Goal: Task Accomplishment & Management: Manage account settings

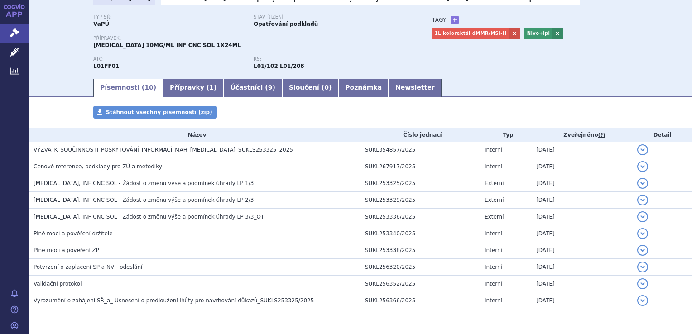
scroll to position [67, 0]
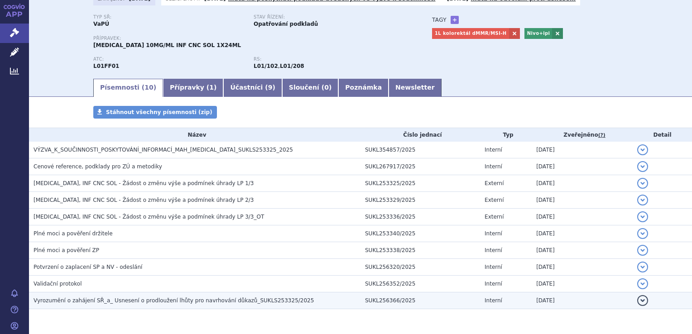
click at [265, 293] on td "Vyrozumění o zahájení SŘ_a_ Usnesení o prodloužení lhůty pro navrhování důkazů_…" at bounding box center [194, 300] width 331 height 17
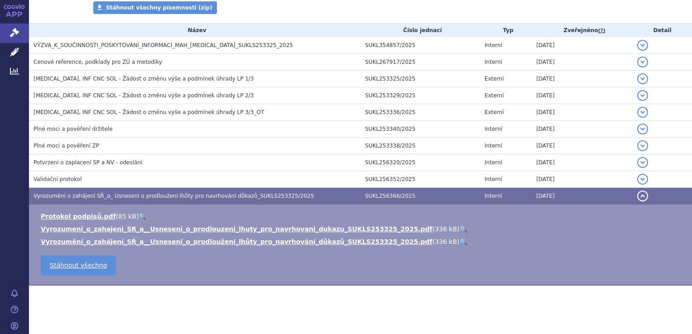
scroll to position [172, 0]
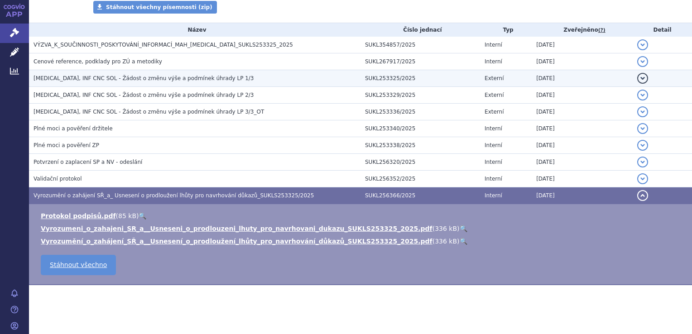
click at [266, 85] on td "[MEDICAL_DATA], INF CNC SOL - Žádost o změnu výše a podmínek úhrady LP 1/3" at bounding box center [194, 78] width 331 height 17
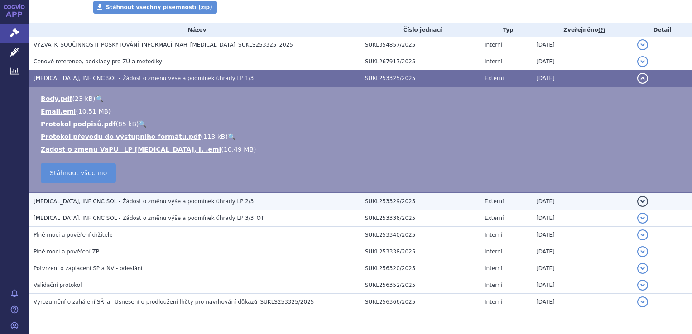
click at [221, 206] on h3 "[MEDICAL_DATA], INF CNC SOL - Žádost o změnu výše a podmínek úhrady LP 2/3" at bounding box center [197, 201] width 327 height 9
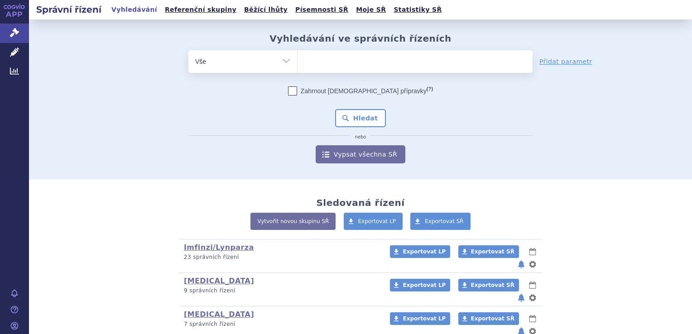
click at [373, 56] on ul at bounding box center [414, 59] width 235 height 19
click at [297, 56] on select at bounding box center [297, 61] width 0 height 23
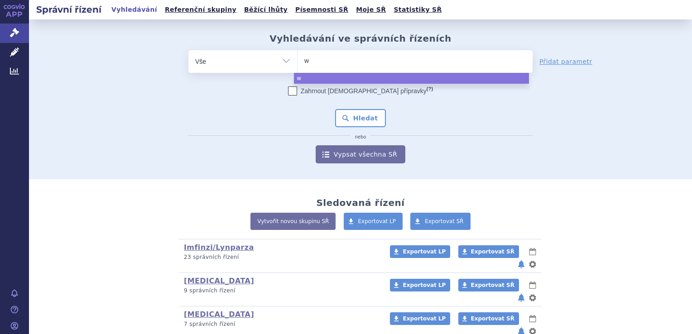
type input "wi"
type input "win"
type input "winr"
type input "winrev"
type input "winrevai"
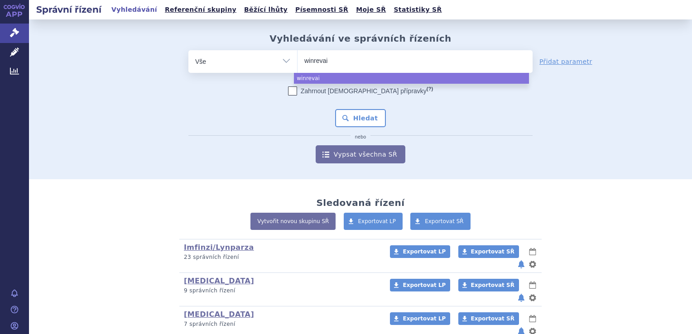
type input "winrevair"
select select "winrevair"
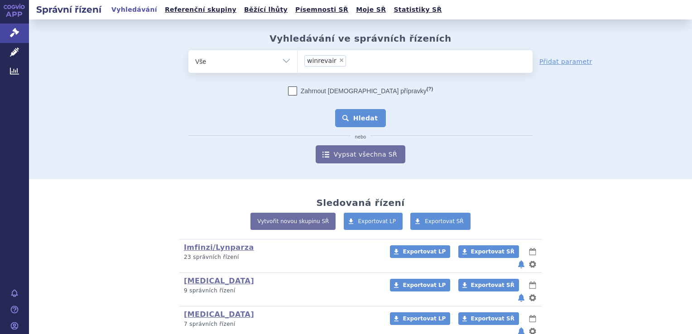
click at [348, 113] on button "Hledat" at bounding box center [360, 118] width 51 height 18
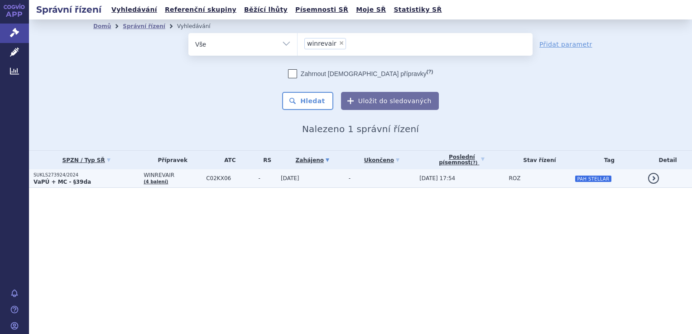
click at [320, 180] on td "23.10.2024" at bounding box center [310, 178] width 68 height 19
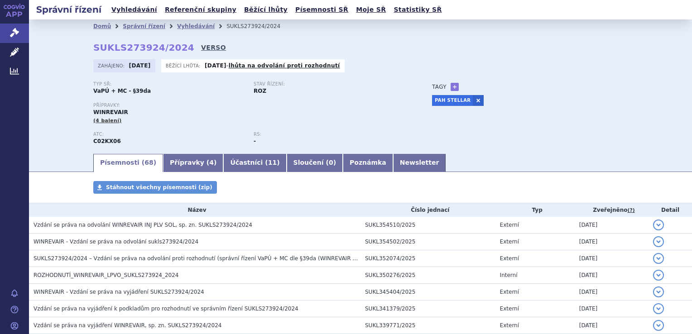
click at [201, 47] on link "VERSO" at bounding box center [213, 47] width 25 height 9
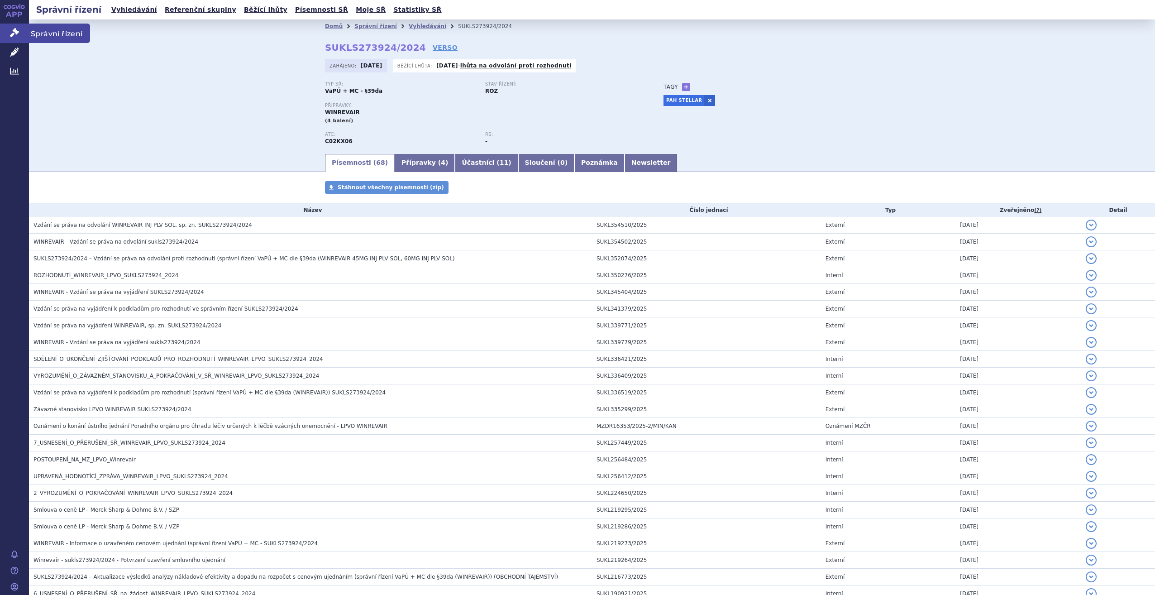
click at [14, 32] on icon at bounding box center [14, 32] width 9 height 9
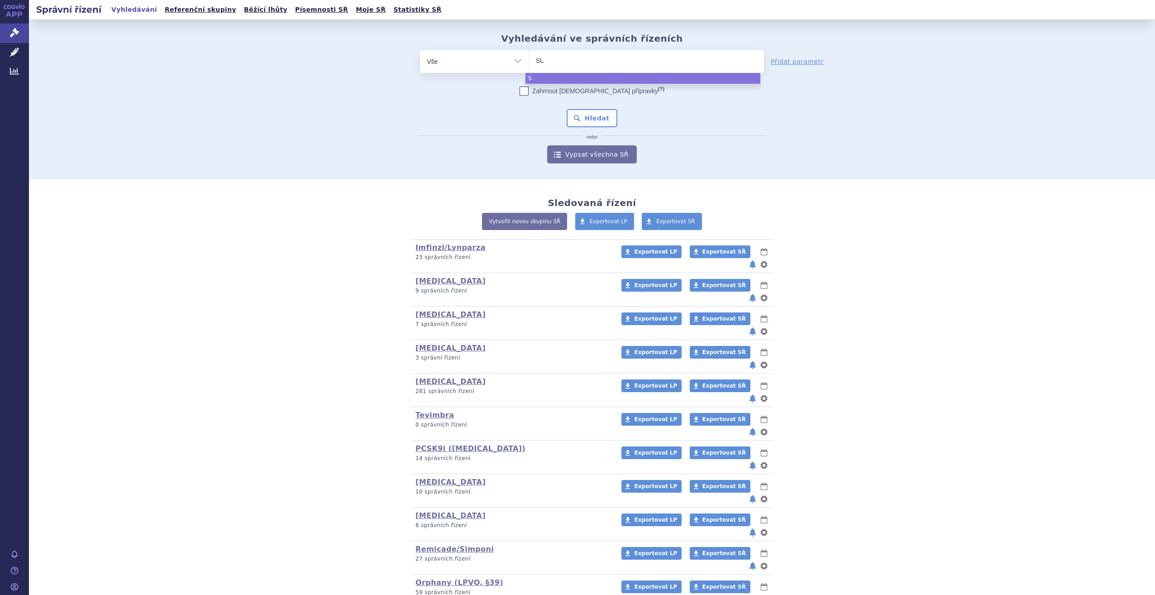
type input "SUK"
type input "SUKLS"
type input "SUKLS2"
type input "SUKLS29"
type input "SUKLS292"
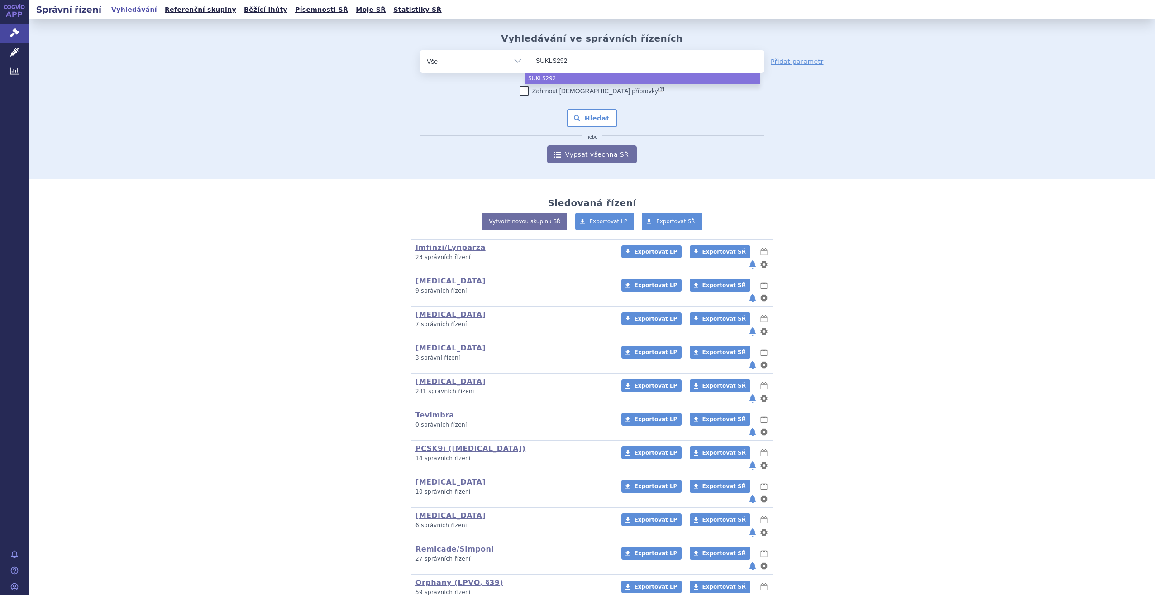
type input "SUKLS2922"
type input "SUKLS292262"
select select "SUKLS292262"
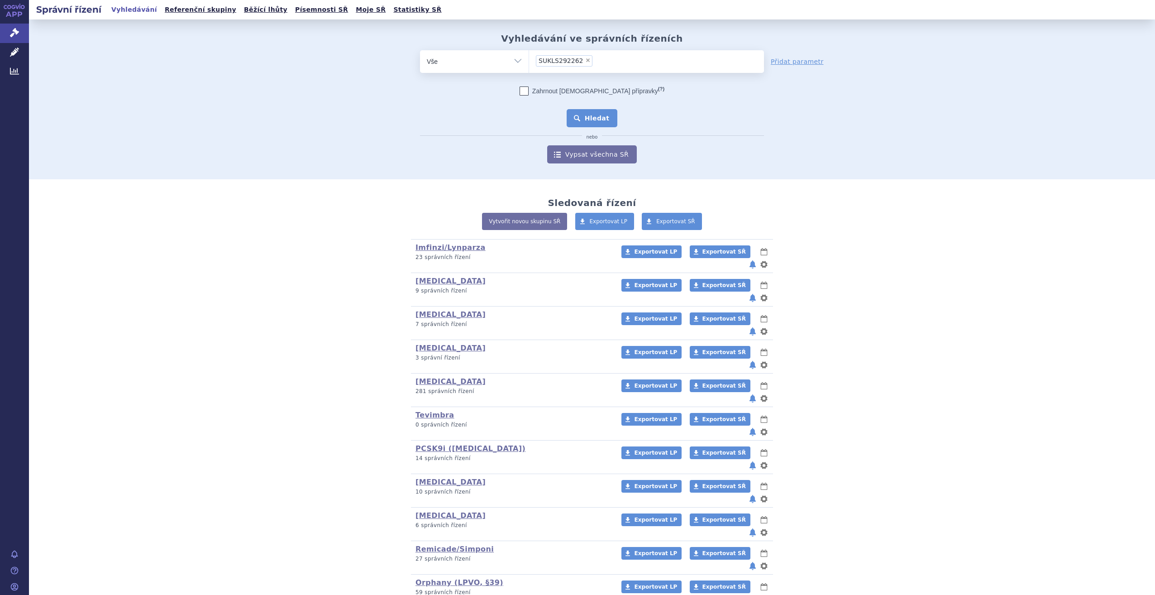
click at [586, 124] on button "Hledat" at bounding box center [592, 118] width 51 height 18
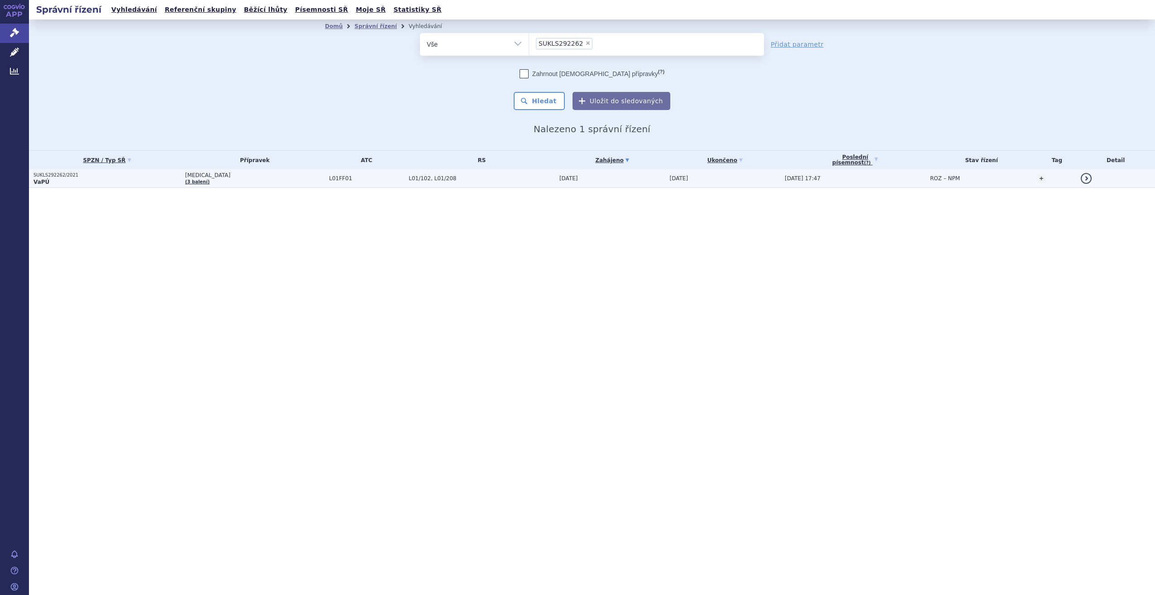
click at [325, 181] on td "L01FF01" at bounding box center [365, 178] width 80 height 19
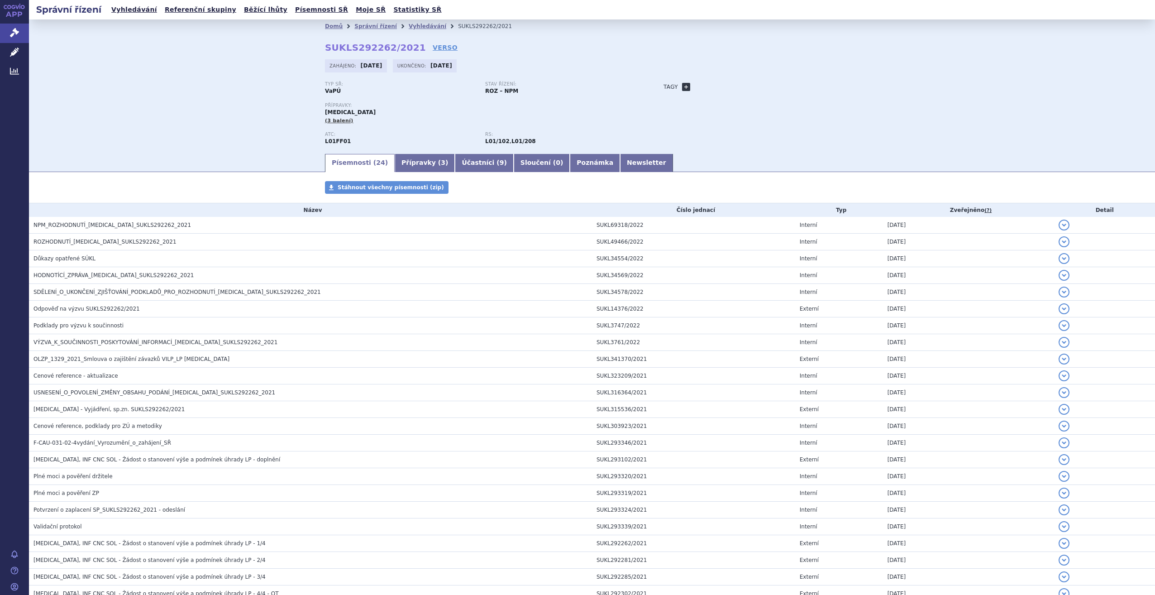
click at [682, 87] on link "+" at bounding box center [686, 87] width 8 height 8
click at [715, 91] on span at bounding box center [727, 87] width 65 height 12
type input "Met melanom 2L 2 VILP"
select select "Met melanom 2L 2 VILP"
click at [753, 87] on b at bounding box center [755, 87] width 4 height 2
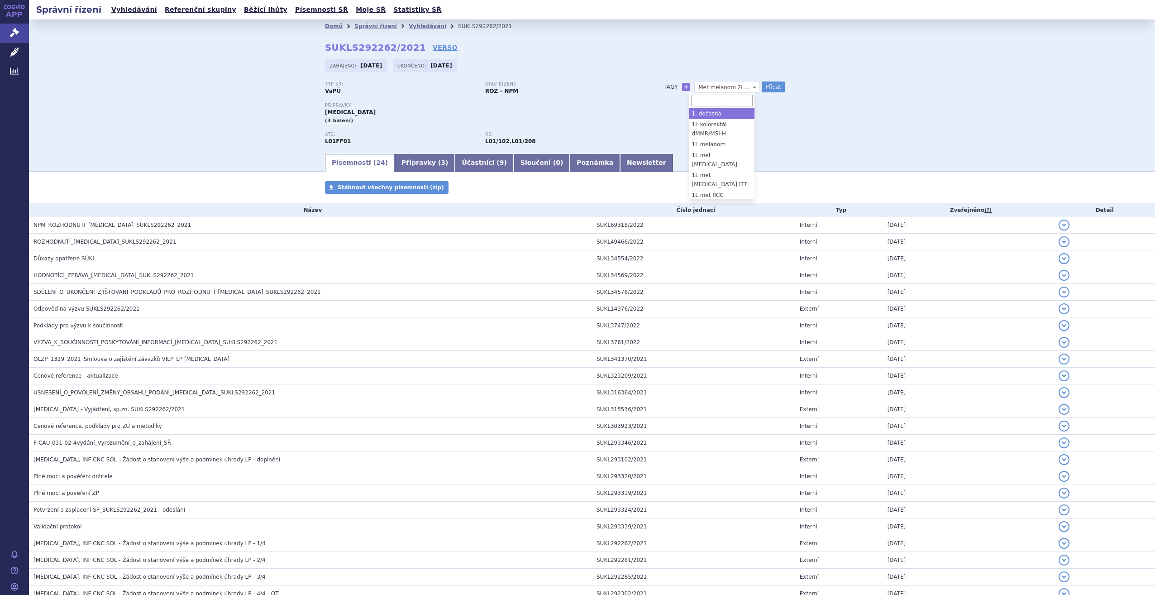
click at [758, 104] on div "Typ SŘ: VaPÚ Stav řízení: ROZ – NPM Přípravky: OPDIVO (3 balení) ATC: L01FF01 R…" at bounding box center [592, 116] width 534 height 71
click at [768, 86] on button "Přidat" at bounding box center [773, 86] width 23 height 11
select select
click at [19, 30] on icon at bounding box center [14, 32] width 9 height 9
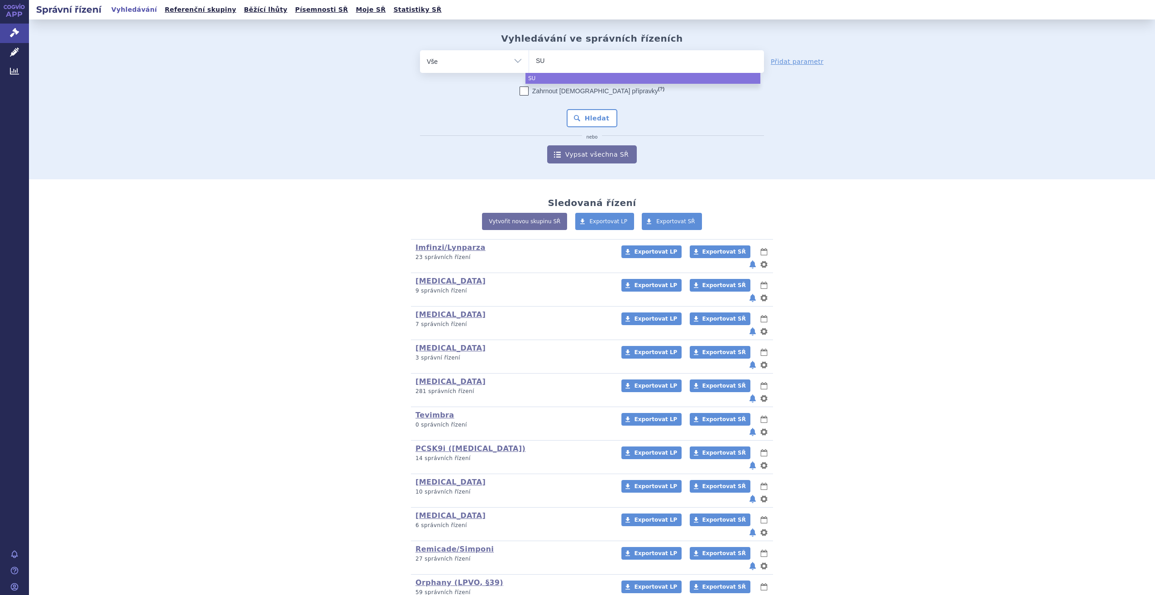
select select
type input "SUKL"
type input "SUKLS"
drag, startPoint x: 619, startPoint y: 59, endPoint x: 506, endPoint y: 57, distance: 112.8
click at [506, 57] on div "odstranit Vše Spisová značka Typ SŘ Přípravek/SUKL kód" at bounding box center [592, 61] width 344 height 23
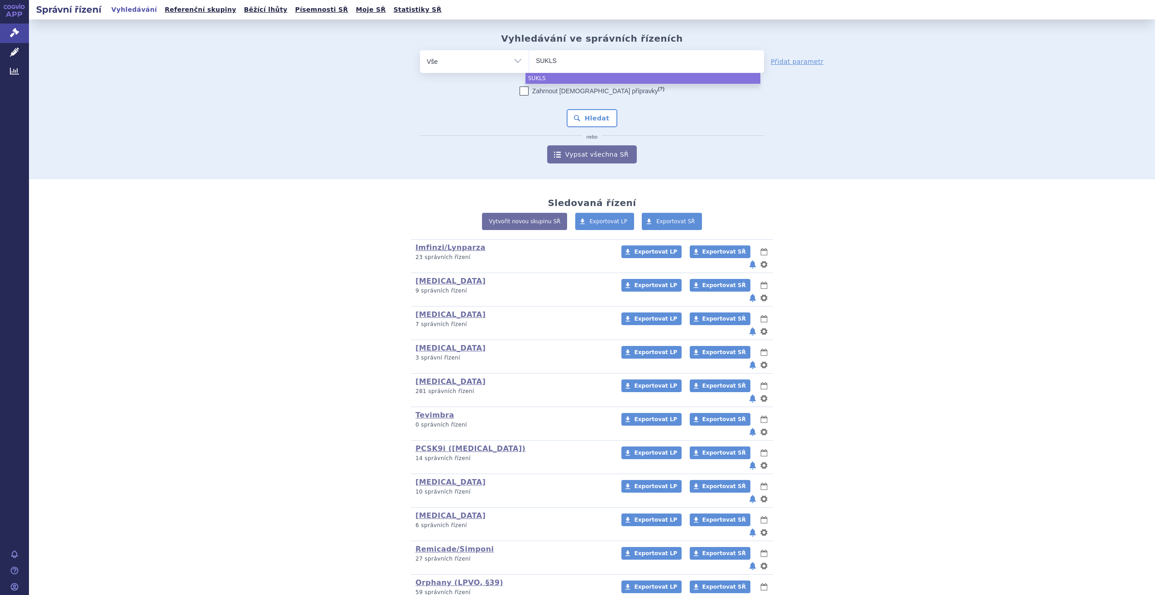
click at [546, 55] on input "SUKLS" at bounding box center [550, 60] width 29 height 11
select select "SUKLS"
click at [529, 55] on select "SUKLS" at bounding box center [529, 61] width 0 height 23
click at [546, 55] on li "× SUKLS" at bounding box center [552, 60] width 33 height 11
click at [529, 55] on select "SUKLS" at bounding box center [529, 61] width 0 height 23
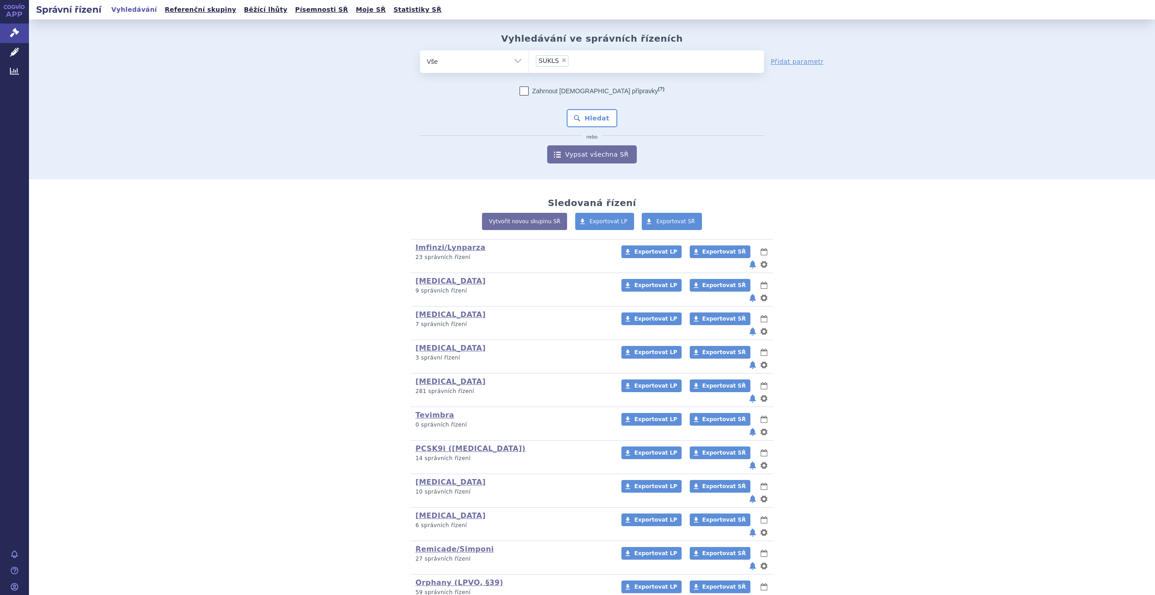
click at [561, 62] on span "×" at bounding box center [563, 59] width 5 height 5
click at [529, 62] on select "SUKLS" at bounding box center [529, 61] width 0 height 23
select select
type input "SUKLS174531/2021"
select select "SUKLS174531/2021"
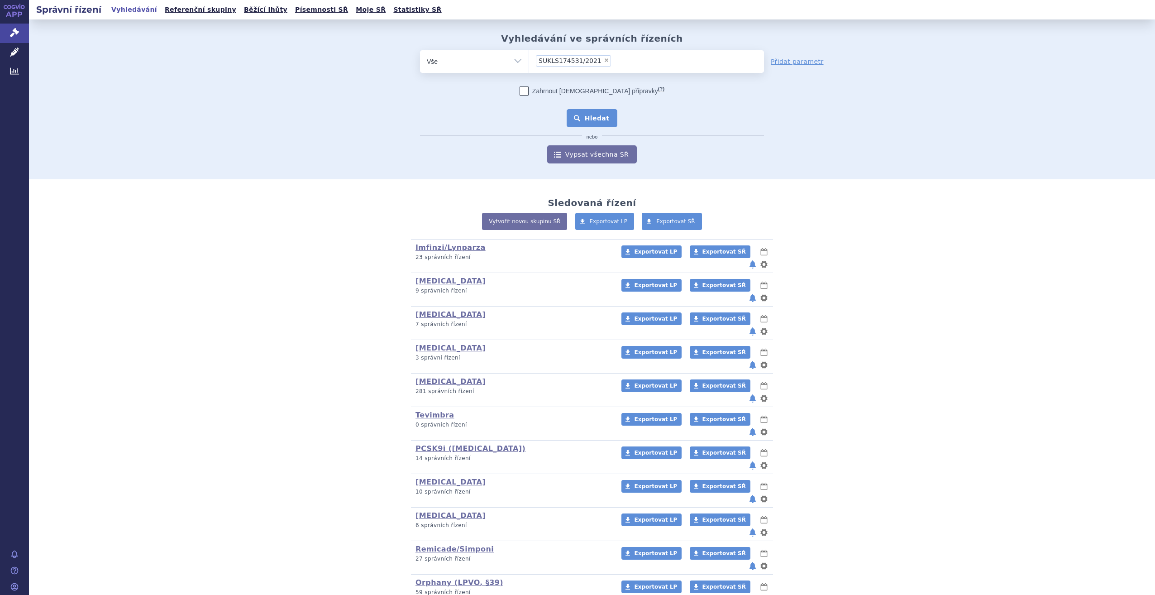
click at [597, 113] on button "Hledat" at bounding box center [592, 118] width 51 height 18
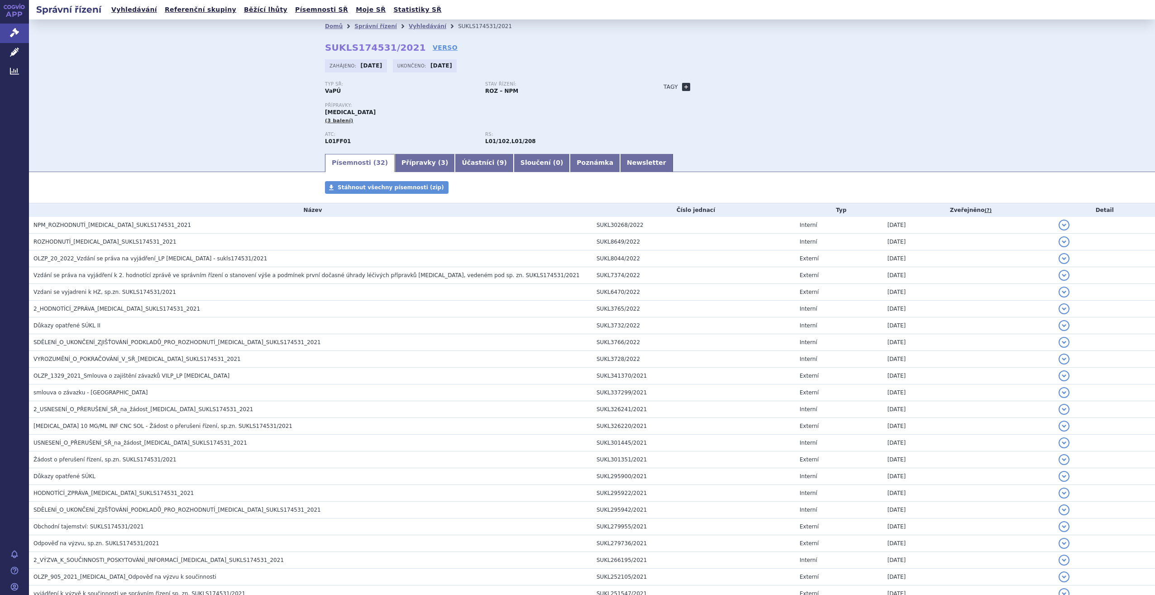
click at [682, 88] on link "+" at bounding box center [686, 87] width 8 height 8
click at [702, 88] on span at bounding box center [727, 87] width 65 height 12
type input "Met ca jícnu 2L"
select select "Met ca jícnu 2L"
click at [763, 89] on button "Přidat" at bounding box center [773, 86] width 23 height 11
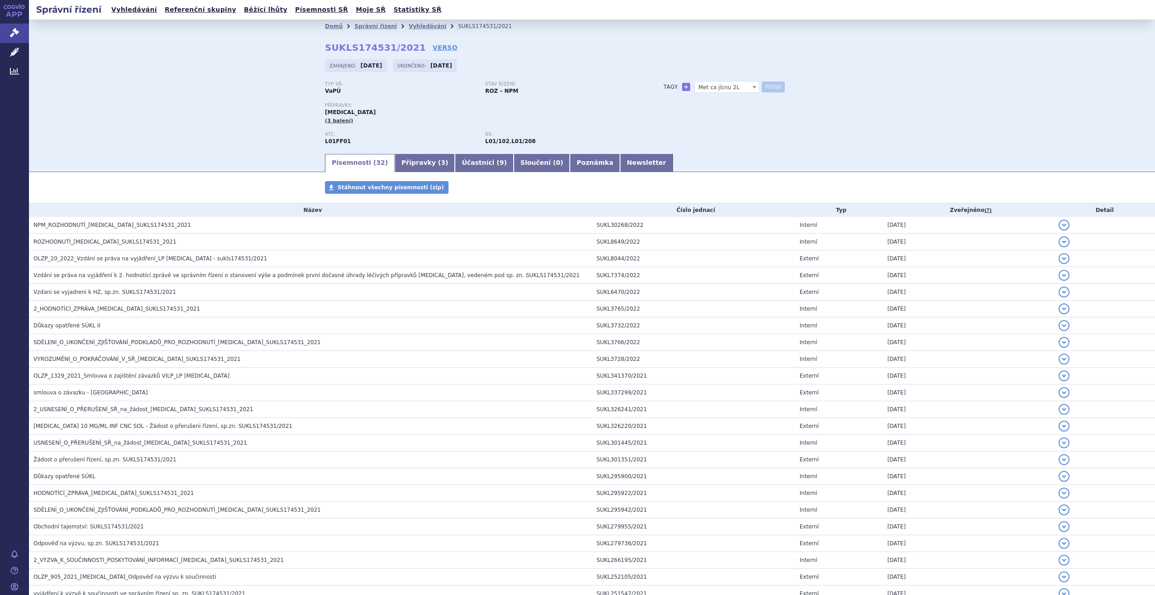
select select
click at [13, 32] on icon at bounding box center [14, 32] width 9 height 9
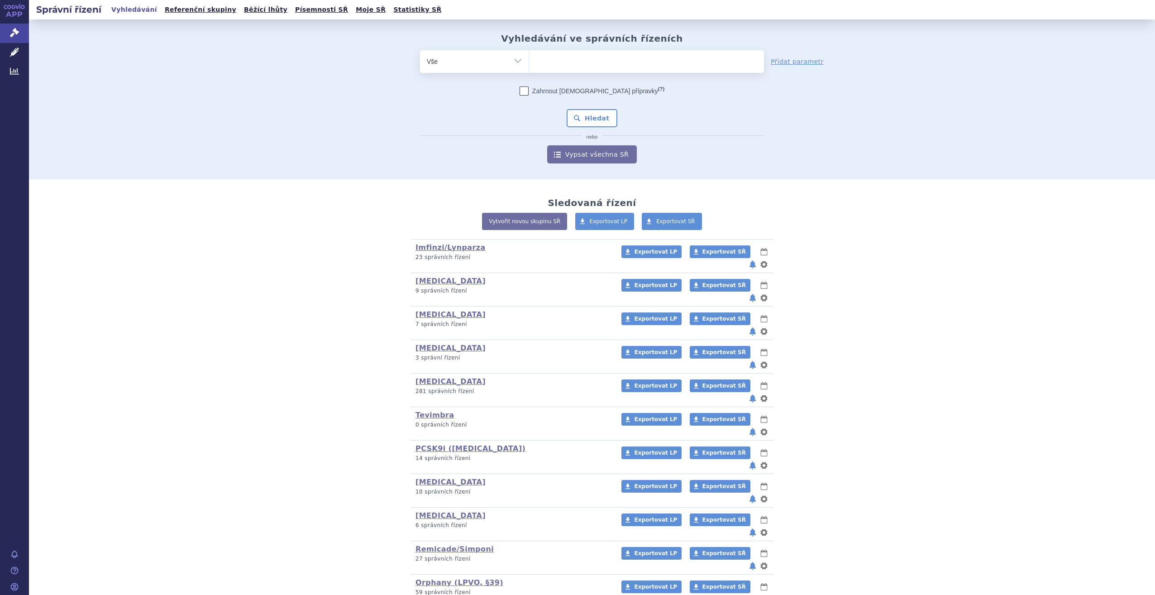
click at [637, 53] on ul at bounding box center [646, 59] width 235 height 19
click at [529, 53] on select at bounding box center [529, 61] width 0 height 23
click at [630, 62] on ul at bounding box center [646, 59] width 235 height 19
click at [529, 62] on select at bounding box center [529, 61] width 0 height 23
paste input "SUKLS658606/2021"
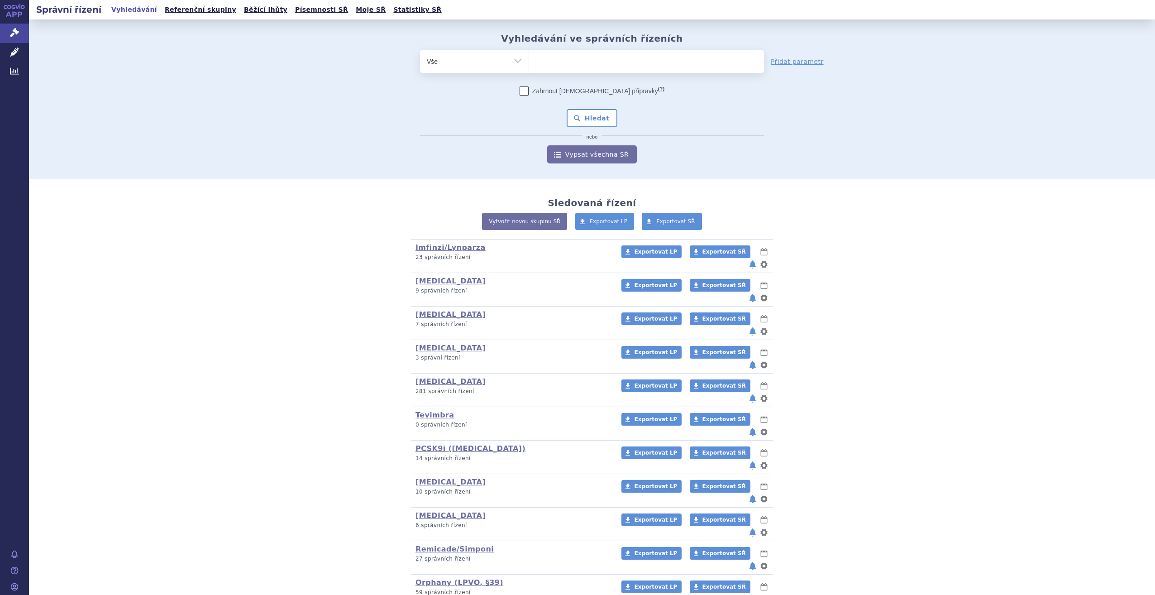
type input "SUKLS658606/2021"
select select "SUKLS658606/2021"
click at [594, 115] on button "Hledat" at bounding box center [592, 118] width 51 height 18
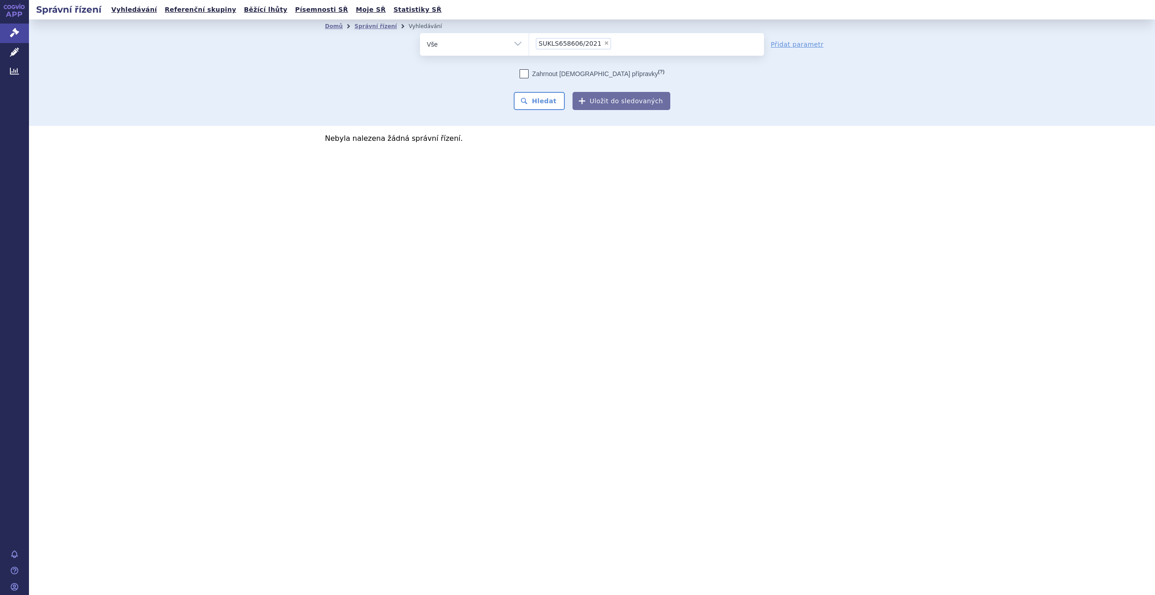
click at [598, 40] on li "× SUKLS658606/2021" at bounding box center [573, 43] width 75 height 11
click at [529, 40] on select "SUKLS658606/2021" at bounding box center [529, 44] width 0 height 23
click at [604, 42] on span "×" at bounding box center [606, 42] width 5 height 5
click at [529, 42] on select "SUKLS658606/2021" at bounding box center [529, 44] width 0 height 23
select select
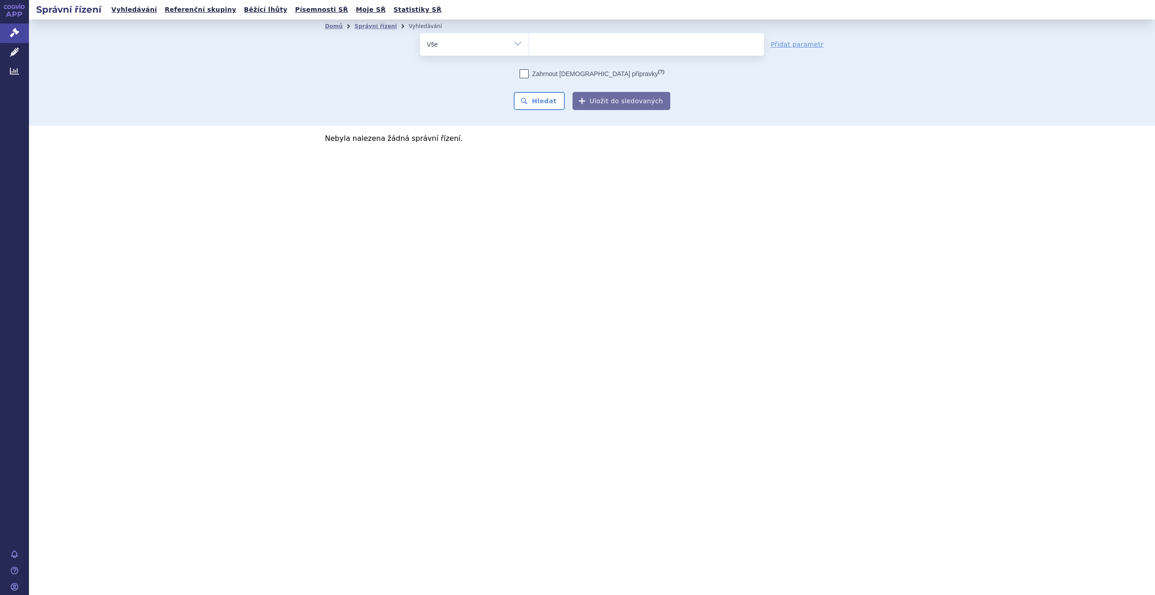
click at [591, 47] on ul at bounding box center [646, 42] width 235 height 19
click at [529, 47] on select "SUKLS658606/2021" at bounding box center [529, 44] width 0 height 23
paste input "SUKLS658606/2021"
type input "SUKLS658606/2021"
select select "SUKLS658606/2021"
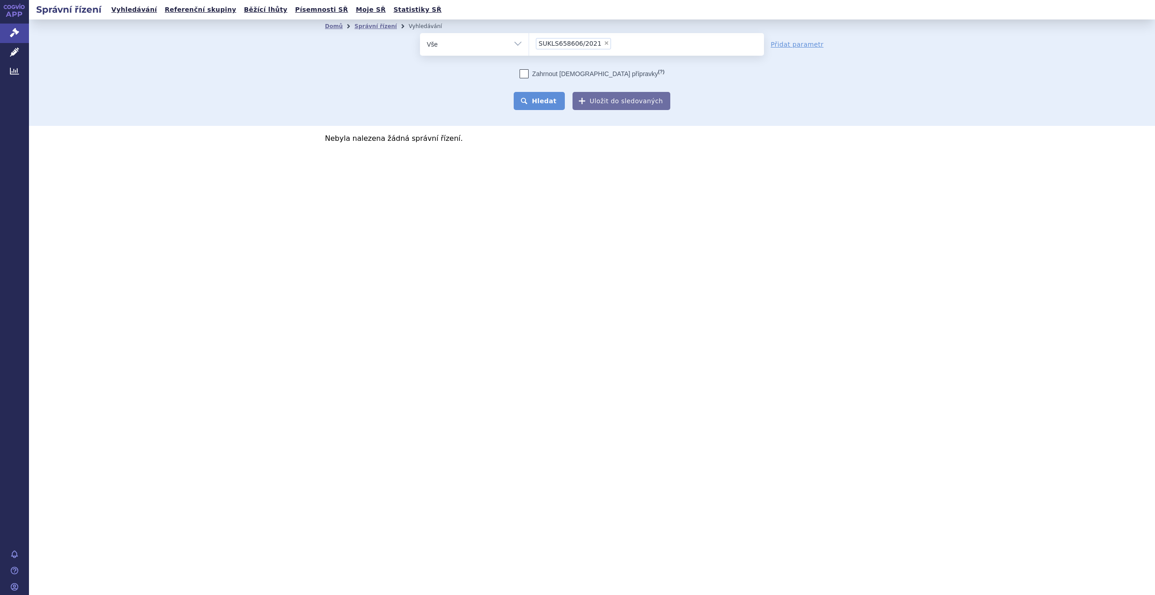
click at [541, 103] on button "Hledat" at bounding box center [539, 101] width 51 height 18
click at [604, 42] on span "×" at bounding box center [606, 42] width 5 height 5
click at [529, 42] on select "SUKLS658606/2021" at bounding box center [529, 44] width 0 height 23
select select
type input "SU"
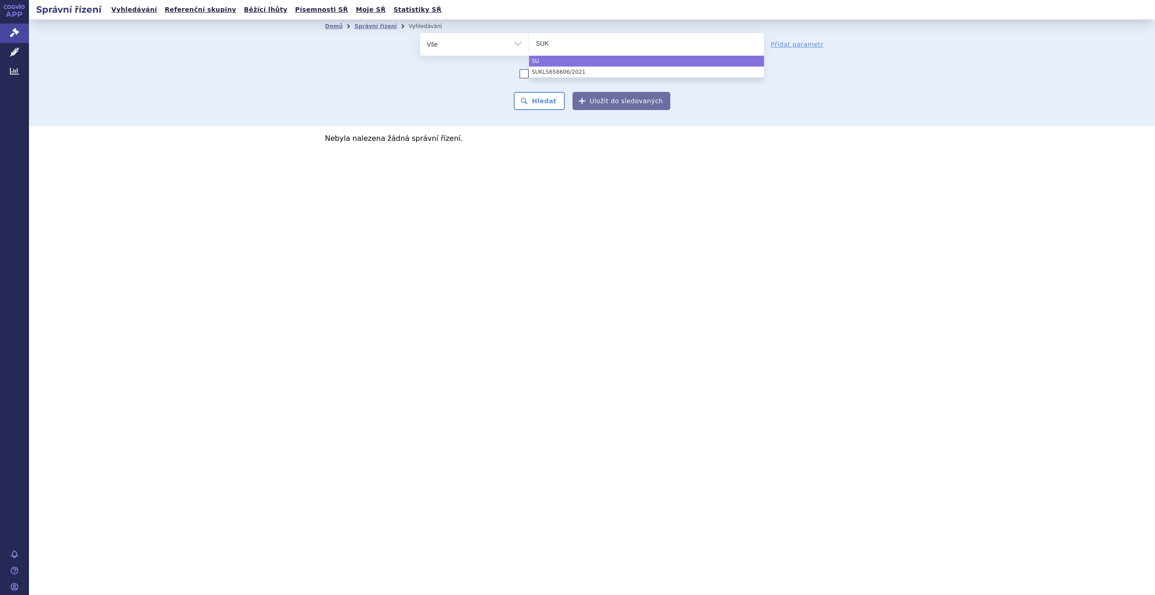
type input "SUKLS"
type input "SUKLS6"
type input "SUKLS65"
type input "SUKLS658"
select select "SUKLS658"
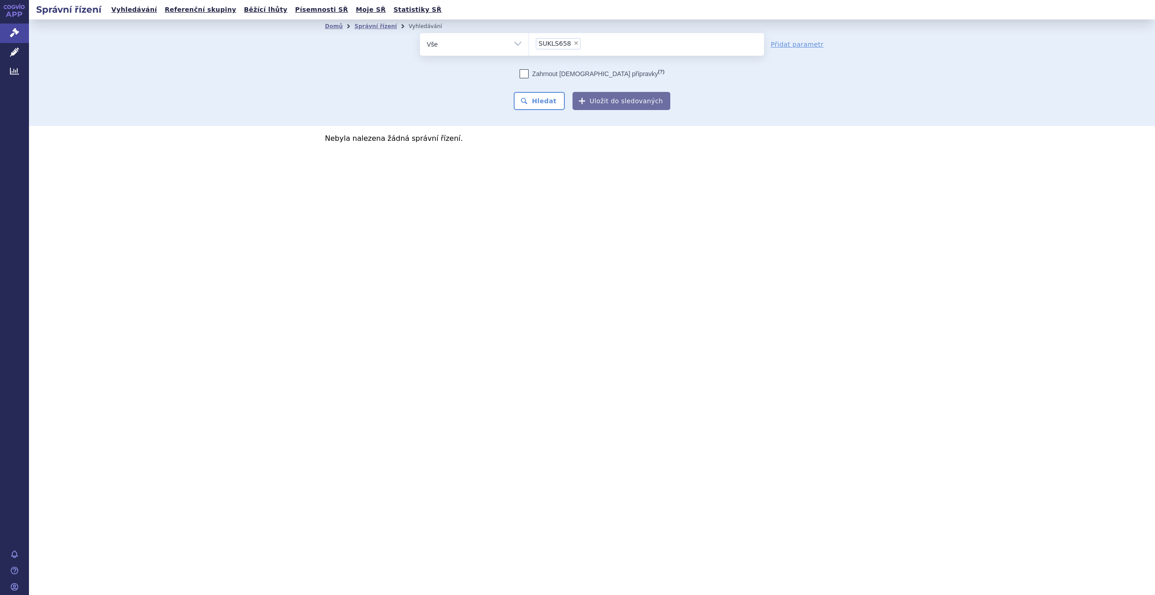
click at [541, 86] on div "Zahrnout bratrské přípravky (?) Hledat Uložit do sledovaných" at bounding box center [592, 89] width 344 height 41
click at [545, 102] on button "Hledat" at bounding box center [539, 101] width 51 height 18
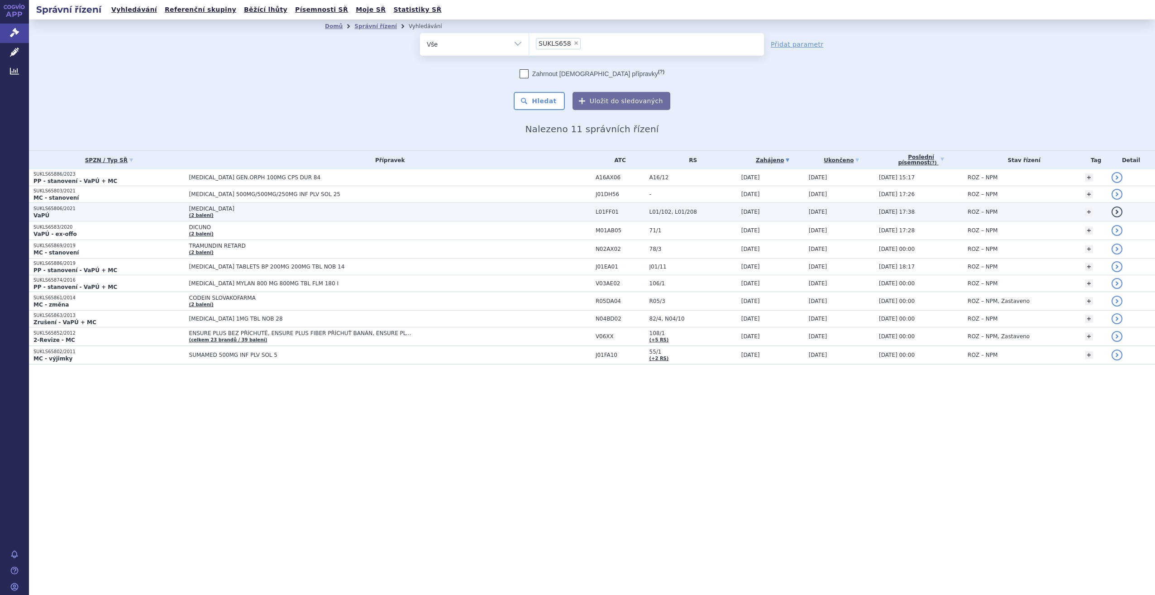
click at [242, 215] on td "[MEDICAL_DATA] (2 balení)" at bounding box center [388, 212] width 407 height 19
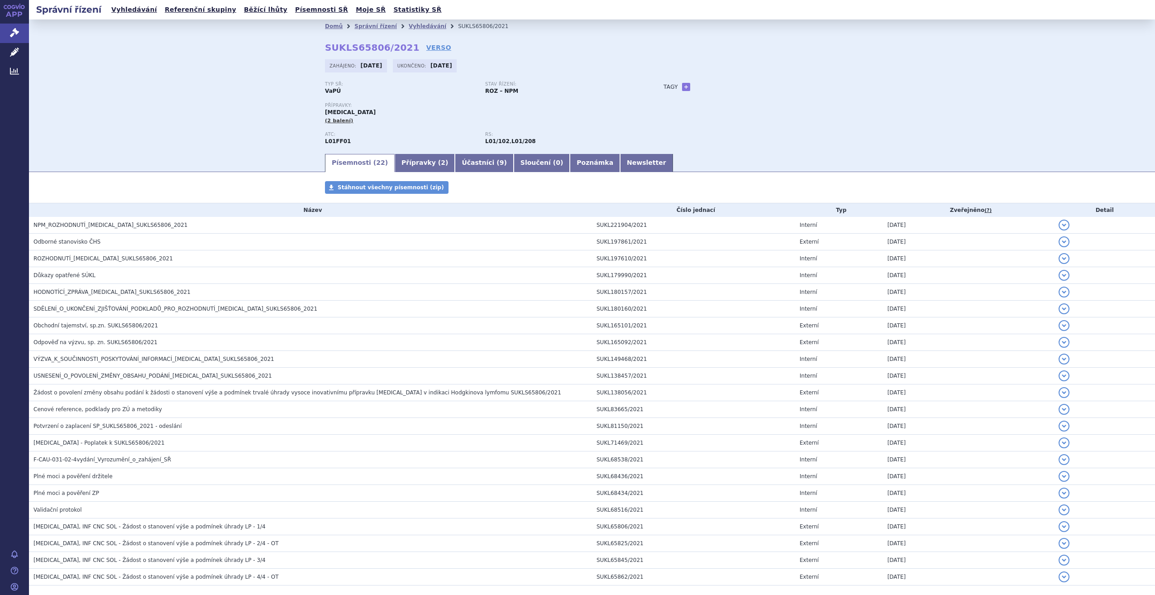
click at [681, 91] on div "Tagy + Přidat" at bounding box center [753, 86] width 214 height 11
click at [682, 87] on link "+" at bounding box center [686, 87] width 8 height 8
click at [719, 87] on span at bounding box center [727, 87] width 65 height 12
type input "Hodgkin"
select select "Hodgkin"
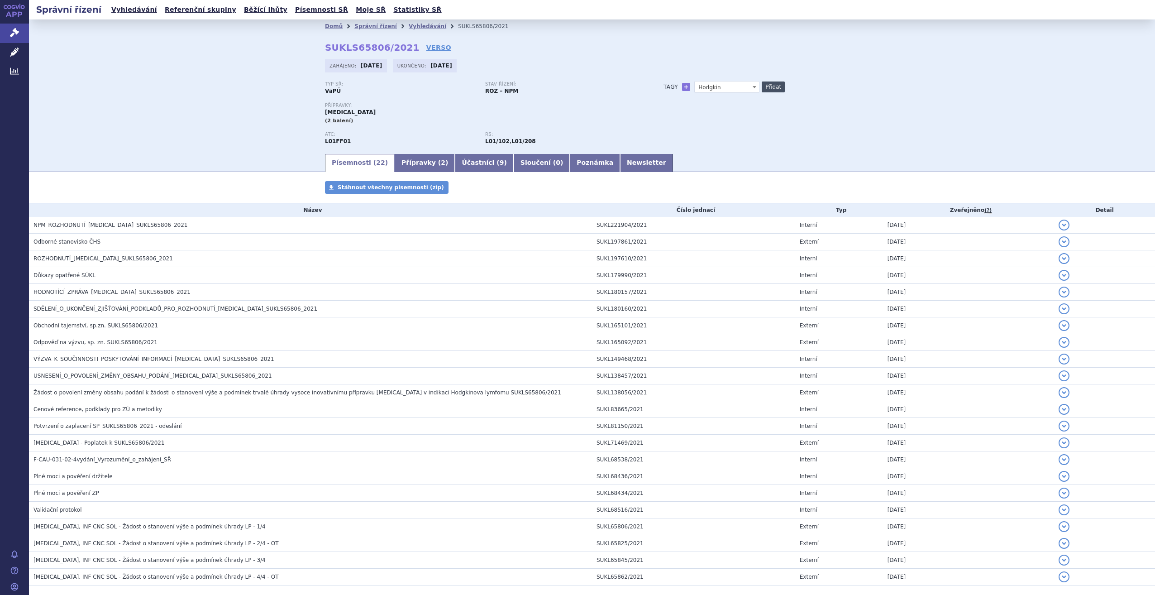
click at [762, 90] on button "Přidat" at bounding box center [773, 86] width 23 height 11
select select
click at [4, 31] on link "Správní řízení" at bounding box center [14, 33] width 29 height 19
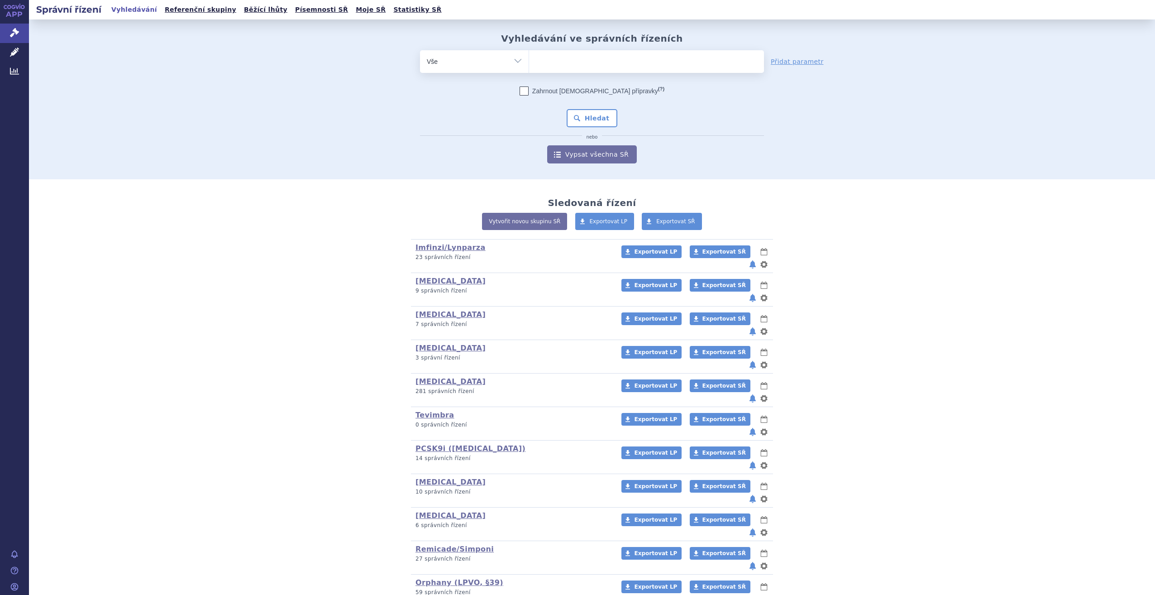
click at [613, 34] on h2 "Vyhledávání ve správních řízeních" at bounding box center [592, 38] width 182 height 11
click at [605, 71] on span at bounding box center [646, 61] width 235 height 23
click at [529, 71] on select at bounding box center [529, 61] width 0 height 23
paste input "SUKLS57685/2021"
type input "SUKLS57685/2021"
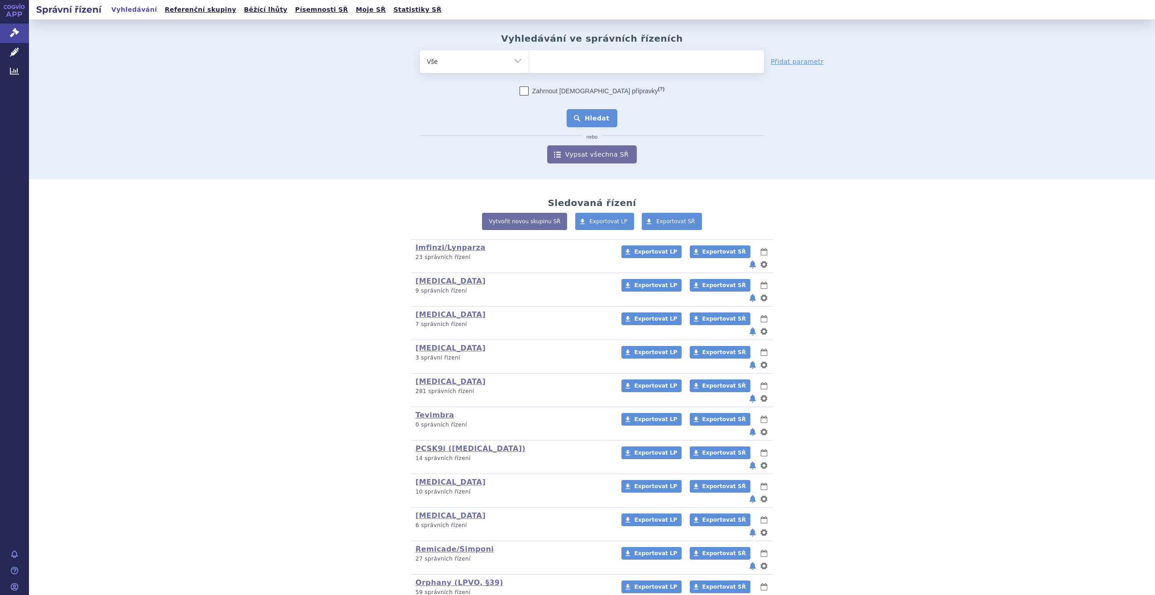
select select "SUKLS57685/2021"
click at [593, 116] on button "Hledat" at bounding box center [592, 118] width 51 height 18
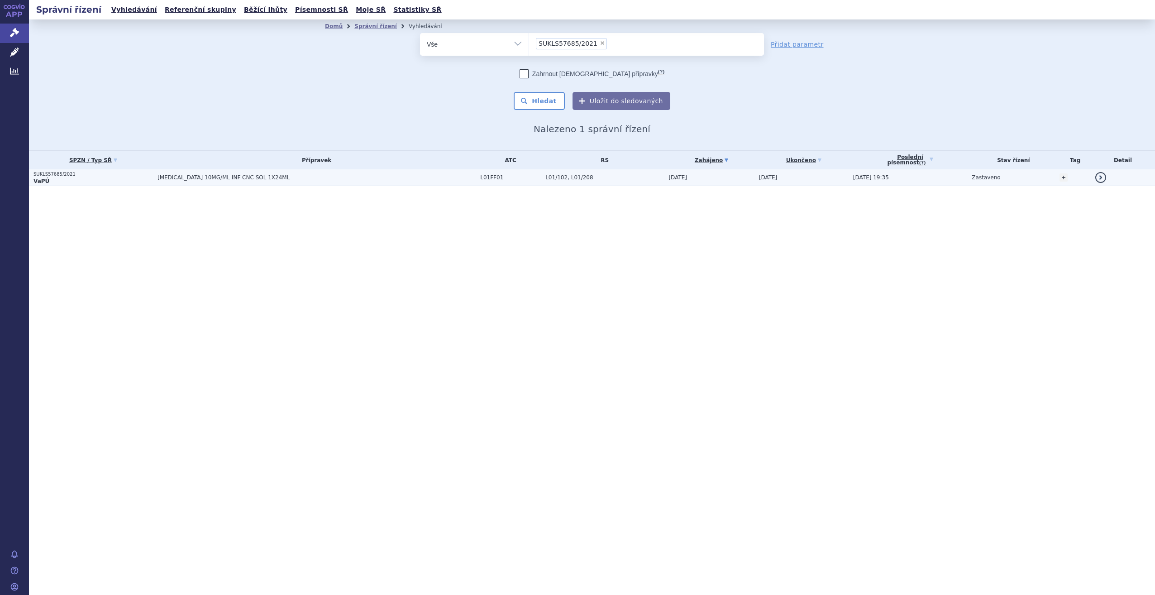
click at [546, 177] on span "L01/102, L01/208" at bounding box center [605, 177] width 119 height 6
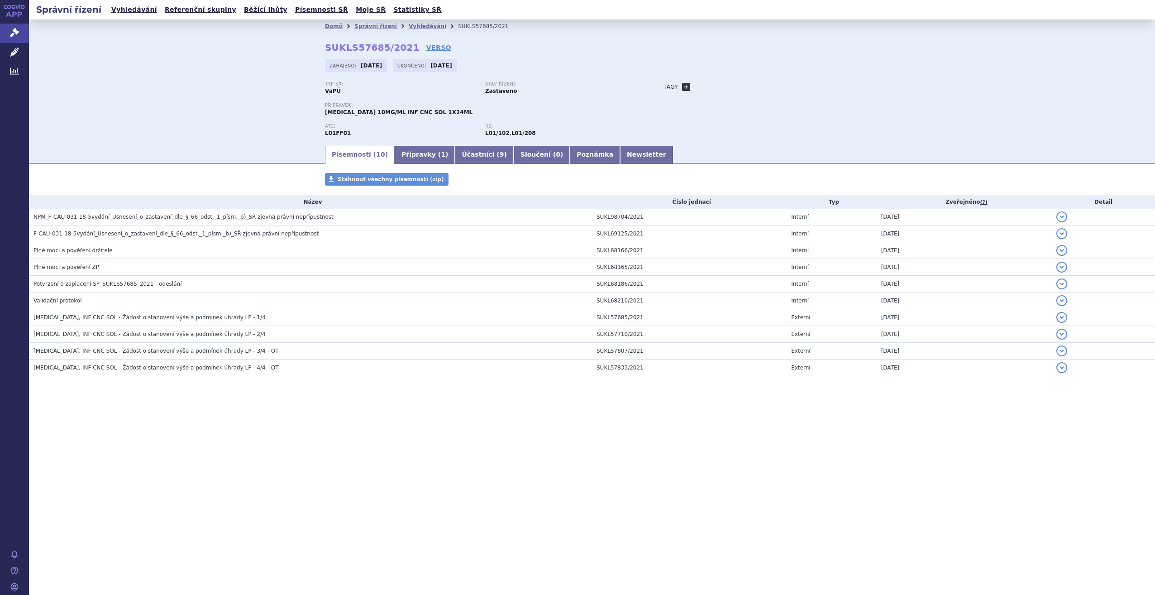
click at [686, 87] on link "+" at bounding box center [686, 87] width 8 height 8
click at [710, 88] on span at bounding box center [727, 87] width 65 height 12
click at [11, 23] on link "APP" at bounding box center [14, 12] width 29 height 24
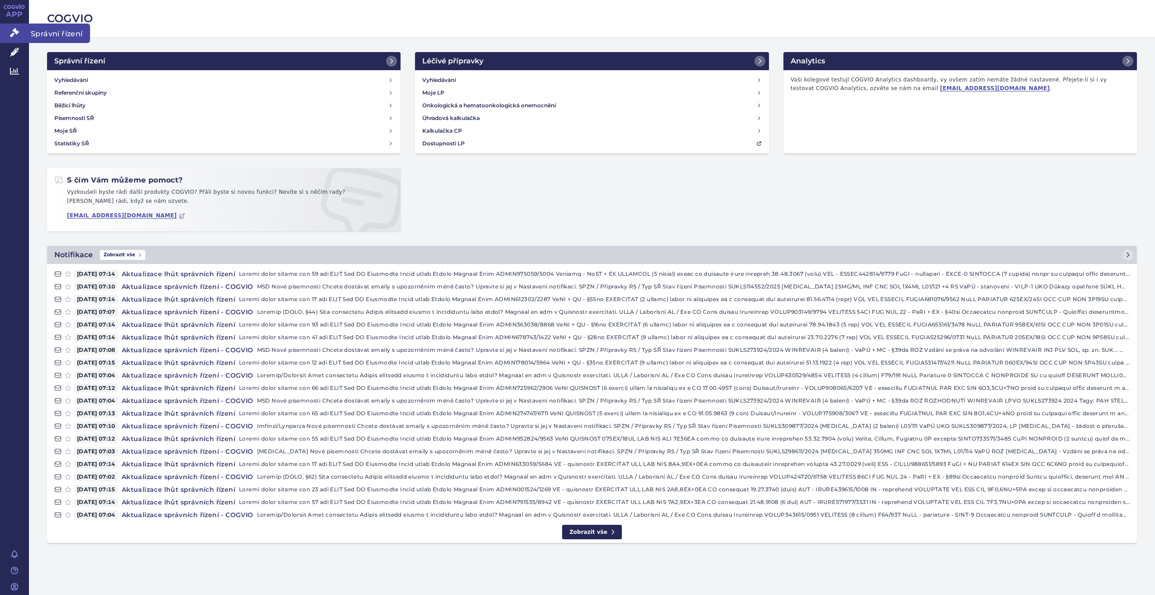
click at [14, 31] on icon at bounding box center [14, 32] width 9 height 9
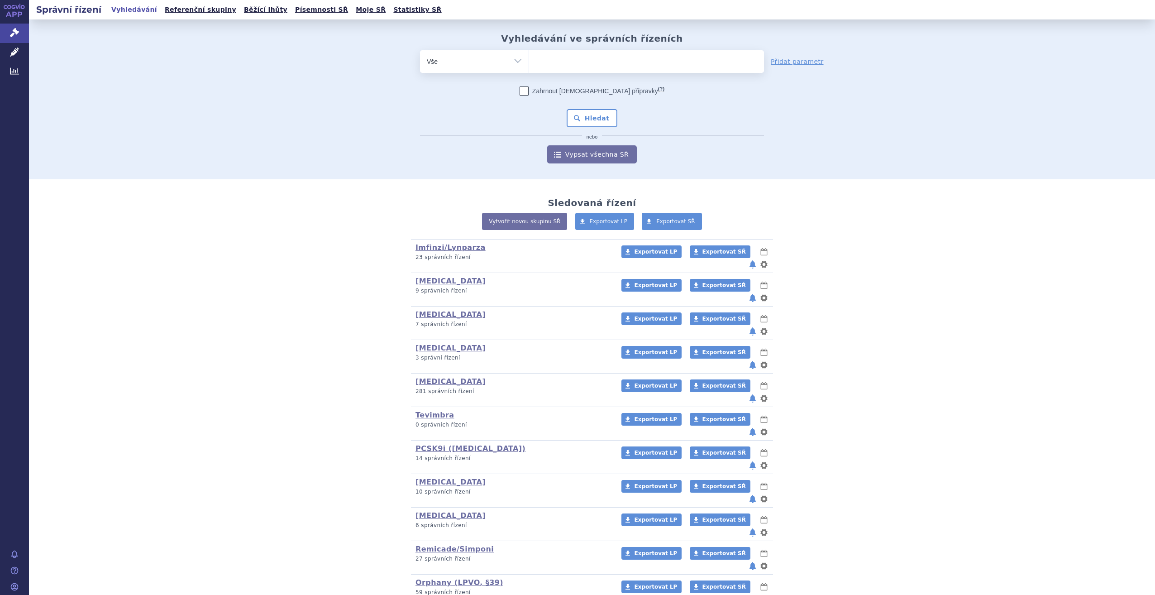
type input "SUKLS26700/20"
select select "SUKLS26700/20"
click at [591, 117] on button "Hledat" at bounding box center [592, 118] width 51 height 18
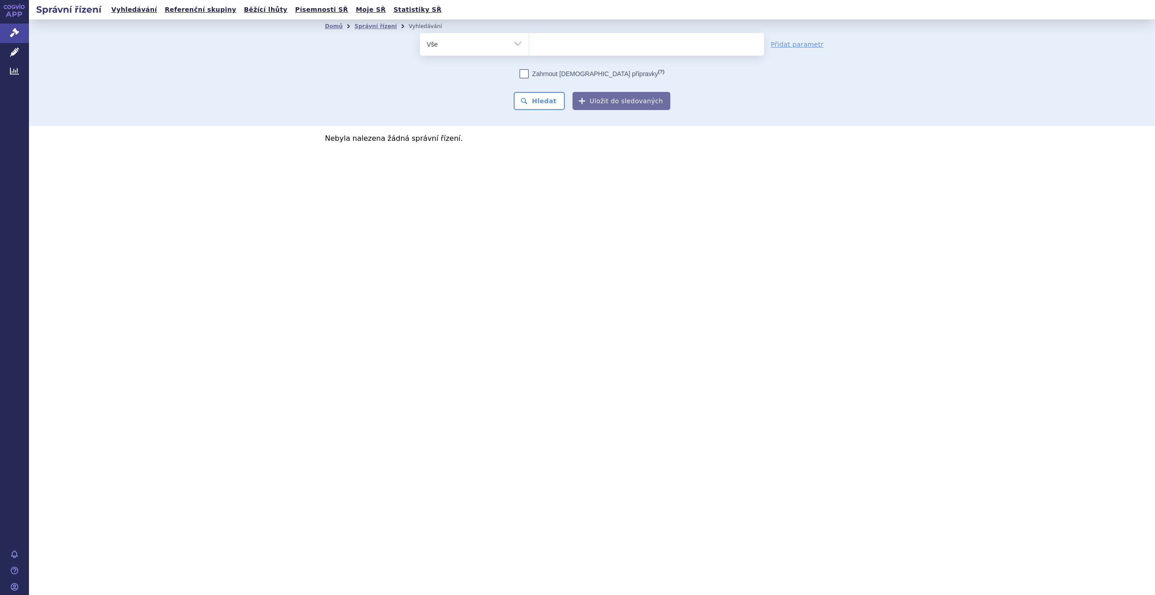
select select
type input "SU"
type input "SUKL"
type input "SUKLS"
type input "SUKLS26"
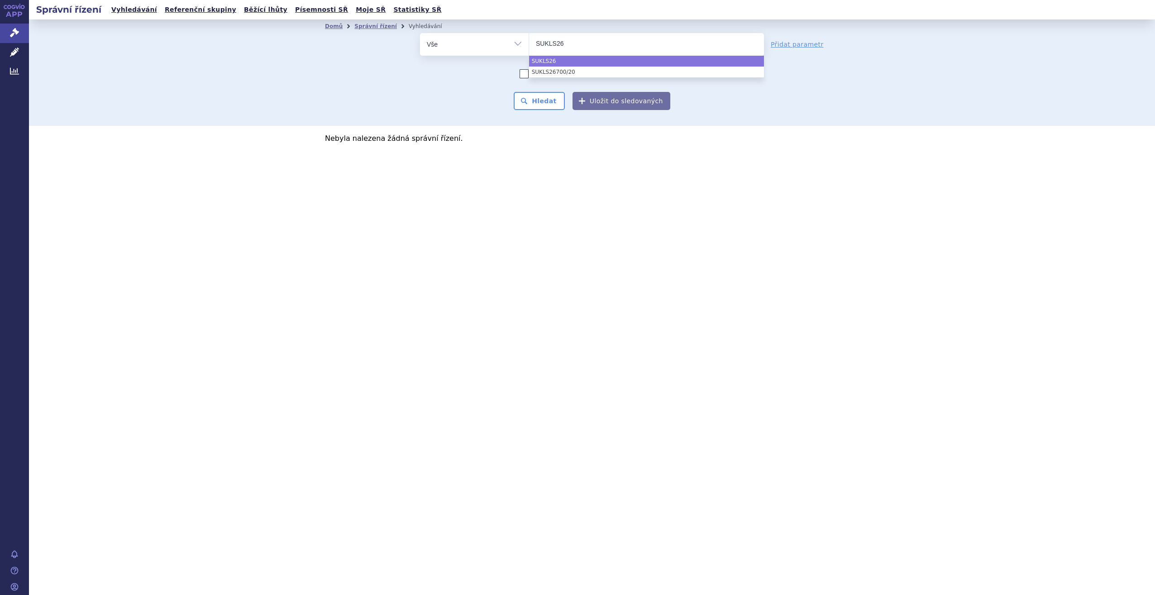
type input "SUKLS267"
type input "SUKLS2670"
type input "SUKLS26700"
select select "SUKLS26700"
click at [554, 101] on button "Hledat" at bounding box center [539, 101] width 51 height 18
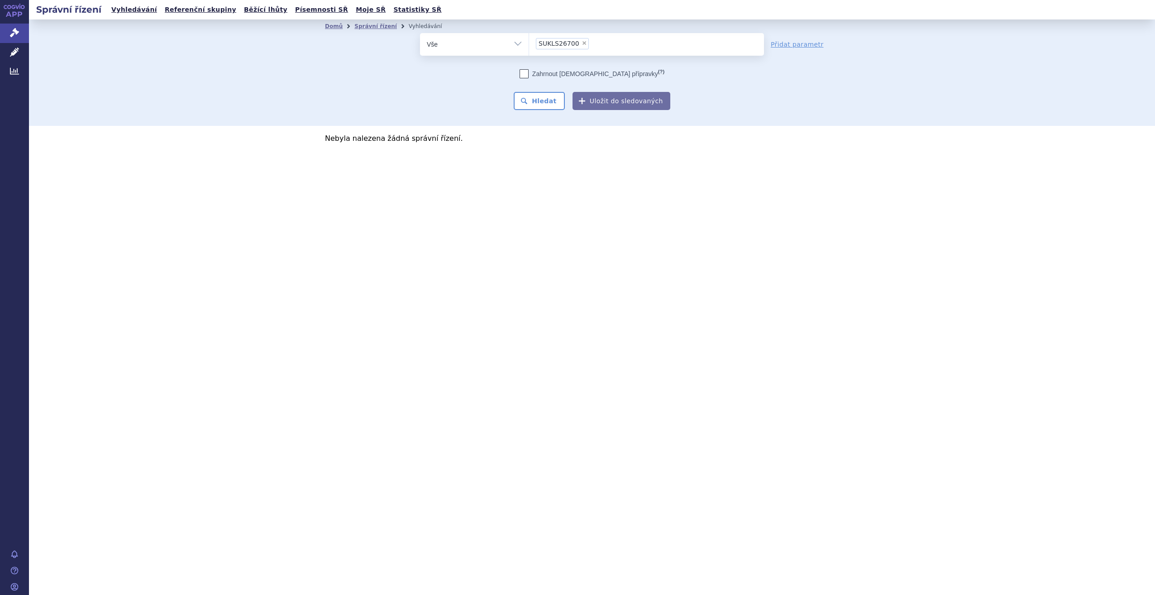
click at [582, 44] on span "×" at bounding box center [584, 42] width 5 height 5
click at [529, 44] on select "SUKLS26700" at bounding box center [529, 44] width 0 height 23
select select
click at [592, 40] on ul at bounding box center [646, 42] width 235 height 19
click at [529, 40] on select "SUKLS26700" at bounding box center [529, 44] width 0 height 23
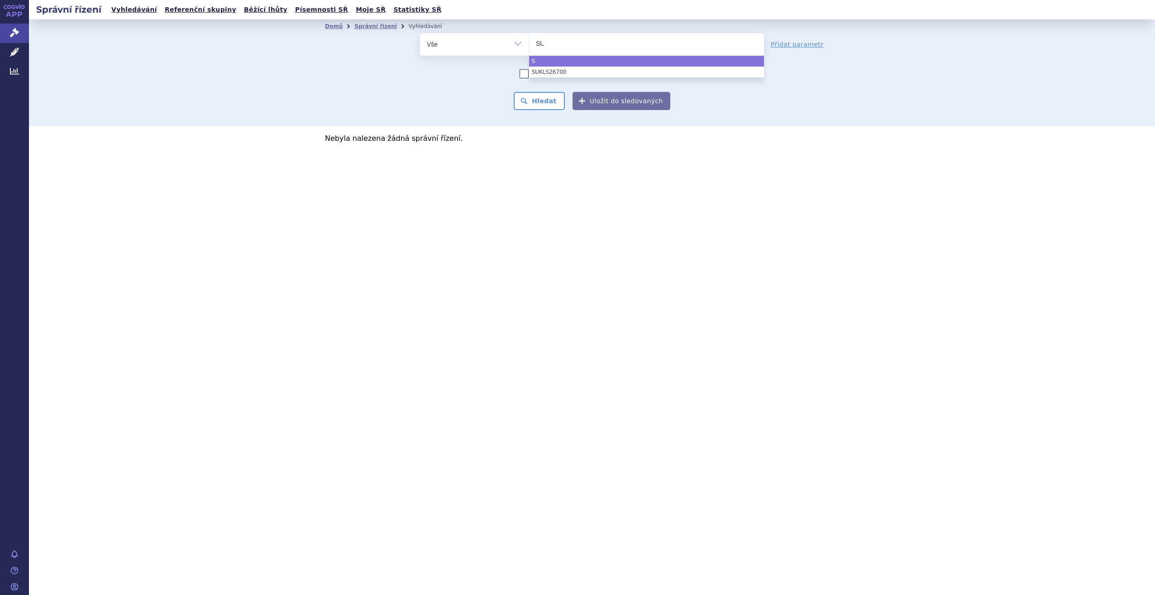
type input "SUK"
type input "SUKLS"
type input "SUKLS2"
type input "SUKLS26"
type input "SUKLS262"
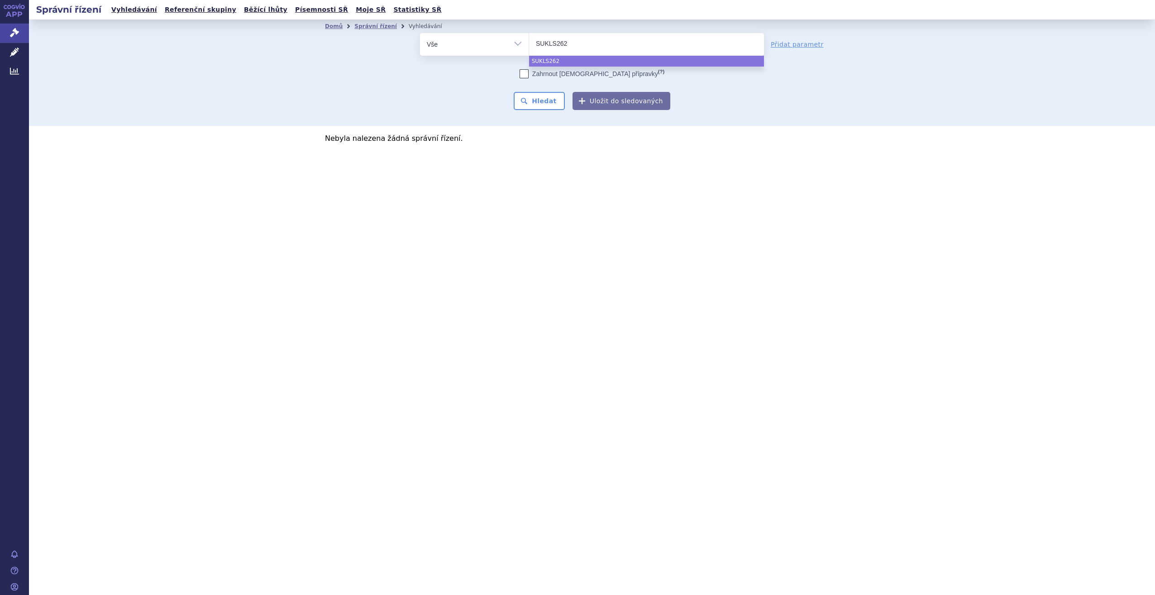
type input "SUKLS2627"
type input "SUKLS262700"
select select "SUKLS262700"
click at [546, 99] on button "Hledat" at bounding box center [539, 101] width 51 height 18
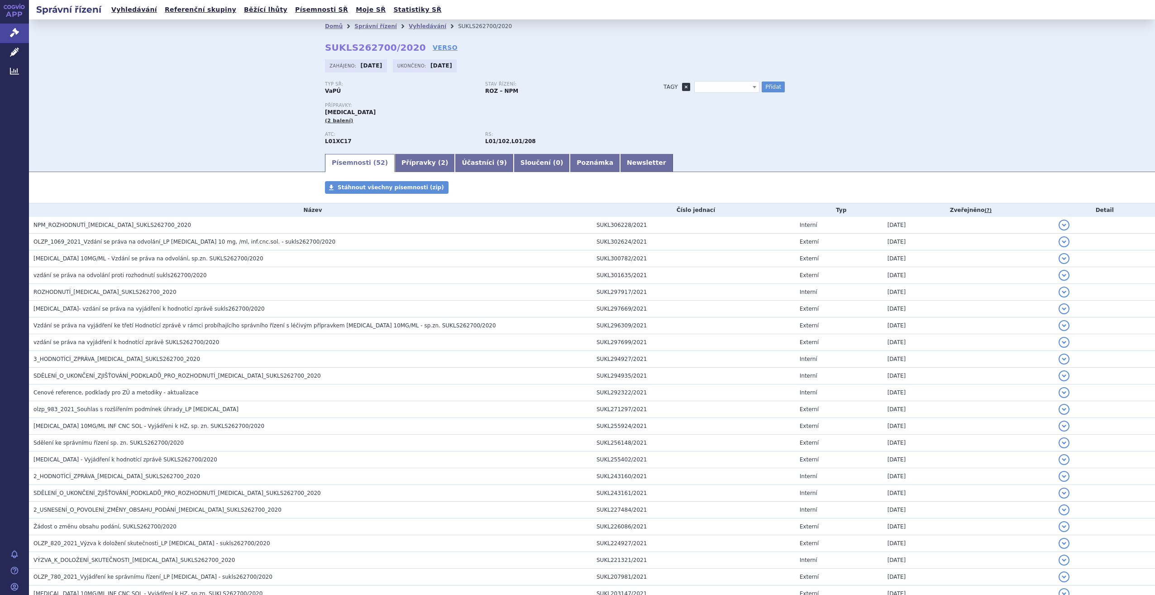
drag, startPoint x: 0, startPoint y: 0, endPoint x: 682, endPoint y: 89, distance: 687.6
click at [682, 89] on link "+" at bounding box center [686, 87] width 8 height 8
click at [682, 88] on link "+" at bounding box center [686, 87] width 8 height 8
click at [704, 90] on span at bounding box center [727, 87] width 65 height 12
type input "[MEDICAL_DATA] 1L"
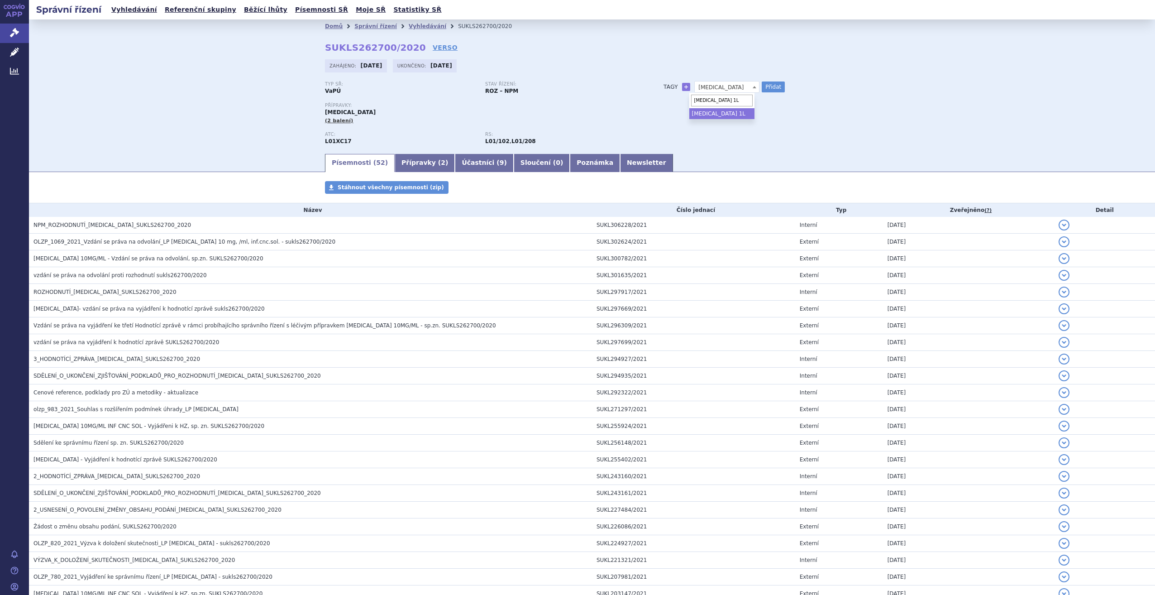
select select "[MEDICAL_DATA] 1L"
click at [766, 84] on button "Přidat" at bounding box center [773, 86] width 23 height 11
select select
click at [413, 26] on link "Vyhledávání" at bounding box center [428, 26] width 38 height 6
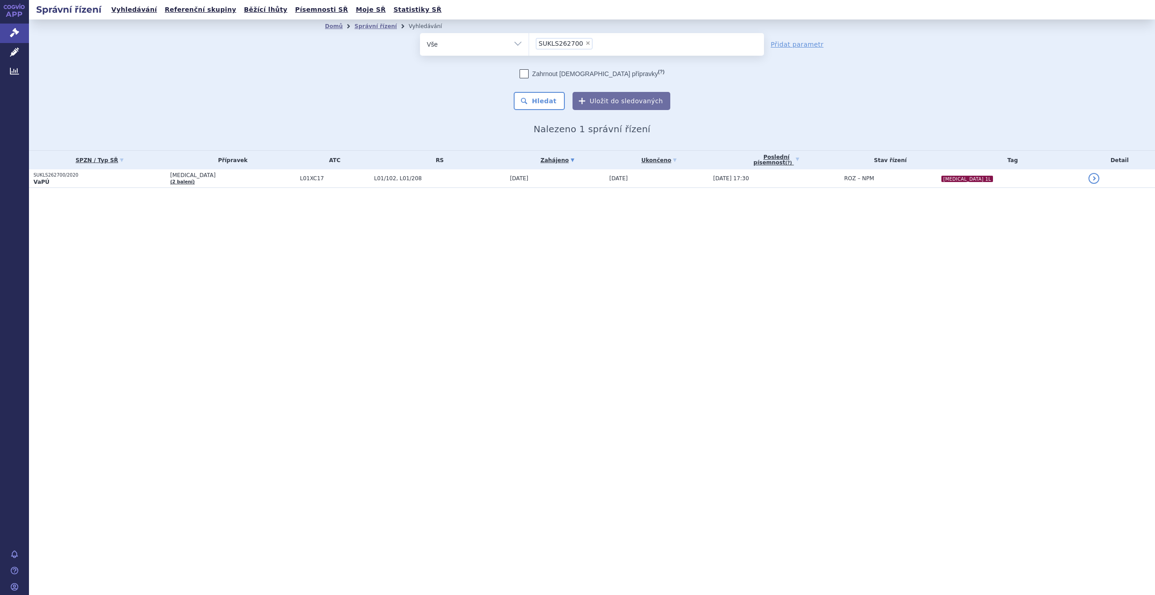
click at [585, 41] on span "×" at bounding box center [587, 42] width 5 height 5
click at [529, 41] on select "SUKLS262700" at bounding box center [529, 44] width 0 height 23
select select
type input "SU"
type input "SUKLS"
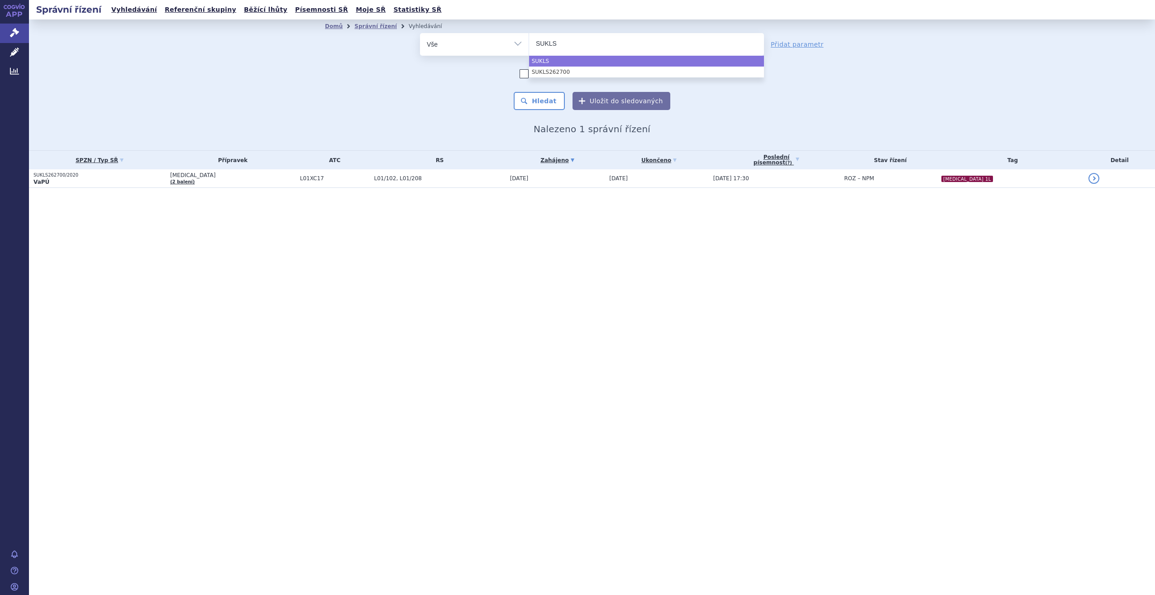
type input "SUKLS8"
type input "SUKLS84"
type input "SUKLS843"
type input "SUKLS84315"
select select "SUKLS84315"
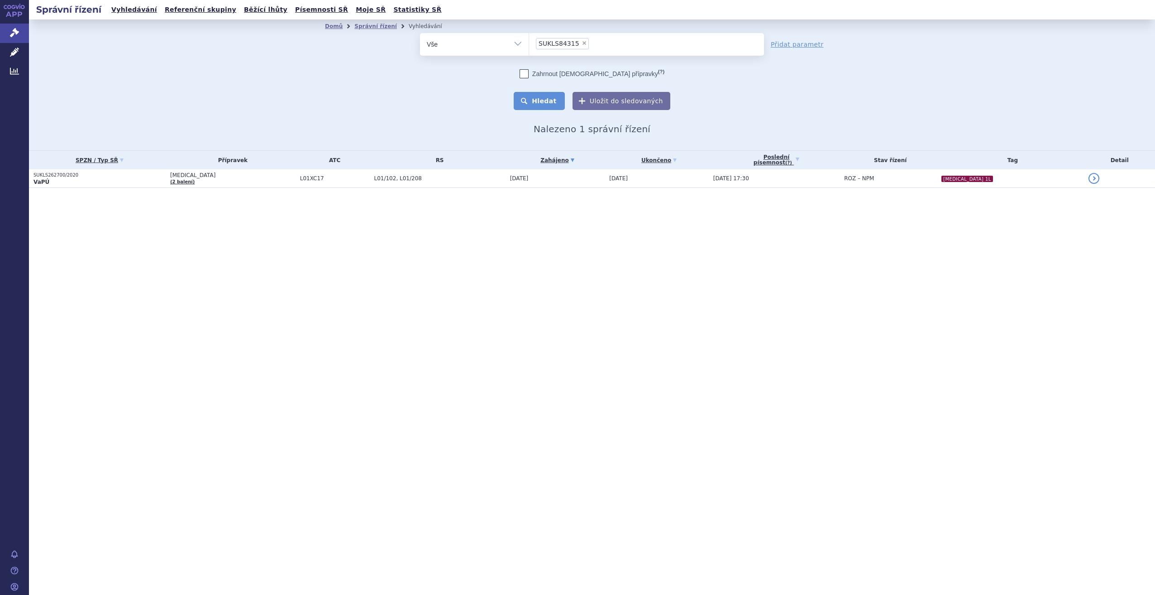
click at [546, 102] on button "Hledat" at bounding box center [539, 101] width 51 height 18
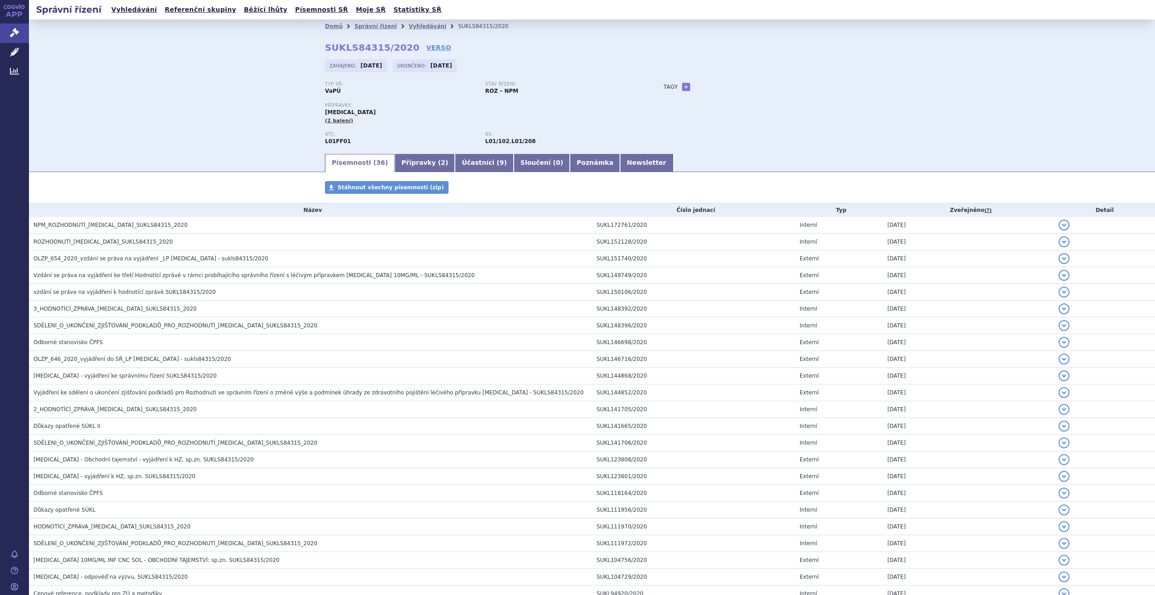
click at [684, 83] on link "+" at bounding box center [686, 87] width 8 height 8
click at [706, 91] on span at bounding box center [727, 87] width 65 height 12
type input "Non-SQ [MEDICAL_DATA] 2L trvalá"
select select "Non-SQ [MEDICAL_DATA] 2L trvalá"
click at [762, 84] on button "Přidat" at bounding box center [773, 86] width 23 height 11
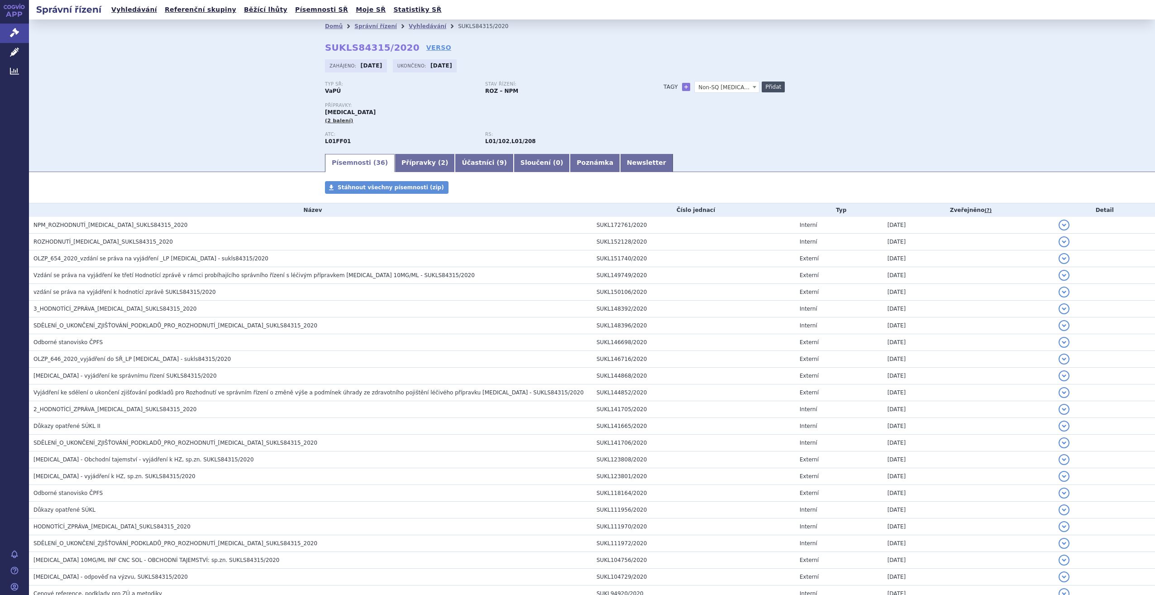
select select
click at [409, 27] on link "Vyhledávání" at bounding box center [428, 26] width 38 height 6
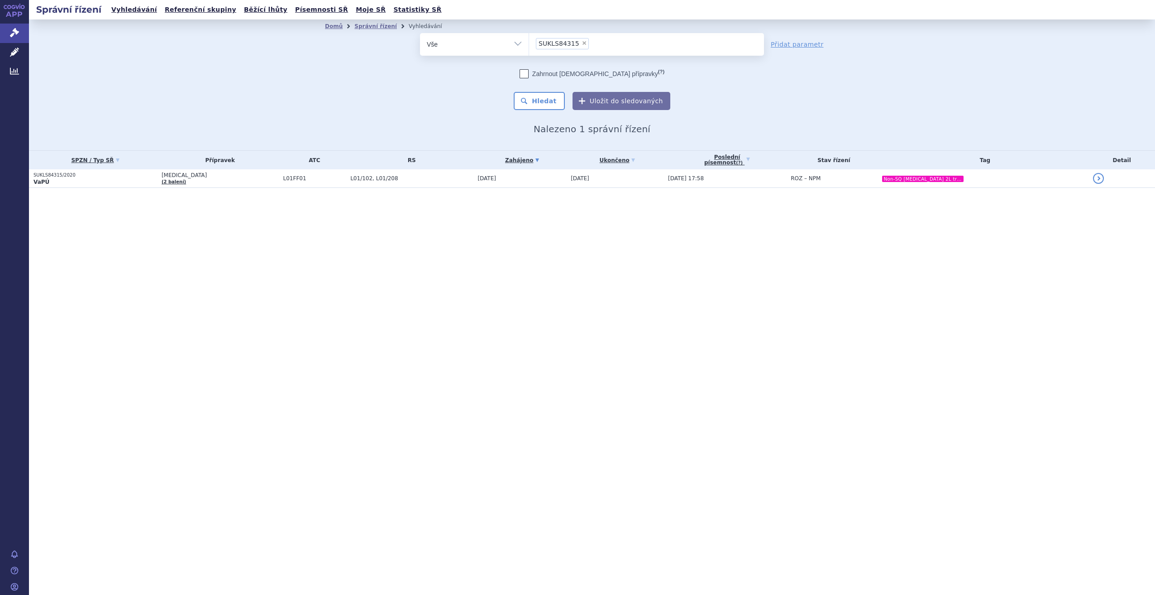
click at [582, 41] on span "×" at bounding box center [584, 42] width 5 height 5
click at [529, 41] on select "SUKLS84315" at bounding box center [529, 44] width 0 height 23
select select
type input "24"
type input "246"
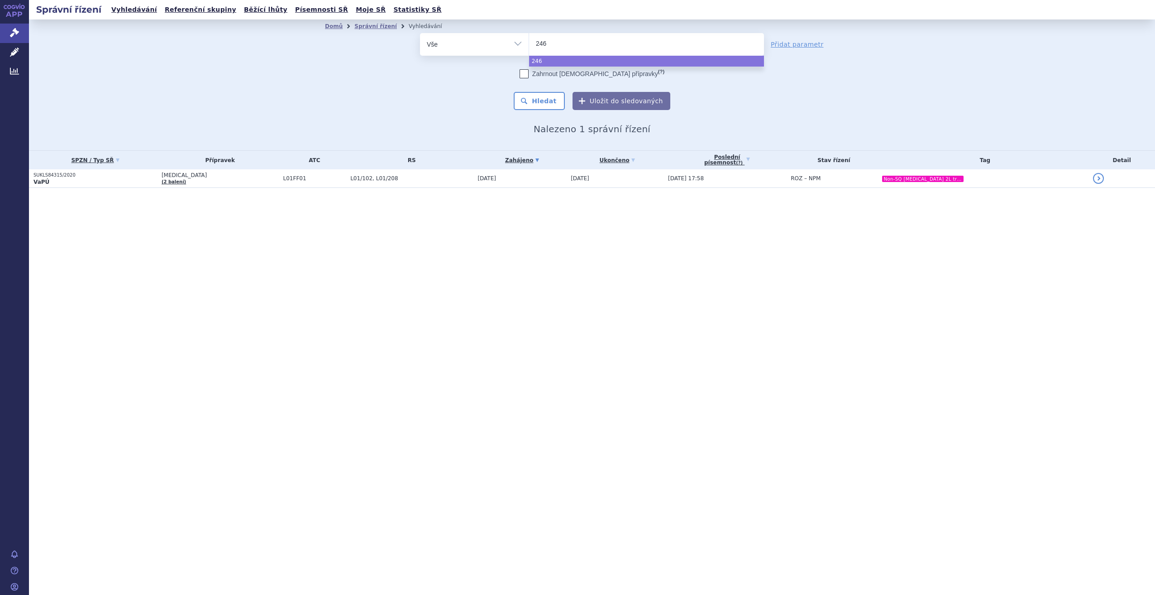
type input "2460"
type input "24607"
type input "24607/"
type input "24607/2"
type input "24607/202"
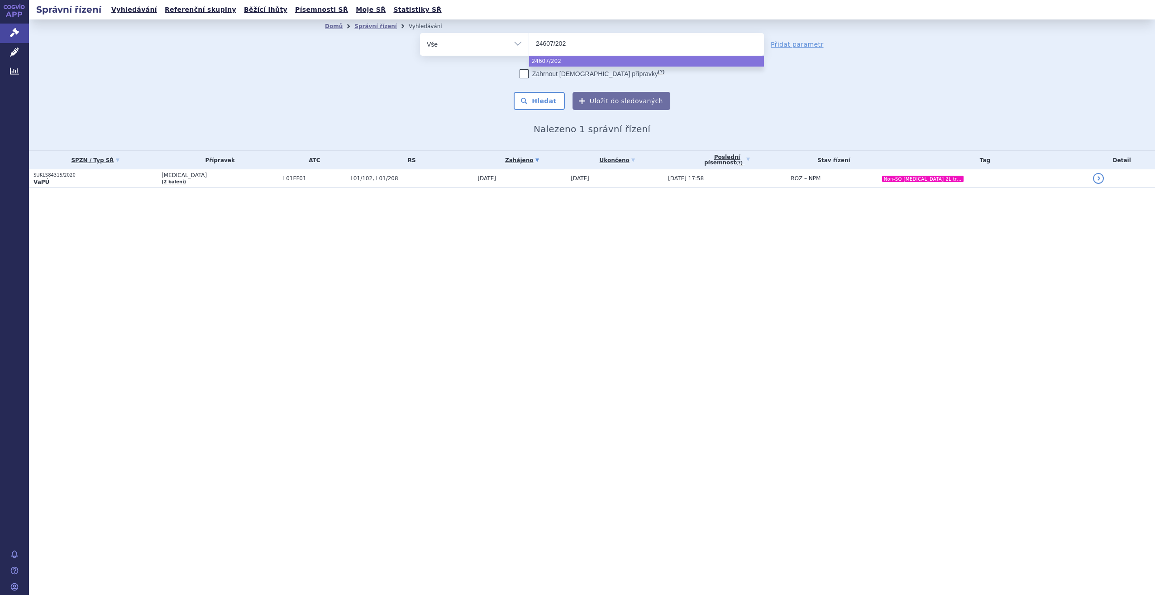
type input "24607/2020"
select select "24607/2020"
click at [559, 102] on button "Hledat" at bounding box center [539, 101] width 51 height 18
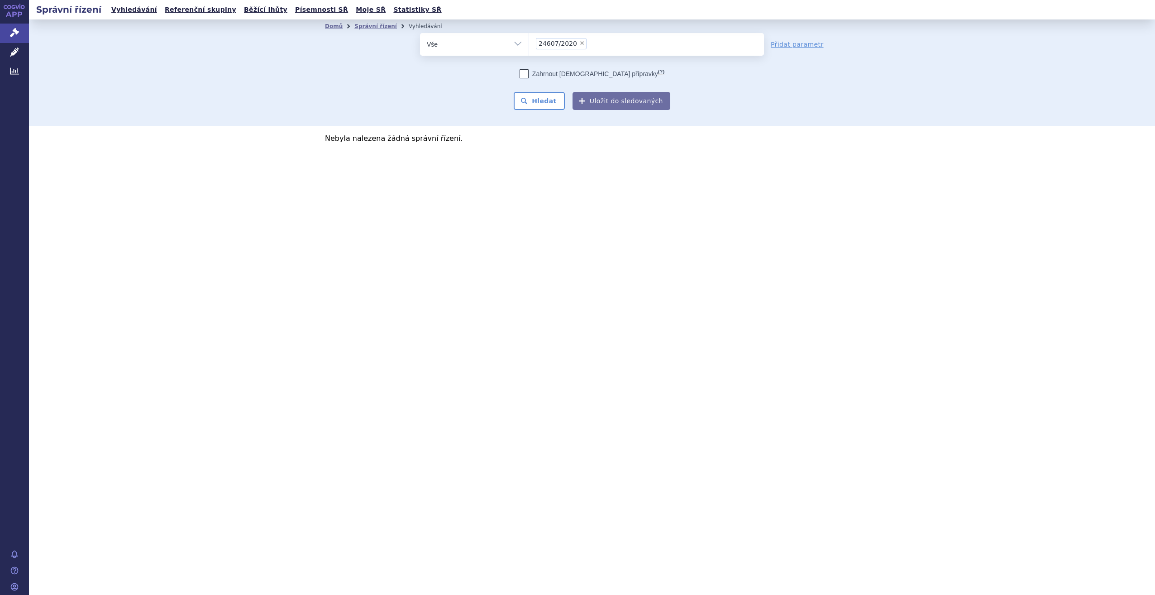
click at [580, 42] on span "×" at bounding box center [582, 42] width 5 height 5
click at [529, 42] on select "24607/2020" at bounding box center [529, 44] width 0 height 23
click at [592, 34] on ul at bounding box center [646, 42] width 235 height 19
click at [529, 34] on select "24607/2020" at bounding box center [529, 44] width 0 height 23
click at [590, 41] on ul at bounding box center [646, 42] width 235 height 19
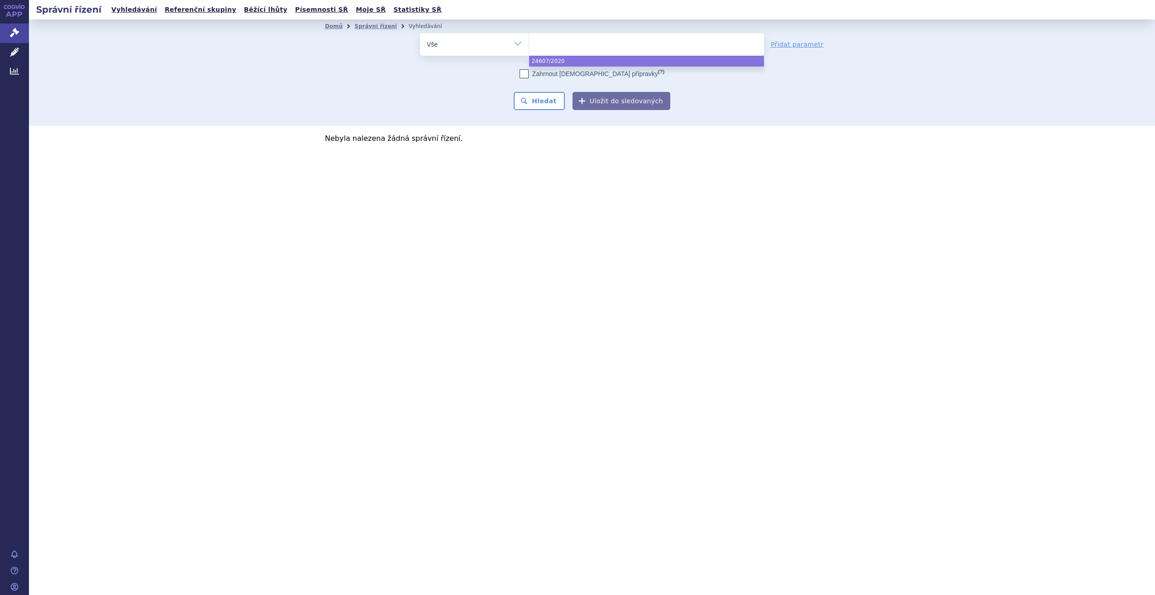
click at [529, 41] on select "24607/2020" at bounding box center [529, 44] width 0 height 23
select select "24607/2020"
click at [580, 41] on span "×" at bounding box center [582, 42] width 5 height 5
click at [529, 41] on select "24607/2020" at bounding box center [529, 44] width 0 height 23
select select
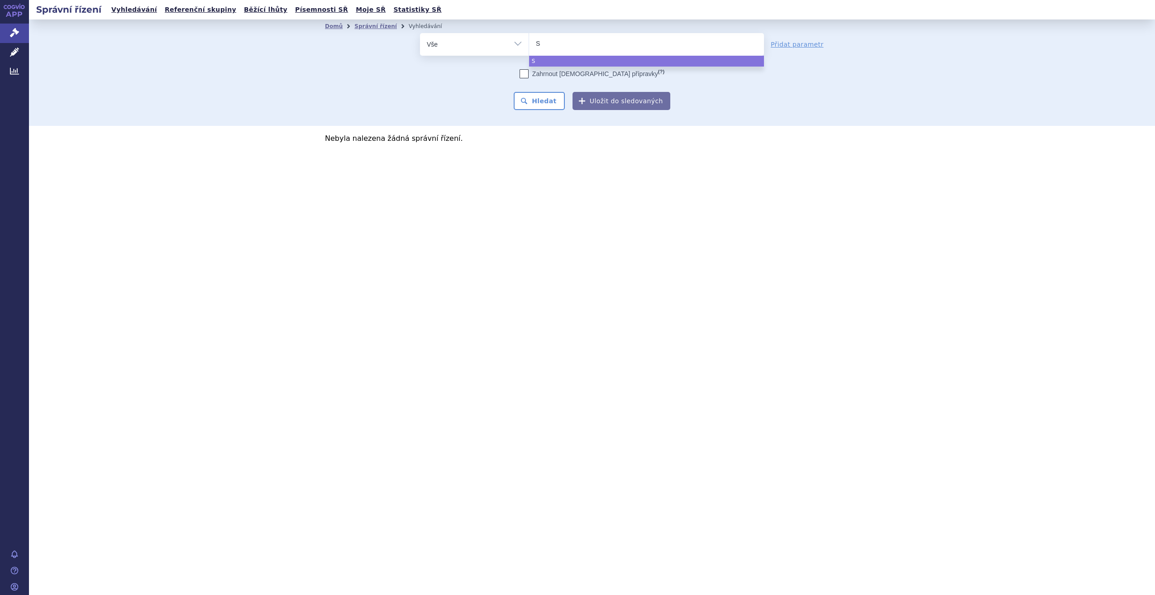
type input "SU"
type input "SUK"
type input "SUKLS"
type input "SUKLS5"
type input "SUKLS54"
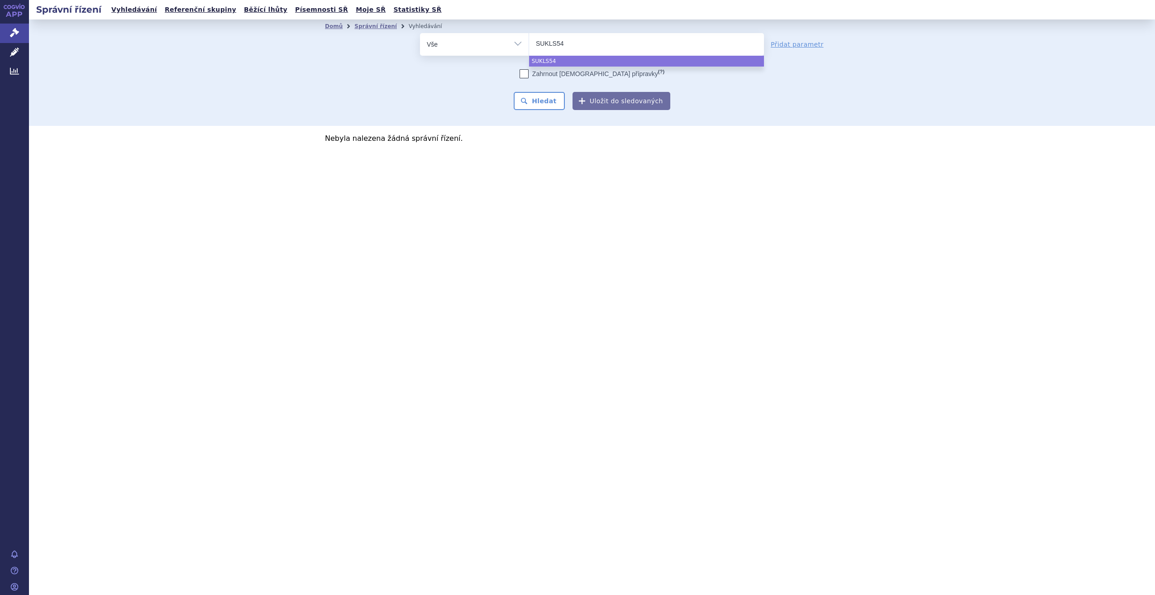
type input "SUKLS546"
type input "SUKLS5460"
type input "SUKLS54607"
type input "SUKLS54607/"
type input "SUKLS54607/2"
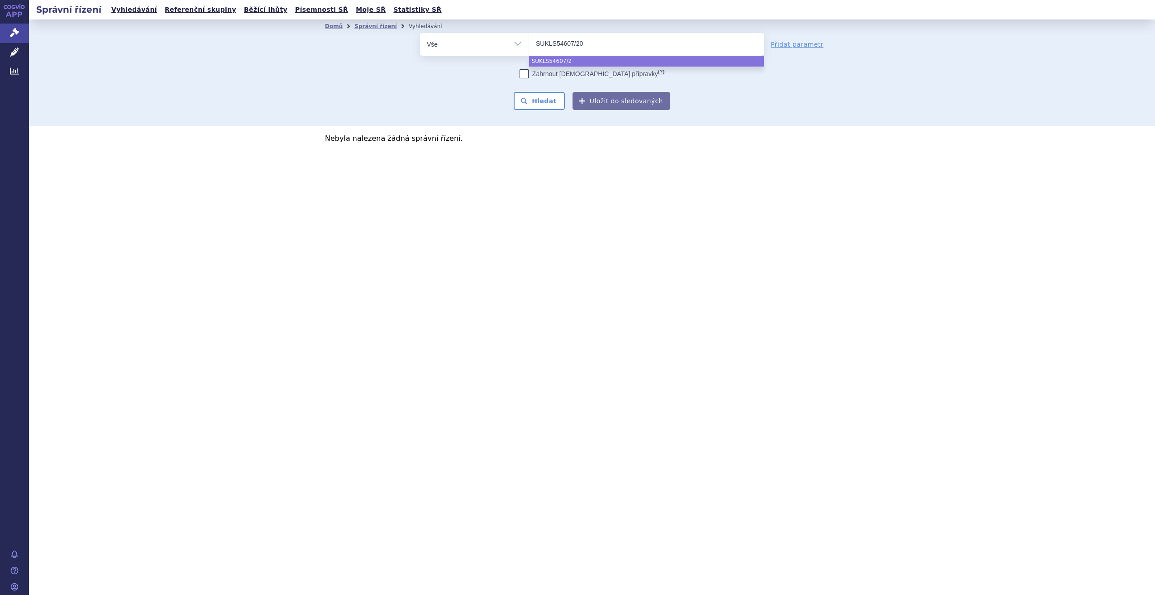
type input "SUKLS54607/202"
type input "SUKLS54607/2020"
select select "SUKLS54607/2020"
click at [535, 104] on button "Hledat" at bounding box center [539, 101] width 51 height 18
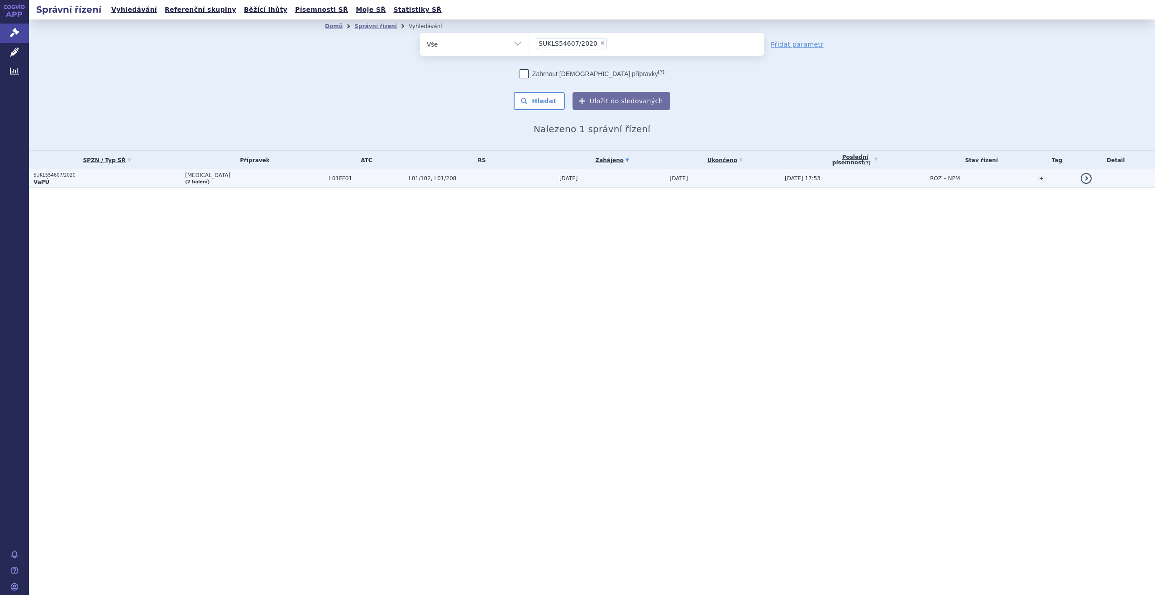
click at [560, 178] on span "[DATE]" at bounding box center [569, 178] width 19 height 6
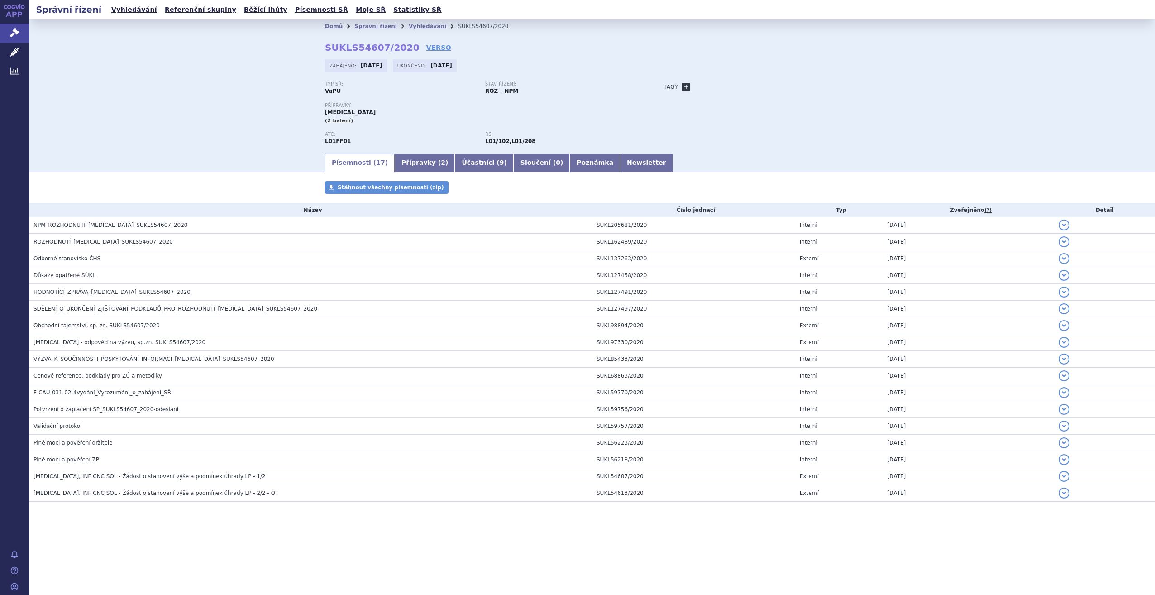
click at [682, 85] on link "+" at bounding box center [686, 87] width 8 height 8
click at [707, 92] on span at bounding box center [727, 87] width 65 height 12
type input "Hodgkin 2. VILP"
select select "Hodgkin 2. VILP"
click at [781, 82] on button "Přidat" at bounding box center [773, 86] width 23 height 11
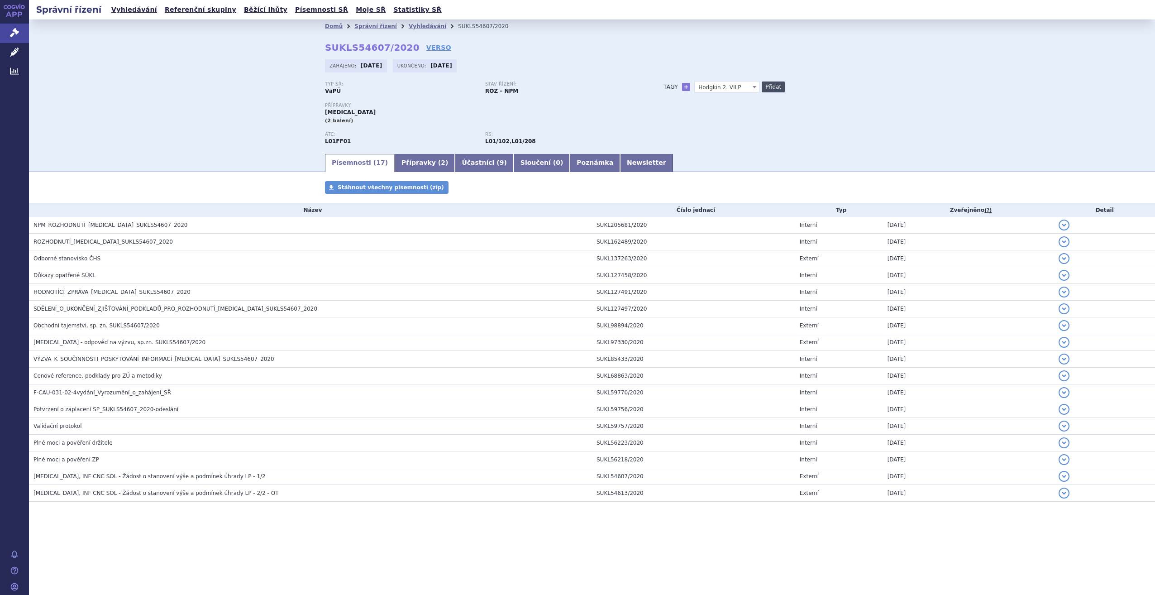
select select
click at [409, 24] on link "Vyhledávání" at bounding box center [428, 26] width 38 height 6
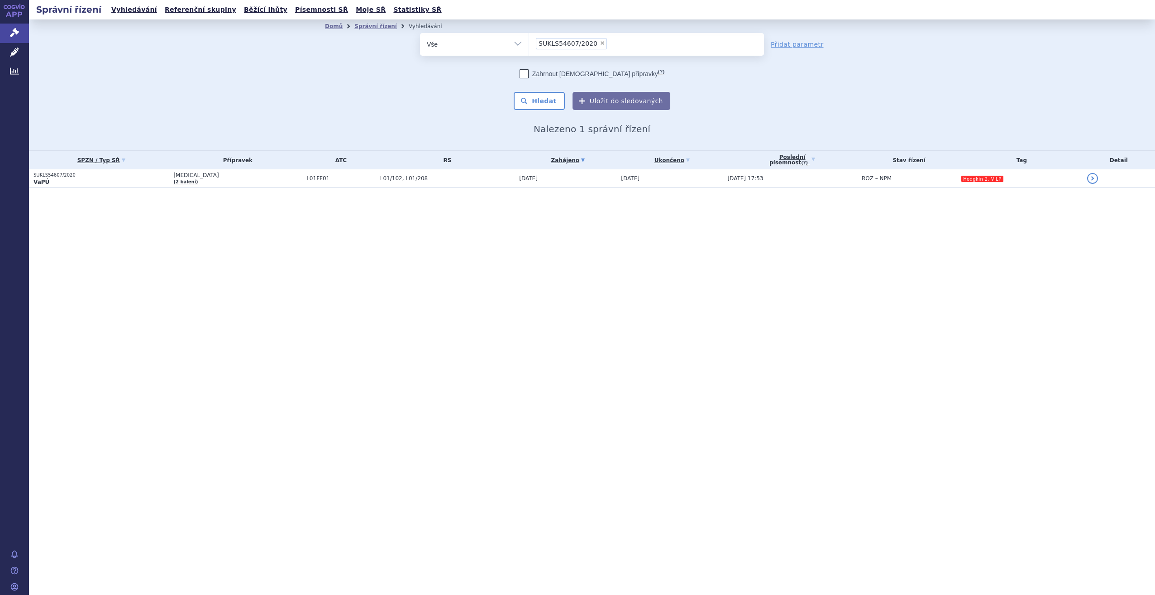
click at [600, 43] on span "×" at bounding box center [602, 42] width 5 height 5
click at [529, 43] on select "SUKLS54607/2020" at bounding box center [529, 44] width 0 height 23
select select
type input "SUKLS1219160/2019"
select select "SUKLS1219160/2019"
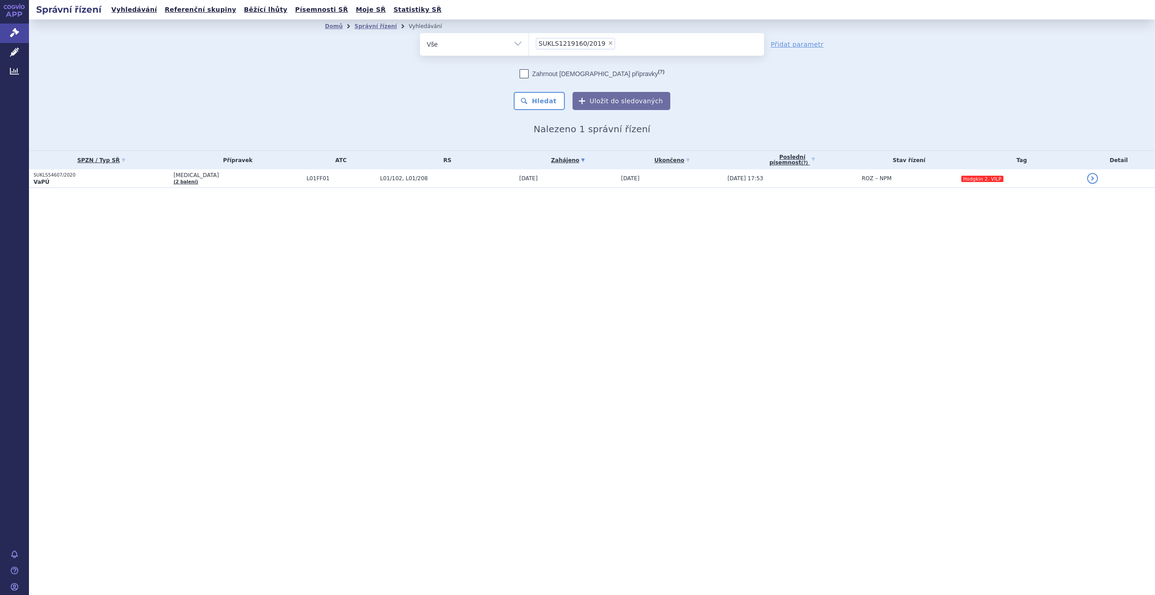
click at [554, 91] on div "Zahrnout [DEMOGRAPHIC_DATA] přípravky (?) Hledat Uložit do sledovaných" at bounding box center [592, 89] width 344 height 41
click at [551, 105] on button "Hledat" at bounding box center [539, 101] width 51 height 18
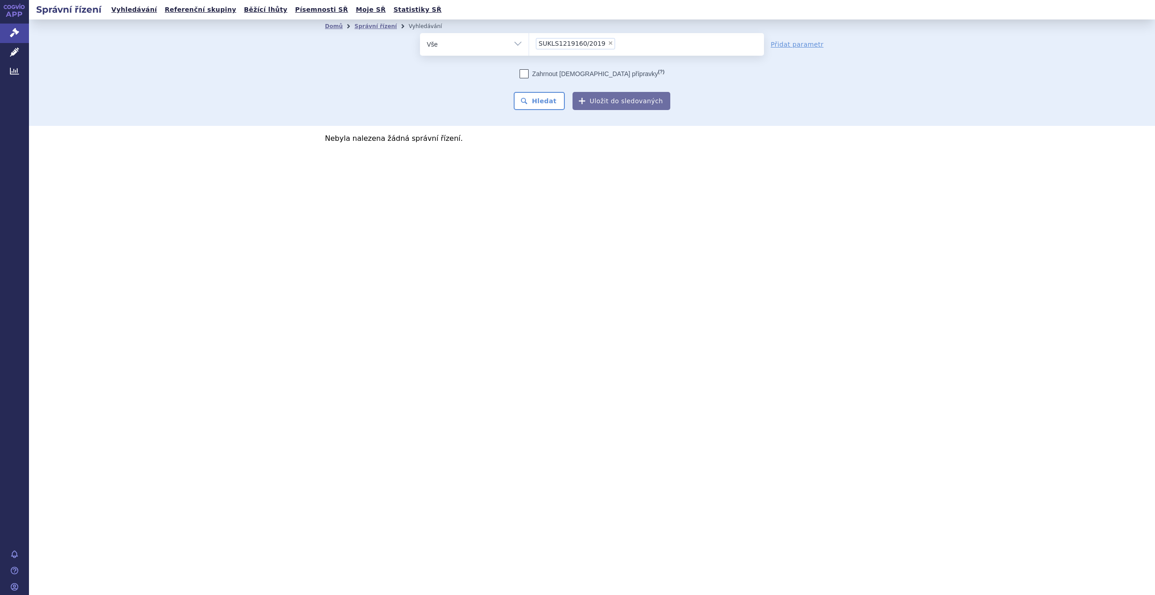
click at [608, 43] on span "×" at bounding box center [610, 42] width 5 height 5
click at [529, 43] on select "SUKLS1219160/2019" at bounding box center [529, 44] width 0 height 23
select select
click at [601, 43] on ul at bounding box center [646, 42] width 235 height 19
click at [529, 43] on select "SUKLS1219160/2019" at bounding box center [529, 44] width 0 height 23
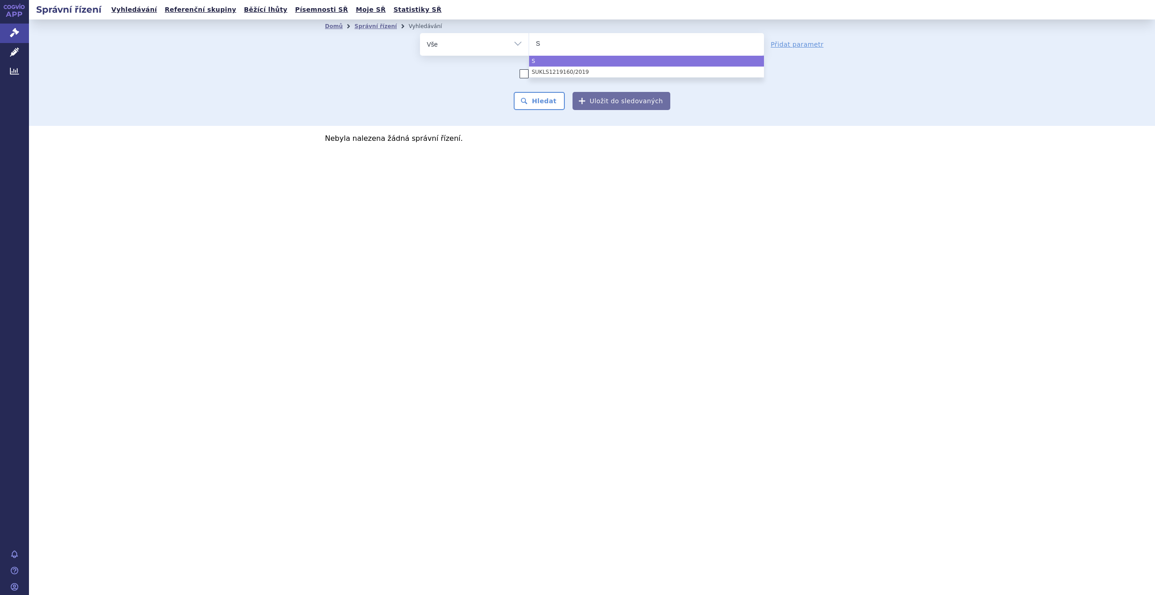
type input "SU"
type input "SUKL"
type input "SUKLS"
type input "SUKLS1"
type input "SUKLS12"
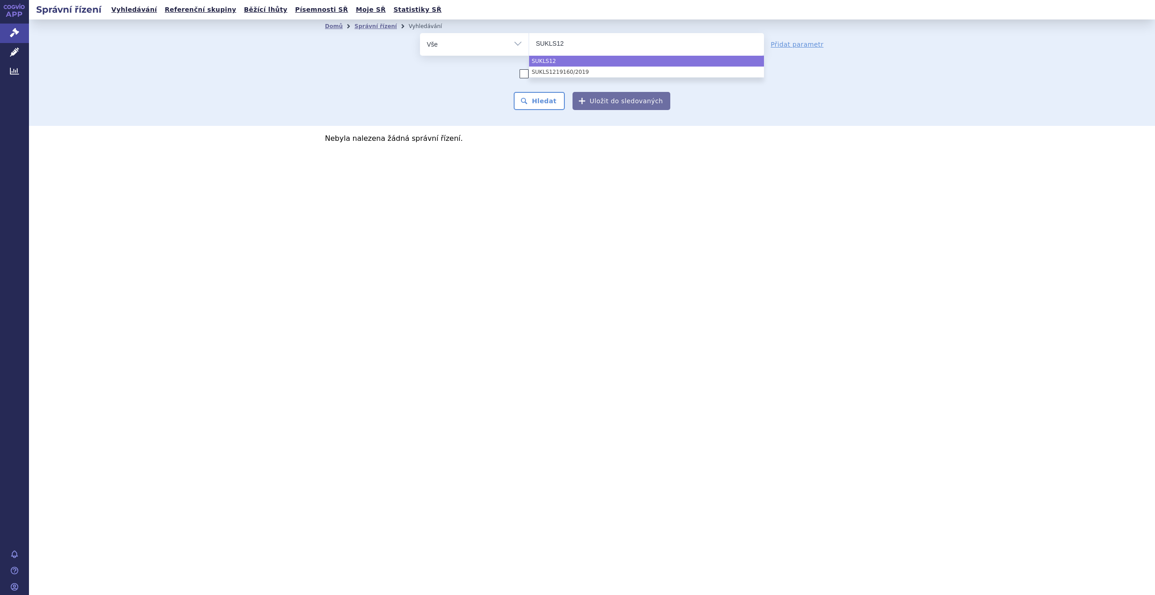
type input "SUKLS121"
type input "SUKLS1219"
type input "SUKLS121916"
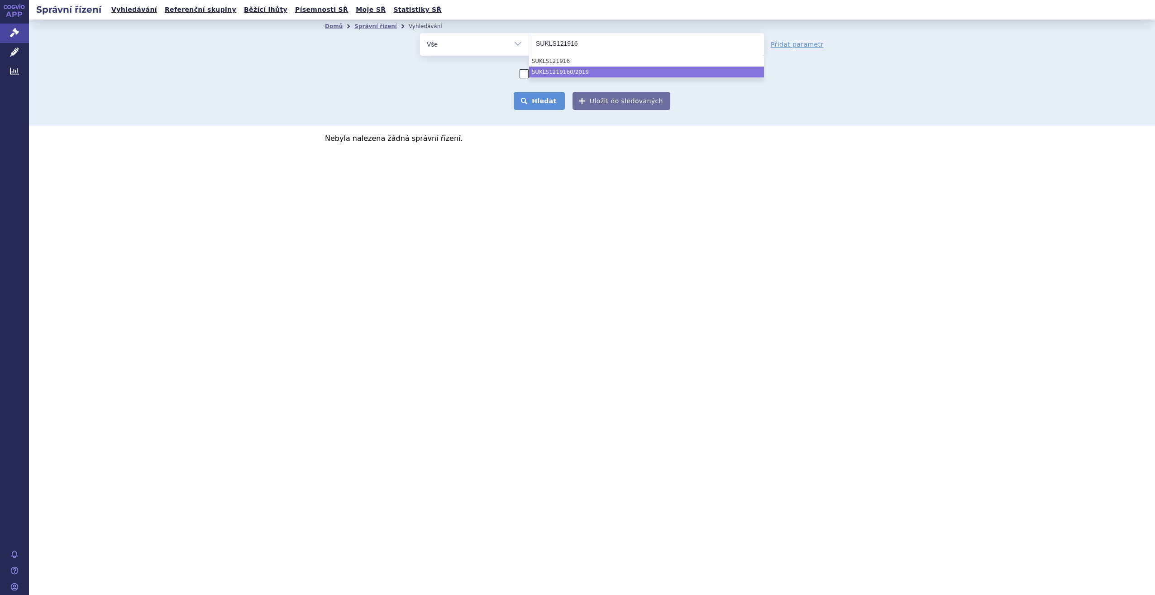
select select "SUKLS1219160/2019"
click at [546, 105] on button "Hledat" at bounding box center [539, 101] width 51 height 18
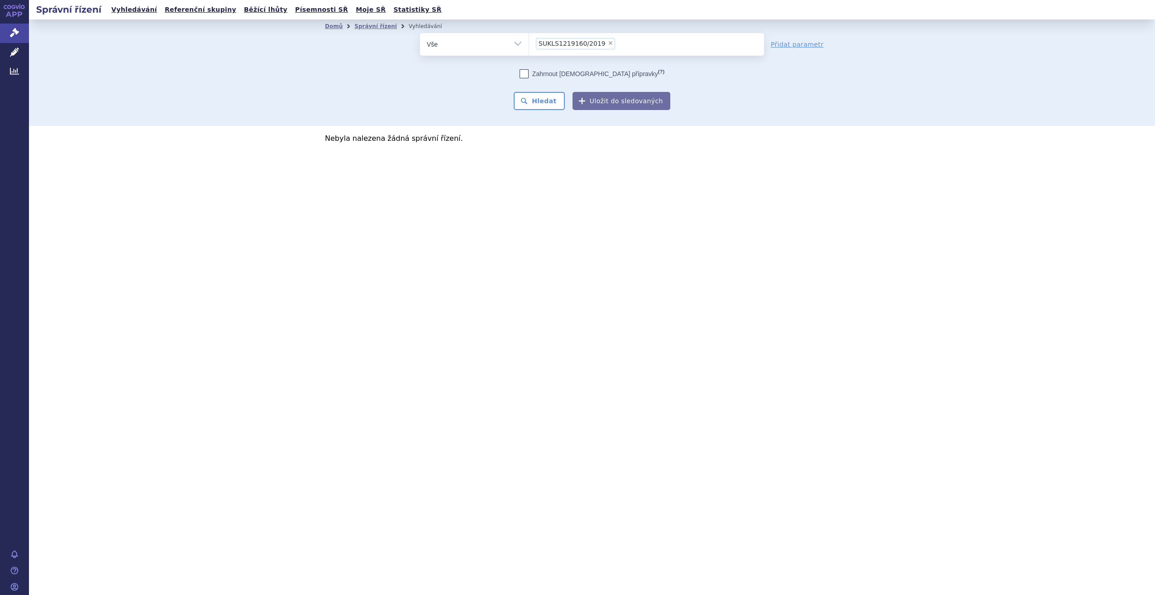
click at [608, 42] on span "×" at bounding box center [610, 42] width 5 height 5
click at [529, 42] on select "SUKLS1219160/2019" at bounding box center [529, 44] width 0 height 23
select select
type input "SU"
type input "SUK"
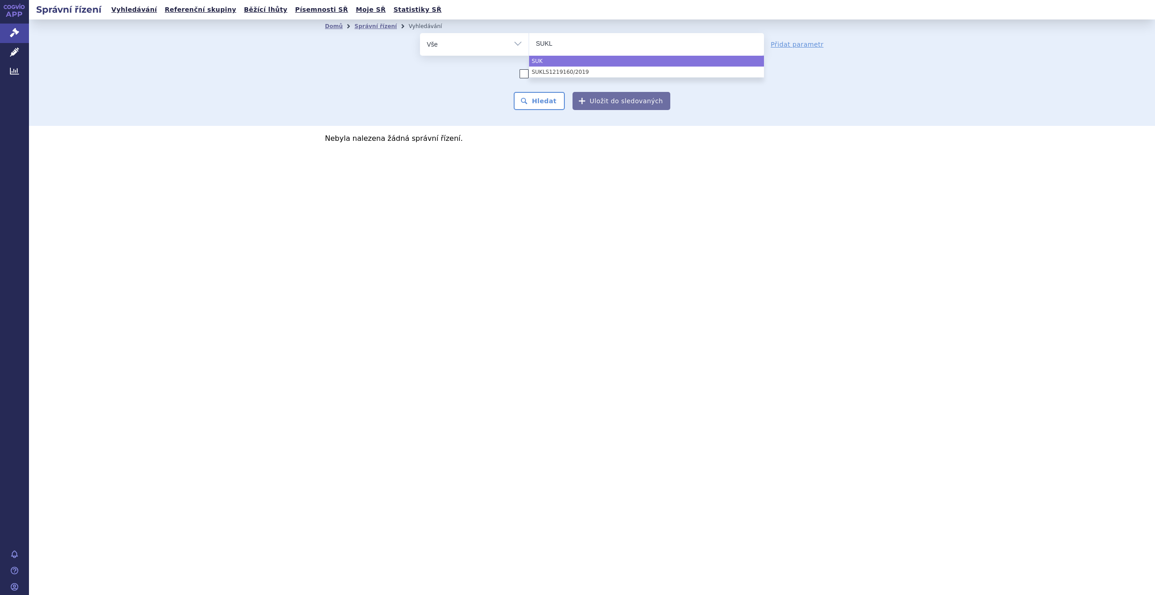
type input "SUKLS"
type input "SUKLS1"
type input "SUKLS12"
type input "SUKLS121"
type input "SUKLS1219"
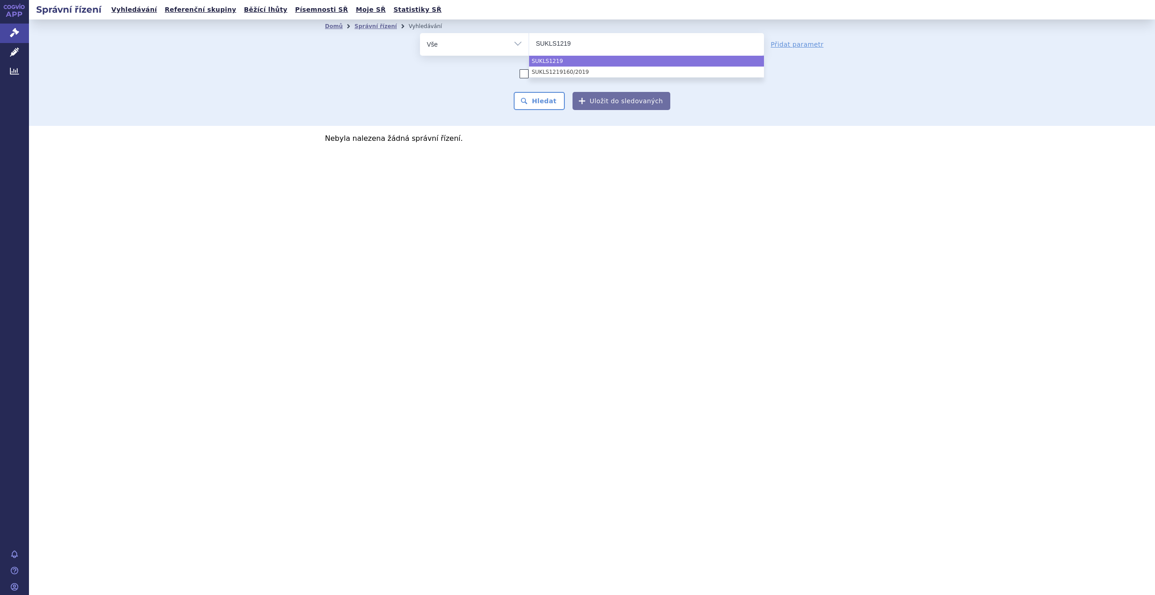
type input "SUKLS12191"
type input "SUKLS121916"
type input "SUKLS121916/"
type input "SUKLS121916/2"
type input "SUKLS121916/20"
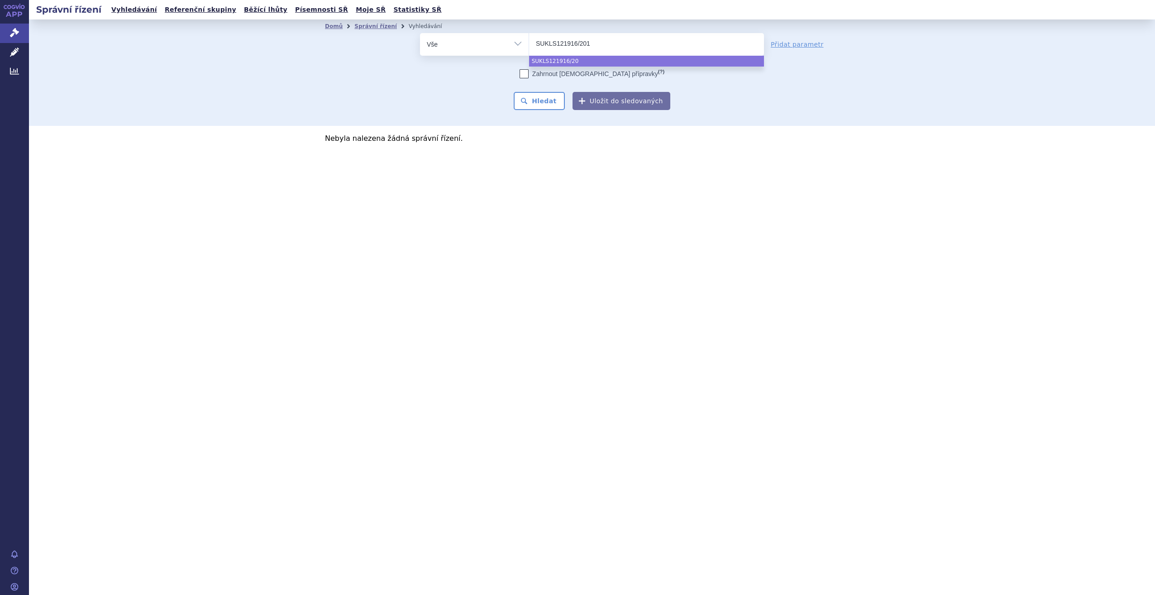
type input "SUKLS121916/2019"
select select "SUKLS121916/2019"
click at [557, 100] on button "Hledat" at bounding box center [539, 101] width 51 height 18
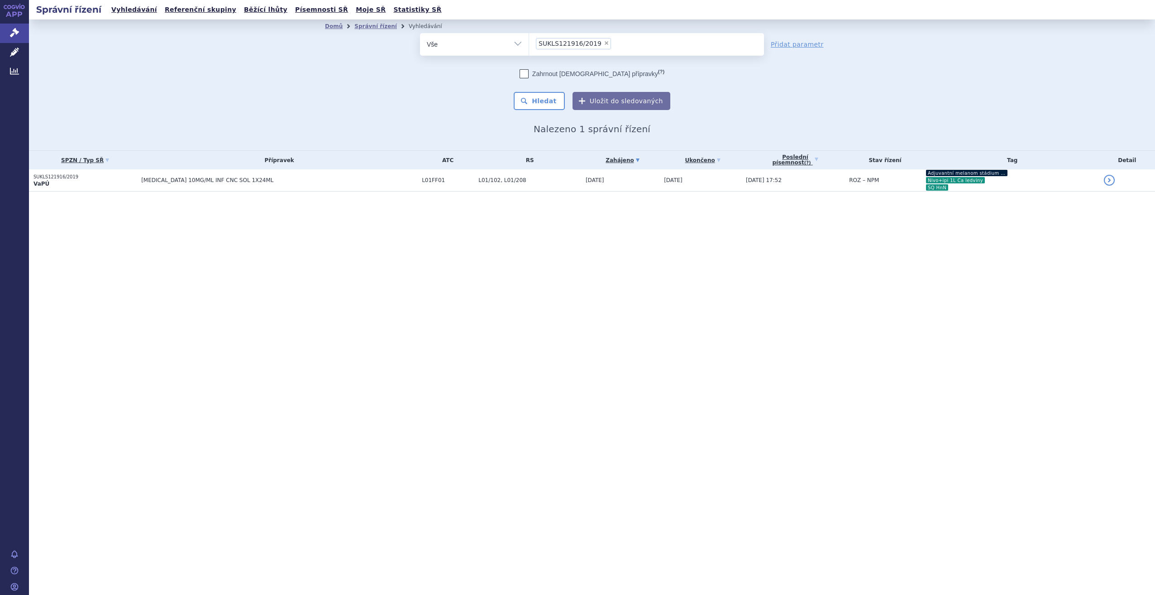
click at [597, 48] on li "× SUKLS121916/2019" at bounding box center [573, 43] width 75 height 11
click at [529, 48] on select "SUKLS121916/2019" at bounding box center [529, 44] width 0 height 23
click at [604, 44] on span "×" at bounding box center [606, 42] width 5 height 5
click at [529, 44] on select "SUKLS121916/2019" at bounding box center [529, 44] width 0 height 23
select select
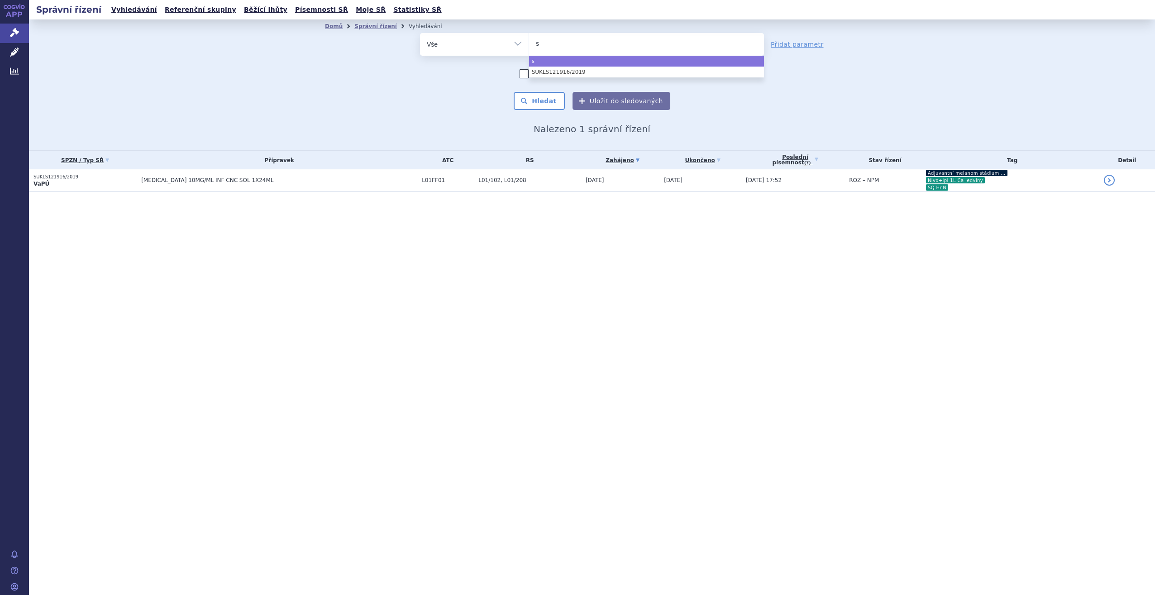
type input "su"
type input "sukls"
type input "sukls1"
type input "sukls19"
type input "sukls190"
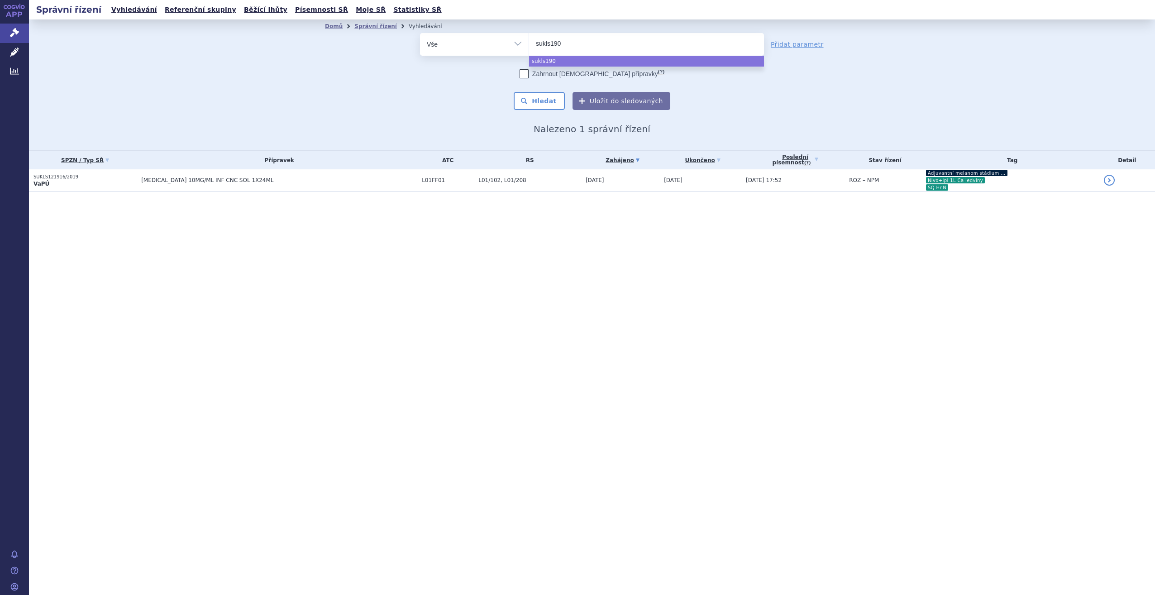
type input "sukls1901"
type input "sukls19018"
type input "sukls190182"
select select "sukls190182"
click at [548, 99] on button "Hledat" at bounding box center [539, 101] width 51 height 18
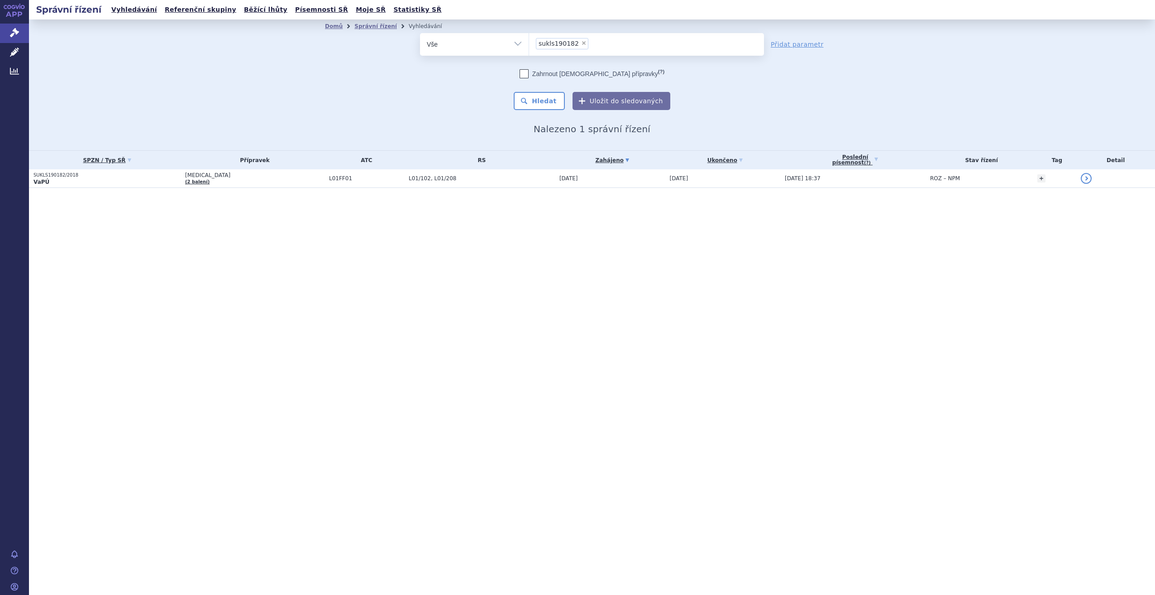
click at [506, 186] on td "L01/102, L01/208" at bounding box center [479, 178] width 151 height 19
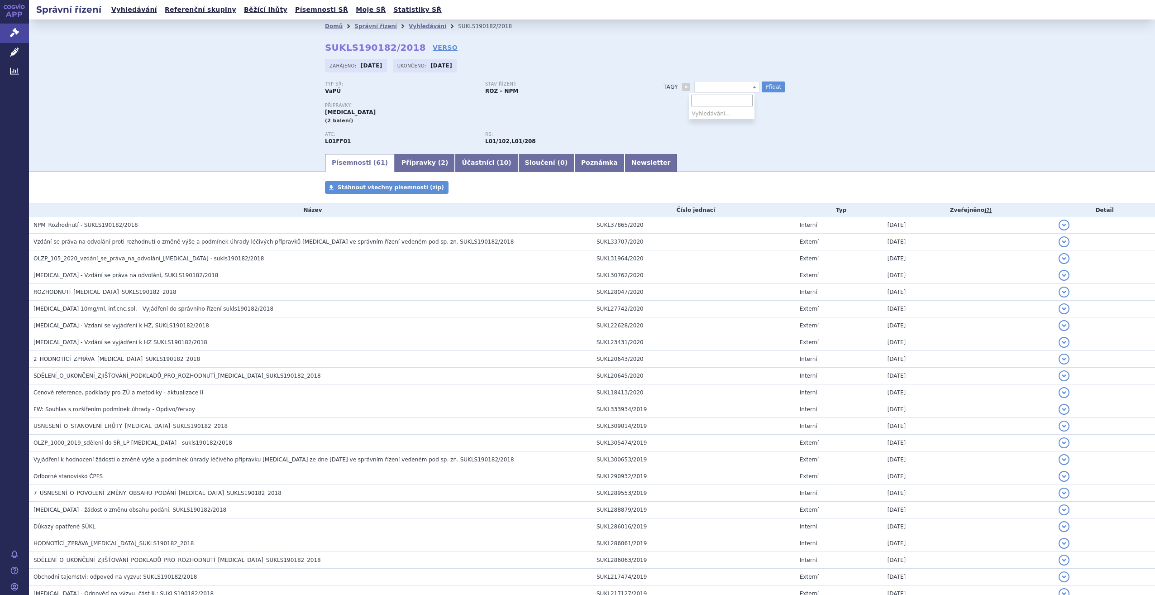
click at [718, 89] on span at bounding box center [727, 87] width 65 height 12
drag, startPoint x: 733, startPoint y: 100, endPoint x: 712, endPoint y: 106, distance: 21.8
click at [711, 106] on input "HNSCC, RCC 1L" at bounding box center [722, 101] width 62 height 12
type input "HNSCC"
select select "HNSCC"
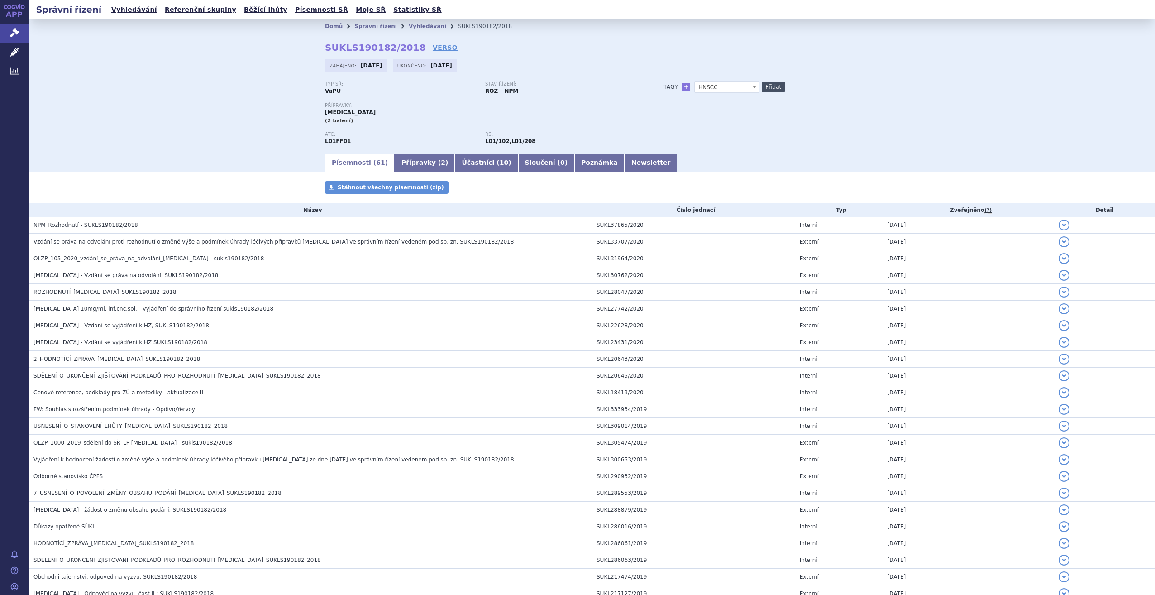
click at [772, 85] on button "Přidat" at bounding box center [773, 86] width 23 height 11
select select
click at [728, 92] on span at bounding box center [727, 87] width 65 height 12
type input "1"
type input "RCC 1L"
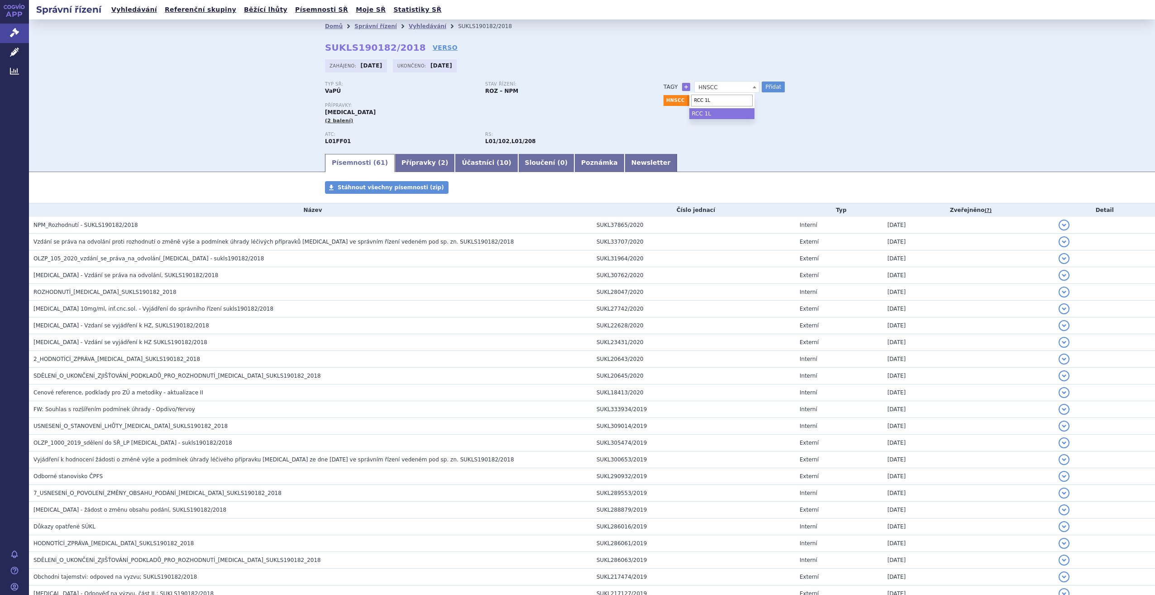
select select "RCC 1L"
click at [777, 82] on button "Přidat" at bounding box center [773, 86] width 23 height 11
select select
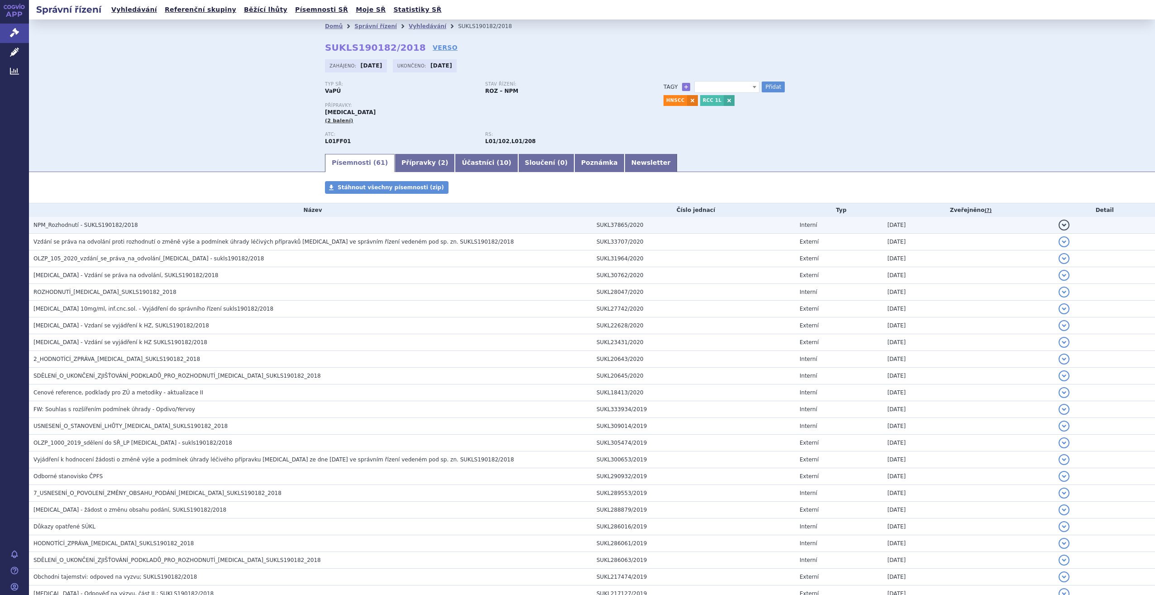
click at [139, 227] on h3 "NPM_Rozhodnutí - SUKLS190182/2018" at bounding box center [313, 224] width 559 height 9
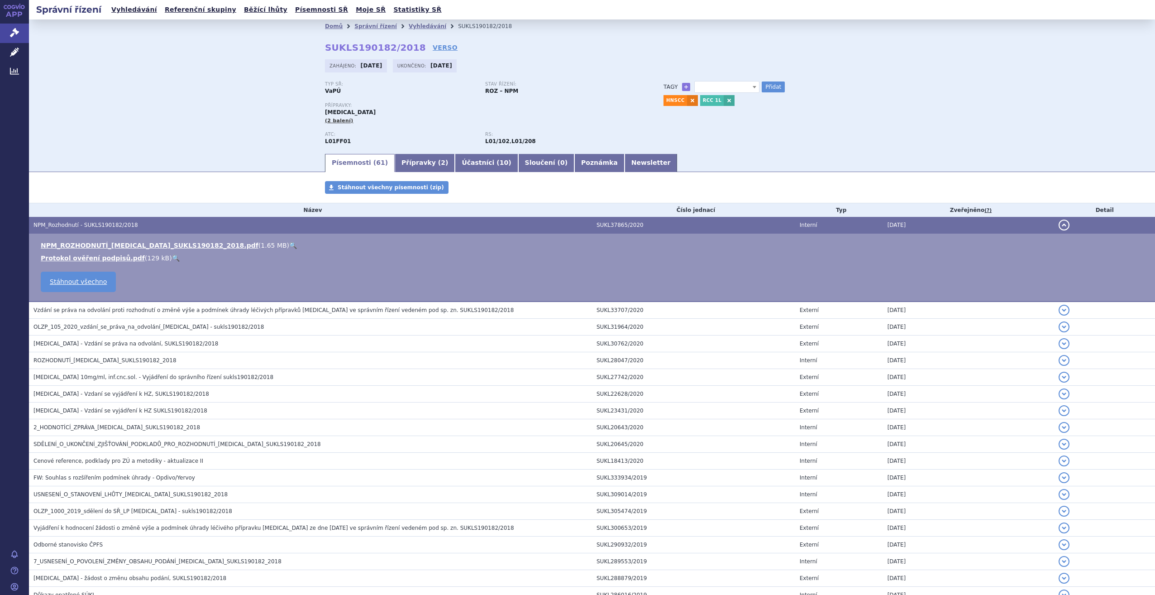
click at [289, 247] on link "🔍" at bounding box center [293, 245] width 8 height 7
click at [744, 90] on span at bounding box center [727, 87] width 65 height 12
type input "RCC (nivo+ipi)"
select select "RCC (nivo+ipi)"
click at [771, 88] on button "Přidat" at bounding box center [773, 86] width 23 height 11
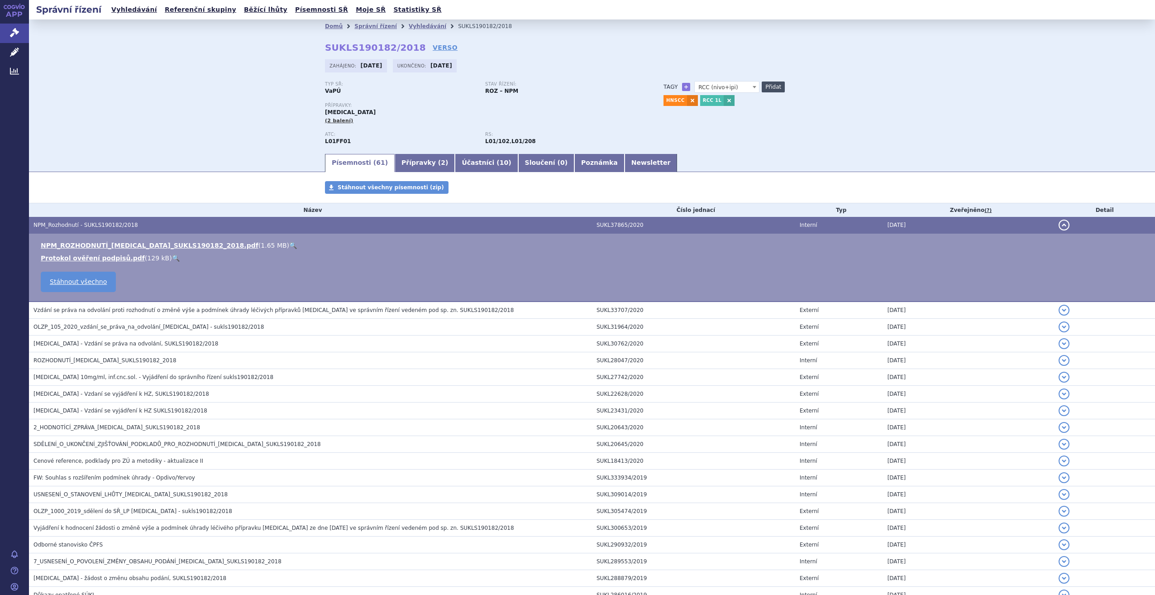
select select
click at [409, 24] on link "Vyhledávání" at bounding box center [428, 26] width 38 height 6
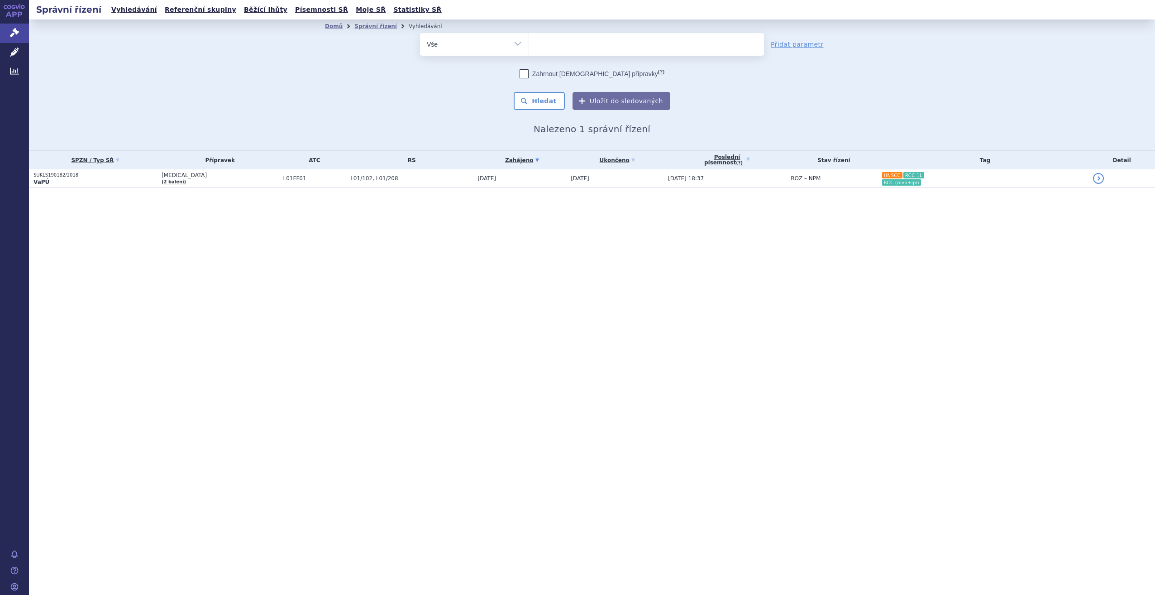
select select
type input "SUKLS546070/2020"
select select "SUKLS546070/2020"
click at [554, 99] on button "Hledat" at bounding box center [539, 101] width 51 height 18
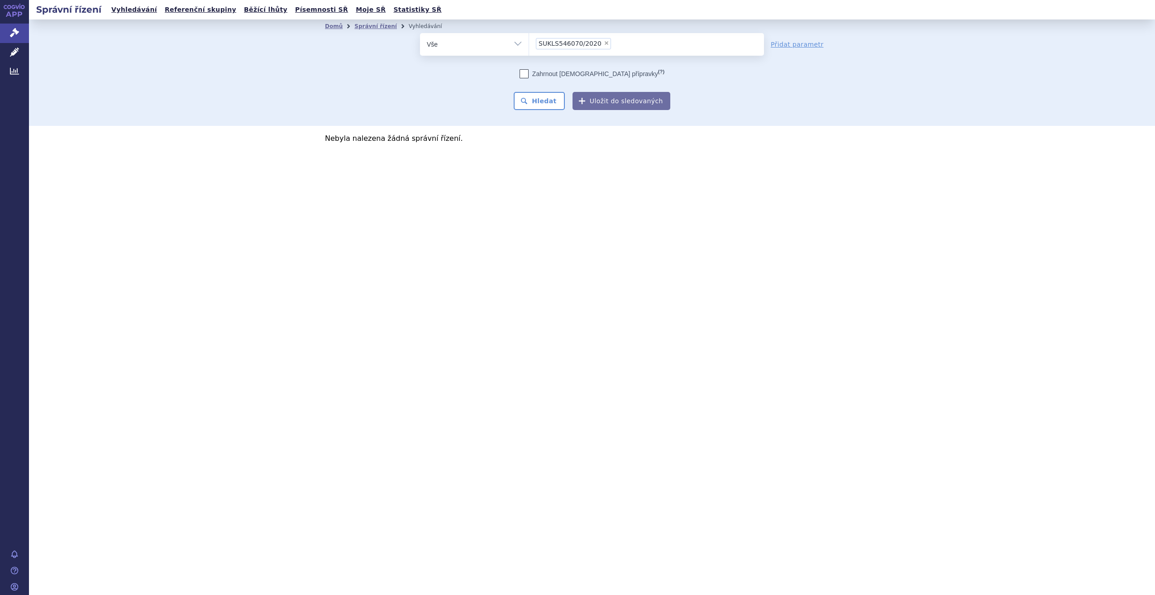
click at [604, 43] on span "×" at bounding box center [606, 42] width 5 height 5
click at [529, 43] on select "SUKLS546070/2020" at bounding box center [529, 44] width 0 height 23
select select
click at [589, 41] on ul at bounding box center [646, 42] width 235 height 19
click at [529, 41] on select "SUKLS546070/2020" at bounding box center [529, 44] width 0 height 23
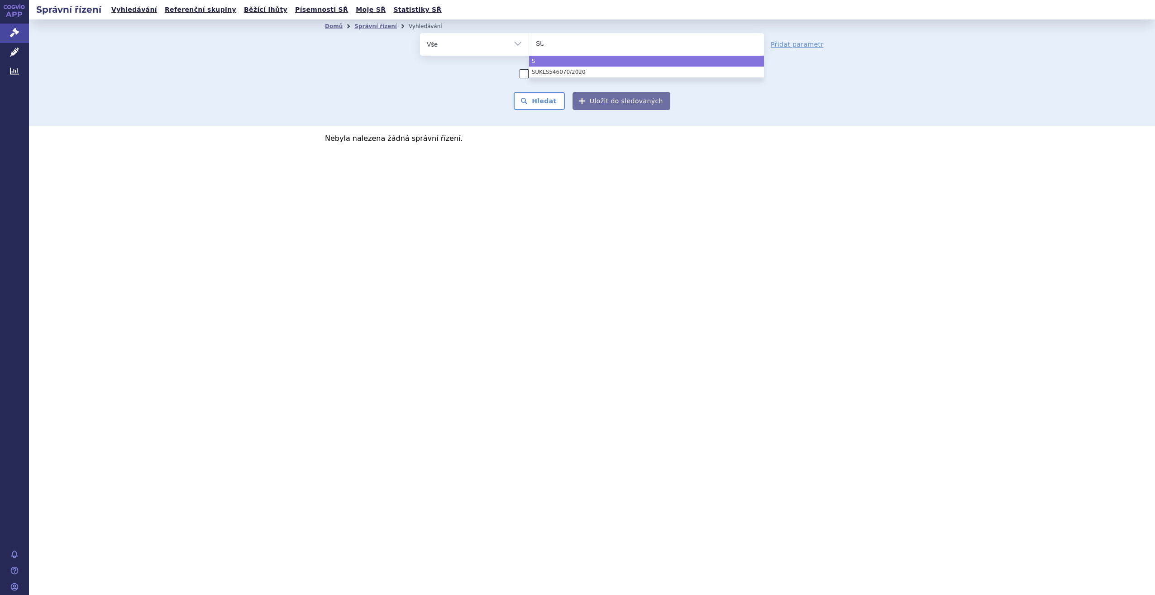
type input "SUK"
type input "SUKLS"
type input "SUKLS3"
type input "SUKLS37"
type input "SUKLS376"
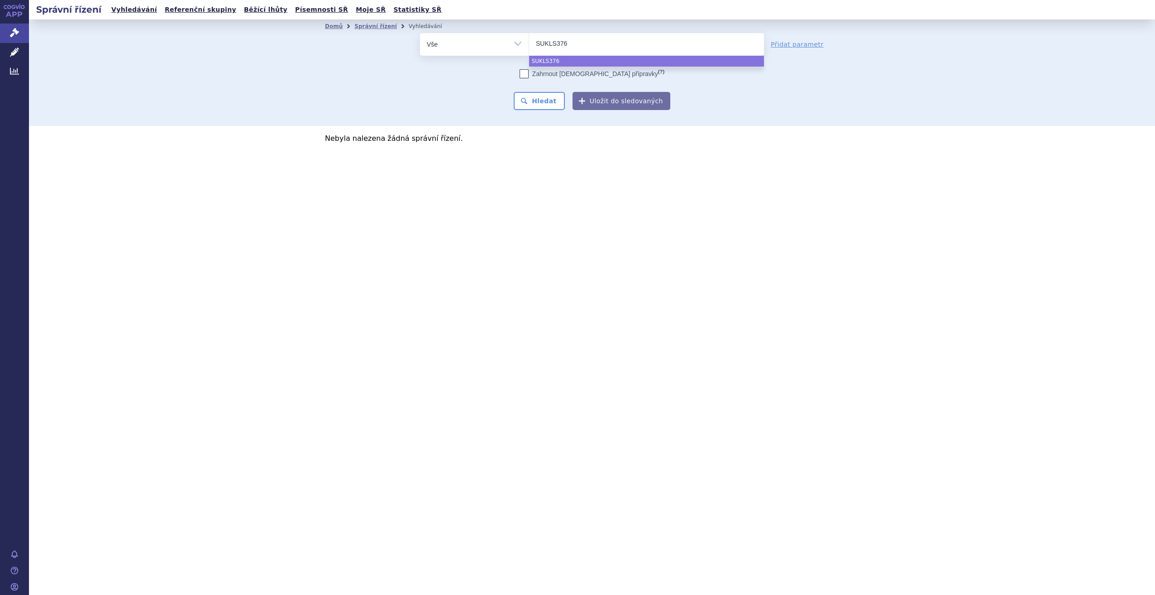
type input "SUKLS3764"
type input "SUKLS37642"
type input "SUKLS376427"
select select "SUKLS376427"
click at [541, 107] on button "Hledat" at bounding box center [539, 101] width 51 height 18
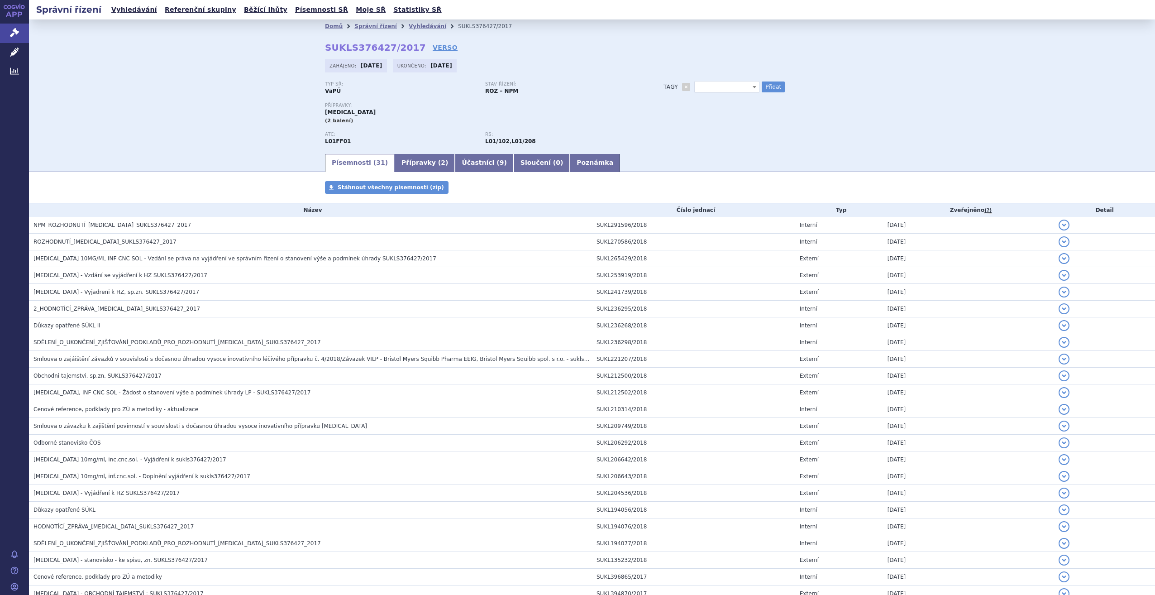
click at [709, 86] on span at bounding box center [727, 87] width 65 height 12
type input "Hodgkin"
select select "Hodgkin"
click at [768, 85] on button "Přidat" at bounding box center [773, 86] width 23 height 11
select select
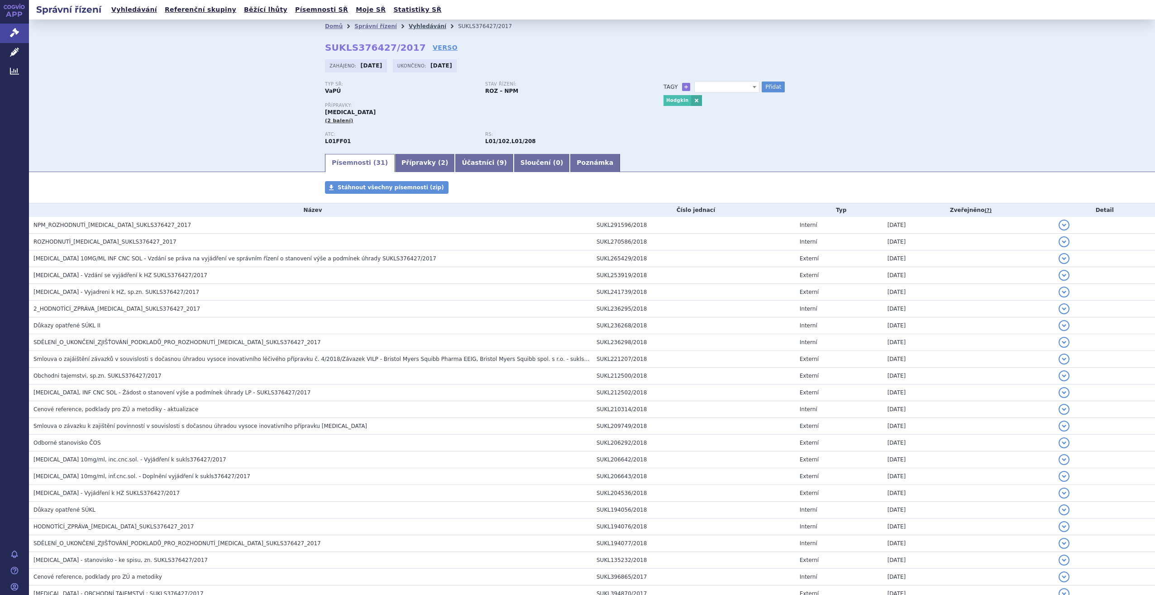
click at [409, 24] on link "Vyhledávání" at bounding box center [428, 26] width 38 height 6
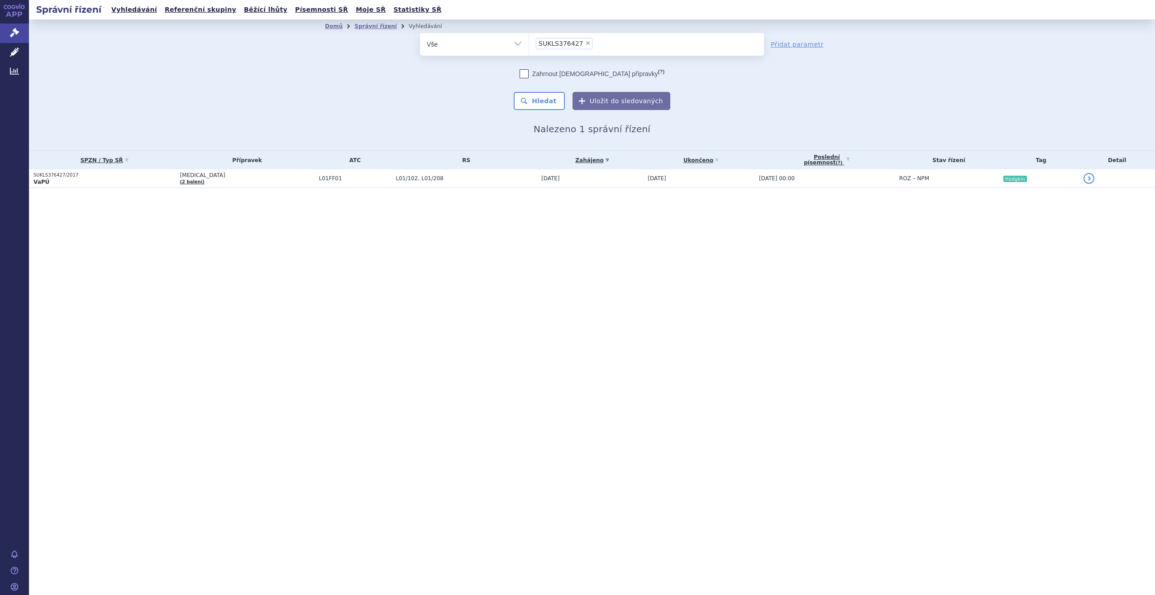
click at [585, 43] on span "×" at bounding box center [587, 42] width 5 height 5
click at [529, 43] on select "SUKLS376427" at bounding box center [529, 44] width 0 height 23
select select
type input "SU"
type input "SUKLS"
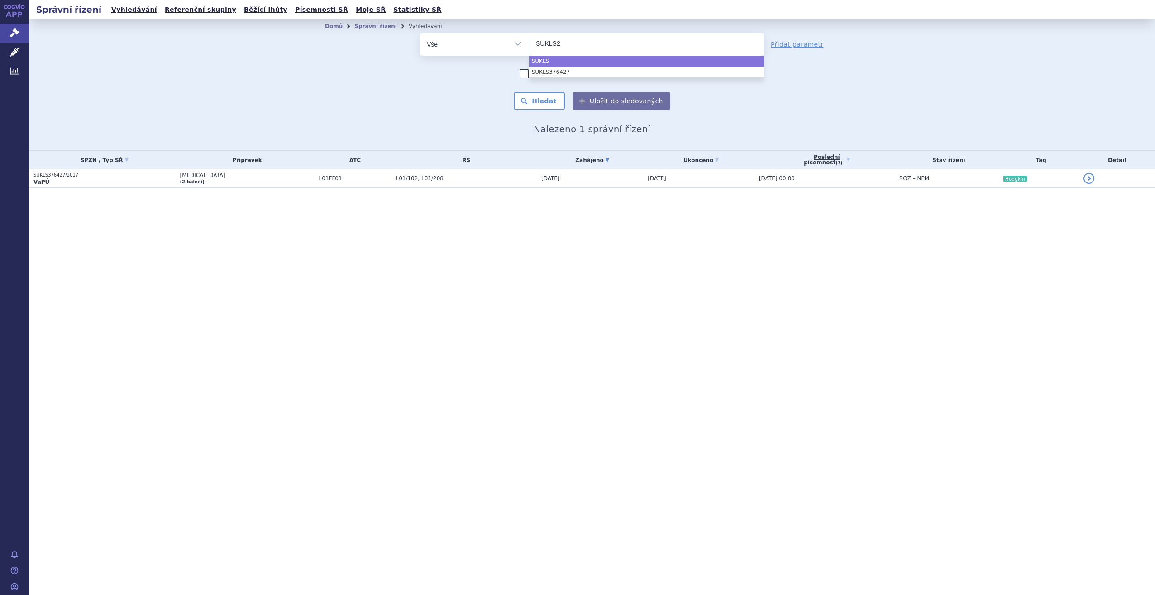
type input "SUKLS26"
type input "SUKLS264"
type input "SUKLS26425"
type input "SUKLS264254"
select select "SUKLS264254"
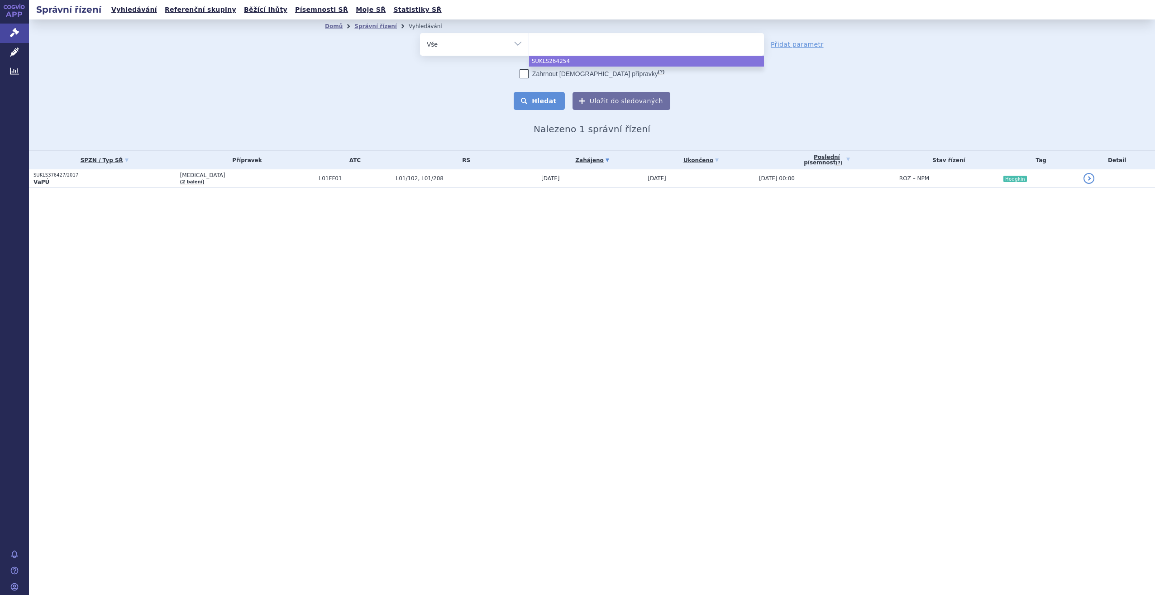
click at [538, 105] on button "Hledat" at bounding box center [539, 101] width 51 height 18
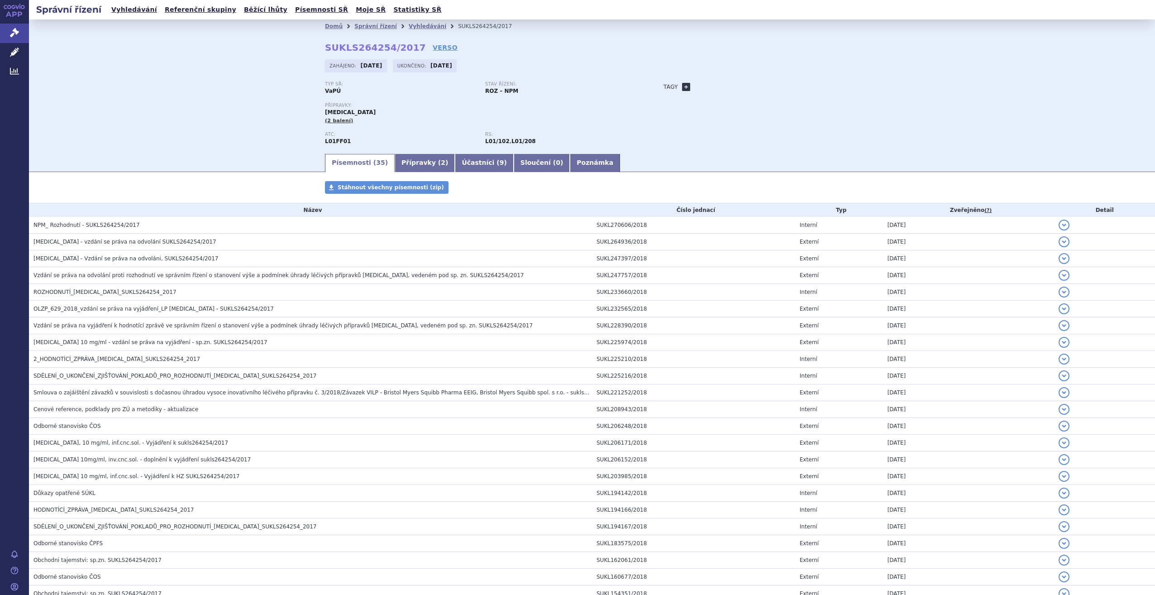
click at [682, 88] on link "+" at bounding box center [686, 87] width 8 height 8
click at [699, 93] on form "Přidat" at bounding box center [727, 87] width 65 height 12
click at [695, 89] on span at bounding box center [727, 87] width 65 height 12
type input "Non-SQ [MEDICAL_DATA] dočasná"
select select "Non-SQ [MEDICAL_DATA] dočasná"
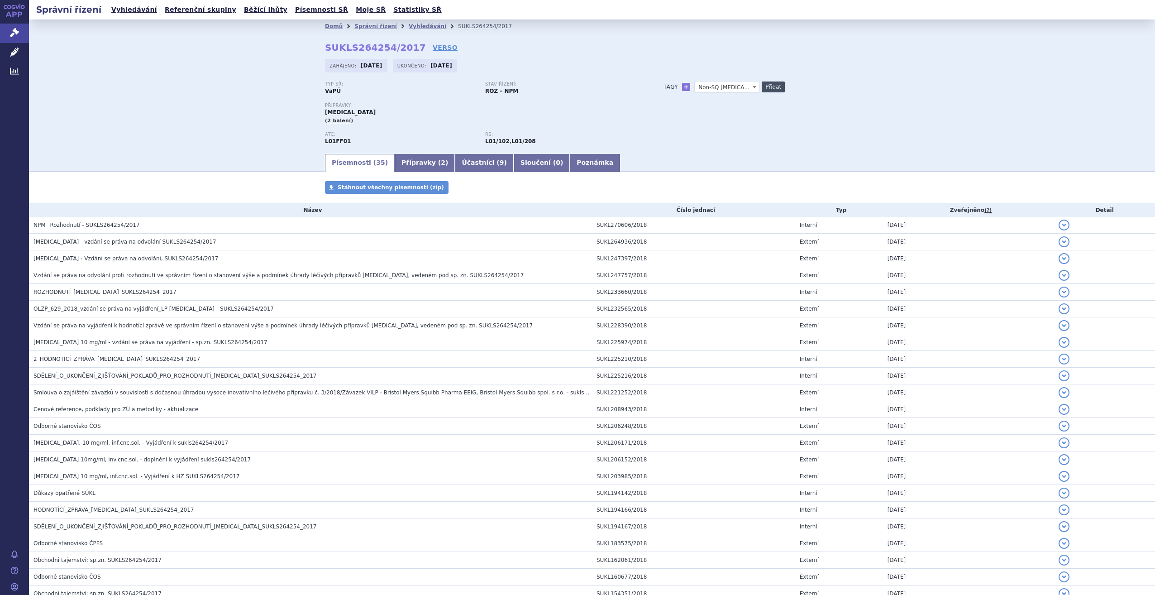
click at [762, 84] on button "Přidat" at bounding box center [773, 86] width 23 height 11
select select
click at [409, 26] on link "Vyhledávání" at bounding box center [428, 26] width 38 height 6
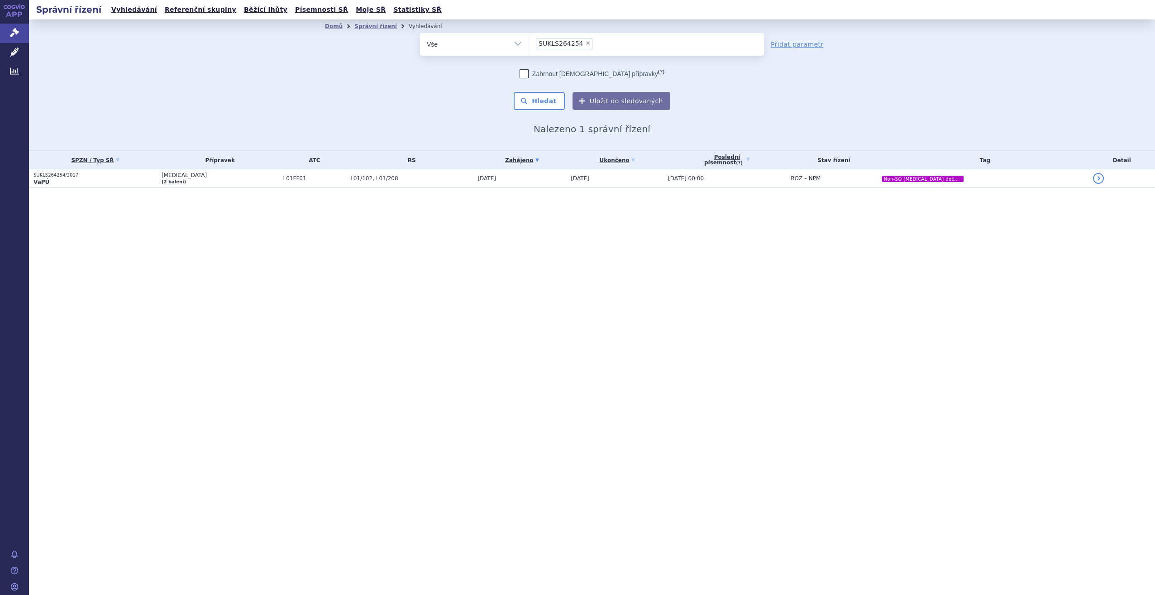
click at [585, 43] on span "×" at bounding box center [587, 42] width 5 height 5
click at [529, 43] on select "SUKLS264254" at bounding box center [529, 44] width 0 height 23
select select
type input "SU"
type input "SUKLS"
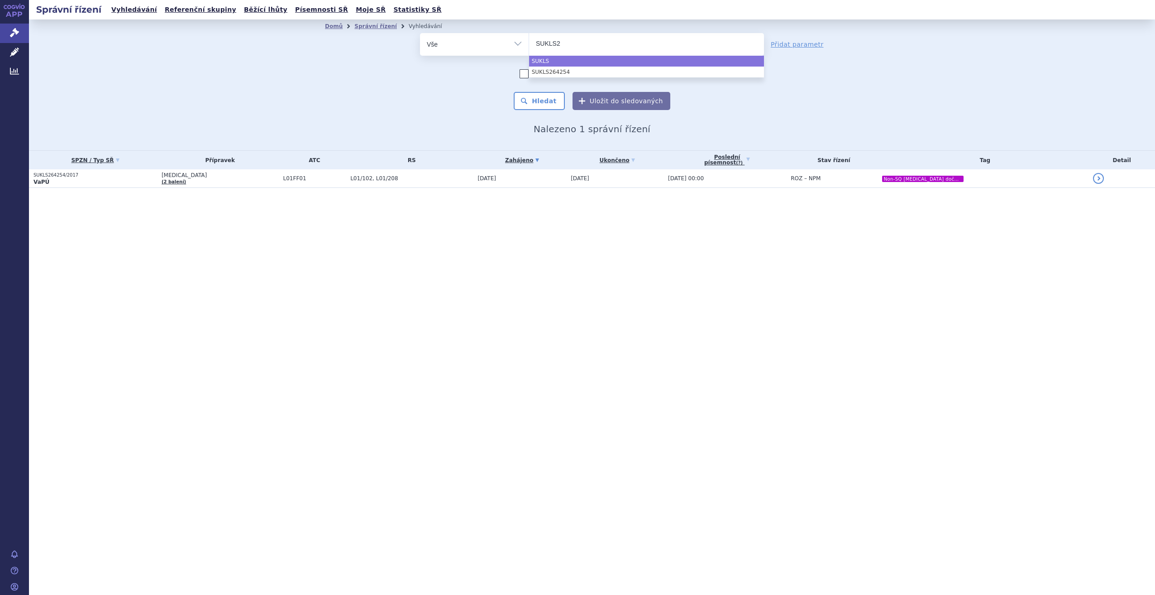
type input "SUKLS21"
type input "SUKLS218"
type input "SUKLS2186"
type input "SUKLS21868"
type input "SUKLS218683"
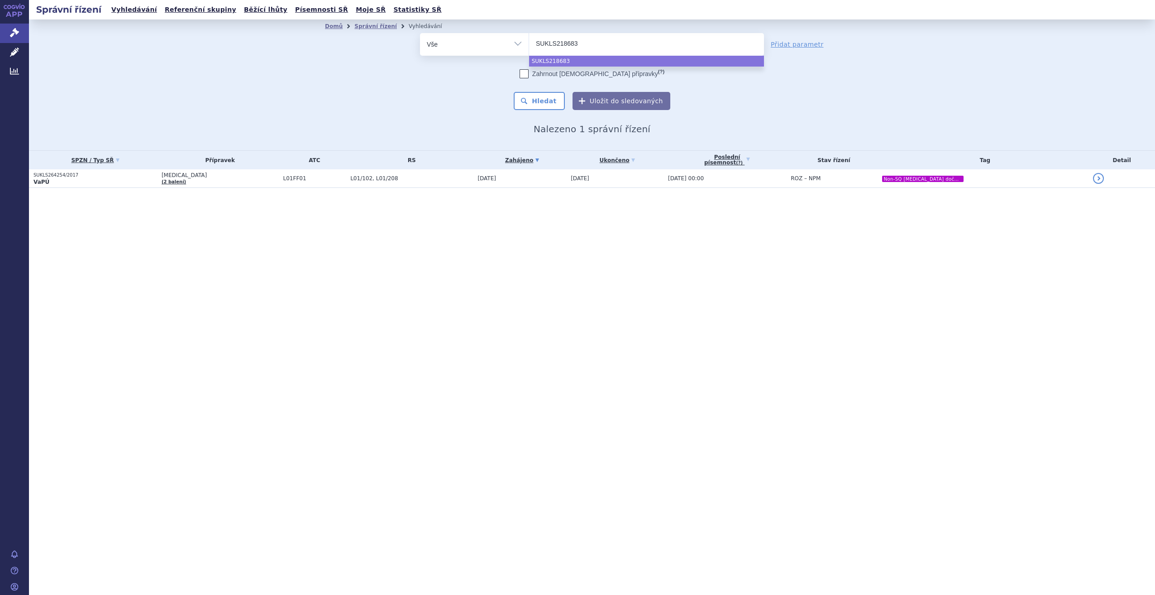
select select "SUKLS218683"
click at [526, 110] on div "Domů Správní řízení Vyhledávání Vyhledávání ve správních řízeních odstranit Vše…" at bounding box center [592, 83] width 570 height 101
click at [535, 101] on button "Hledat" at bounding box center [539, 101] width 51 height 18
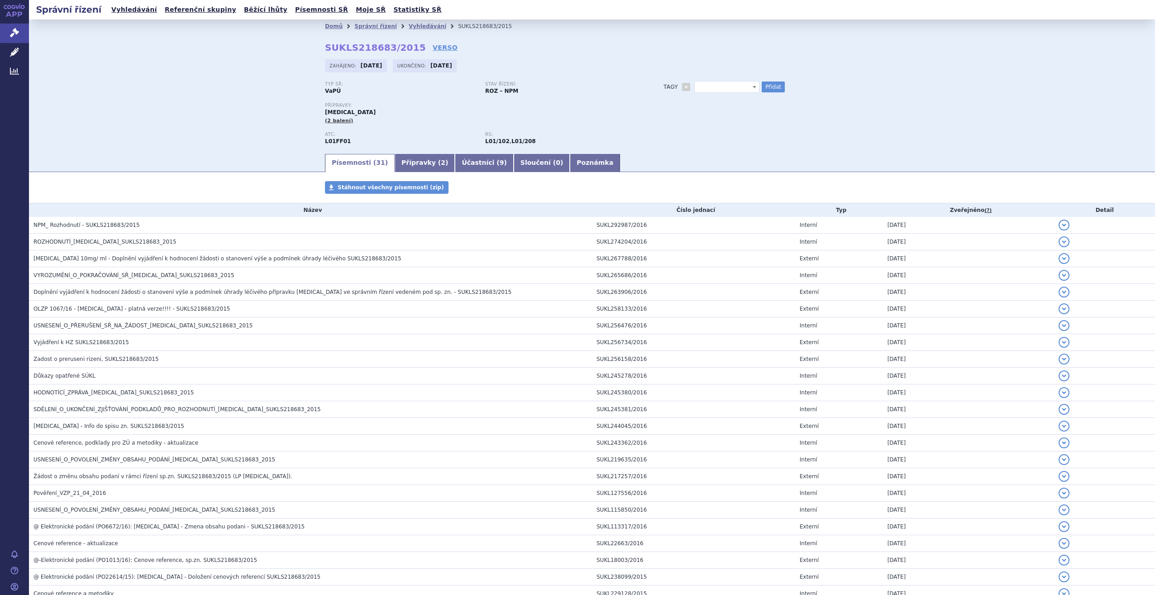
click at [722, 88] on span at bounding box center [727, 87] width 65 height 12
type input "Met melanom 1L"
click at [765, 89] on button "Přidat" at bounding box center [773, 86] width 23 height 11
click at [685, 99] on link at bounding box center [690, 100] width 11 height 11
click at [701, 82] on span "Met melanom 1L" at bounding box center [727, 87] width 65 height 12
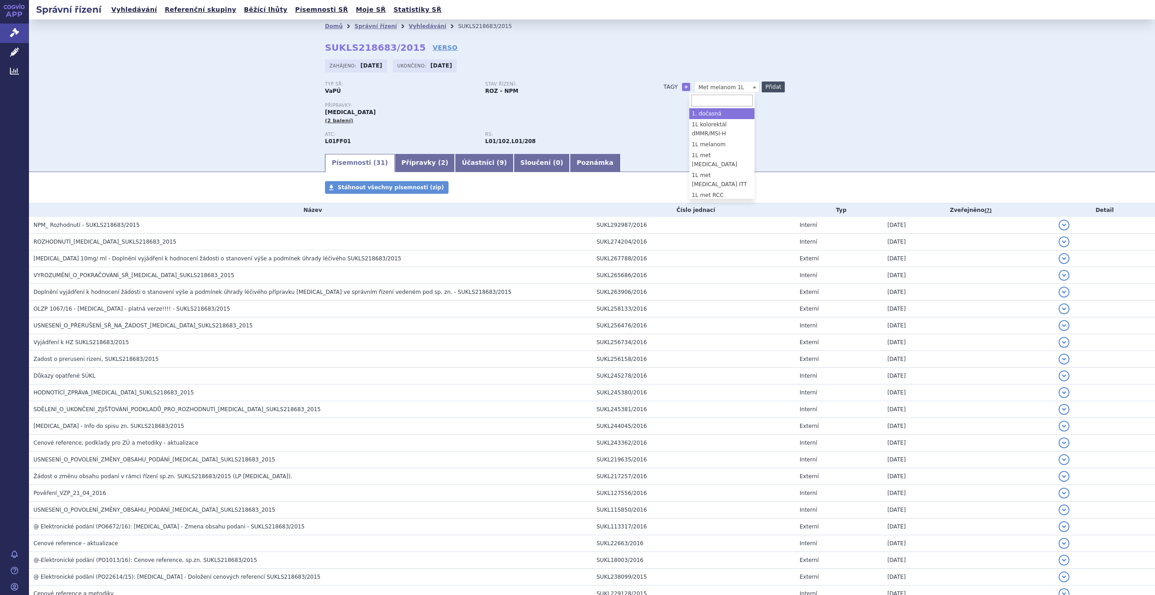
click at [773, 86] on button "Přidat" at bounding box center [773, 86] width 23 height 11
select select
click at [412, 26] on link "Vyhledávání" at bounding box center [428, 26] width 38 height 6
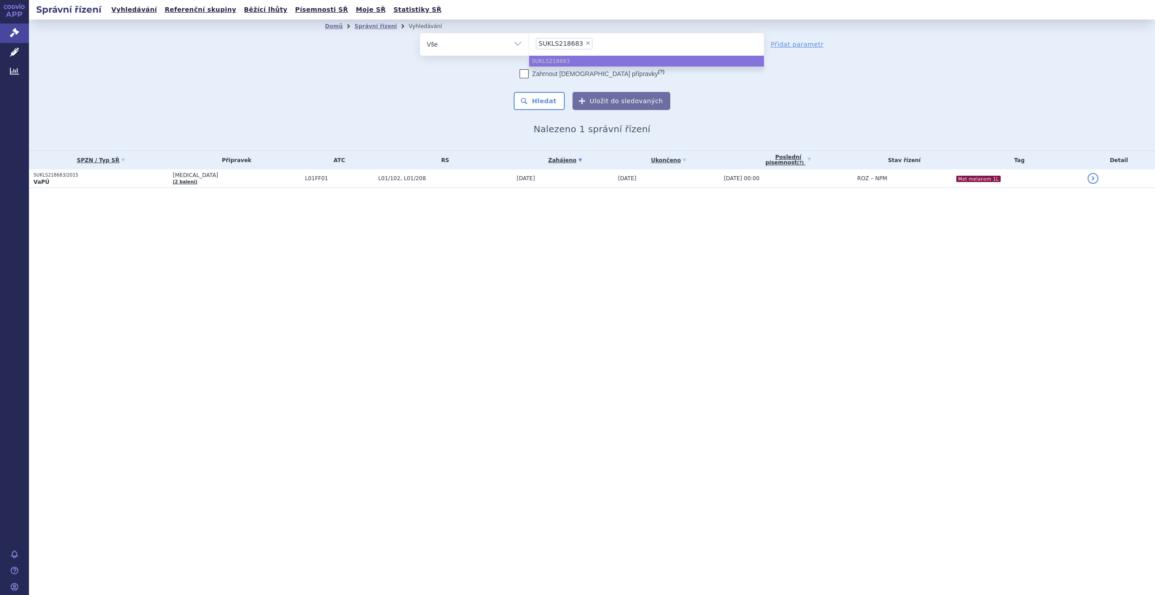
click at [585, 43] on span "×" at bounding box center [587, 42] width 5 height 5
click at [529, 43] on select "SUKLS218683" at bounding box center [529, 44] width 0 height 23
select select
type input "SU"
type input "SUKLS"
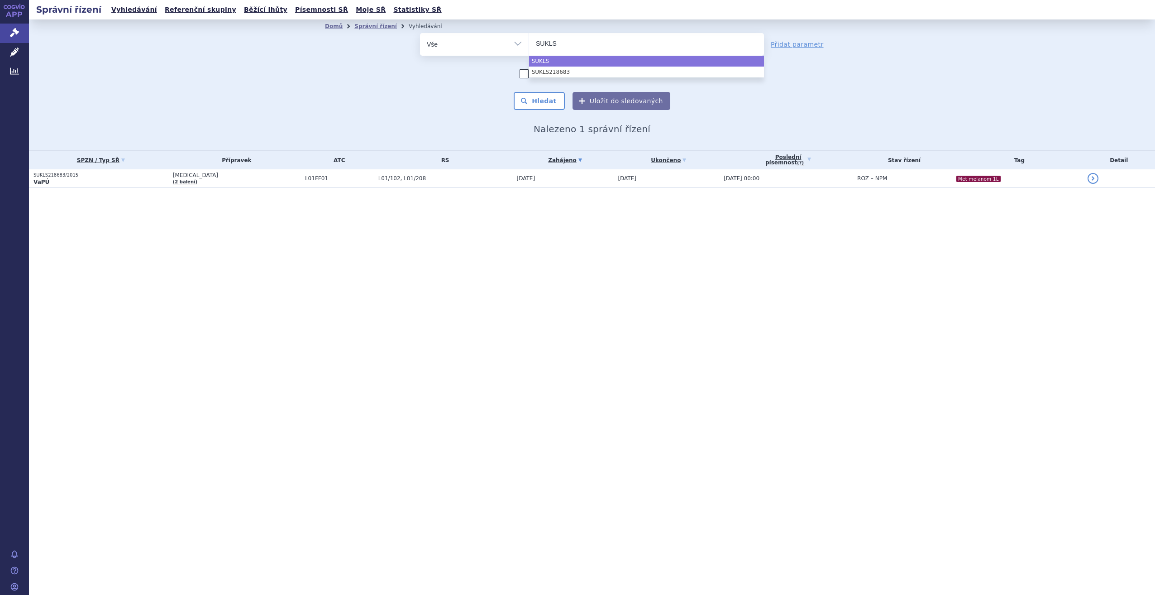
type input "SUKLS2"
type input "SUKLS29"
type input "SUKLS296"
type input "SUKLS2967"
type input "SUKLS29674"
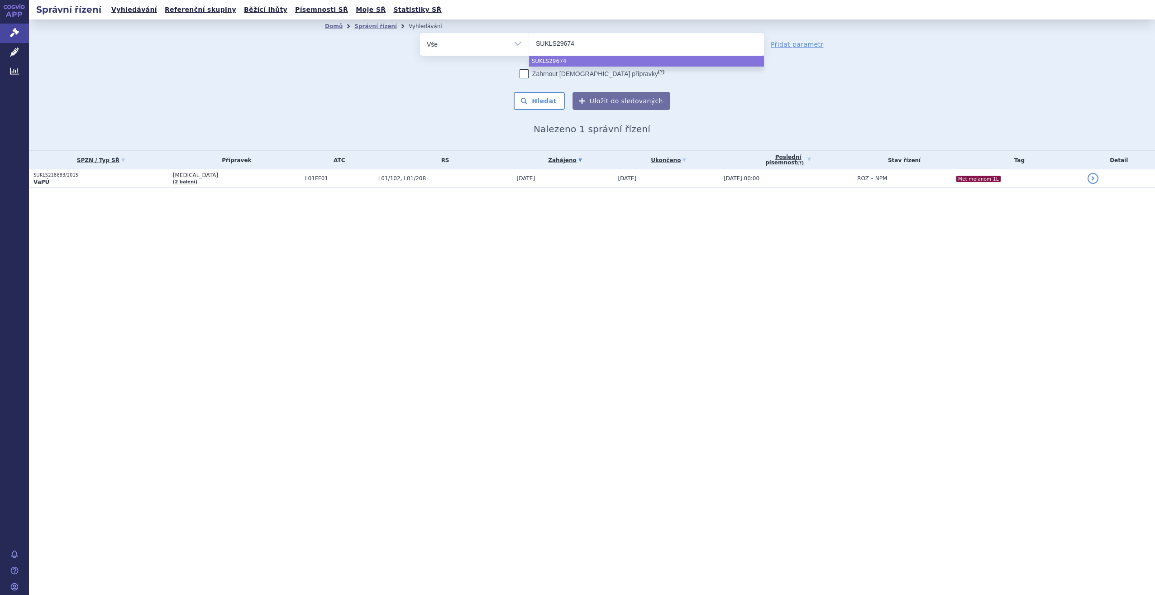
type input "SUKLS296745"
select select "SUKLS296745"
click at [540, 98] on button "Hledat" at bounding box center [539, 101] width 51 height 18
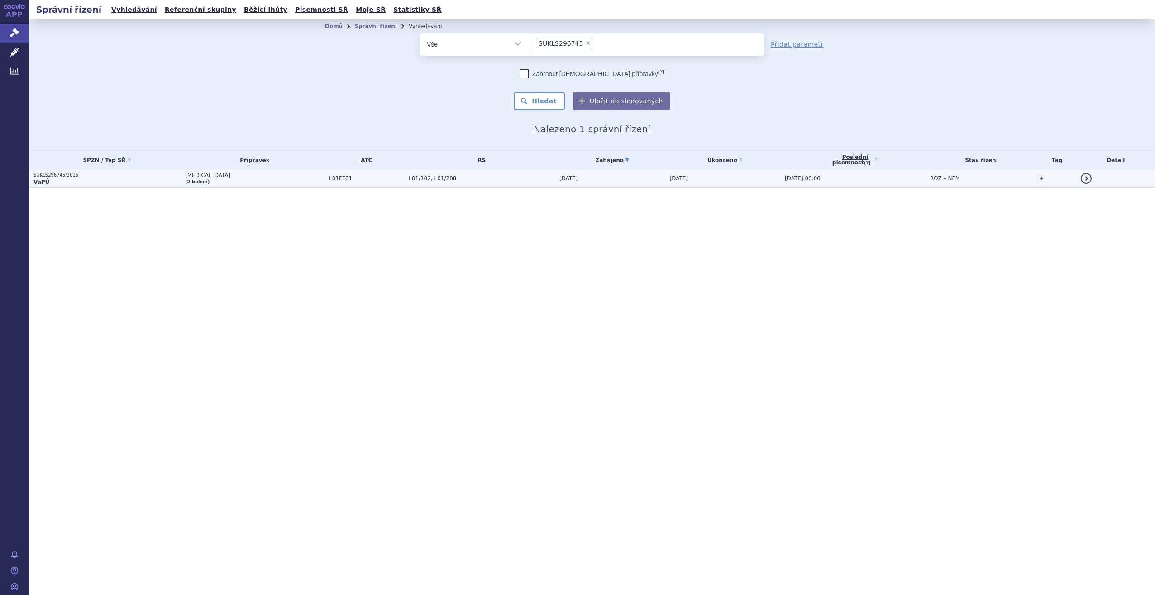
click at [574, 187] on table "SPZN / Typ SŘ Přípravek ATC RS Zahájeno (?) Tag +" at bounding box center [592, 169] width 1126 height 37
click at [670, 180] on span "[DATE]" at bounding box center [679, 178] width 19 height 6
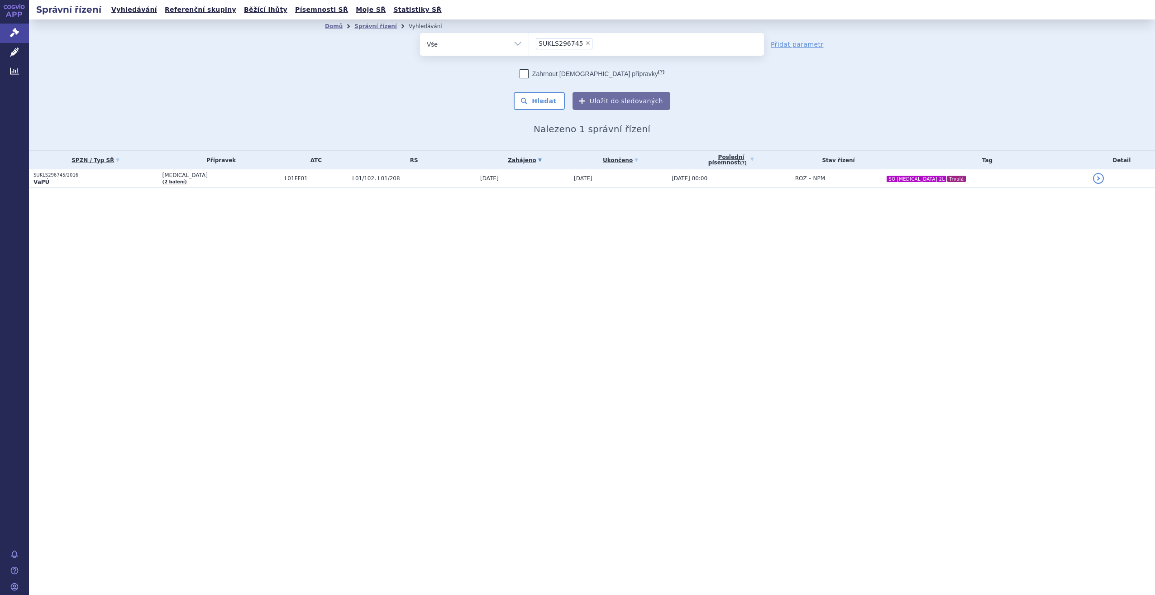
click at [585, 45] on span "×" at bounding box center [587, 42] width 5 height 5
click at [529, 45] on select "SUKLS296745" at bounding box center [529, 44] width 0 height 23
select select
type input "SU"
type input "SUKLS"
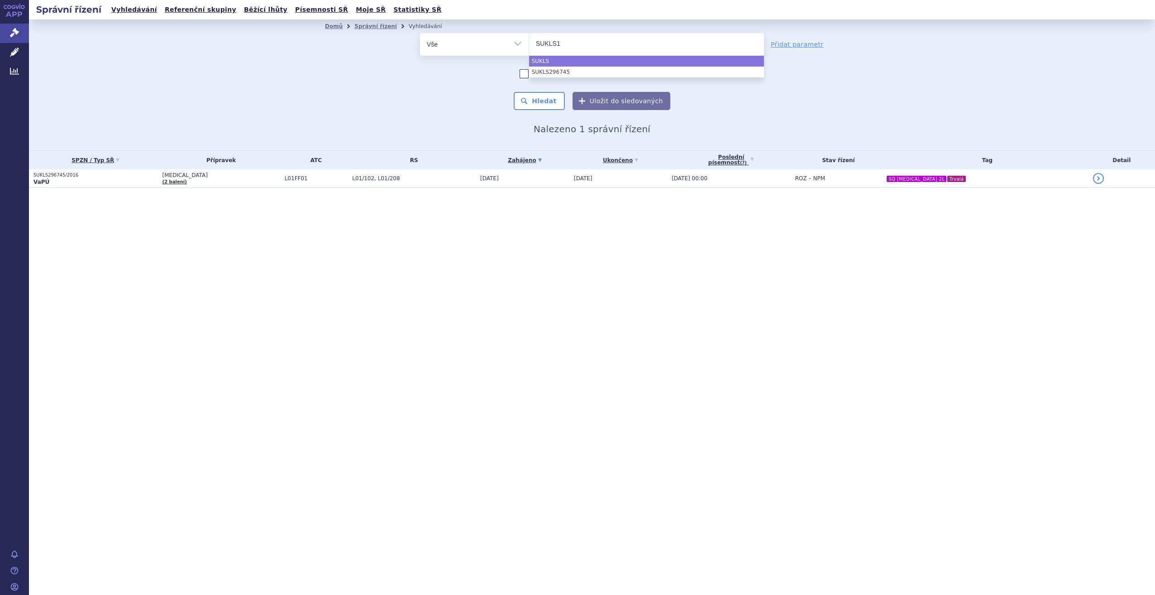
type input "SUKLS18"
type input "SUKLS184"
type input "SUKLS1849"
type input "SUKLS184989"
select select "SUKLS184989"
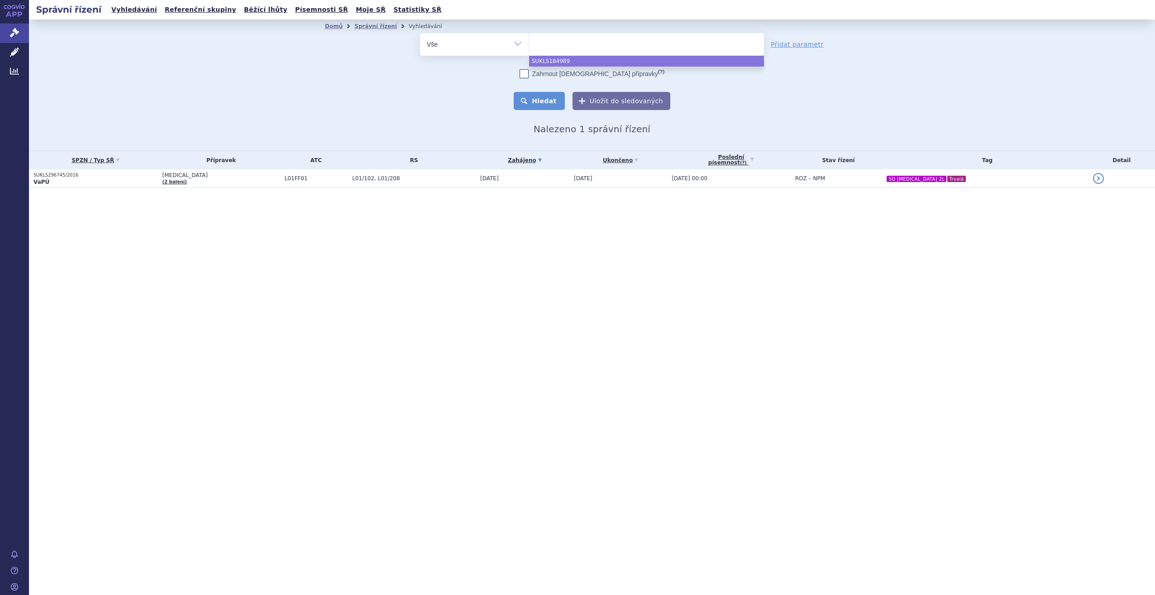
click at [548, 108] on button "Hledat" at bounding box center [539, 101] width 51 height 18
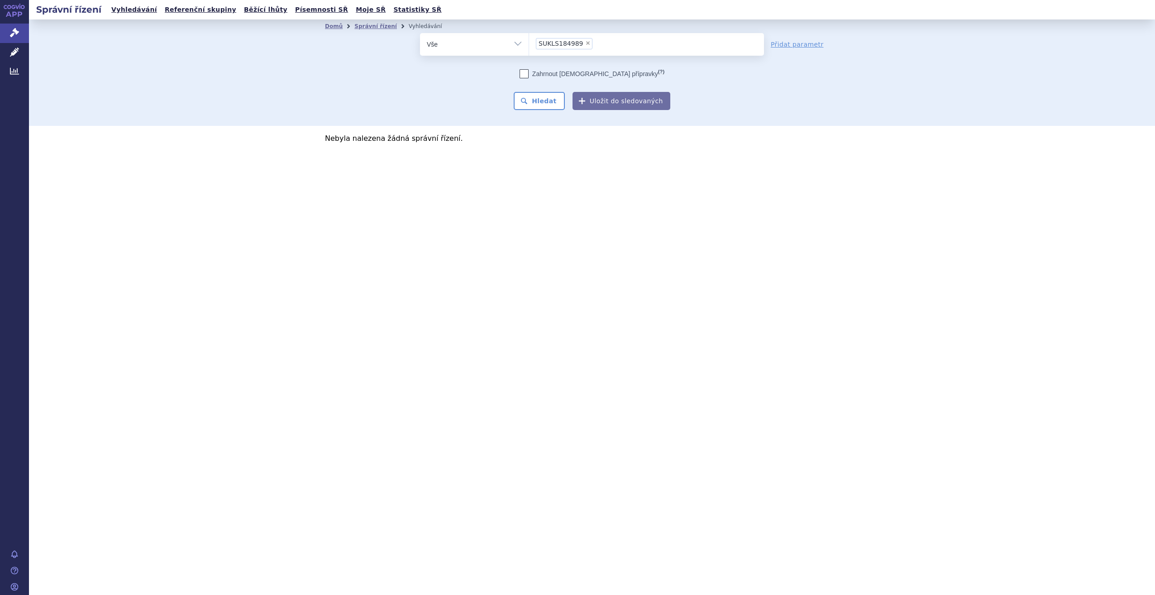
click at [585, 43] on span "×" at bounding box center [587, 42] width 5 height 5
click at [529, 43] on select "SUKLS184989" at bounding box center [529, 44] width 0 height 23
select select
type input "SU"
type input "SUKL"
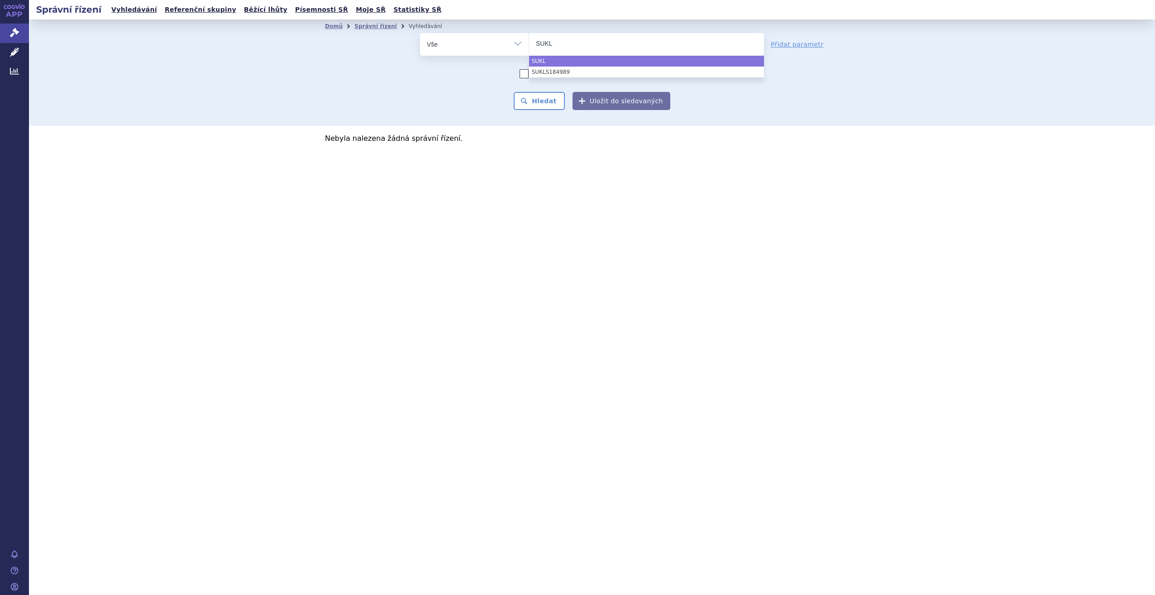
type input "SUKLS"
type input "SUKLS1"
type input "SUKLS18"
type input "SUKLS184"
type input "SUKLS1848"
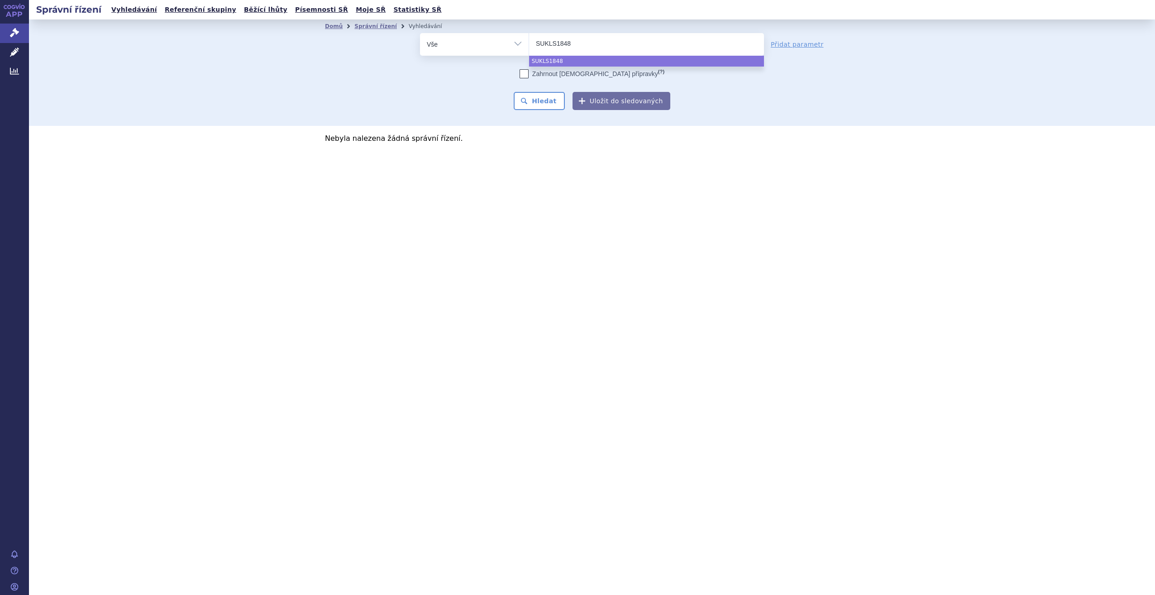
type input "SUKLS18489"
type input "SUKLS184898"
select select "SUKLS184898"
click at [546, 98] on button "Hledat" at bounding box center [539, 101] width 51 height 18
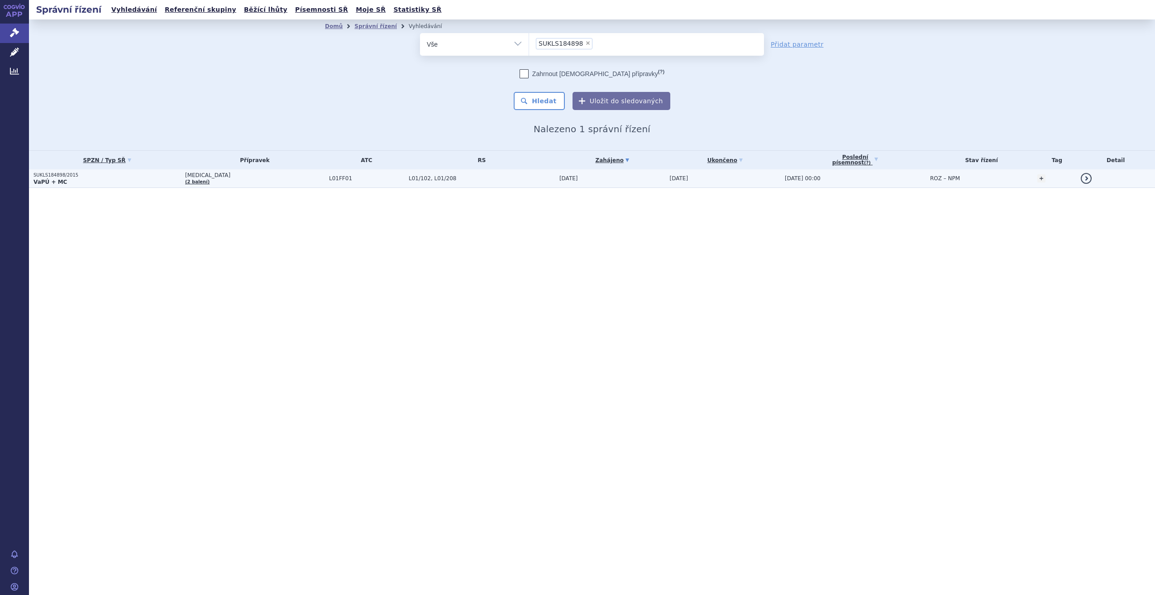
click at [560, 182] on td "[DATE]" at bounding box center [610, 178] width 110 height 19
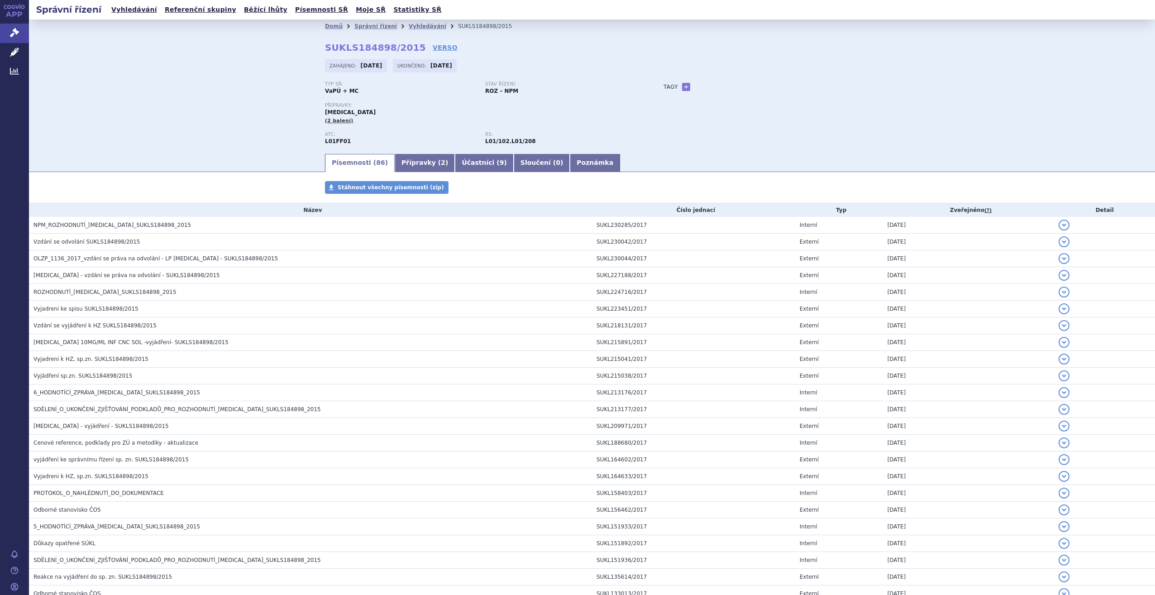
click at [683, 84] on link "+" at bounding box center [686, 87] width 8 height 8
click at [702, 92] on span at bounding box center [727, 87] width 65 height 12
type input "RCC 2L mono"
select select "RCC 2L mono"
click at [774, 86] on button "Přidat" at bounding box center [773, 86] width 23 height 11
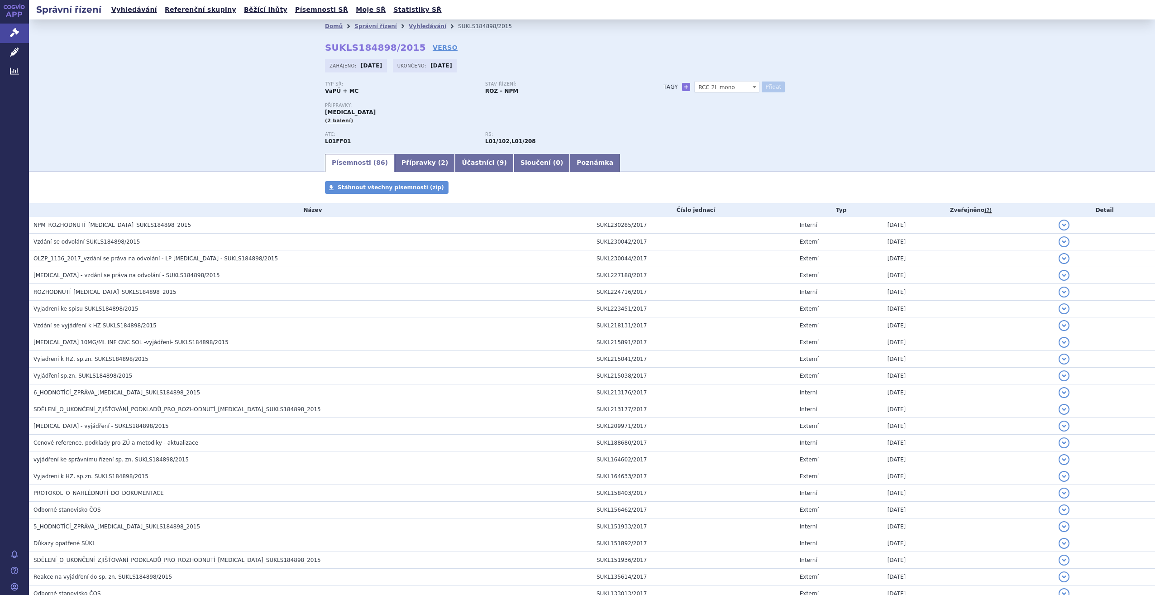
select select
click at [12, 35] on icon at bounding box center [14, 32] width 9 height 9
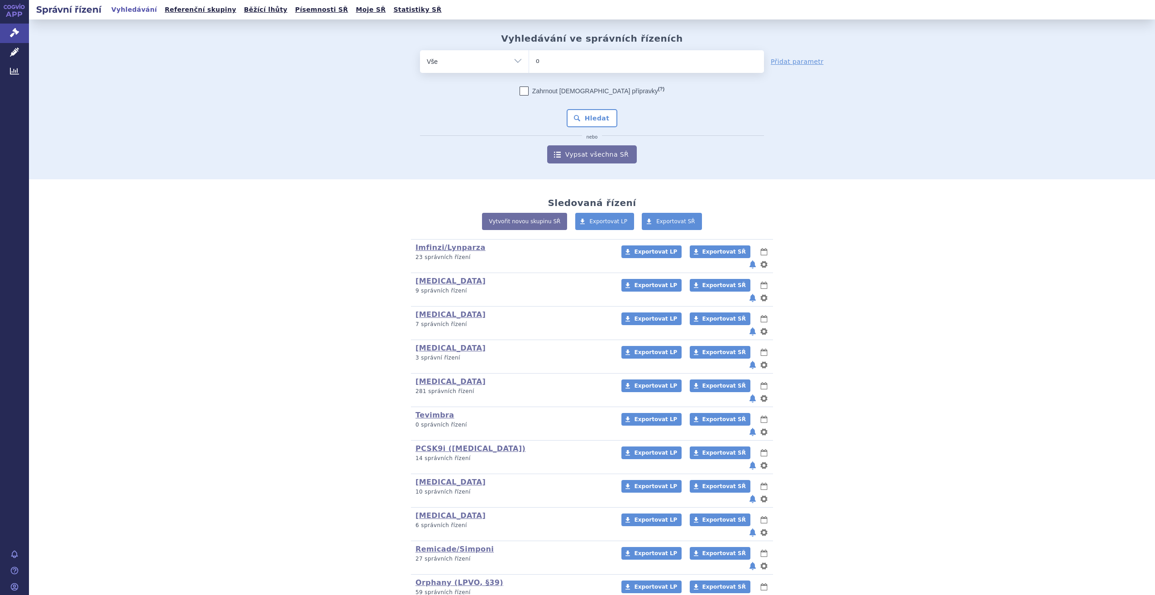
type input "op"
type input "opdi"
type input "[MEDICAL_DATA]"
select select "[MEDICAL_DATA]"
click at [591, 113] on button "Hledat" at bounding box center [592, 118] width 51 height 18
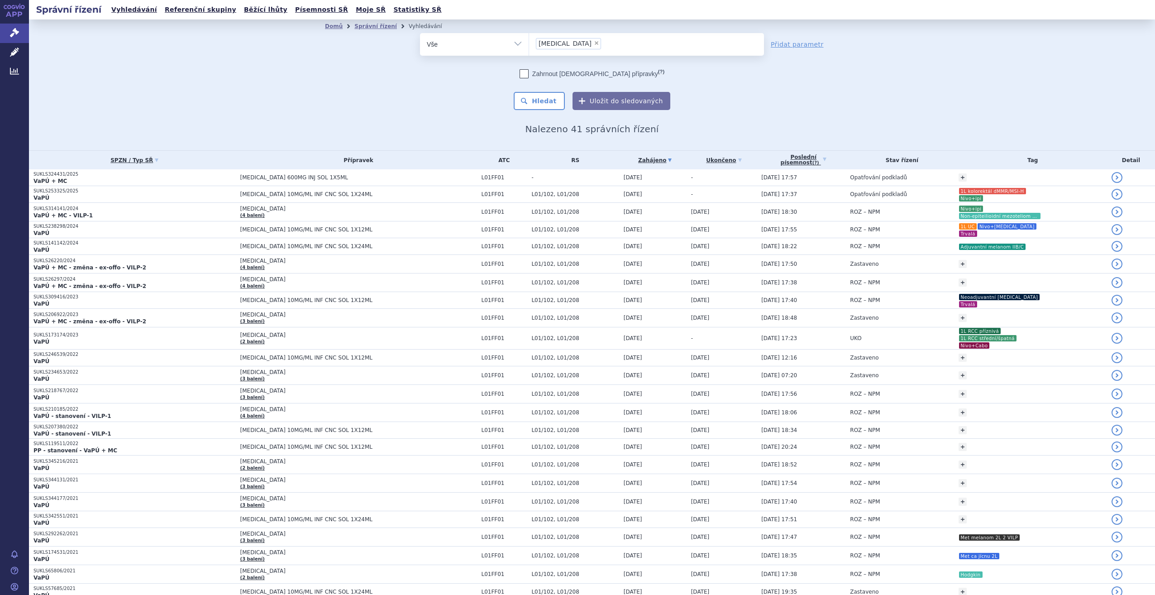
click at [594, 44] on span "×" at bounding box center [596, 42] width 5 height 5
click at [529, 44] on select "[MEDICAL_DATA]" at bounding box center [529, 44] width 0 height 23
select select
type input "SIL"
type input "SIL"S"
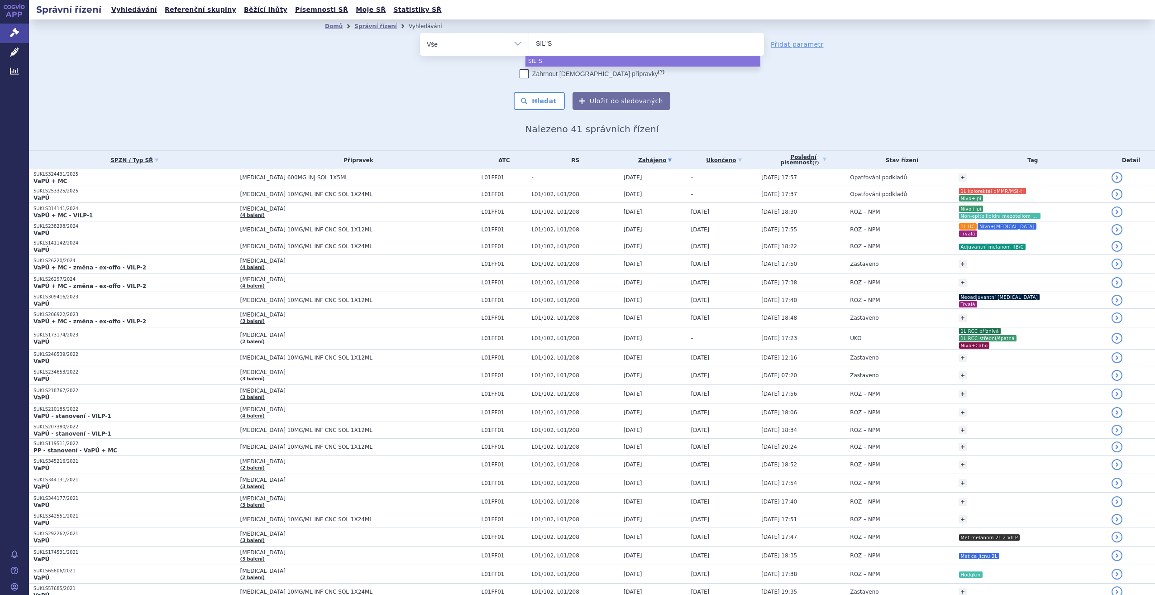
type input "SIL"S2"
type input "SIL"S238"
type input "SIL"S2382"
type input "SIL"S23829"
type input "SIL"S238298"
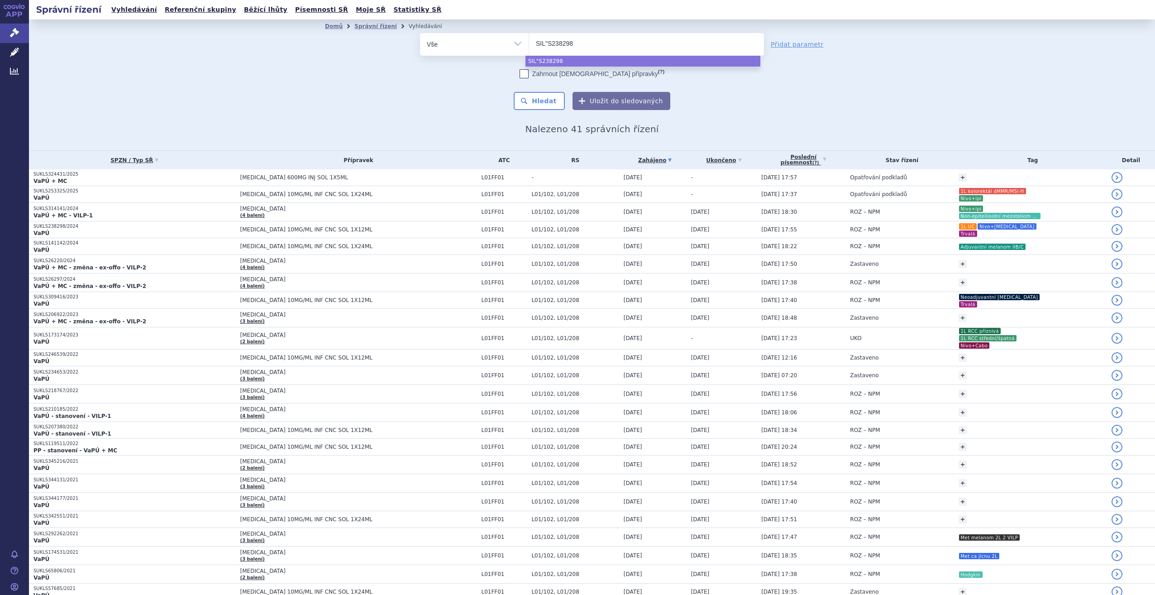
drag, startPoint x: 544, startPoint y: 44, endPoint x: 527, endPoint y: 35, distance: 19.0
click at [523, 45] on div "odstranit Vše Spisová značka Typ SŘ Přípravek/SUKL kód" at bounding box center [592, 44] width 344 height 23
type input "SS238298"
type input "SUKS238298"
type input "SUKLS238298"
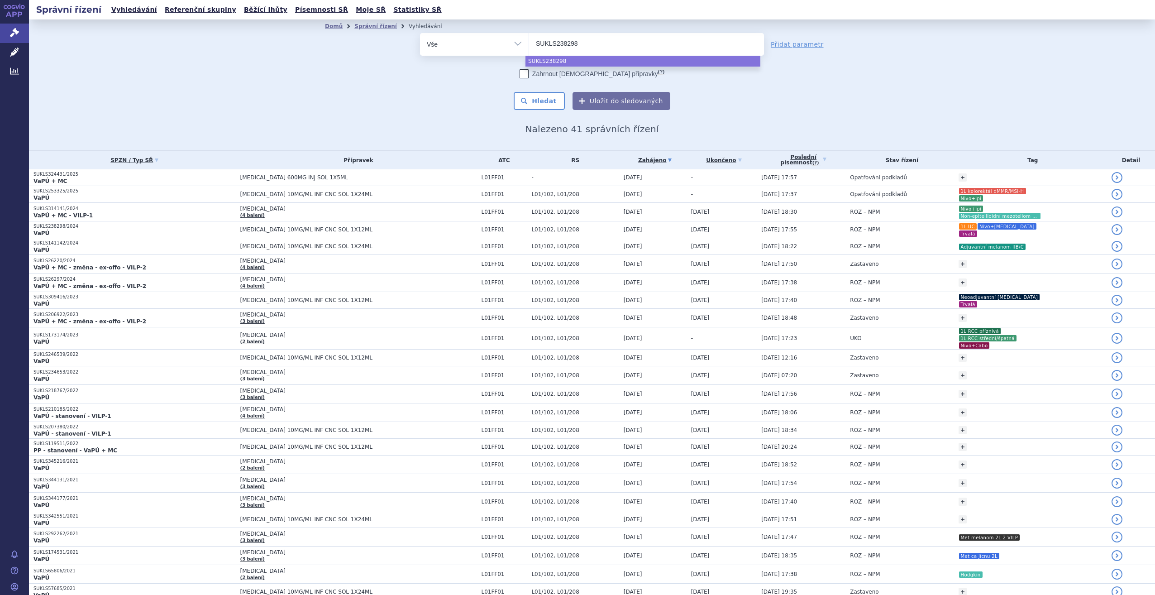
type input "SUKLSS238298"
click at [559, 43] on input "SUKLSS238298" at bounding box center [567, 43] width 62 height 11
select select "SUKLSS238298"
click at [558, 43] on span "SUKLSS238298" at bounding box center [563, 43] width 48 height 6
click at [529, 43] on select "opdivo SUKLSS238298" at bounding box center [529, 44] width 0 height 23
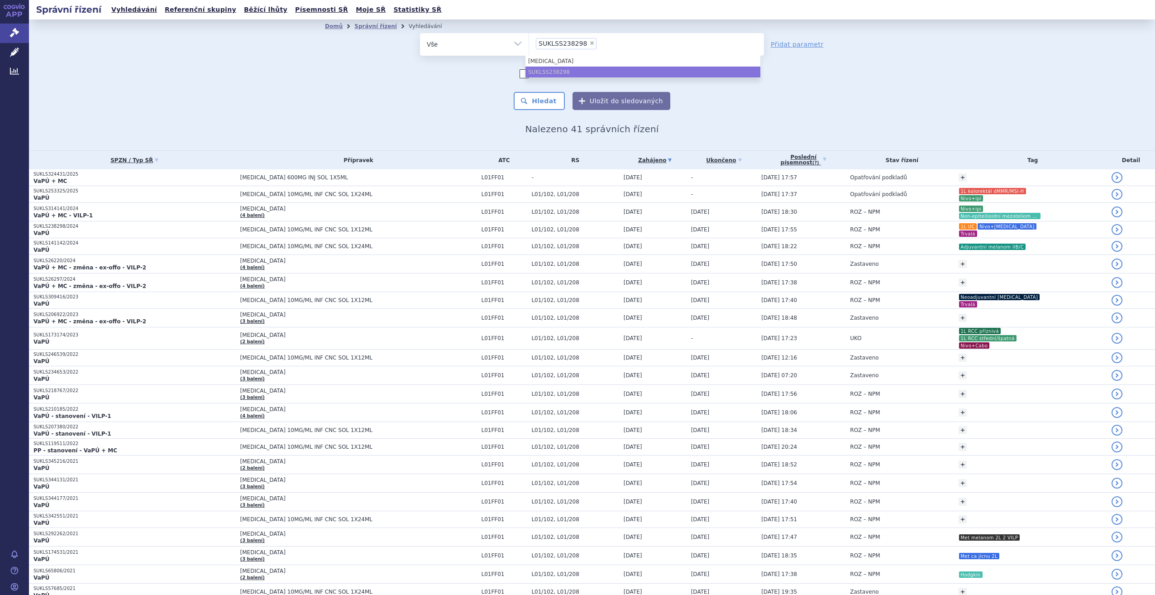
click at [585, 41] on li "× SUKLSS238298" at bounding box center [566, 43] width 61 height 11
click at [529, 41] on select "opdivo SUKLSS238298" at bounding box center [529, 44] width 0 height 23
click at [576, 40] on span "SUKLSS238298" at bounding box center [563, 43] width 48 height 6
click at [529, 40] on select "opdivo SUKLSS238298" at bounding box center [529, 44] width 0 height 23
click at [589, 42] on span "×" at bounding box center [591, 42] width 5 height 5
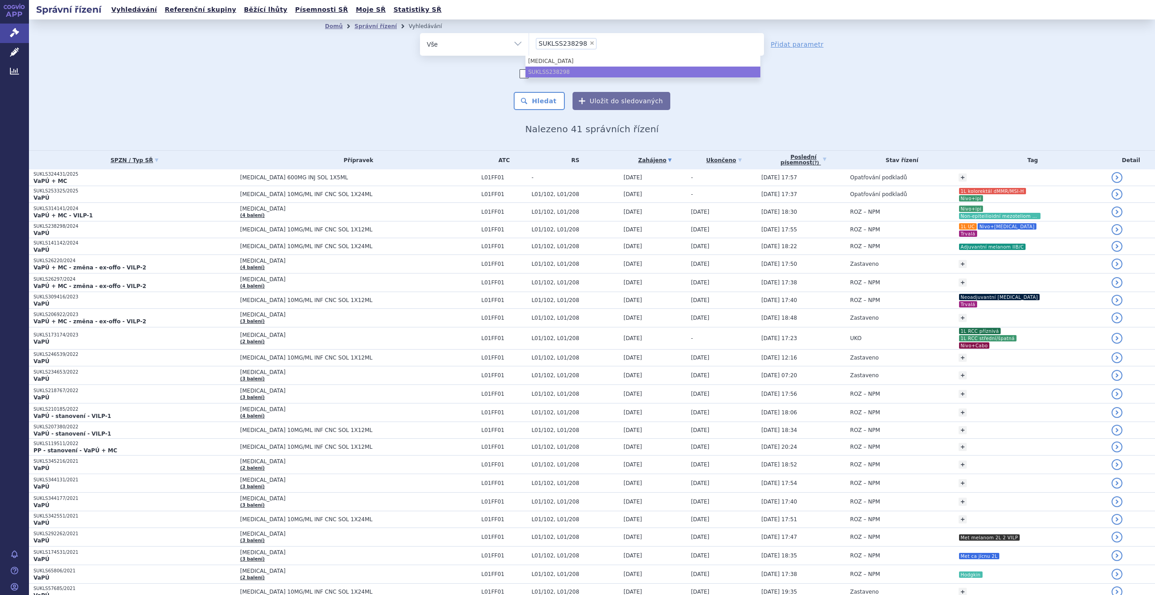
click at [529, 42] on select "opdivo SUKLSS238298" at bounding box center [529, 44] width 0 height 23
select select
type input "SU"
type input "SUKL"
type input "SUKLS"
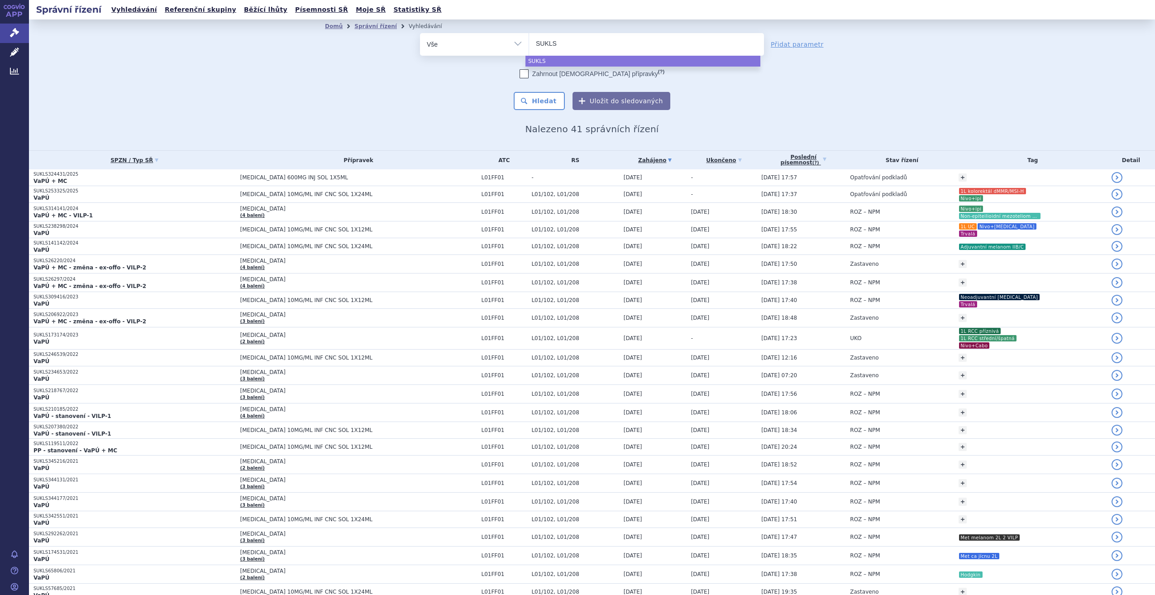
type input "SUKLS2"
type input "SUKLS23"
type input "SUKLS238"
type input "SUKLS2382"
type input "SUKLS23829"
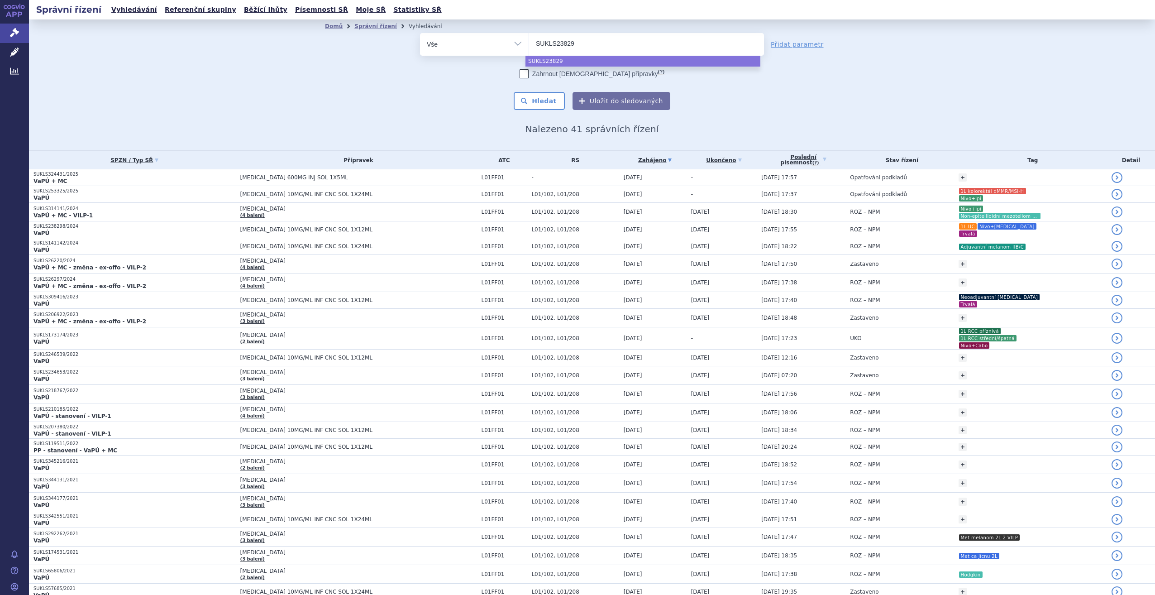
type input "SUKLS238298"
select select "SUKLS238298"
click at [540, 107] on button "Hledat" at bounding box center [539, 101] width 51 height 18
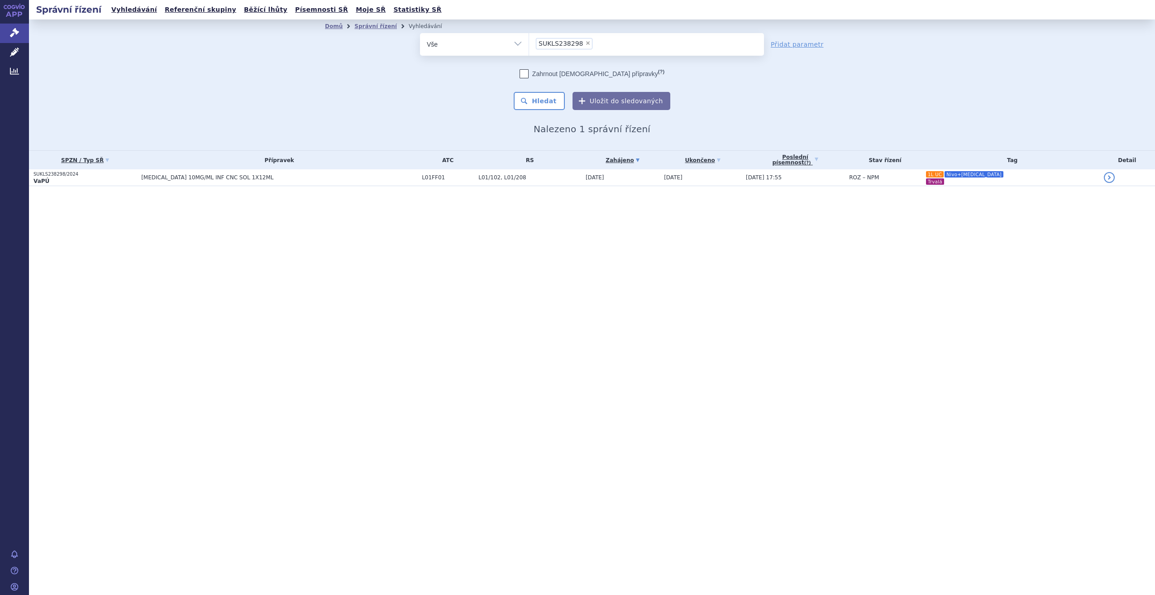
click at [585, 44] on span "×" at bounding box center [587, 42] width 5 height 5
click at [529, 44] on select "SUKLS238298" at bounding box center [529, 44] width 0 height 23
select select
type input "opd"
type input "opdiv"
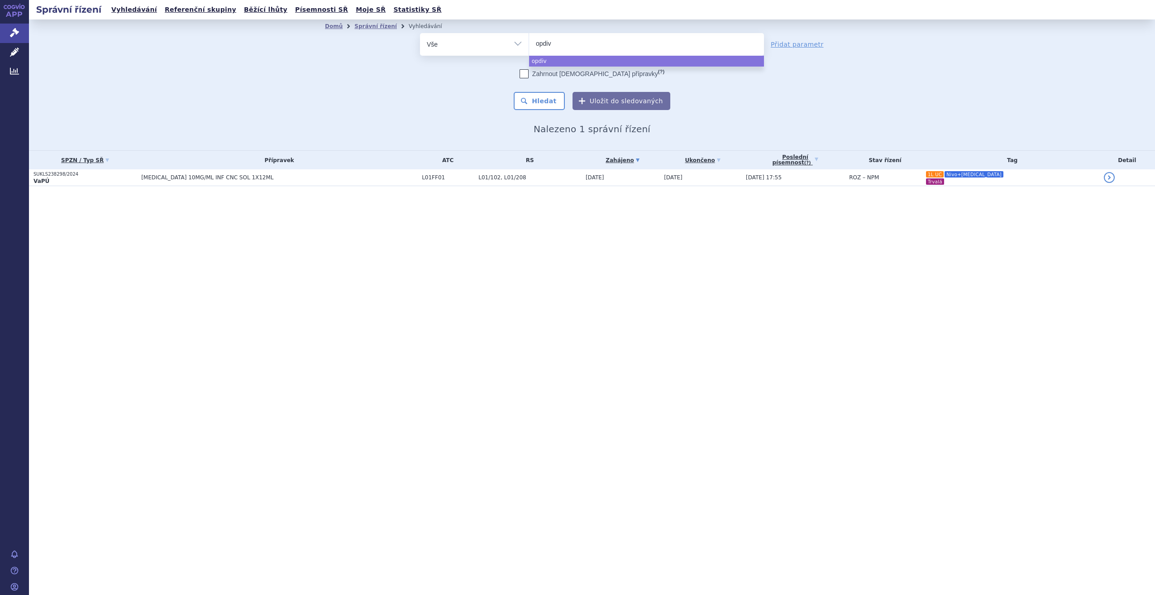
type input "[MEDICAL_DATA]"
select select "[MEDICAL_DATA]"
click at [535, 107] on button "Hledat" at bounding box center [539, 101] width 51 height 18
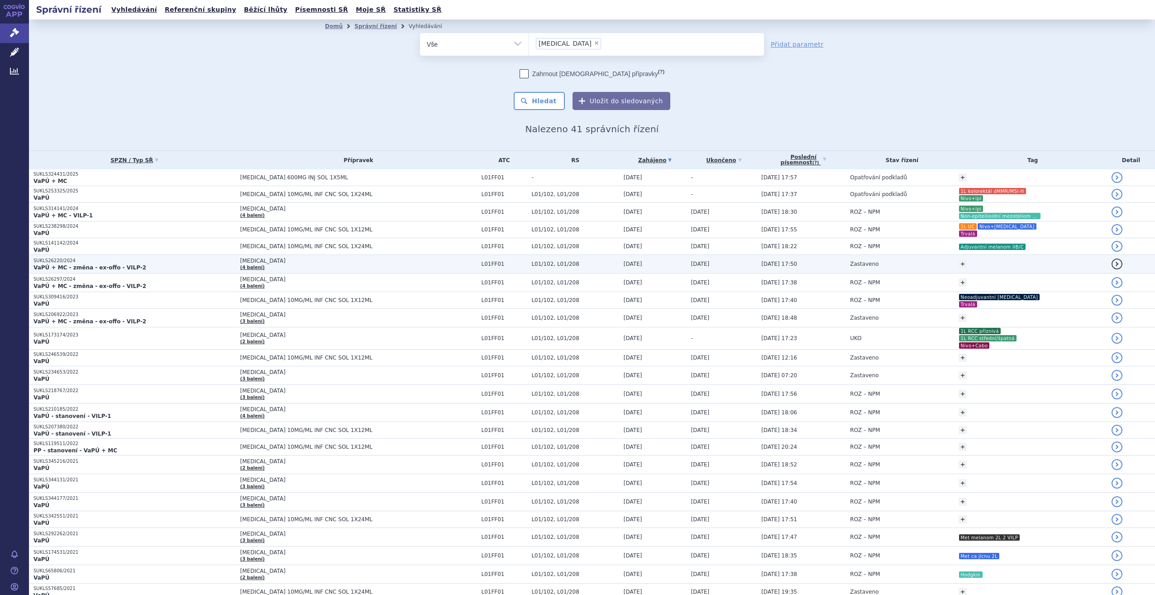
drag, startPoint x: 114, startPoint y: 265, endPoint x: 99, endPoint y: 265, distance: 15.4
click at [99, 265] on strong "VaPÚ + MC - změna - ex-offo - VILP-2" at bounding box center [90, 267] width 113 height 6
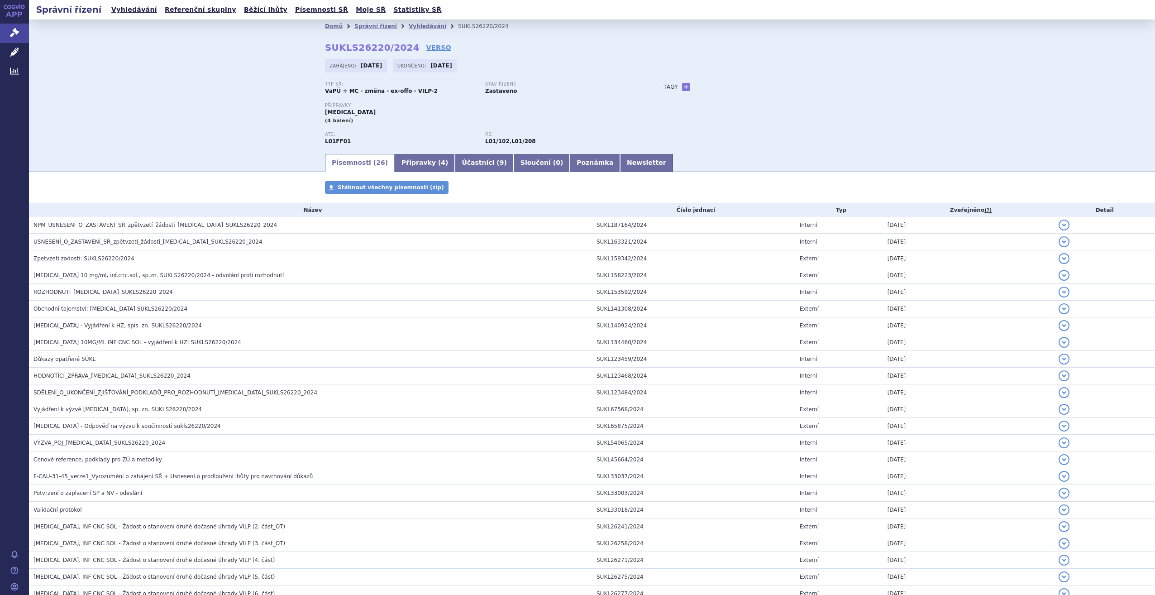
click at [676, 84] on div "Tagy + Přidat" at bounding box center [753, 86] width 214 height 11
click at [676, 87] on div "Tagy + Přidat" at bounding box center [753, 86] width 214 height 11
click at [681, 92] on div "Tagy + Přidat" at bounding box center [753, 86] width 214 height 11
click at [682, 83] on link "+" at bounding box center [686, 87] width 8 height 8
click at [727, 89] on span at bounding box center [727, 87] width 65 height 12
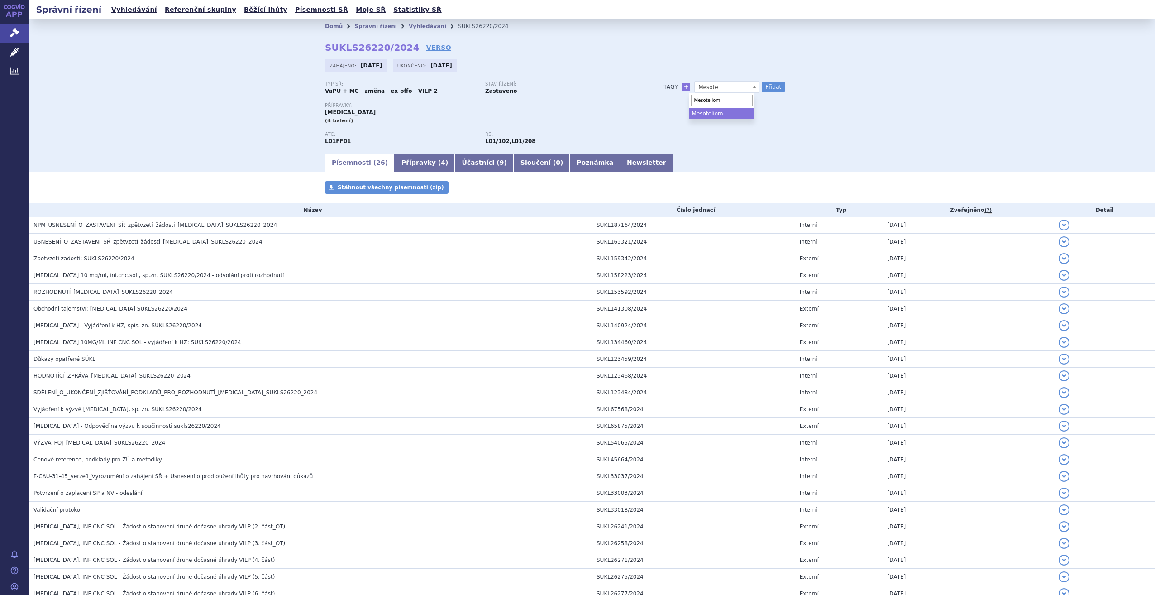
type input "Mesoteliom"
drag, startPoint x: 748, startPoint y: 114, endPoint x: 756, endPoint y: 110, distance: 8.5
select select "Mesoteliom"
click at [777, 87] on button "Přidat" at bounding box center [773, 86] width 23 height 11
select select
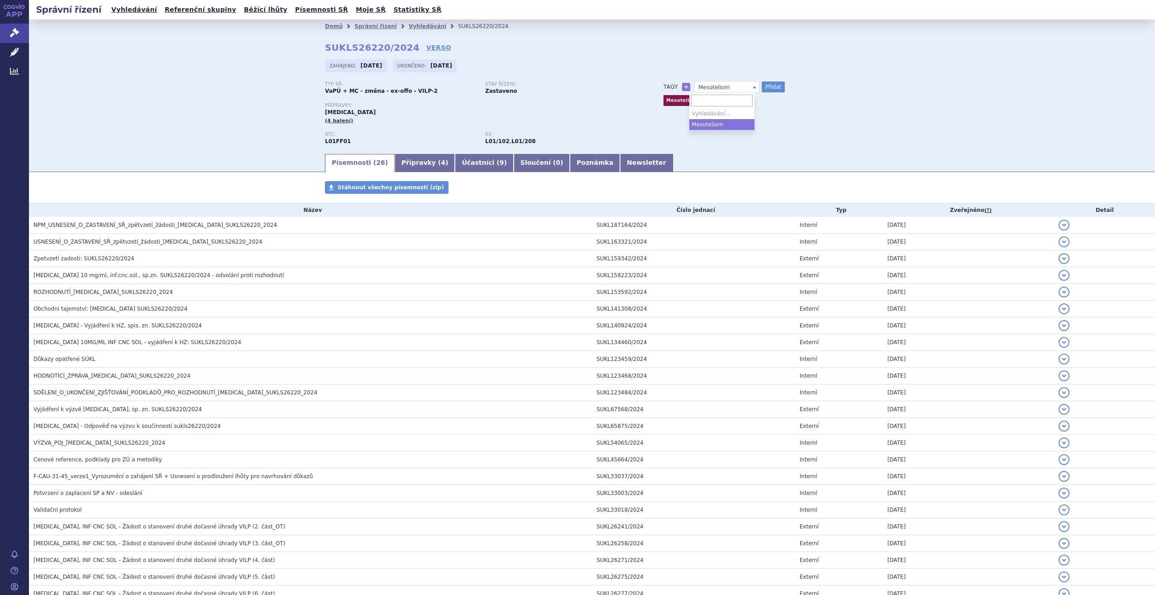
click at [731, 85] on span "Mesoteliom" at bounding box center [727, 87] width 65 height 12
type input "B"
type input "Nivo+ipi"
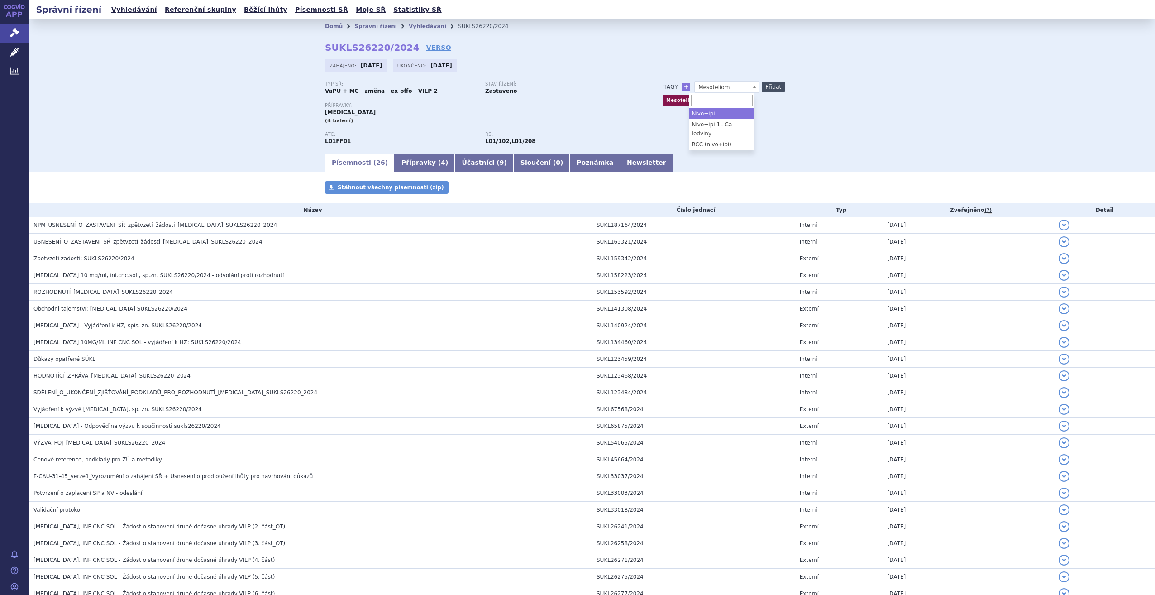
select select "Nivo+ipi"
click at [772, 91] on button "Přidat" at bounding box center [773, 86] width 23 height 11
select select
click at [409, 24] on link "Vyhledávání" at bounding box center [428, 26] width 38 height 6
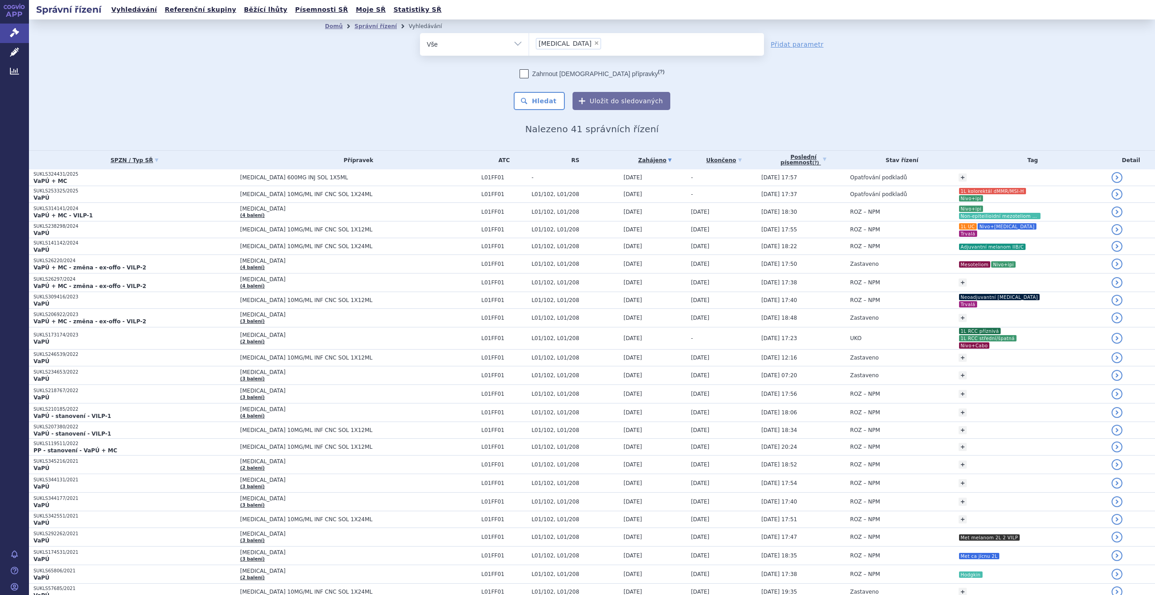
click at [594, 42] on span "×" at bounding box center [596, 42] width 5 height 5
click at [529, 42] on select "[MEDICAL_DATA]" at bounding box center [529, 44] width 0 height 23
select select
type input "SU"
type input "SUKL"
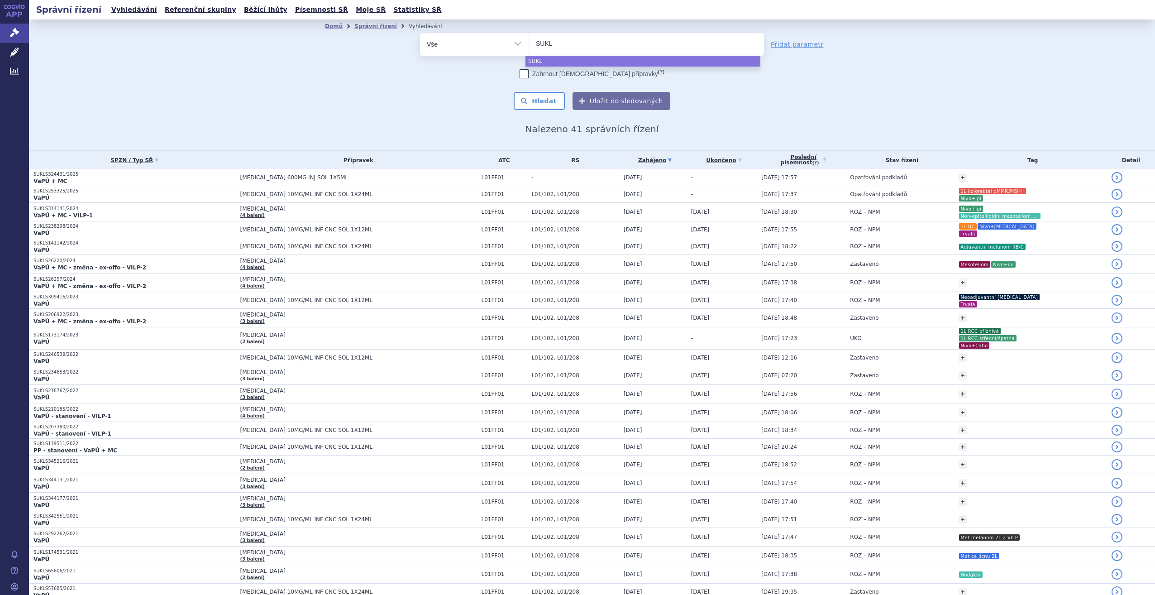
type input "SUKLS"
type input "SUKLS2"
type input "SUKLS26"
type input "SUKLS262"
type input "SUKLS2629"
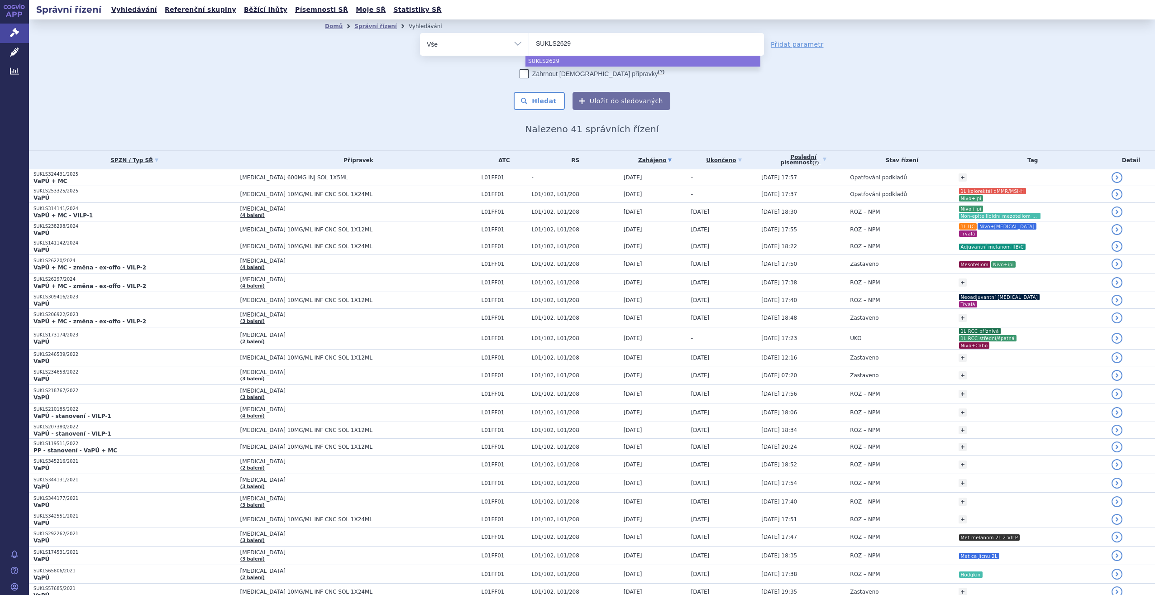
type input "SUKLS26297"
select select "SUKLS26297"
click at [541, 109] on button "Hledat" at bounding box center [539, 101] width 51 height 18
click at [545, 103] on button "Hledat" at bounding box center [539, 101] width 51 height 18
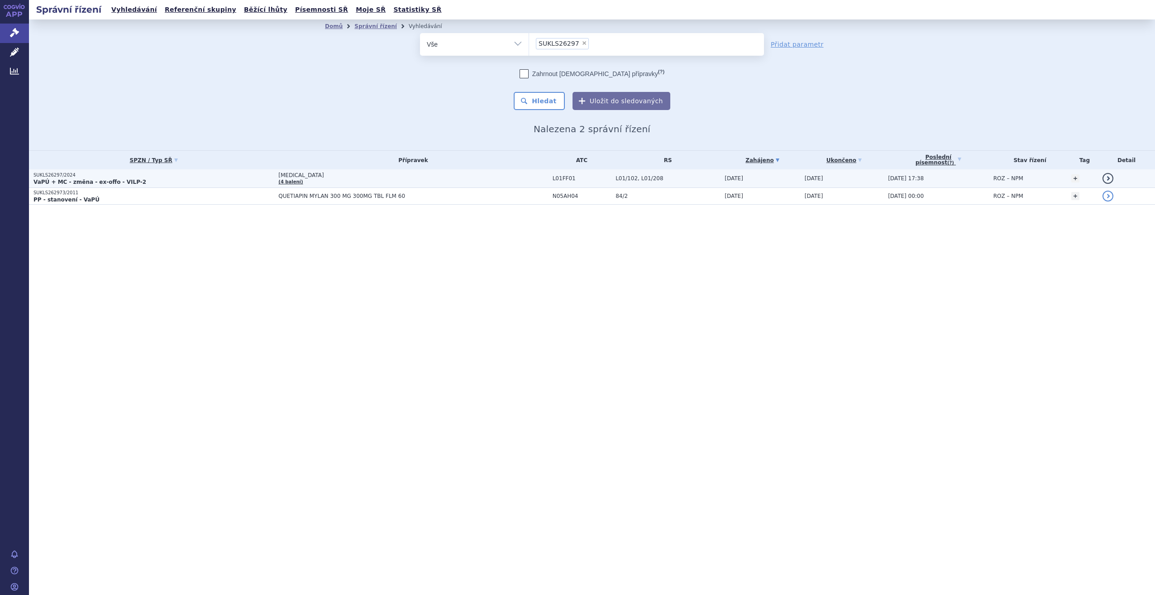
click at [508, 173] on span "[MEDICAL_DATA] (4 balení)" at bounding box center [412, 178] width 269 height 13
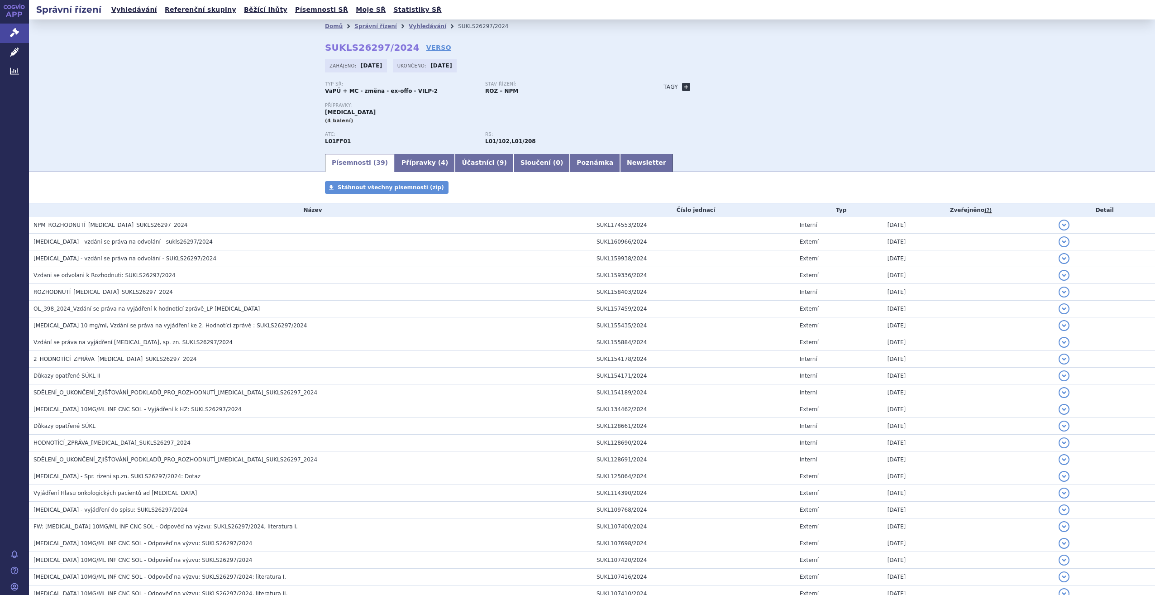
click at [682, 90] on link "+" at bounding box center [686, 87] width 8 height 8
click at [685, 86] on link "+" at bounding box center [686, 87] width 8 height 8
click at [680, 81] on div "Domů Správní řízení Vyhledávání SUKLS26297/2024 SUKLS26297/2024 VERSO Zahájeno:…" at bounding box center [592, 93] width 570 height 120
click at [684, 84] on link "+" at bounding box center [686, 87] width 8 height 8
click at [710, 94] on body "APP Správní řízení Léčivé přípravky Analytics Notifikace Nápověda Tomáš Mlčoch +" at bounding box center [577, 297] width 1155 height 595
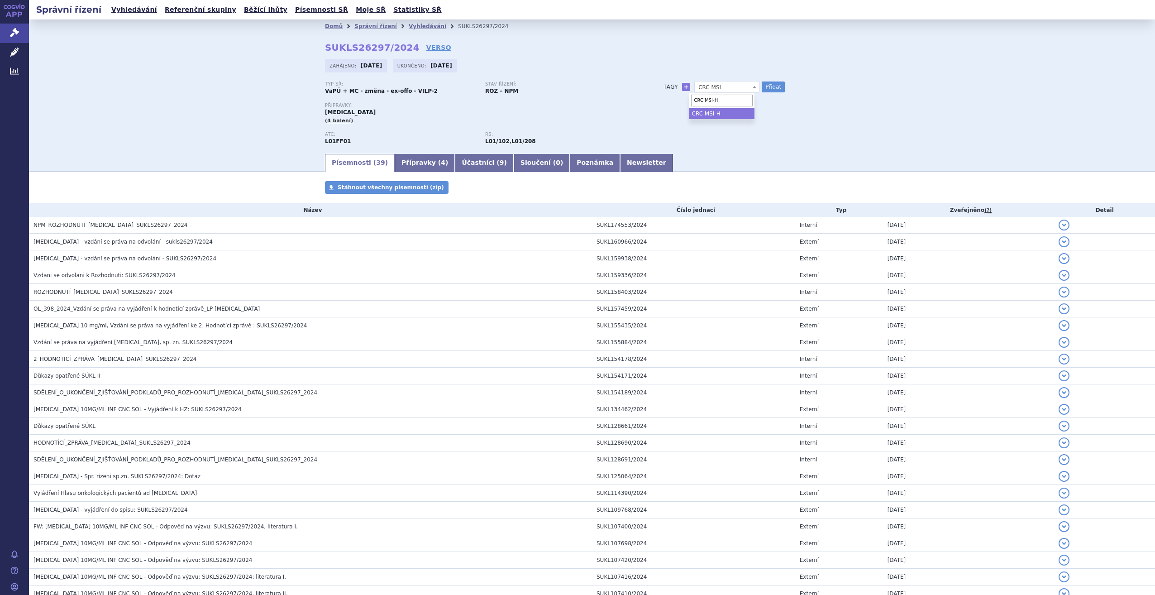
type input "CRC MSI-H"
select select "CRC MSI-H"
click at [770, 86] on button "Přidat" at bounding box center [773, 86] width 23 height 11
select select
click at [15, 29] on icon at bounding box center [14, 32] width 9 height 9
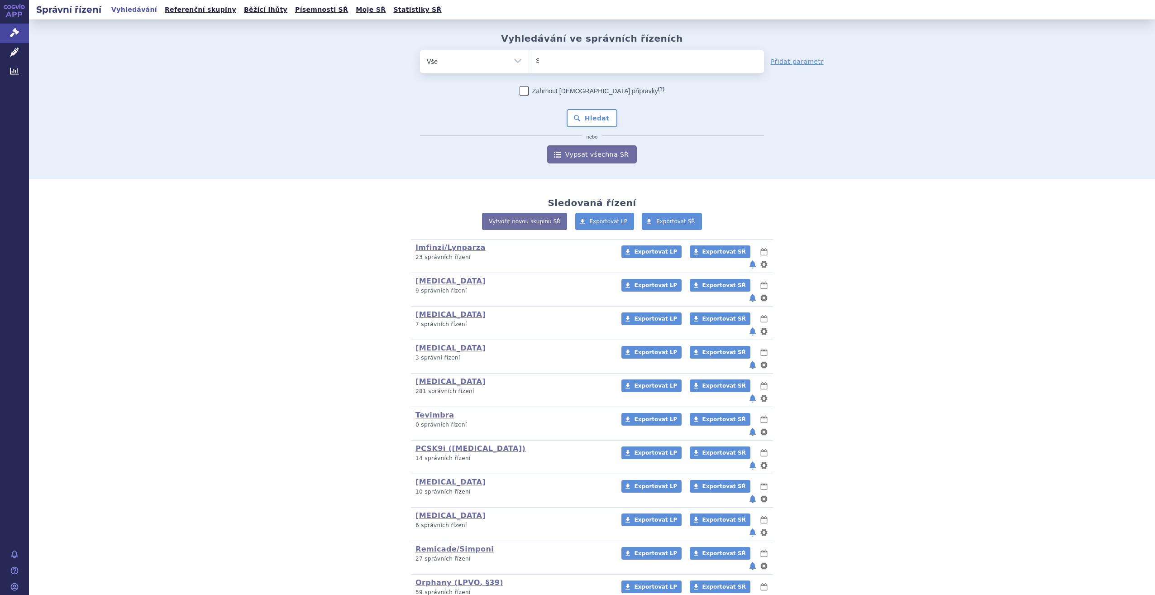
type input "SU"
type input "SUKLS"
type input "SUKLS3"
type input "SUKLS34"
type input "SUKLS344"
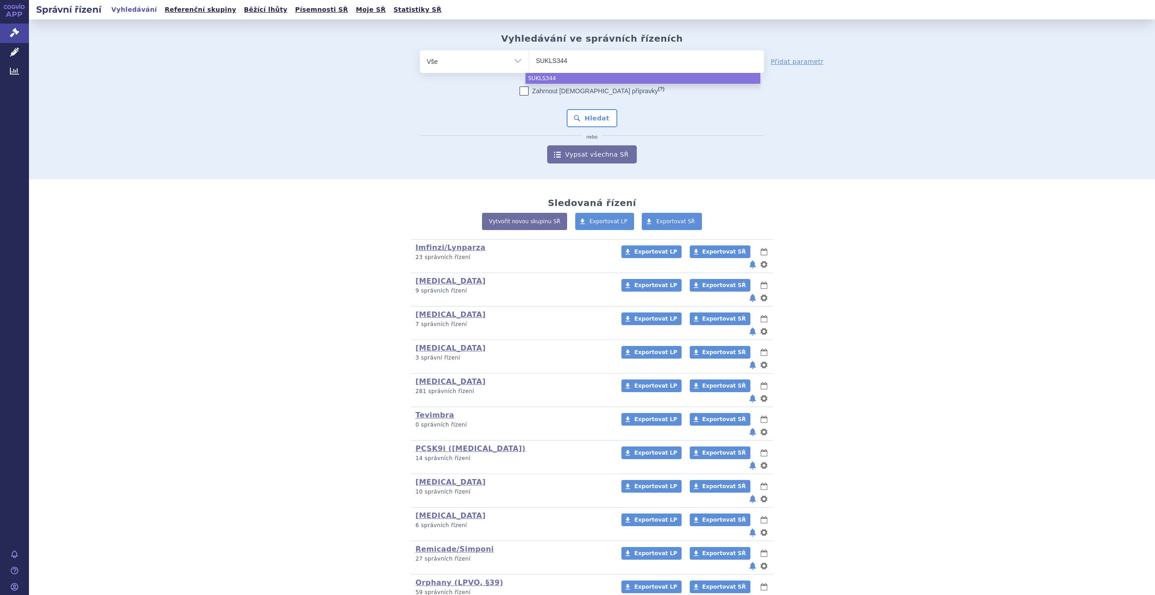
type input "SUKLS3441"
type input "SUKLS34417"
type input "SUKLS344177"
select select "SUKLS344177"
click at [578, 129] on div "Zahrnout [DEMOGRAPHIC_DATA] přípravky (?) Hledat nebo Vypsat všechna SŘ" at bounding box center [592, 124] width 344 height 77
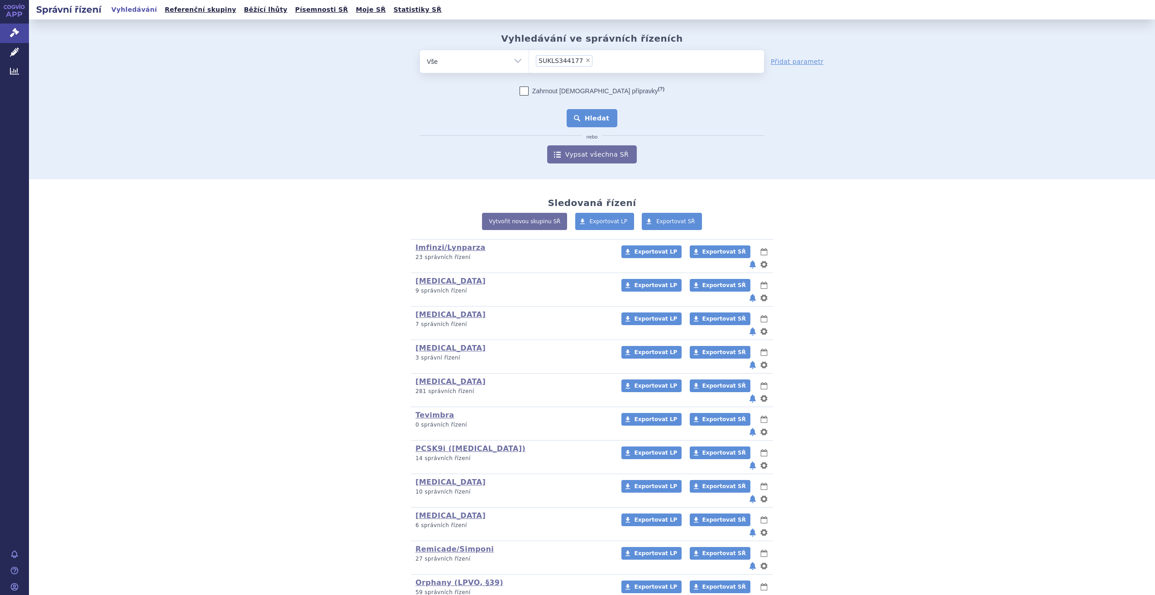
click at [580, 122] on button "Hledat" at bounding box center [592, 118] width 51 height 18
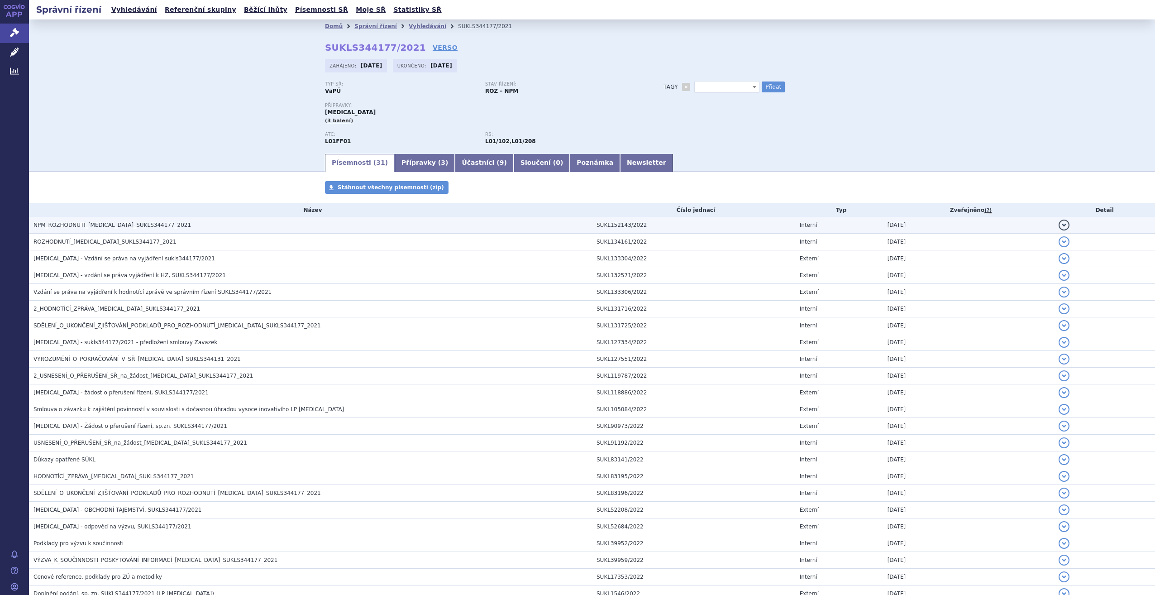
click at [151, 222] on span "NPM_ROZHODNUTÍ_[MEDICAL_DATA]_SUKLS344177_2021" at bounding box center [113, 225] width 158 height 6
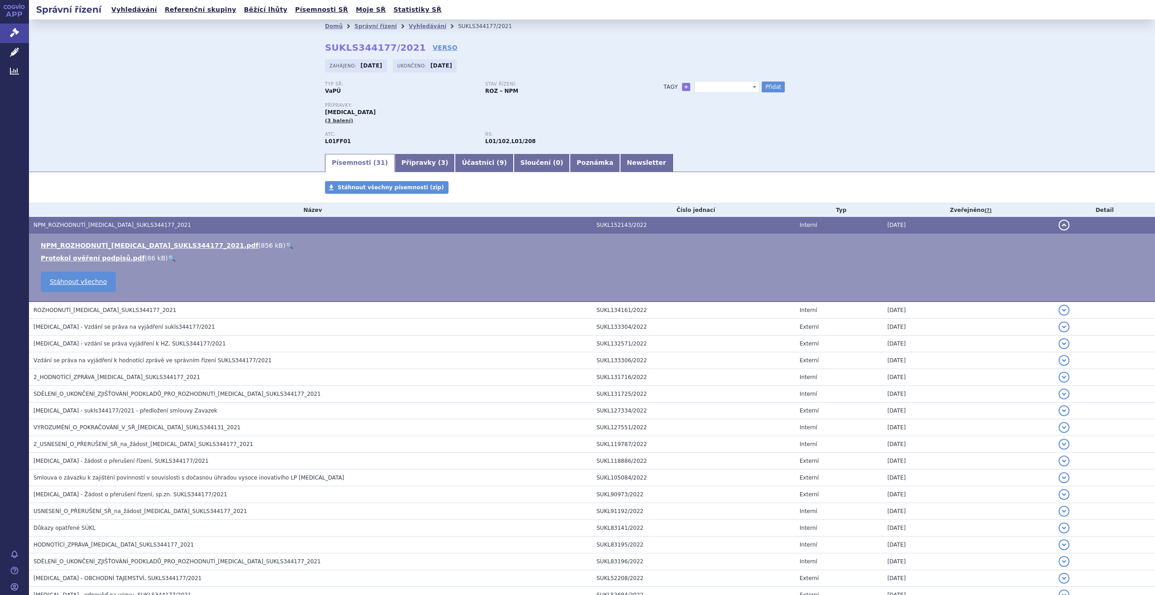
click at [236, 250] on li "NPM_ROZHODNUTÍ_OPDIVO_SUKLS344177_2021.pdf ( 856 kB ) 🔍" at bounding box center [594, 245] width 1106 height 9
click at [286, 247] on link "🔍" at bounding box center [290, 245] width 8 height 7
click at [731, 85] on span at bounding box center [727, 87] width 65 height 12
type input "Nivo+ipi"
select select "Nivo+ipi"
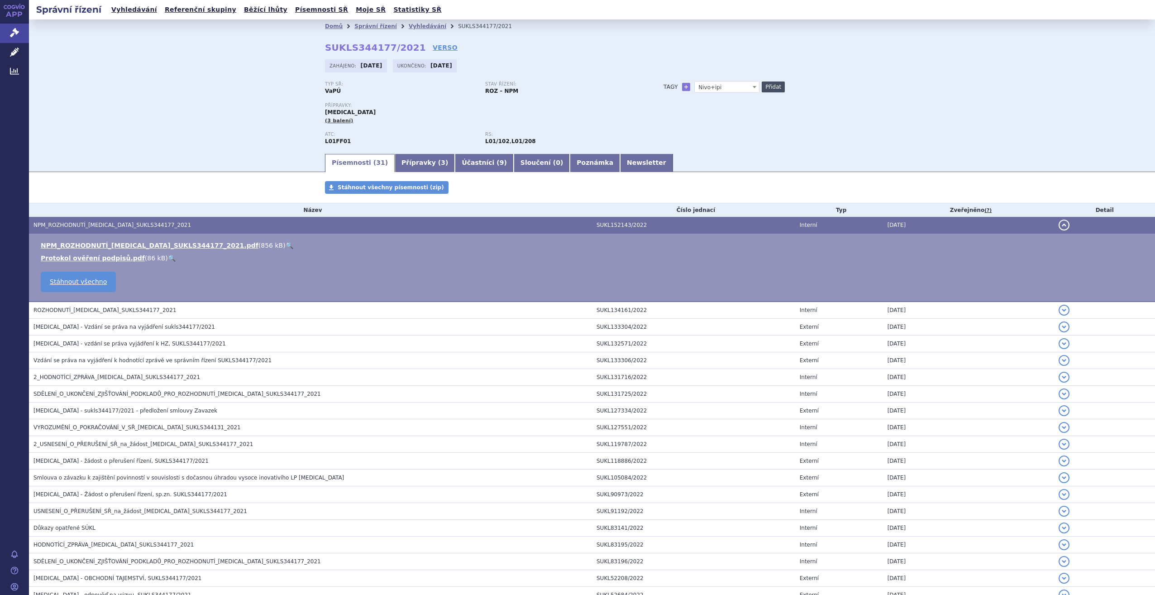
click at [773, 90] on button "Přidat" at bounding box center [773, 86] width 23 height 11
select select
click at [731, 83] on span "Nivo+ipi" at bounding box center [727, 87] width 65 height 12
type input "Mesot"
select select "Mesoteliom"
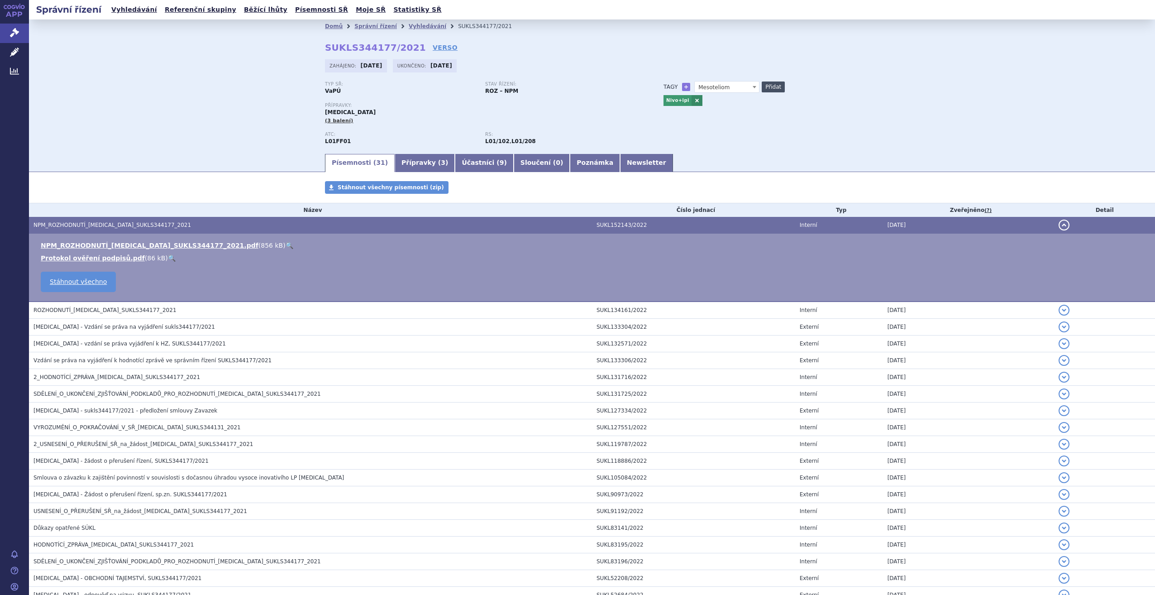
click at [764, 82] on button "Přidat" at bounding box center [773, 86] width 23 height 11
select select
click at [722, 87] on span at bounding box center [727, 87] width 65 height 12
type input "VILP"
select select "VILP"
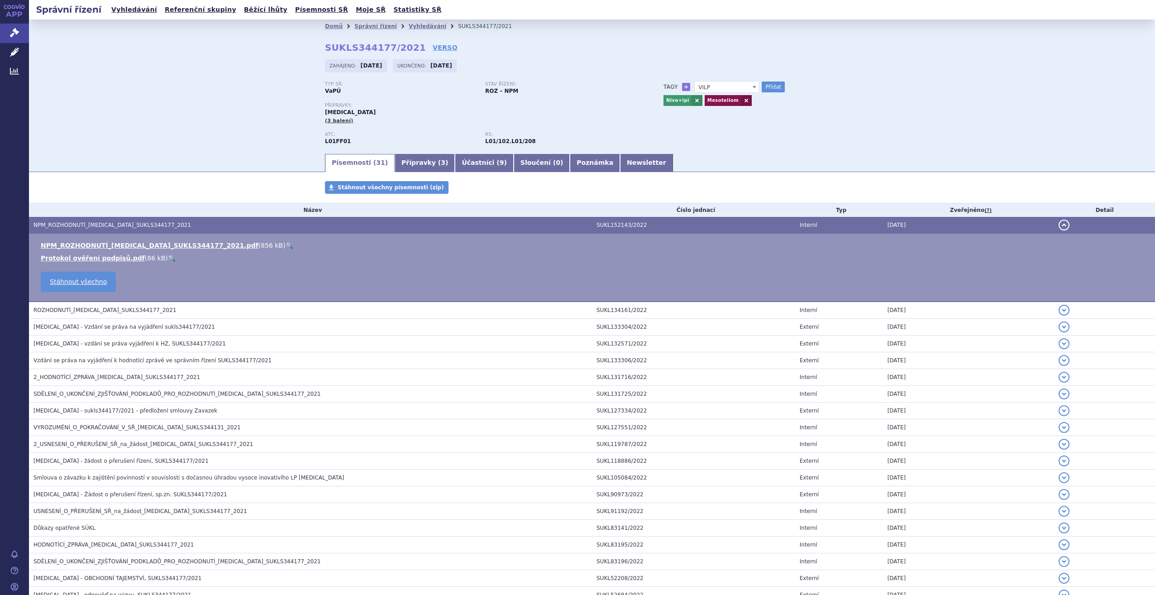
click at [781, 86] on div "Tagy + Nivo+ipi Mesoteliom VILP VILP Přidat Nivo+ipi Mesoteliom" at bounding box center [753, 93] width 214 height 24
click at [768, 76] on div "Domů Správní řízení Vyhledávání SUKLS344177/2021 SUKLS344177/2021 VERSO Zahájen…" at bounding box center [592, 93] width 570 height 120
click at [770, 86] on button "Přidat" at bounding box center [773, 86] width 23 height 11
select select
click at [413, 28] on link "Vyhledávání" at bounding box center [428, 26] width 38 height 6
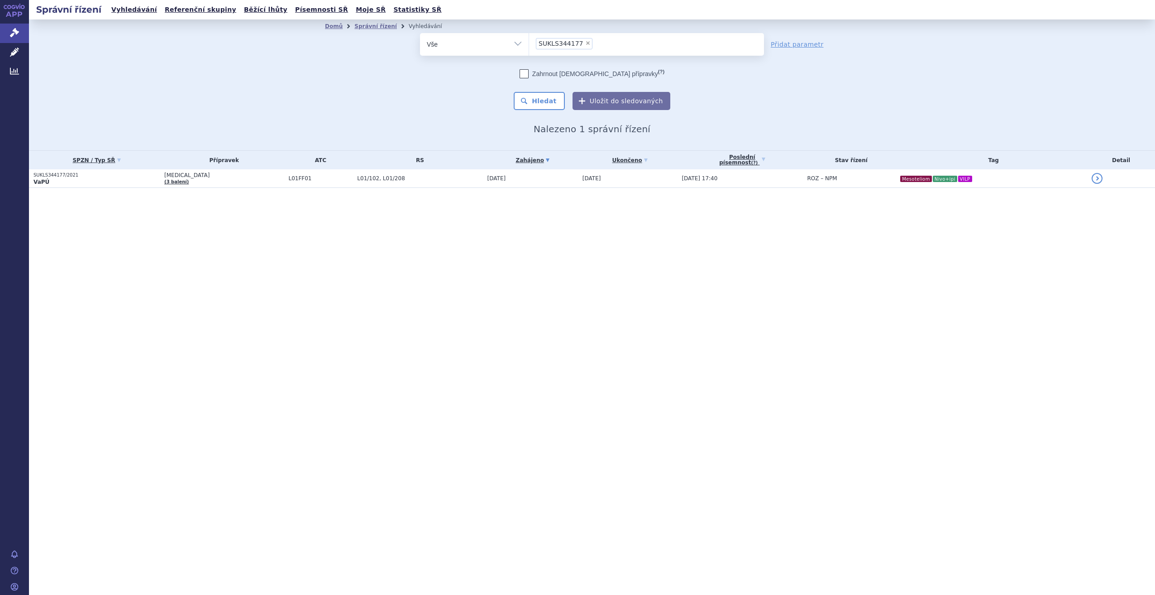
click at [585, 43] on span "×" at bounding box center [587, 42] width 5 height 5
click at [529, 43] on select "SUKLS344177" at bounding box center [529, 44] width 0 height 23
select select
type input "op"
type input "opd"
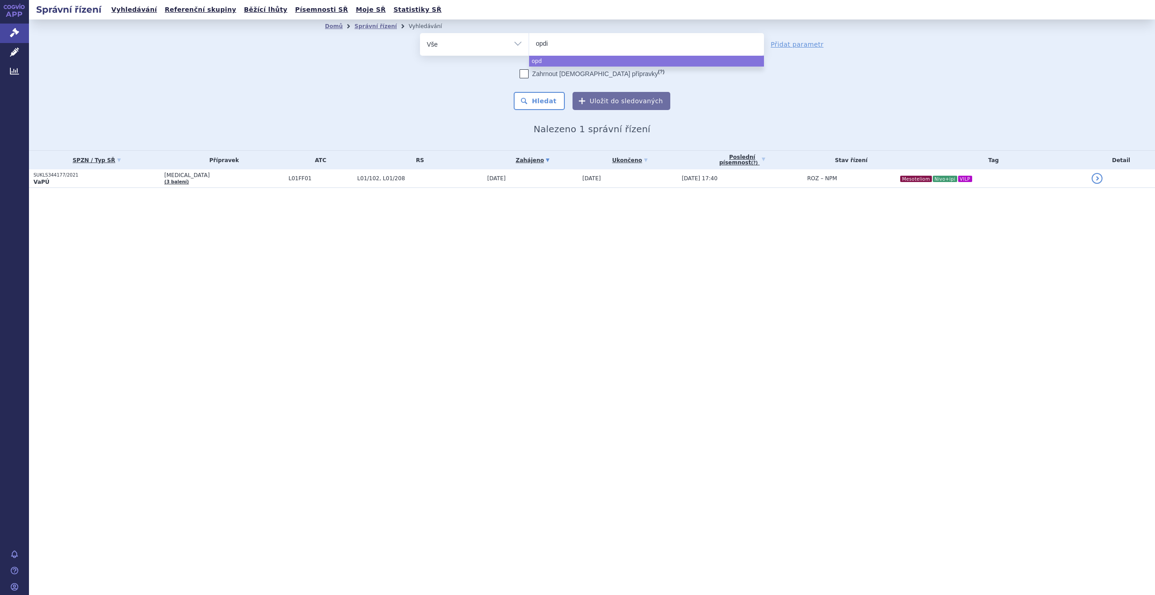
type input "opdiv"
type input "[MEDICAL_DATA]"
select select "[MEDICAL_DATA]"
click at [549, 106] on button "Hledat" at bounding box center [539, 101] width 51 height 18
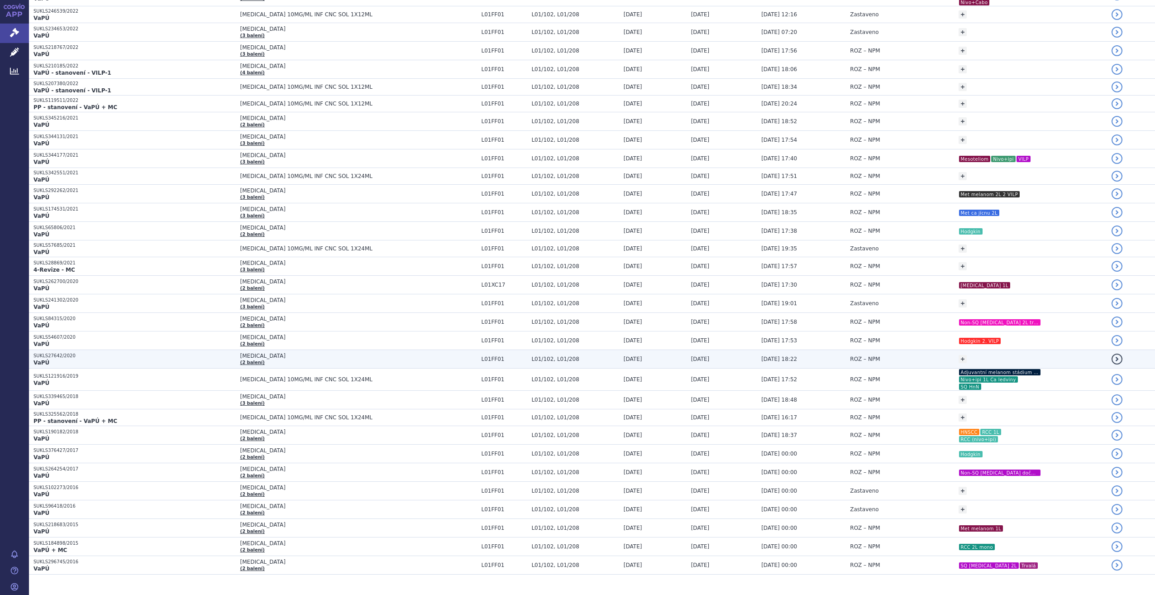
scroll to position [87, 0]
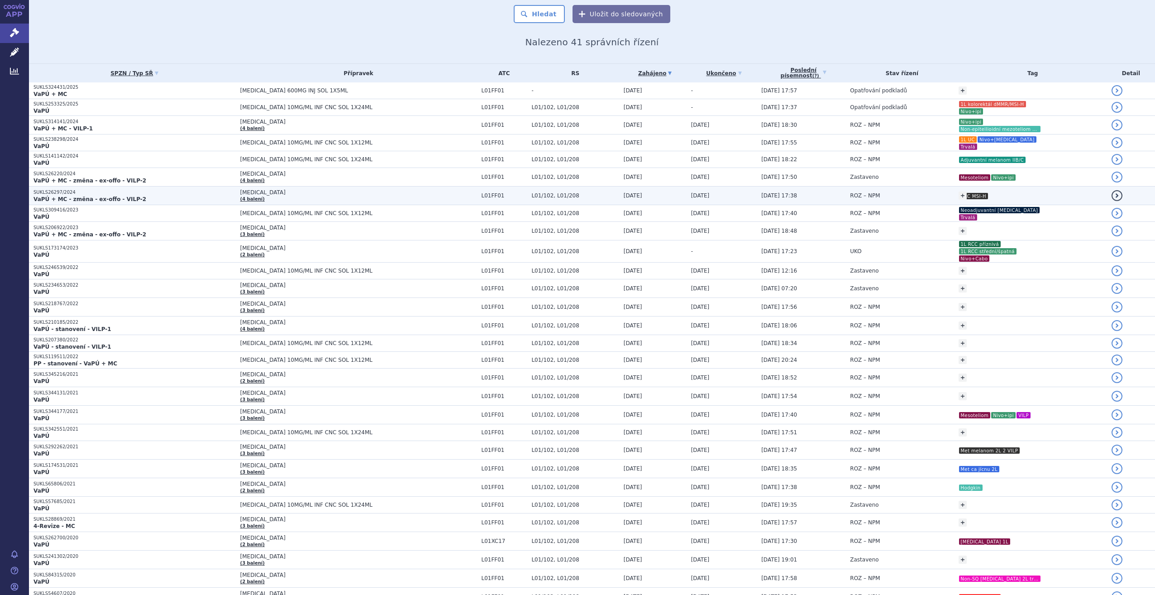
click at [987, 197] on div "+ Přidat CRC MSI-H CRC MSI-H" at bounding box center [1033, 195] width 149 height 16
click at [892, 197] on td "ROZ – NPM" at bounding box center [900, 196] width 108 height 19
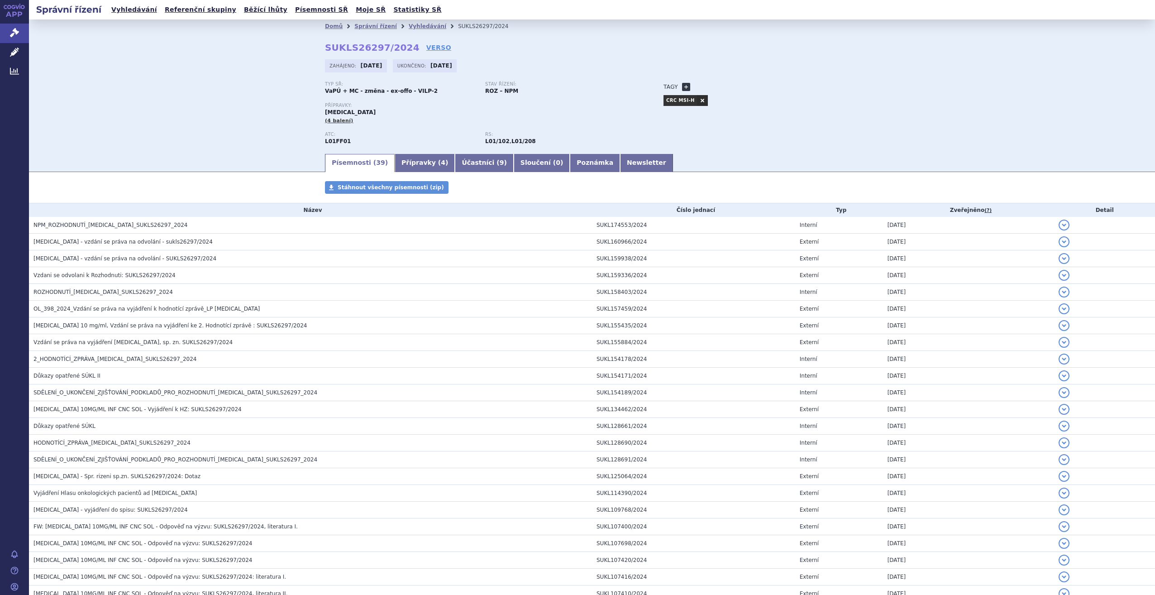
click at [682, 83] on link "+" at bounding box center [686, 87] width 8 height 8
click at [712, 87] on span at bounding box center [727, 87] width 65 height 12
type input "2L"
click at [769, 89] on button "Přidat" at bounding box center [773, 86] width 23 height 11
select select
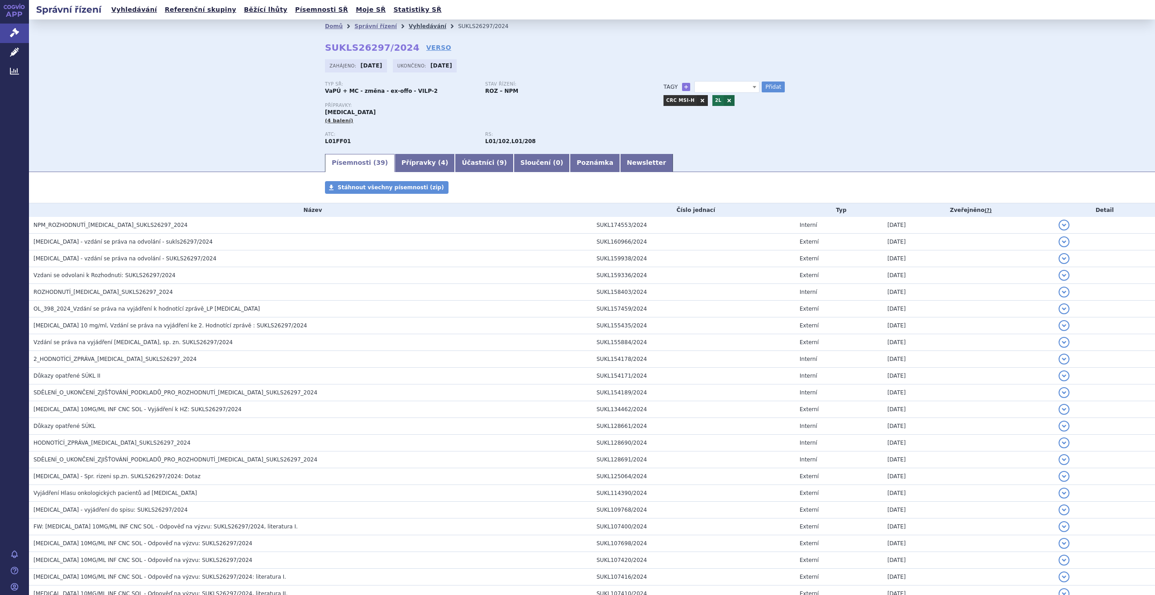
click at [409, 28] on link "Vyhledávání" at bounding box center [428, 26] width 38 height 6
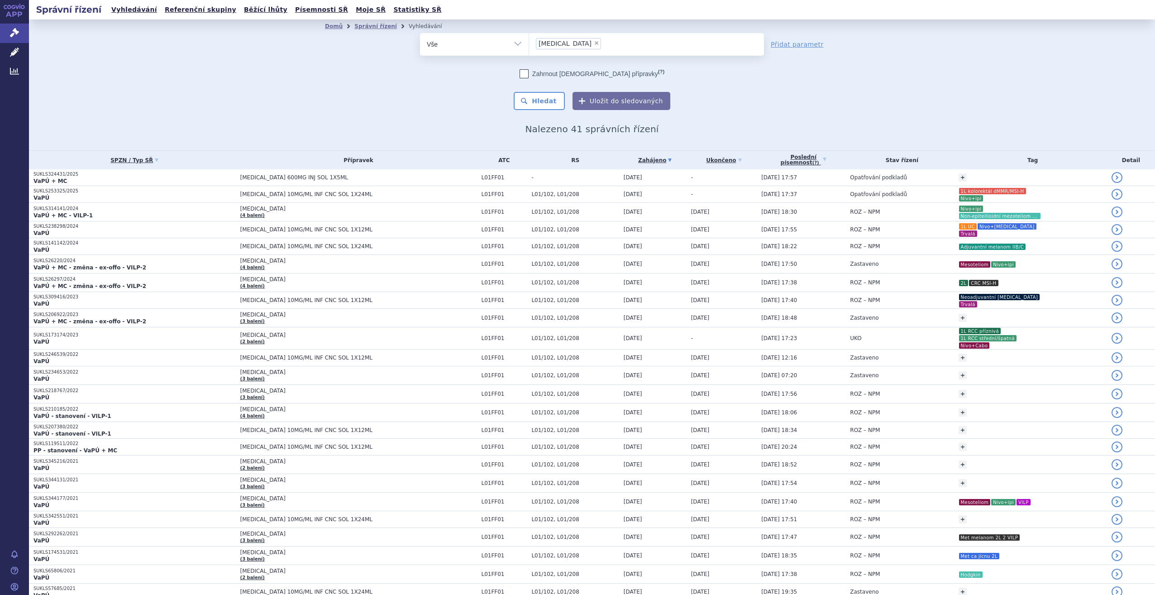
drag, startPoint x: 565, startPoint y: 42, endPoint x: 559, endPoint y: 45, distance: 7.1
click at [562, 43] on ul "× opdivo" at bounding box center [646, 43] width 235 height 20
click at [529, 43] on select "opdivo" at bounding box center [529, 44] width 0 height 23
click at [594, 45] on span "×" at bounding box center [596, 42] width 5 height 5
click at [529, 45] on select "opdivo" at bounding box center [529, 44] width 0 height 23
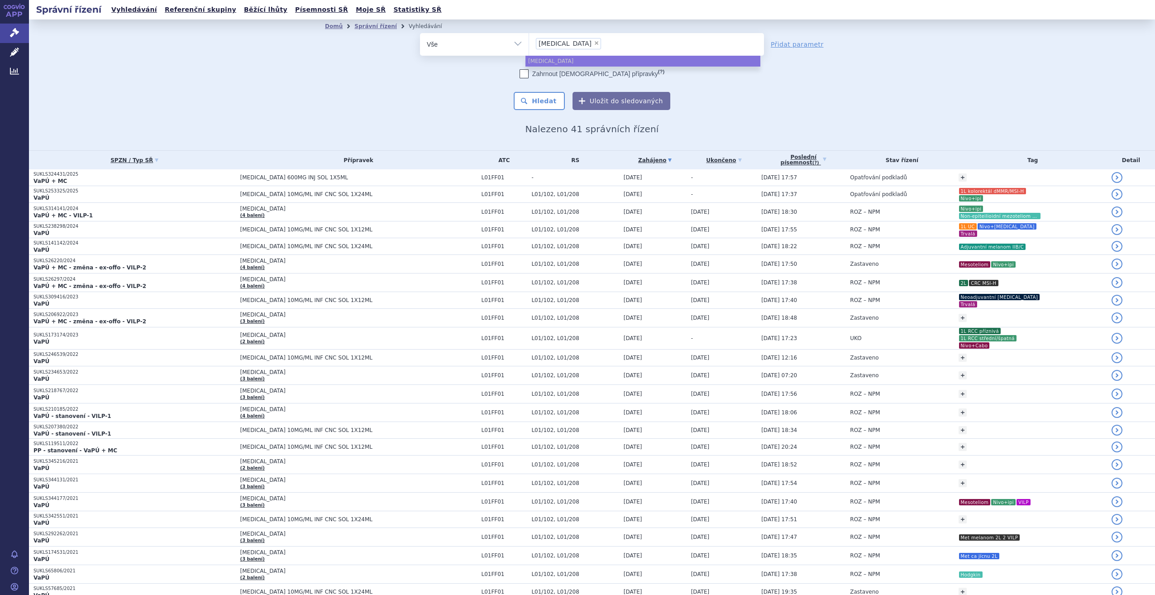
select select
click at [559, 45] on ul at bounding box center [646, 42] width 235 height 19
click at [529, 45] on select "opdivo" at bounding box center [529, 44] width 0 height 23
type input "SU"
type input "SUKL"
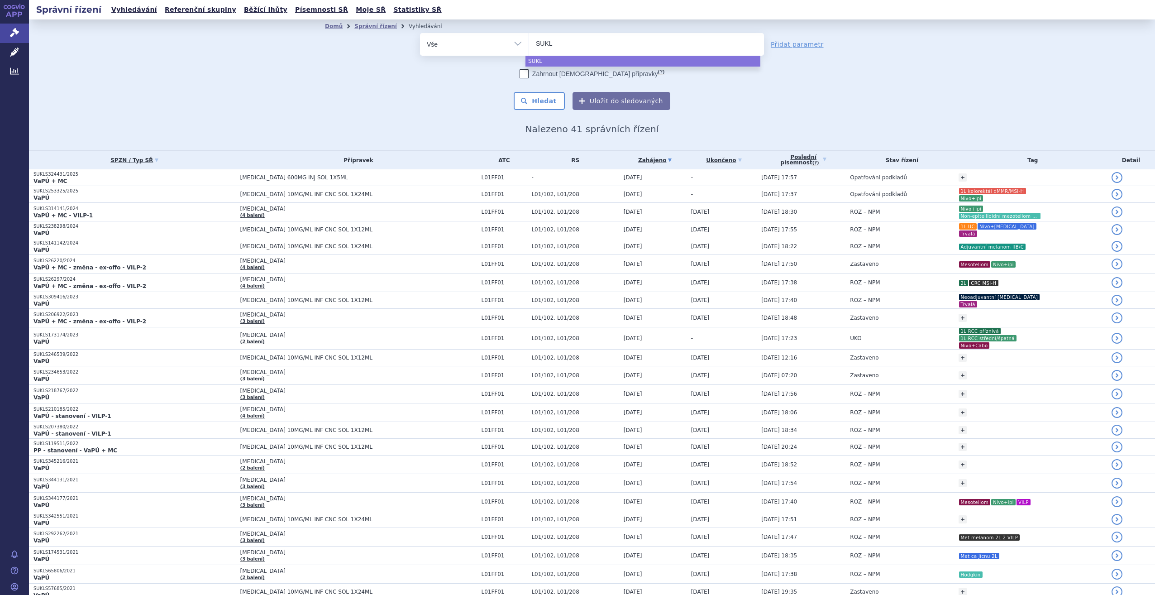
type input "SUKLS"
type input "SUKLS3"
type input "SUKLS34"
type input "SUKLS3441"
type input "SUKLS344131"
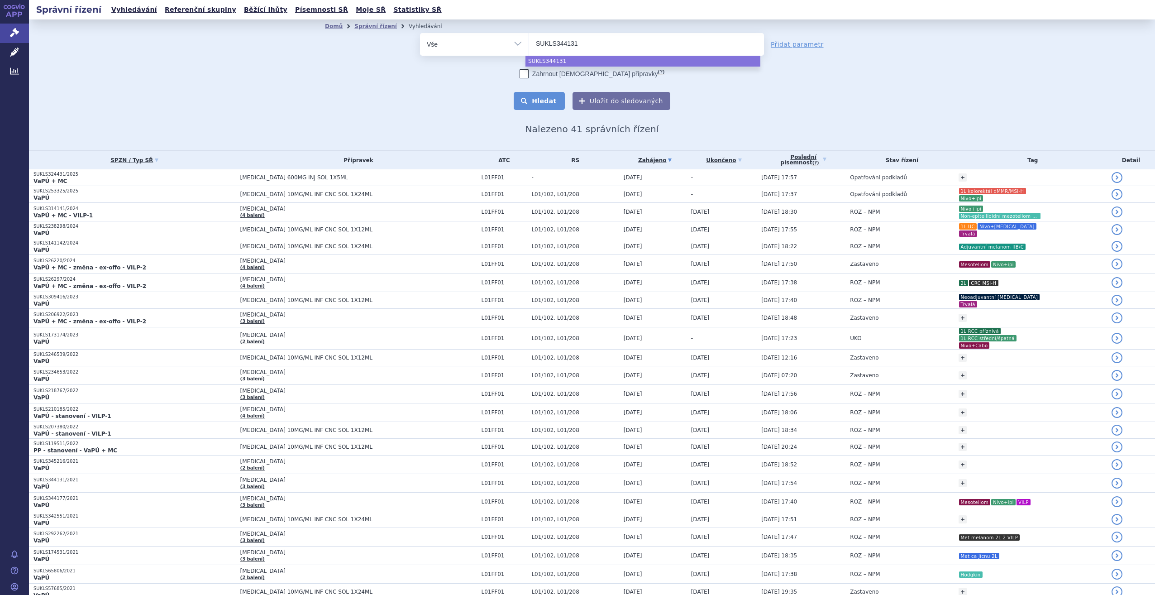
select select "SUKLS344131"
click at [533, 103] on button "Hledat" at bounding box center [539, 101] width 51 height 18
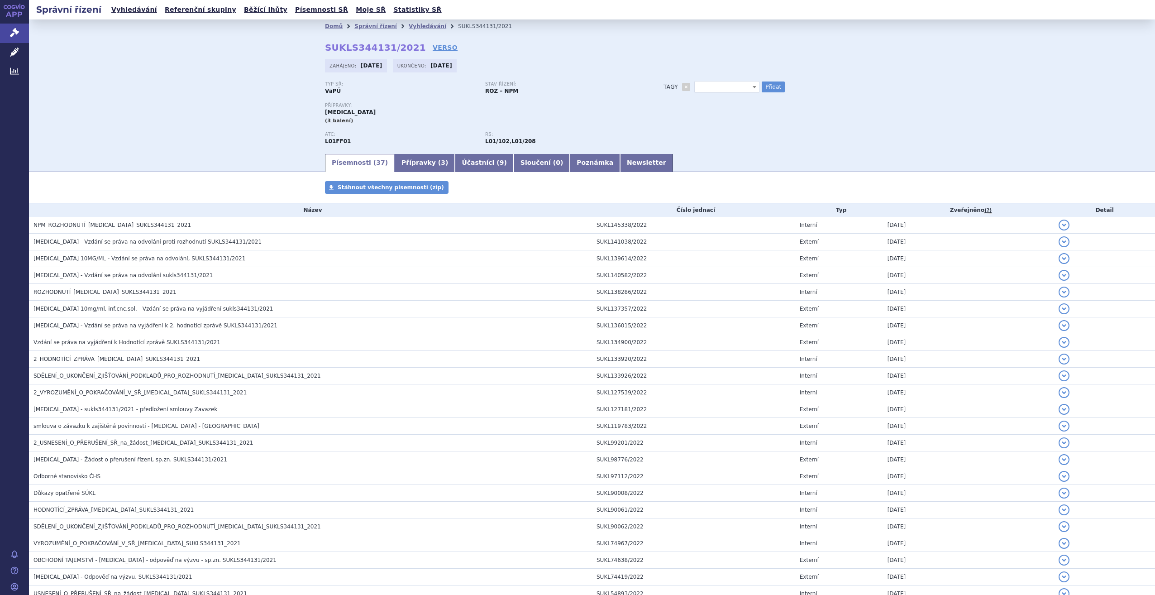
click at [704, 88] on span at bounding box center [727, 87] width 65 height 12
type input "CRC 2L"
select select "CRC 2L"
click at [771, 90] on button "Přidat" at bounding box center [773, 86] width 23 height 11
select select
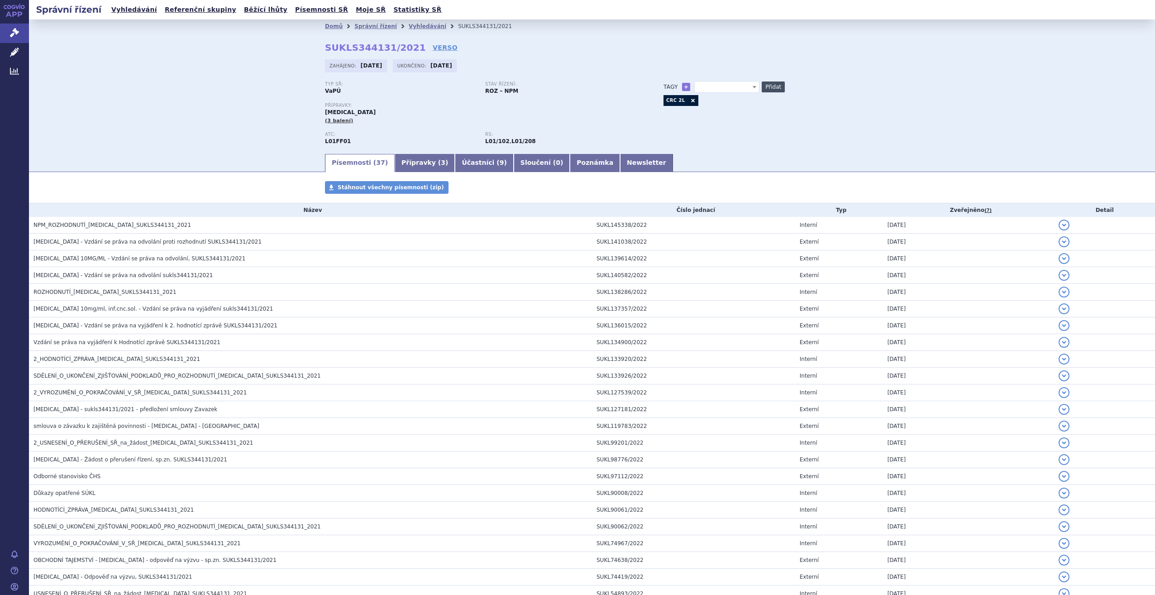
click at [763, 89] on button "Přidat" at bounding box center [773, 86] width 23 height 11
click at [736, 89] on span at bounding box center [727, 87] width 65 height 12
type input "VILP"
click at [763, 82] on button "Přidat" at bounding box center [773, 86] width 23 height 11
select select
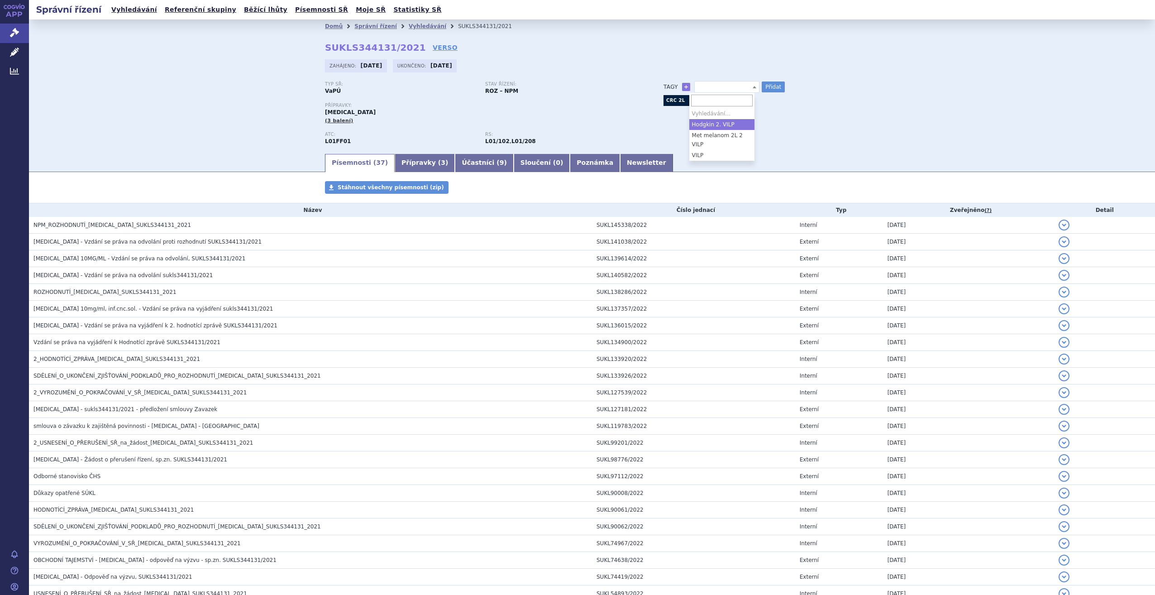
click at [714, 89] on span at bounding box center [727, 87] width 65 height 12
type input "VILP"
select select "VILP"
click at [770, 83] on button "Přidat" at bounding box center [773, 86] width 23 height 11
select select
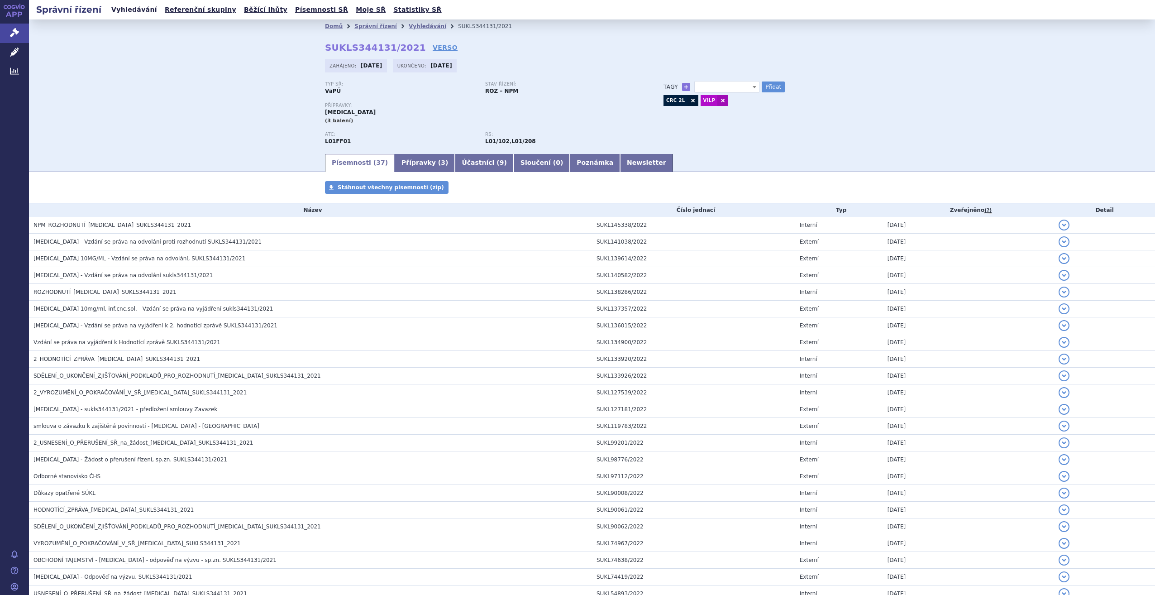
click at [122, 14] on link "Vyhledávání" at bounding box center [134, 10] width 51 height 12
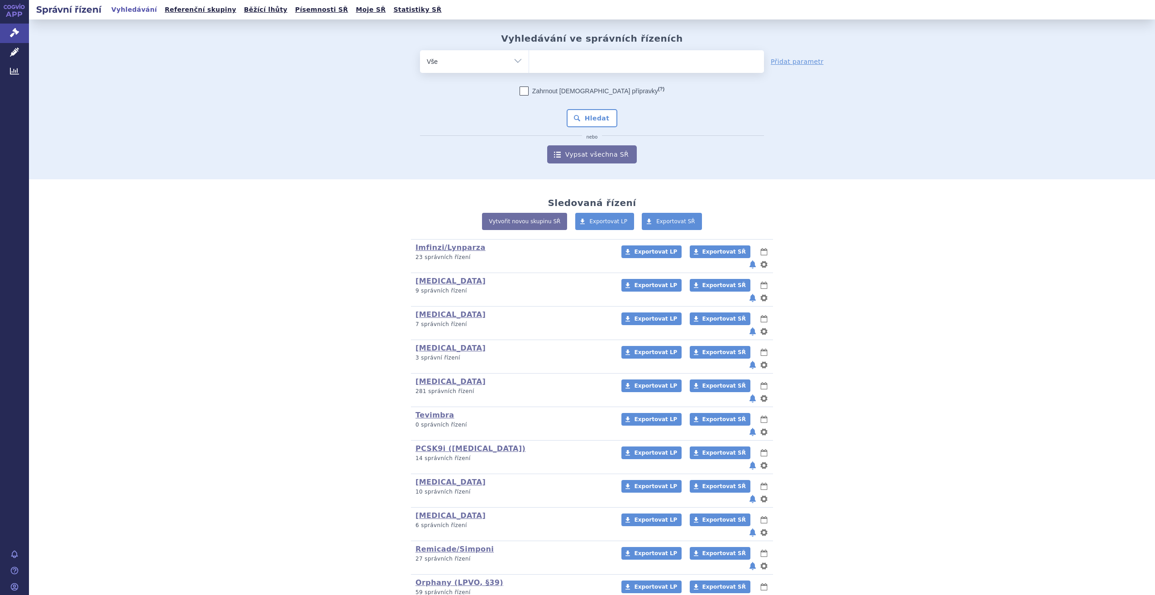
click at [684, 60] on ul at bounding box center [646, 59] width 235 height 19
click at [529, 60] on select at bounding box center [529, 61] width 0 height 23
type input "SU"
type input "SUKL"
type input "SUKLS"
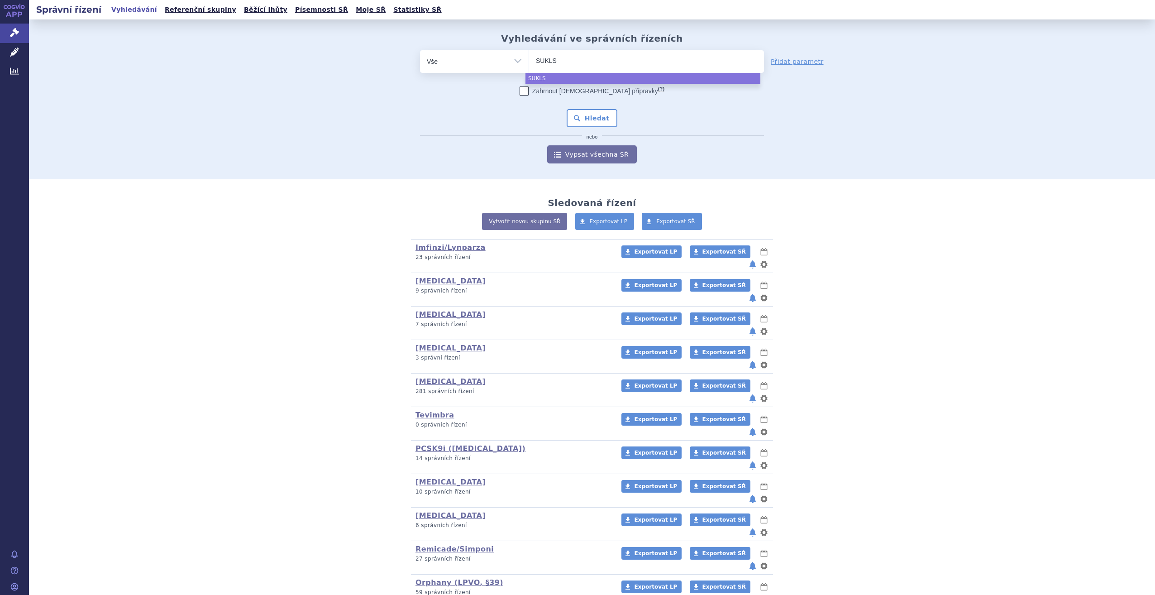
type input "SUKLS3"
type input "SUKLS34"
type input "SUKLS345"
type input "SUKLS3452"
type input "SUKLS345216"
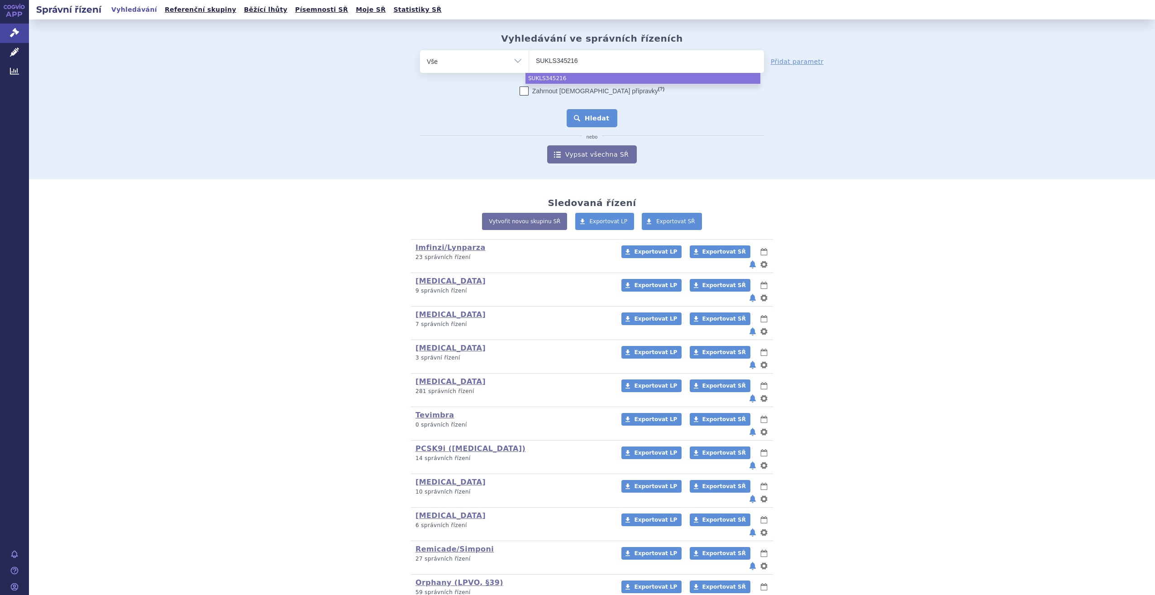
select select "SUKLS345216"
click at [581, 114] on button "Hledat" at bounding box center [592, 118] width 51 height 18
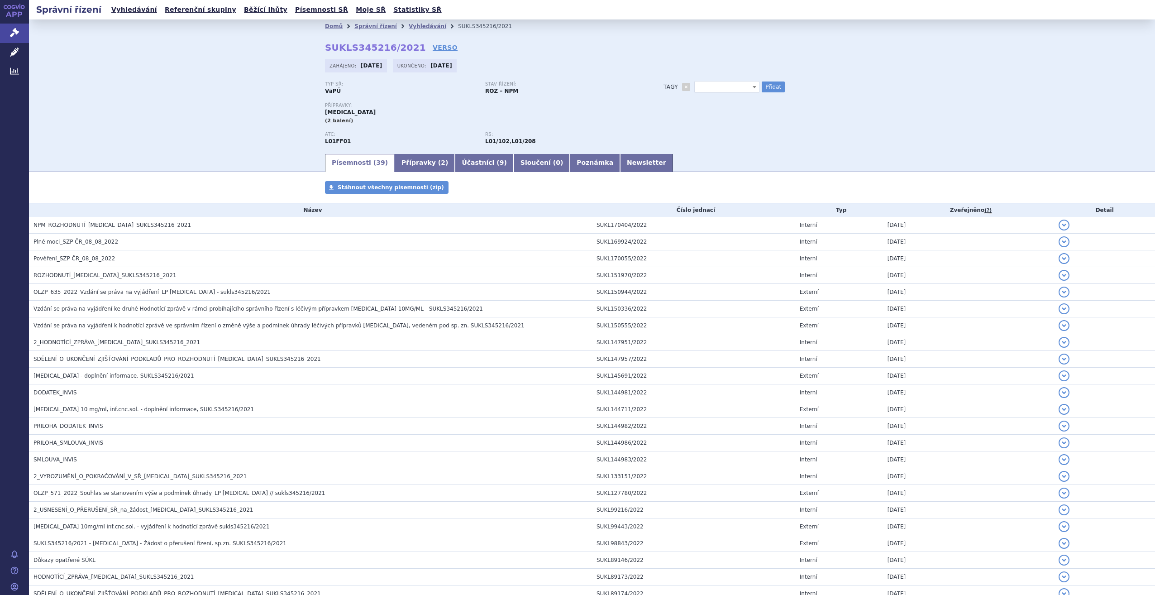
click at [706, 86] on span at bounding box center [727, 87] width 65 height 12
type input "Adjuvance jícen"
select select "Adjuvance jícen"
click at [771, 84] on button "Přidat" at bounding box center [773, 86] width 23 height 11
select select
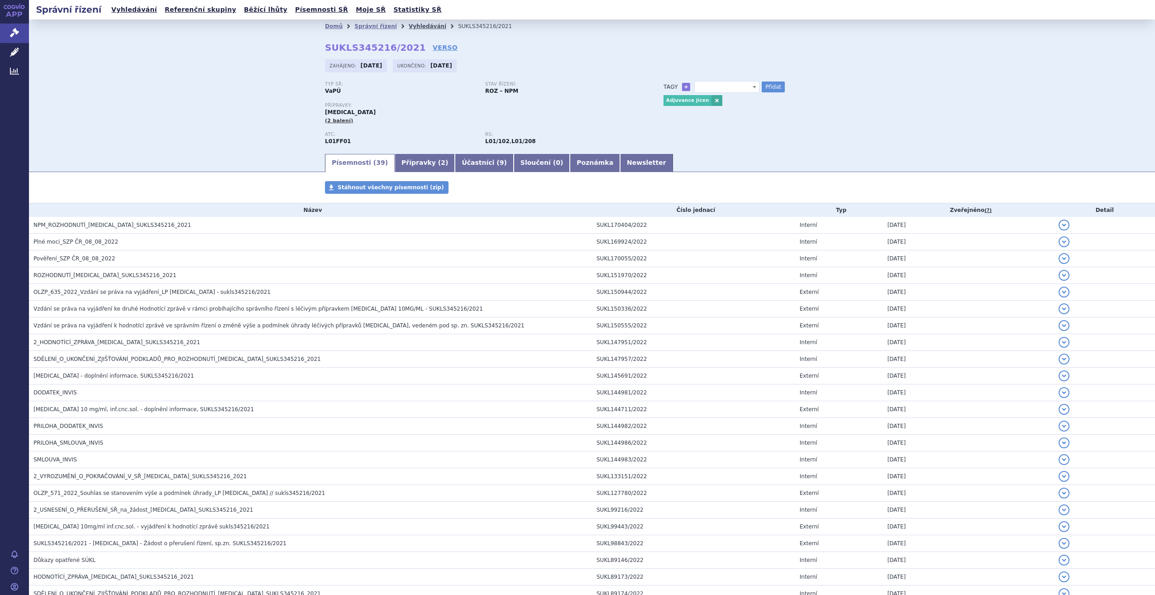
click at [409, 24] on link "Vyhledávání" at bounding box center [428, 26] width 38 height 6
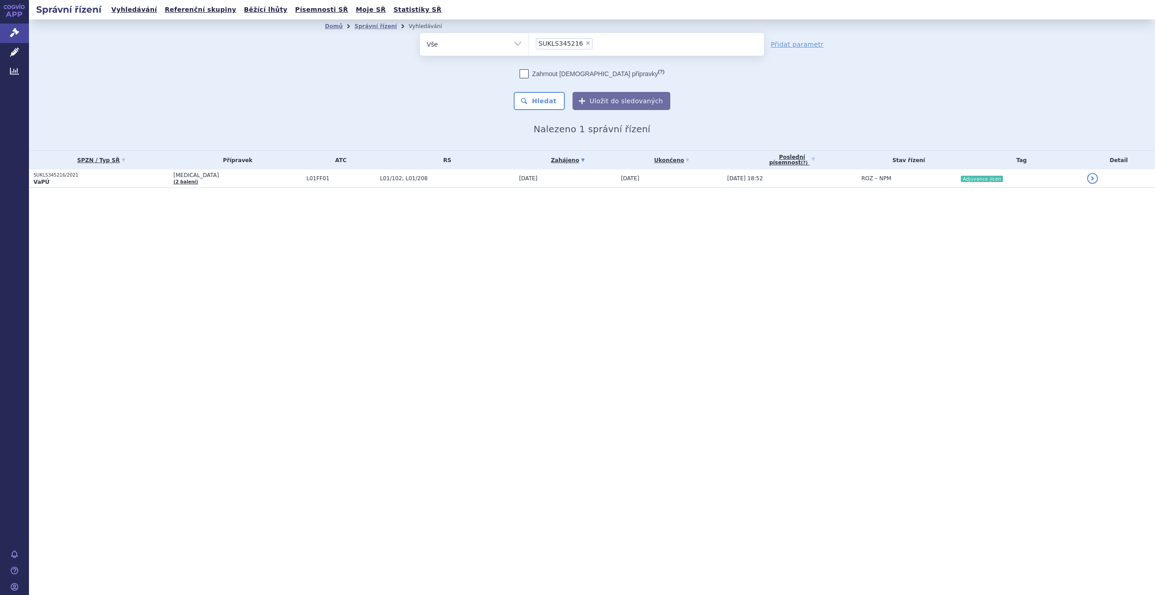
click at [585, 44] on span "×" at bounding box center [587, 42] width 5 height 5
click at [529, 44] on select "SUKLS345216" at bounding box center [529, 44] width 0 height 23
select select
type input "SU"
type input "SUKL"
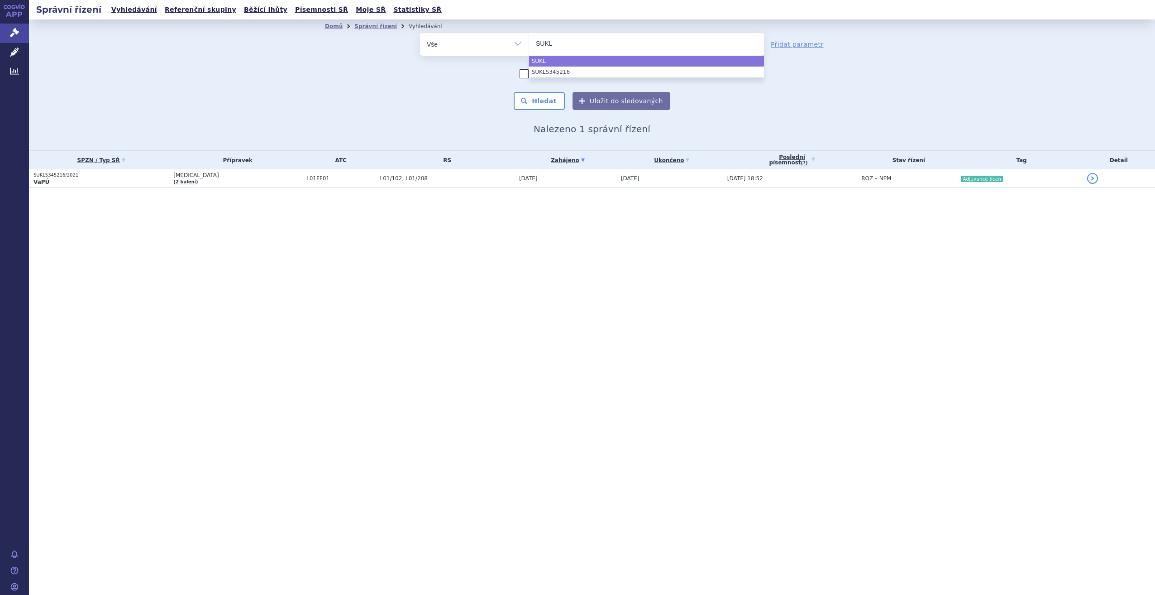
type input "SUKLS"
type input "SUKLS20"
type input "SUKLS207"
type input "SUKLS2073"
type input "SUKLS207380"
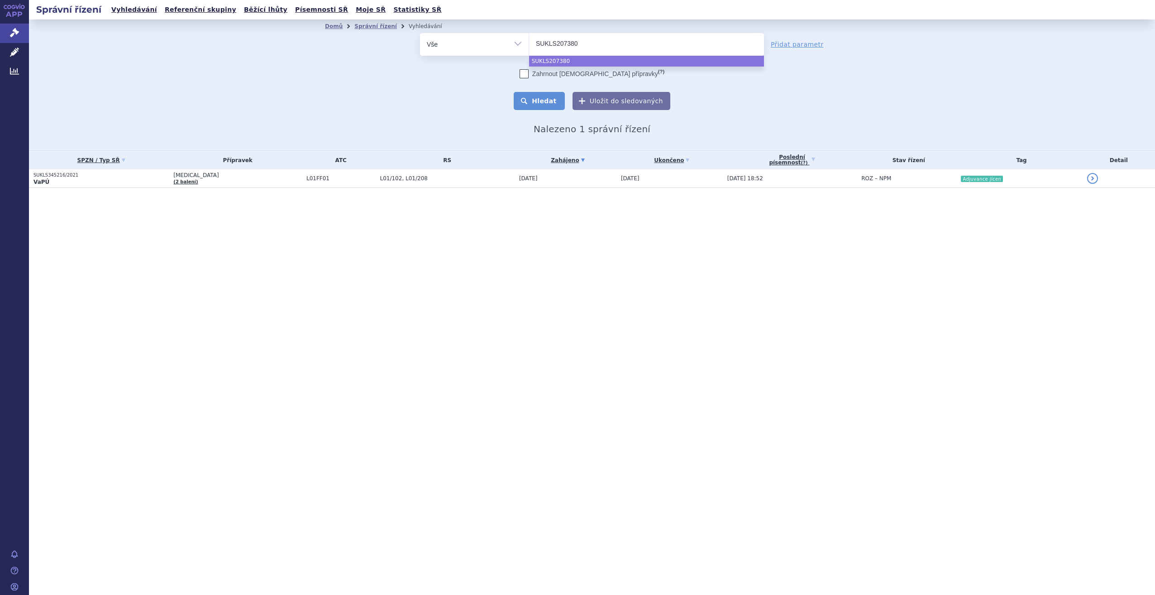
select select "SUKLS207380"
click at [526, 108] on button "Hledat" at bounding box center [539, 101] width 51 height 18
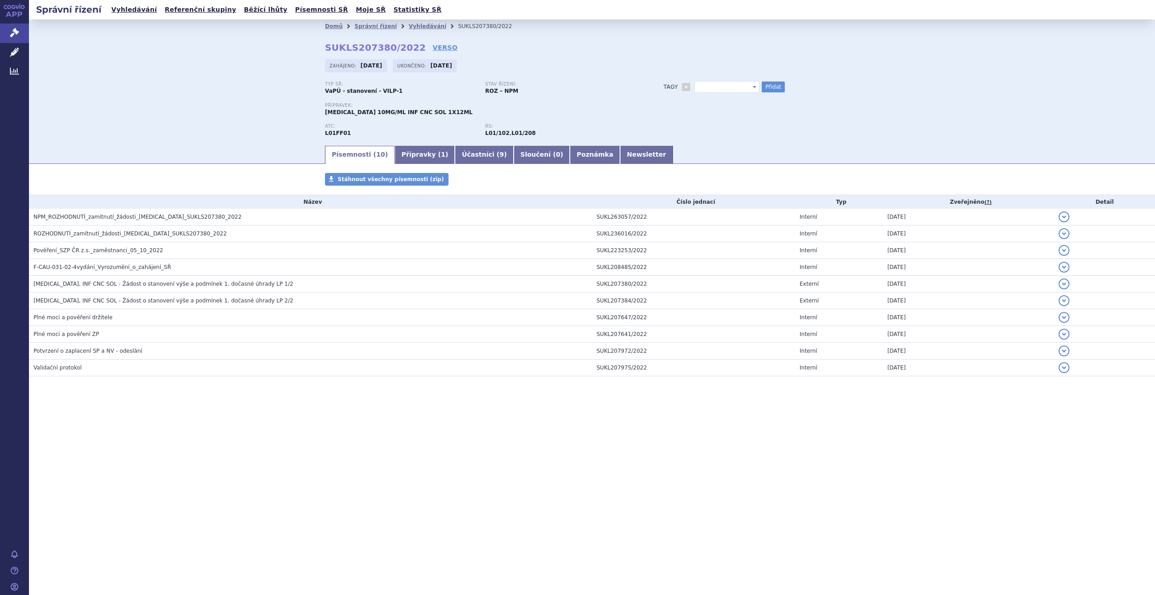
click at [706, 89] on span at bounding box center [727, 87] width 65 height 12
type input "Melanom 2L+"
select select "Melanom 2L+"
click at [775, 89] on button "Přidat" at bounding box center [773, 86] width 23 height 11
select select
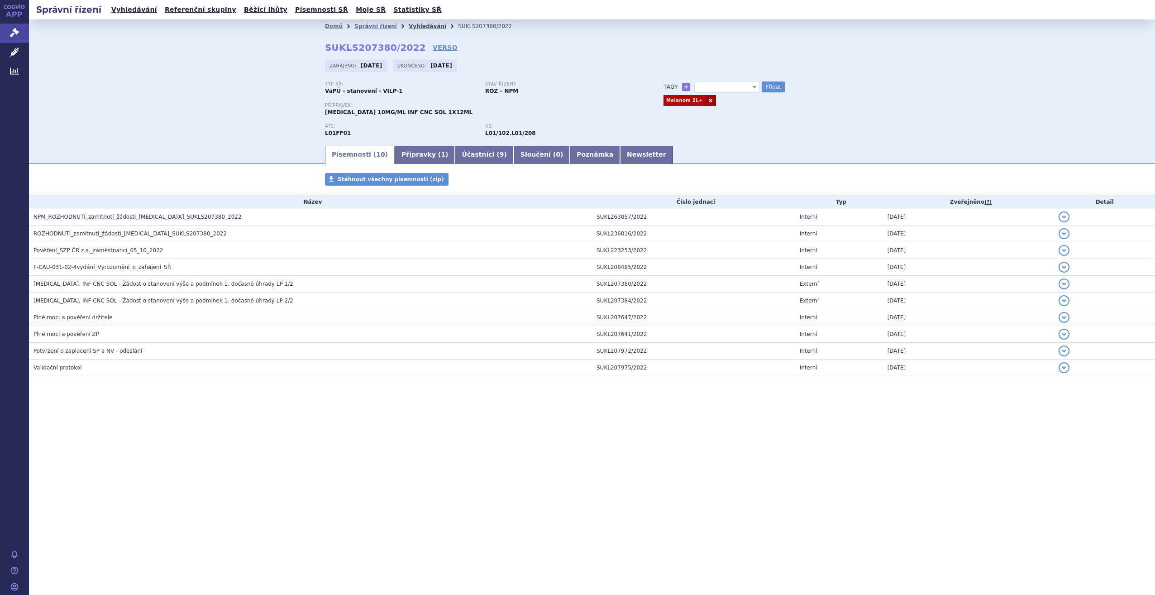
click at [421, 23] on link "Vyhledávání" at bounding box center [428, 26] width 38 height 6
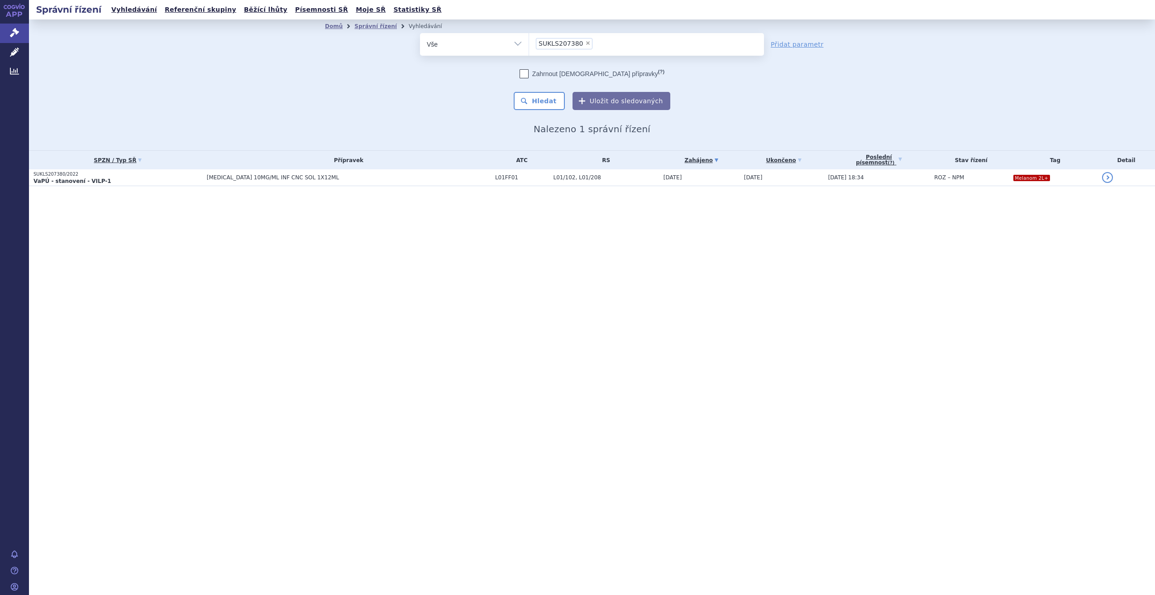
click at [587, 44] on ul "× SUKLS207380" at bounding box center [646, 43] width 235 height 20
click at [529, 44] on select "SUKLS207380" at bounding box center [529, 44] width 0 height 23
click at [585, 43] on span "×" at bounding box center [587, 42] width 5 height 5
click at [529, 43] on select "SUKLS207380" at bounding box center [529, 44] width 0 height 23
select select
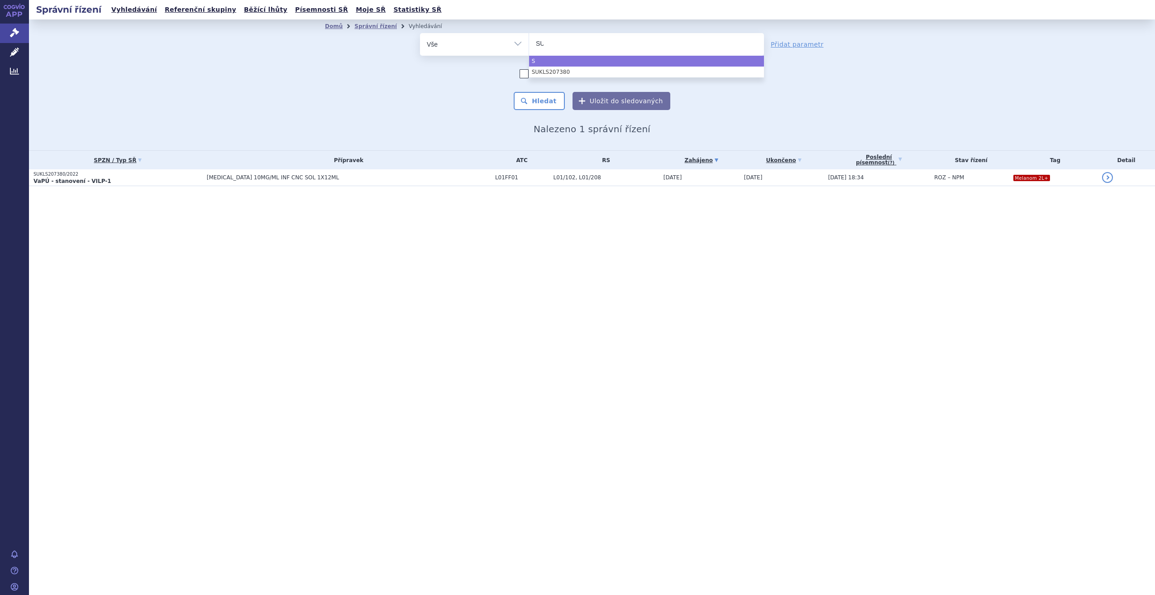
type input "SUK"
type input "SUKLS"
type input "SUKLS20"
type input "SUKLS207"
type input "SUKLS2073"
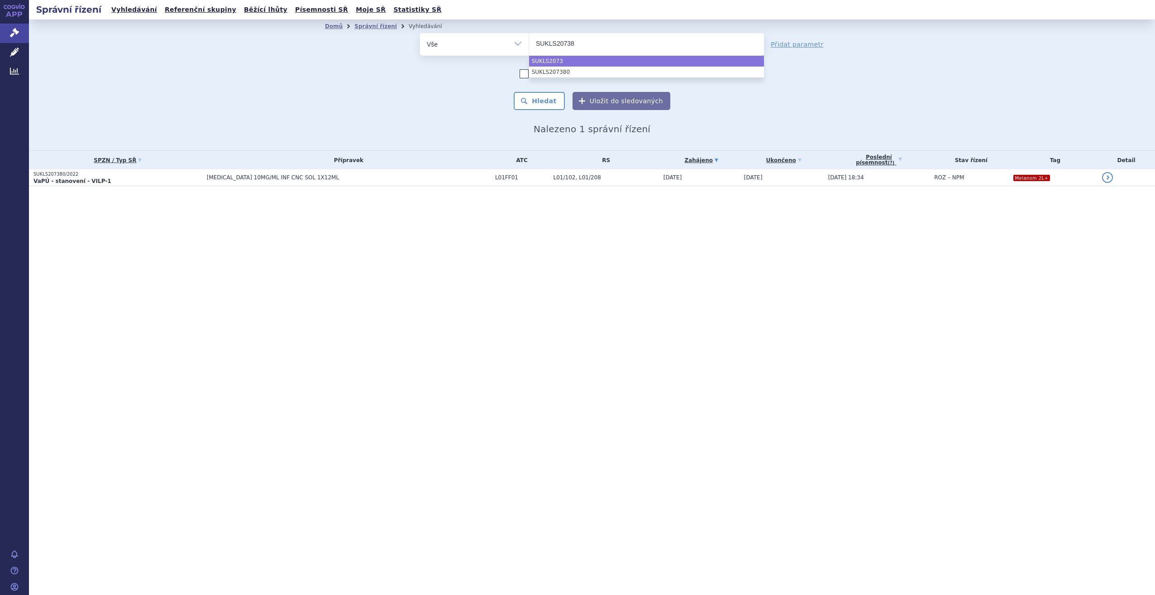
type input "SUKLS207380"
select select "SUKLS207380"
click at [535, 108] on button "Hledat" at bounding box center [539, 101] width 51 height 18
click at [585, 42] on span "×" at bounding box center [587, 42] width 5 height 5
click at [529, 42] on select "SUKLS207380" at bounding box center [529, 44] width 0 height 23
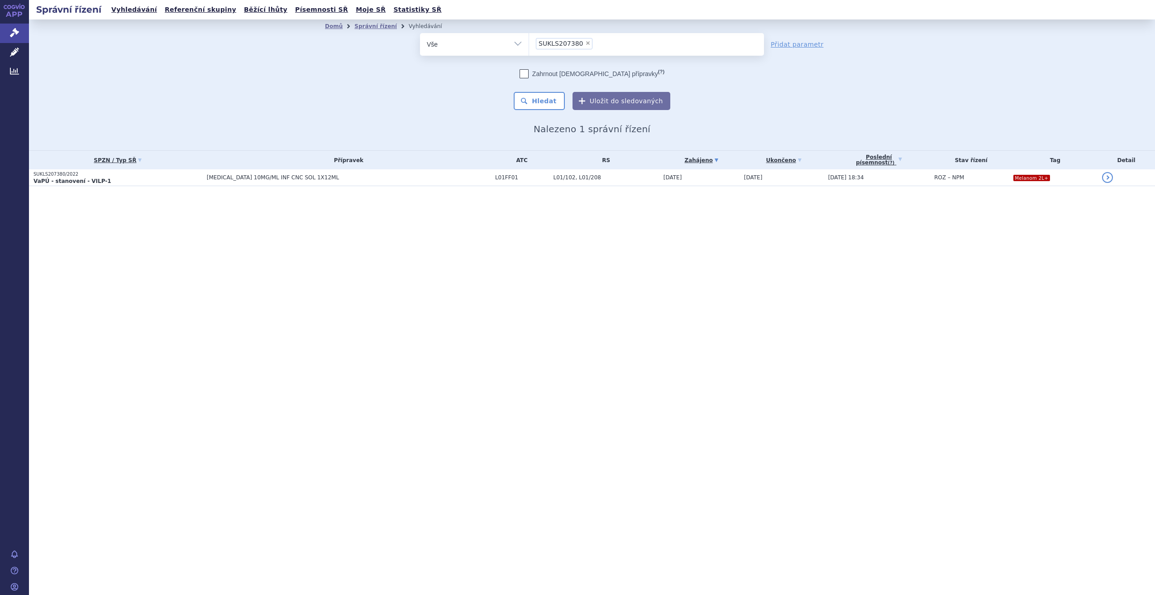
select select
type input "SU"
type input "SUKLS"
type input "SUKLS21"
type input "SUKLS210"
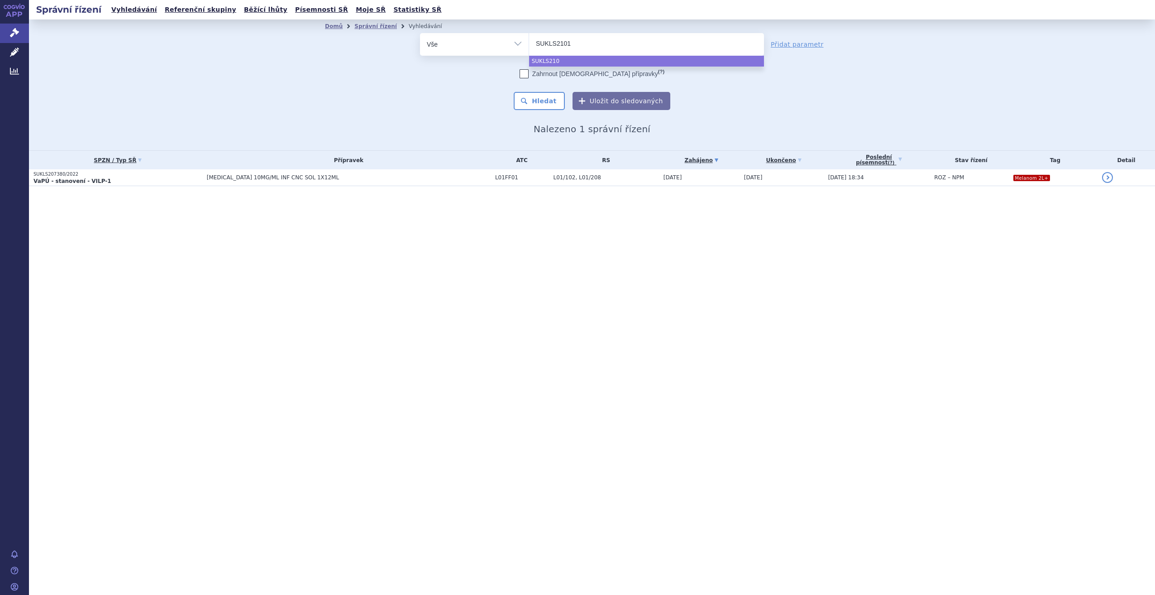
type input "SUKLS21018"
type input "SUKLS210185"
select select "SUKLS210185"
click at [556, 112] on div "Domů Správní řízení Vyhledávání Vyhledávání ve správních řízeních odstranit Vše…" at bounding box center [592, 83] width 570 height 101
click at [552, 100] on button "Hledat" at bounding box center [539, 101] width 51 height 18
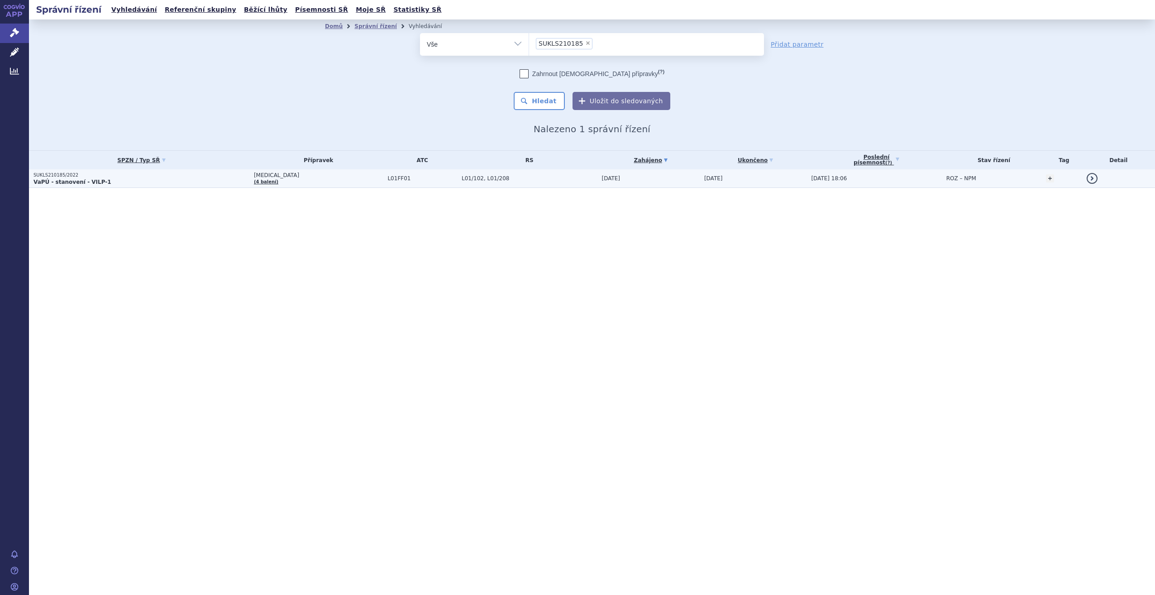
click at [602, 175] on span "[DATE]" at bounding box center [611, 178] width 19 height 6
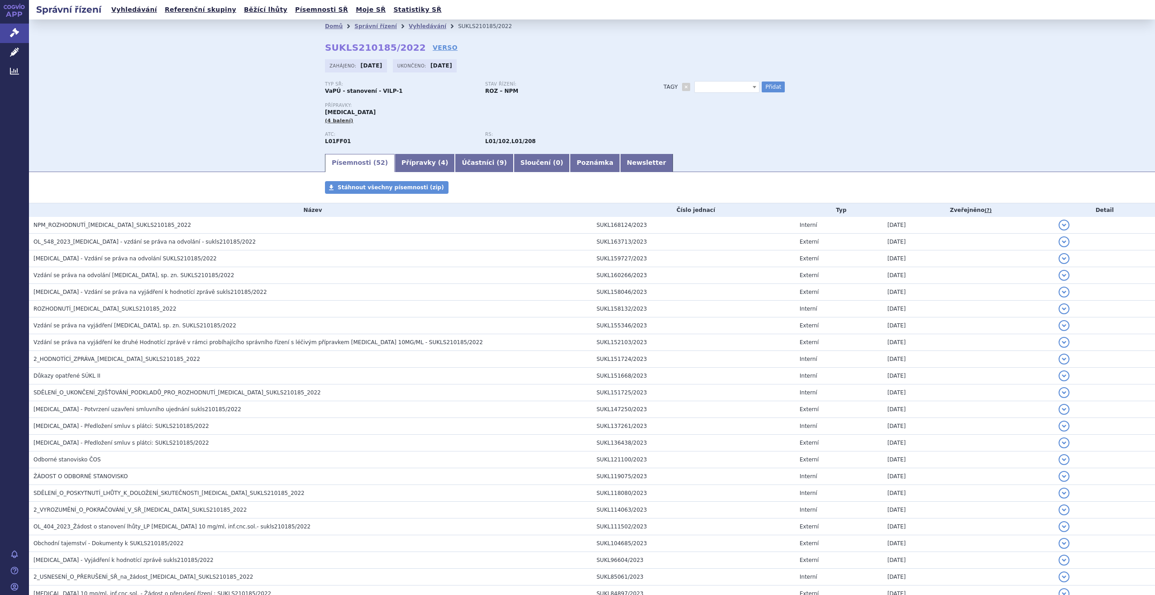
click at [704, 91] on span at bounding box center [727, 87] width 65 height 12
type input "HER2 negativní"
click at [779, 80] on div "Domů Správní řízení Vyhledávání SUKLS210185/2022 SUKLS210185/2022 VERSO Zahájen…" at bounding box center [592, 93] width 570 height 120
click at [766, 88] on button "Přidat" at bounding box center [773, 86] width 23 height 11
click at [680, 100] on link at bounding box center [685, 100] width 11 height 11
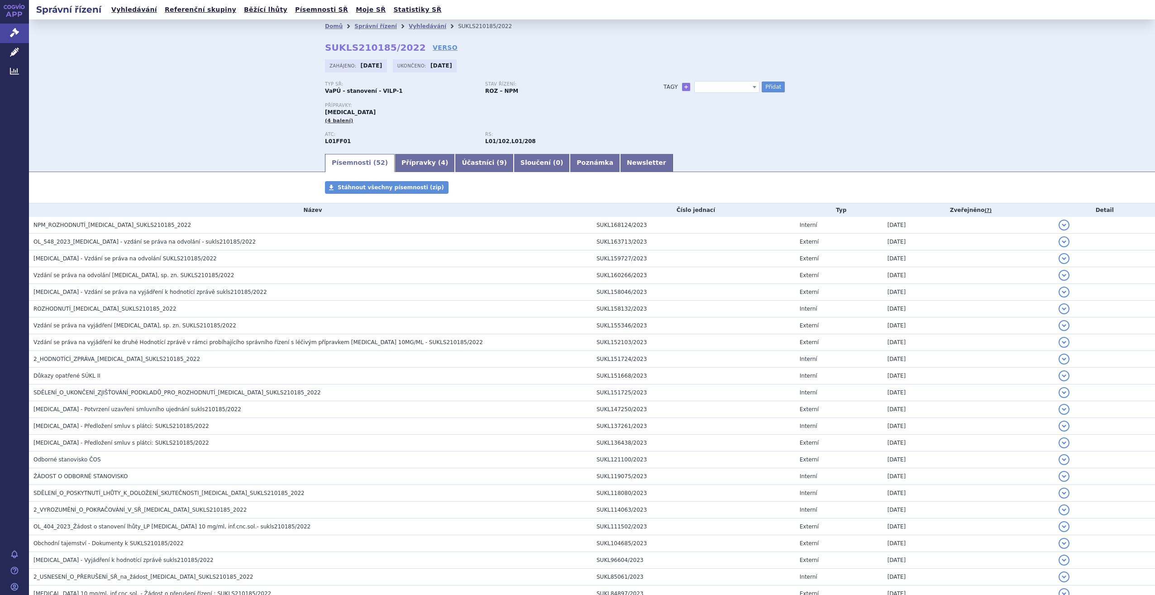
click at [702, 91] on span at bounding box center [727, 87] width 65 height 12
click at [772, 82] on button "Přidat" at bounding box center [773, 86] width 23 height 11
select select
click at [724, 90] on span at bounding box center [727, 87] width 65 height 12
type input "Gastric"
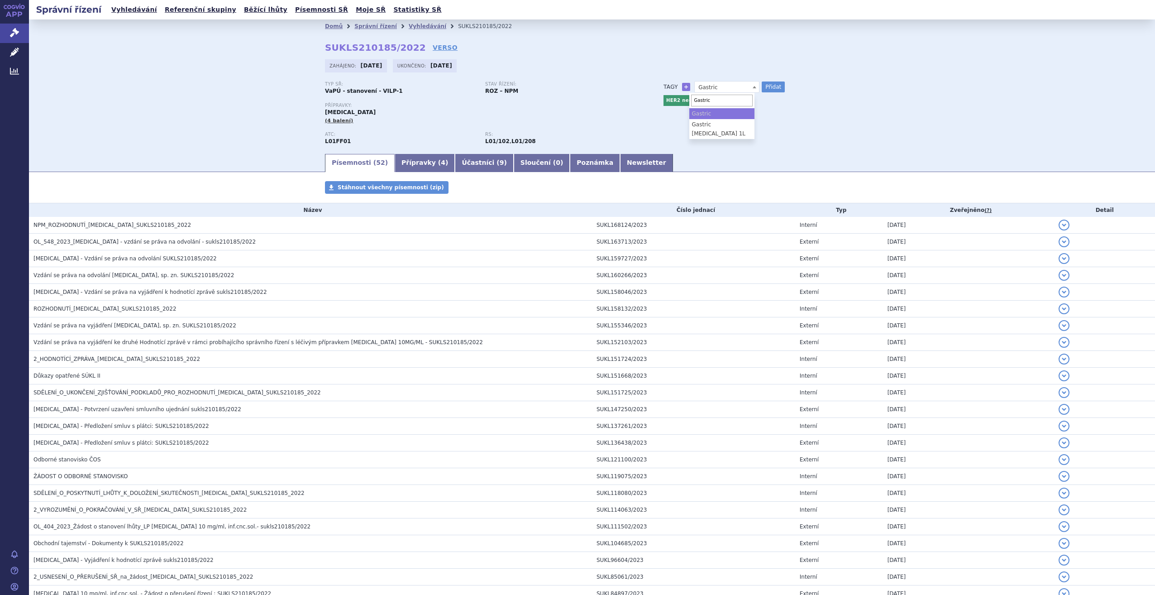
click at [737, 114] on ul "Gastric Gastric metastatic 1L" at bounding box center [722, 123] width 65 height 31
click at [771, 85] on button "Přidat" at bounding box center [773, 86] width 23 height 11
select select
click at [410, 28] on link "Vyhledávání" at bounding box center [428, 26] width 38 height 6
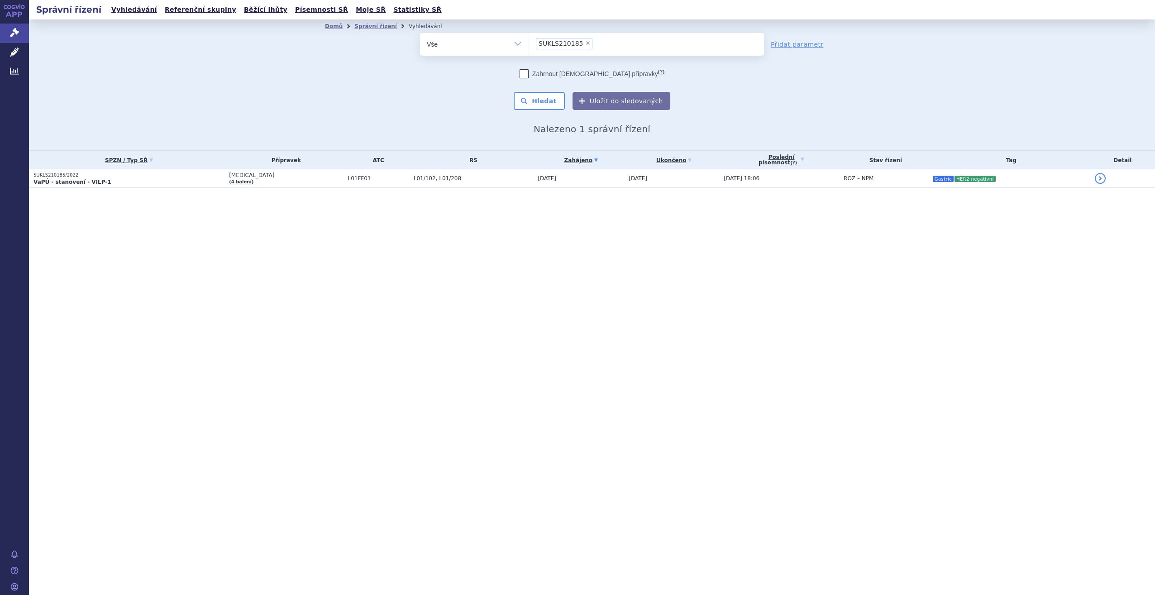
click at [585, 44] on span "×" at bounding box center [587, 42] width 5 height 5
click at [529, 44] on select "SUKLS210185" at bounding box center [529, 44] width 0 height 23
select select
click at [583, 42] on ul at bounding box center [646, 42] width 235 height 19
click at [529, 42] on select "SUKLS210185" at bounding box center [529, 44] width 0 height 23
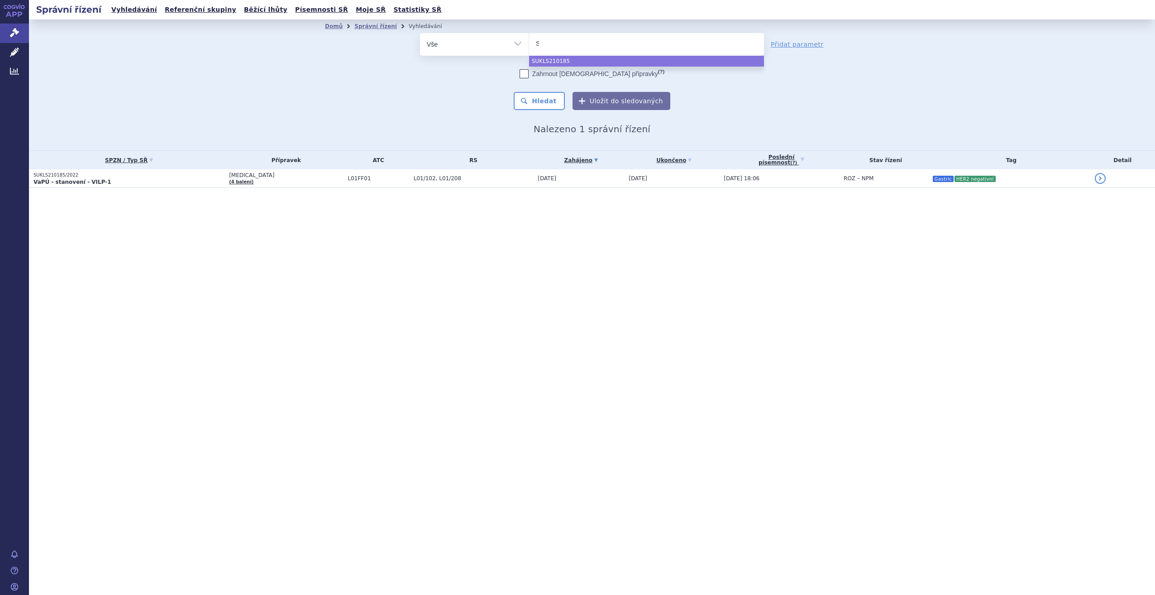
type input "SU"
type input "SUKLS"
type input "SUKLS2"
type input "SUKLS21"
type input "SUKLS218"
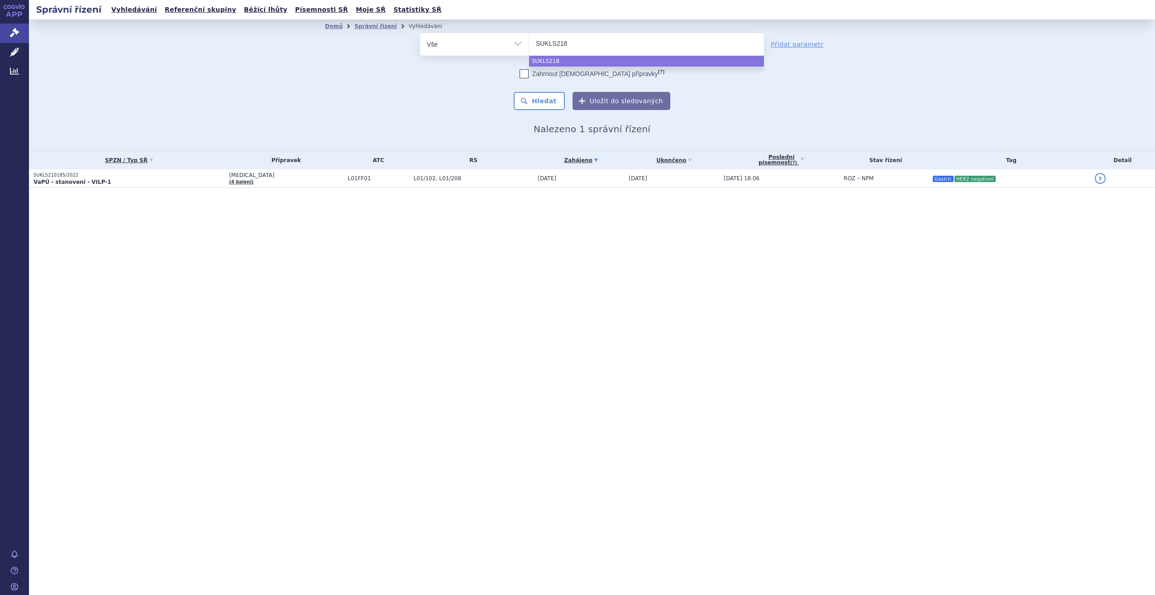
type input "SUKLS2187"
type input "SUKLS21876"
type input "SUKLS218767"
select select "SUKLS218767"
click at [538, 104] on button "Hledat" at bounding box center [539, 101] width 51 height 18
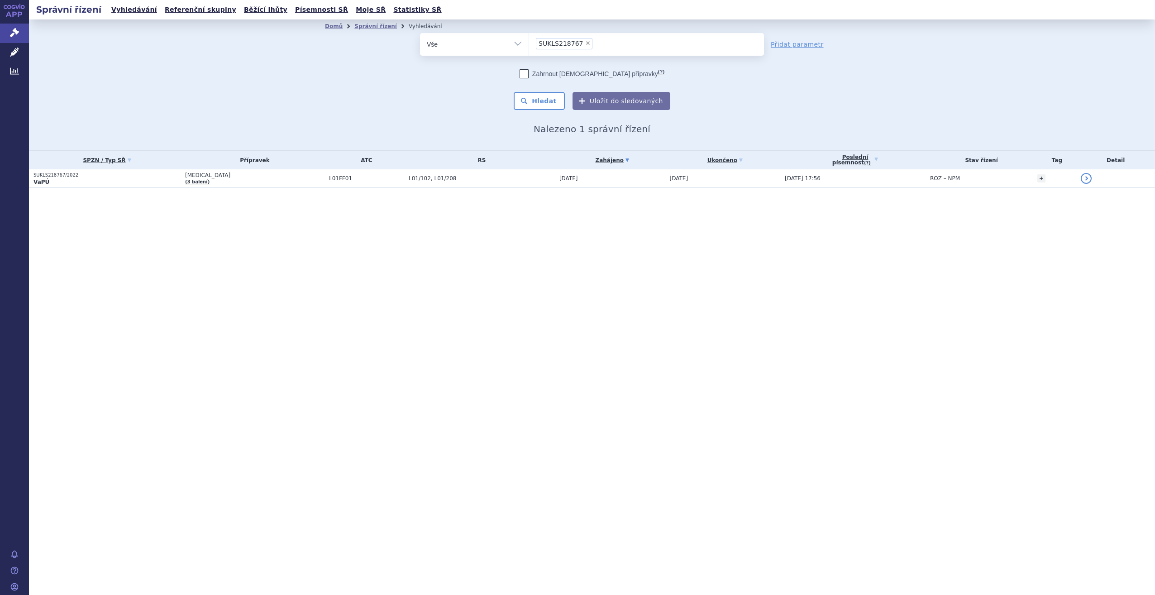
click at [781, 172] on td "[DATE] 17:56" at bounding box center [853, 178] width 145 height 19
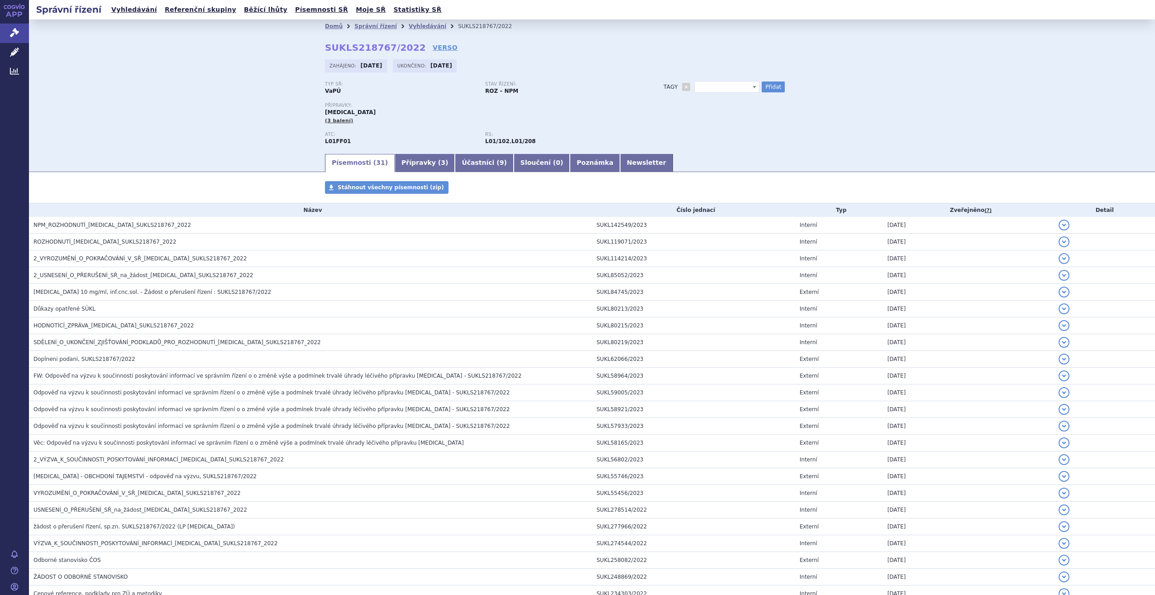
click at [697, 87] on span at bounding box center [727, 87] width 65 height 12
type input "URO adjuvance"
select select "URO adjuvance"
click at [768, 85] on button "Přidat" at bounding box center [773, 86] width 23 height 11
select select
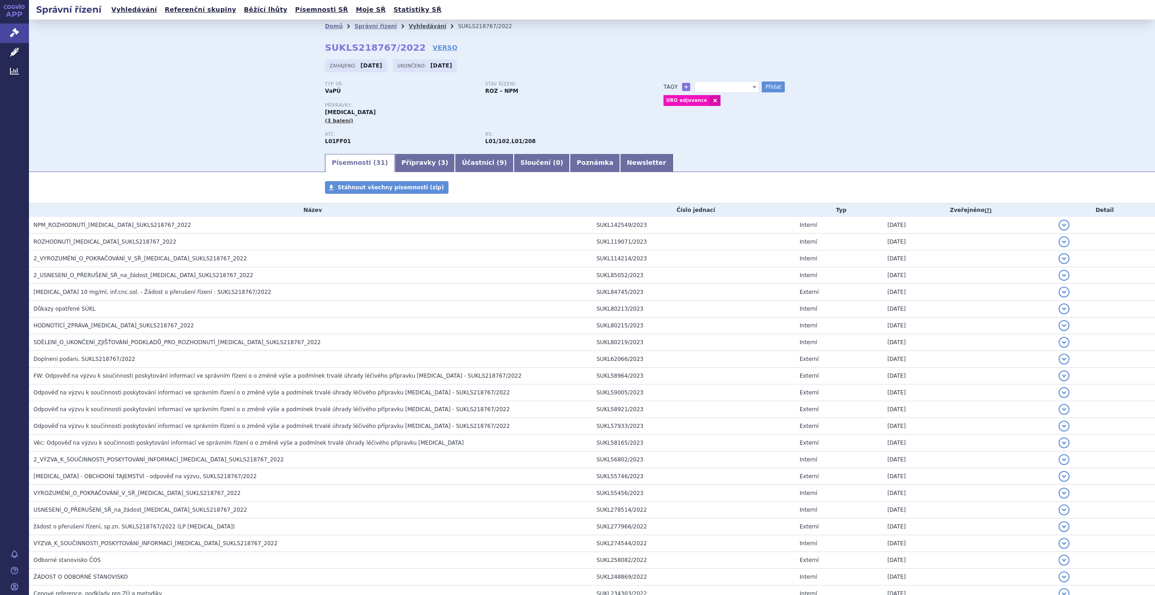
click at [412, 23] on link "Vyhledávání" at bounding box center [428, 26] width 38 height 6
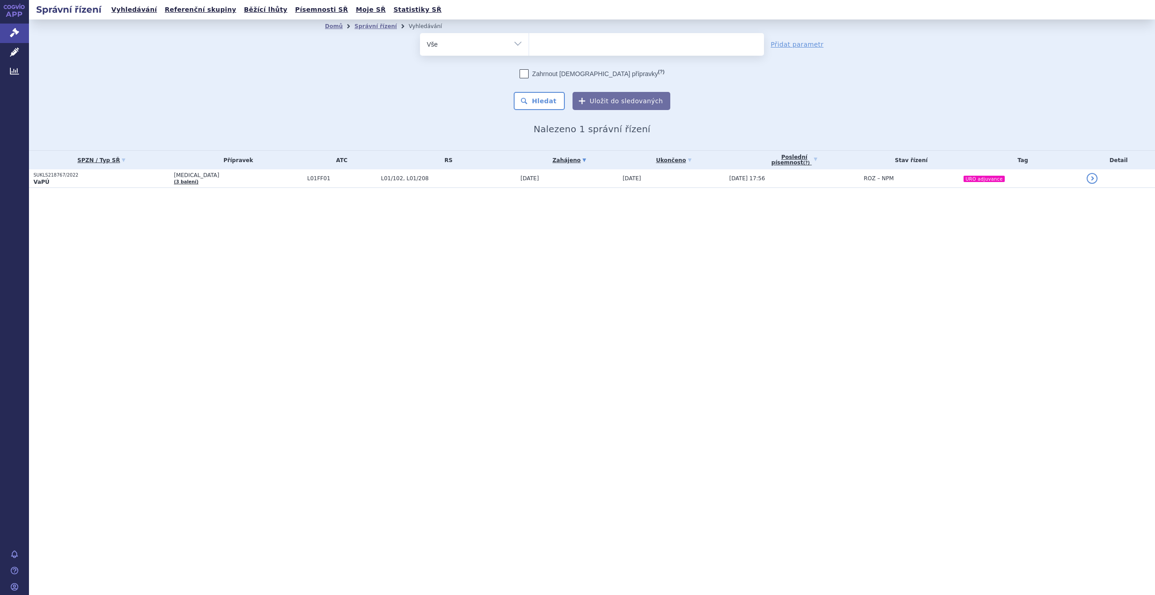
select select
type input "SU"
type input "SUKLS"
type input "SUKLS2"
type input "SUKLS23"
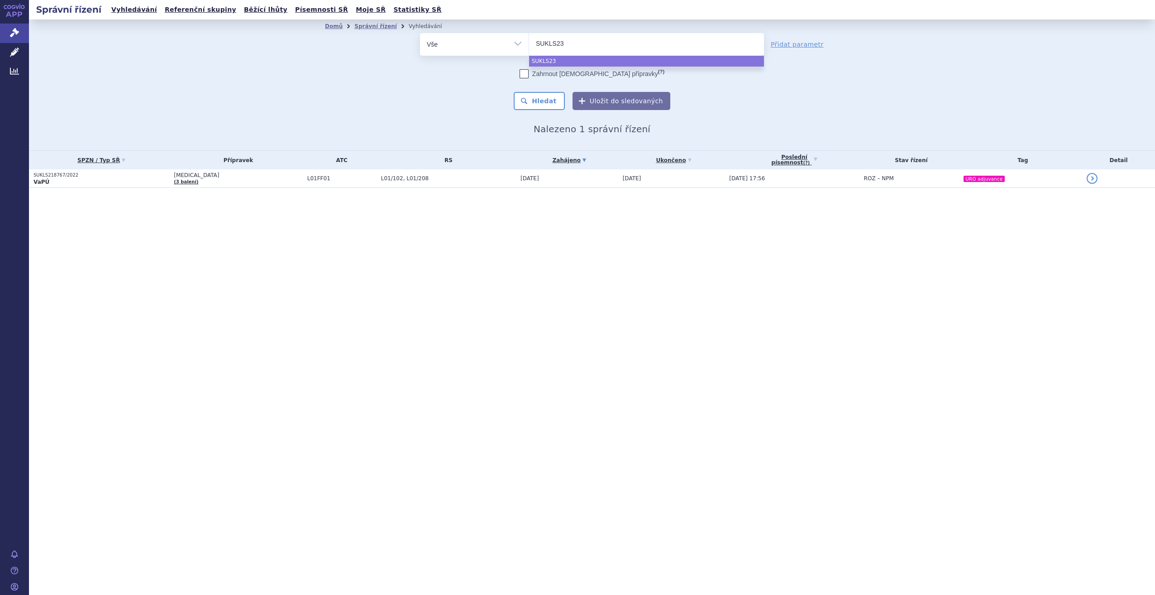
type input "SUKLS234"
type input "SUKLS2346"
type input "SUKLS23465"
type input "SUKLS234653"
select select "SUKLS234653"
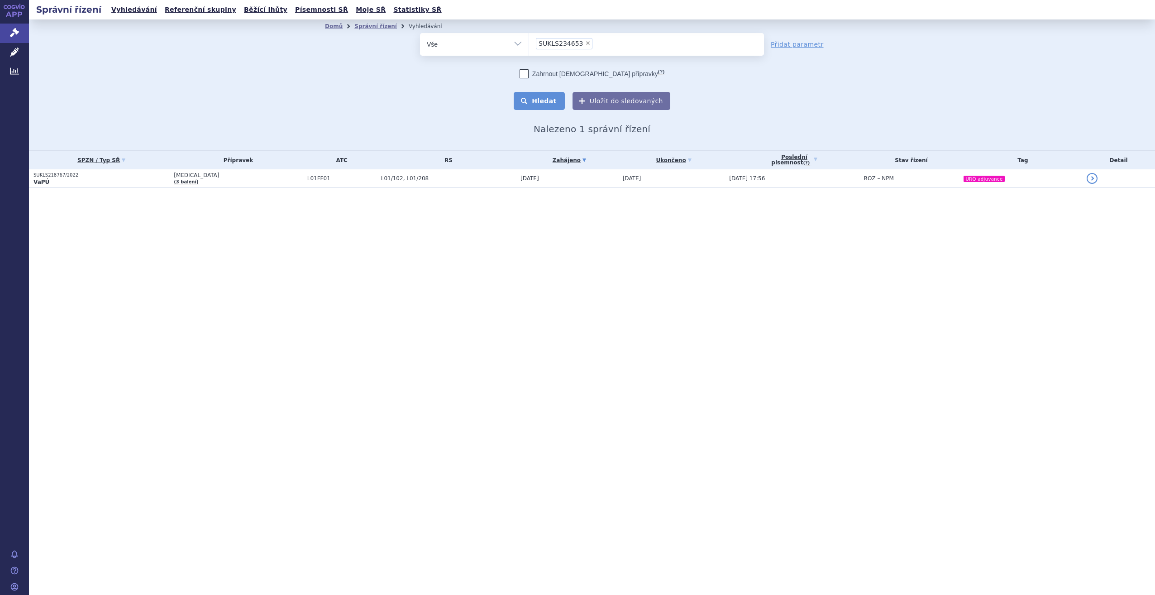
click at [544, 94] on button "Hledat" at bounding box center [539, 101] width 51 height 18
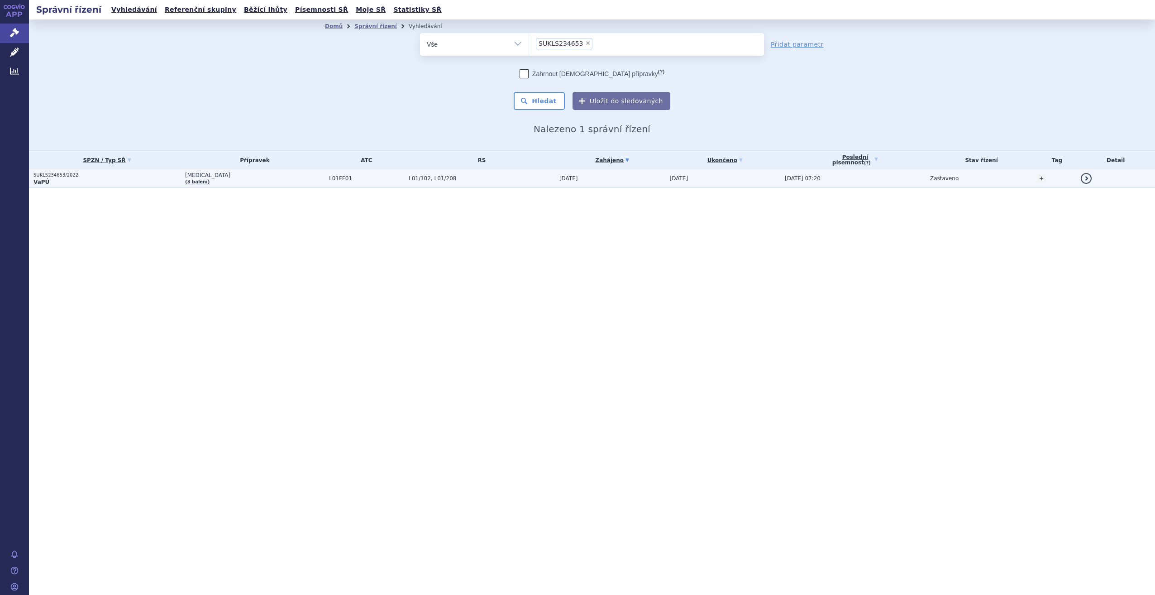
click at [675, 177] on span "[DATE]" at bounding box center [679, 178] width 19 height 6
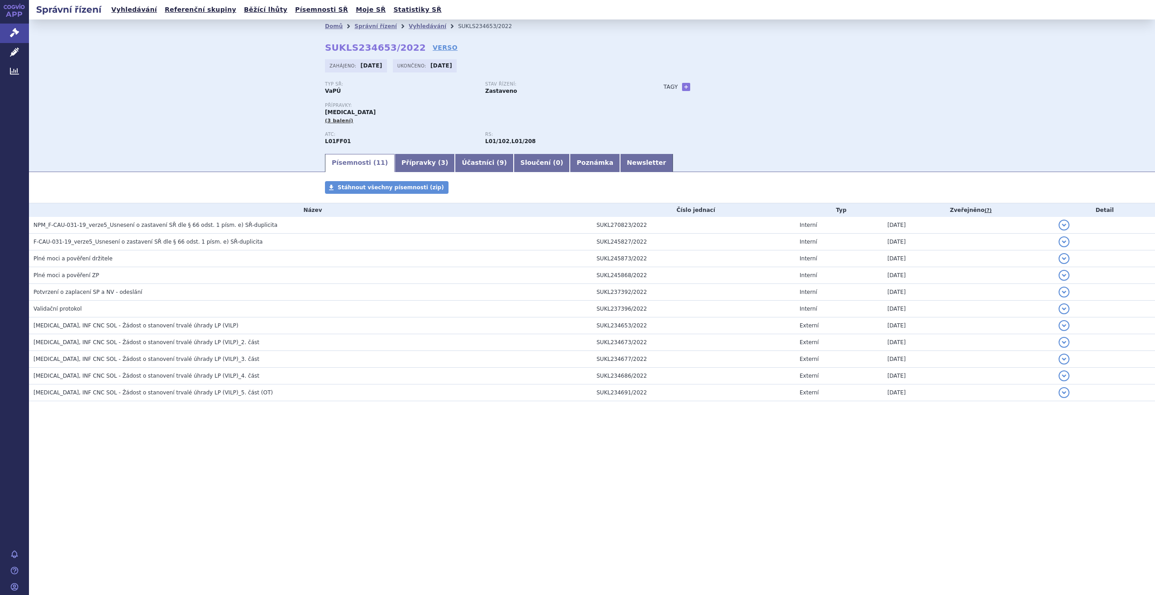
click at [685, 87] on link "+" at bounding box center [686, 87] width 8 height 8
click at [707, 89] on span at bounding box center [727, 87] width 65 height 12
type input "2L melanom přechod trvalá"
drag, startPoint x: 746, startPoint y: 115, endPoint x: 762, endPoint y: 101, distance: 21.2
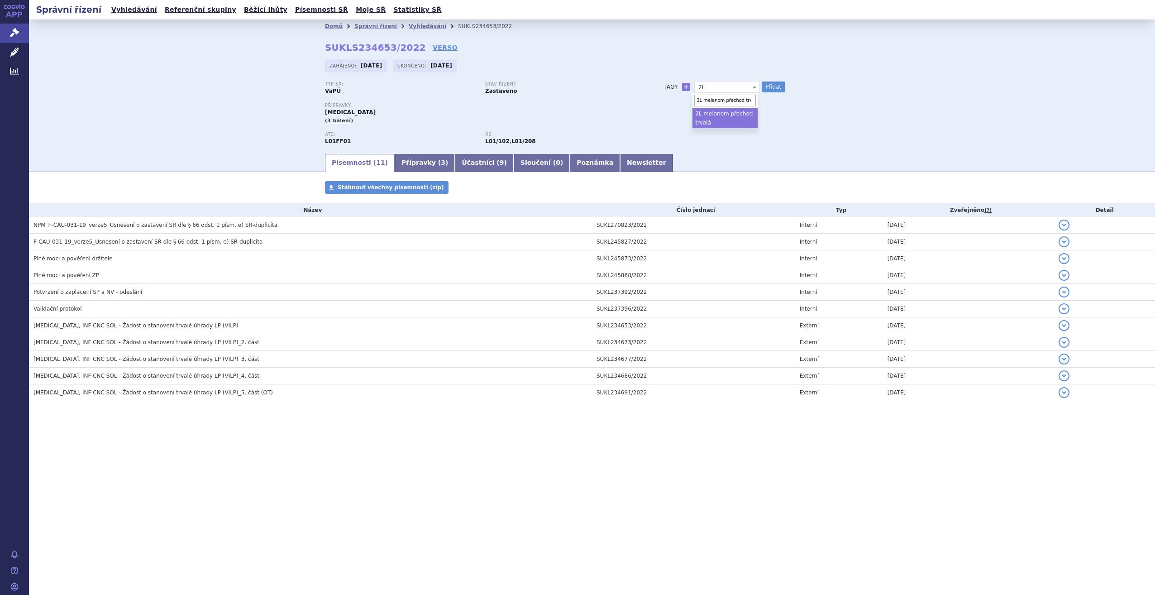
select select "2L melanom přechod trvalá"
click at [777, 87] on button "Přidat" at bounding box center [773, 86] width 23 height 11
select select
click at [409, 23] on link "Vyhledávání" at bounding box center [428, 26] width 38 height 6
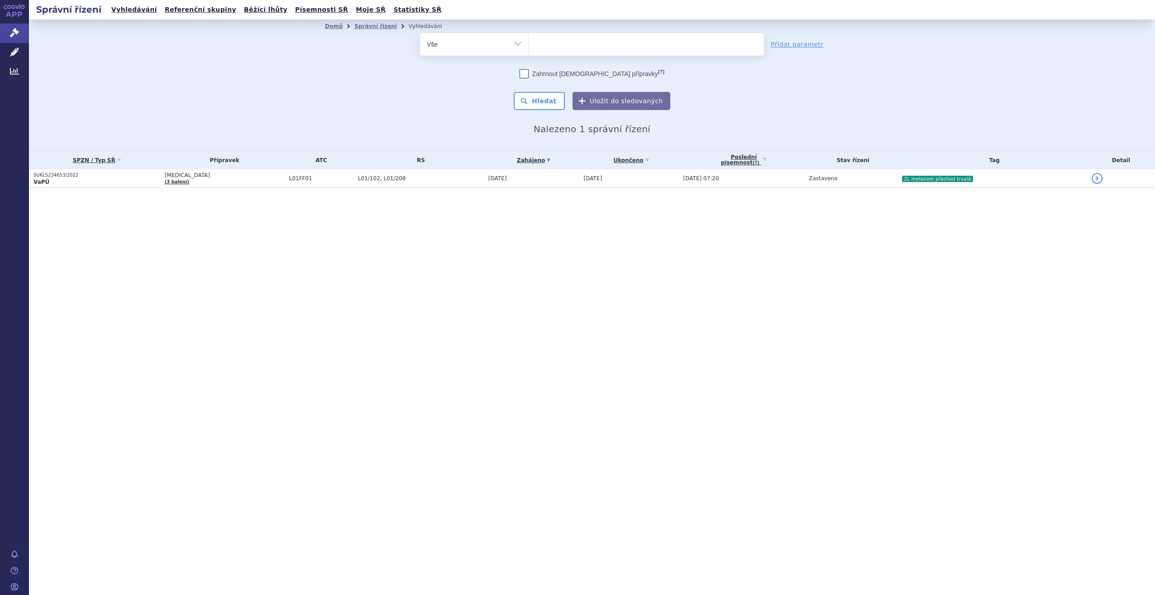
select select
click at [575, 44] on ul at bounding box center [646, 42] width 235 height 19
click at [529, 44] on select "SUKLS234653" at bounding box center [529, 44] width 0 height 23
type input "SU"
type input "SUKLS"
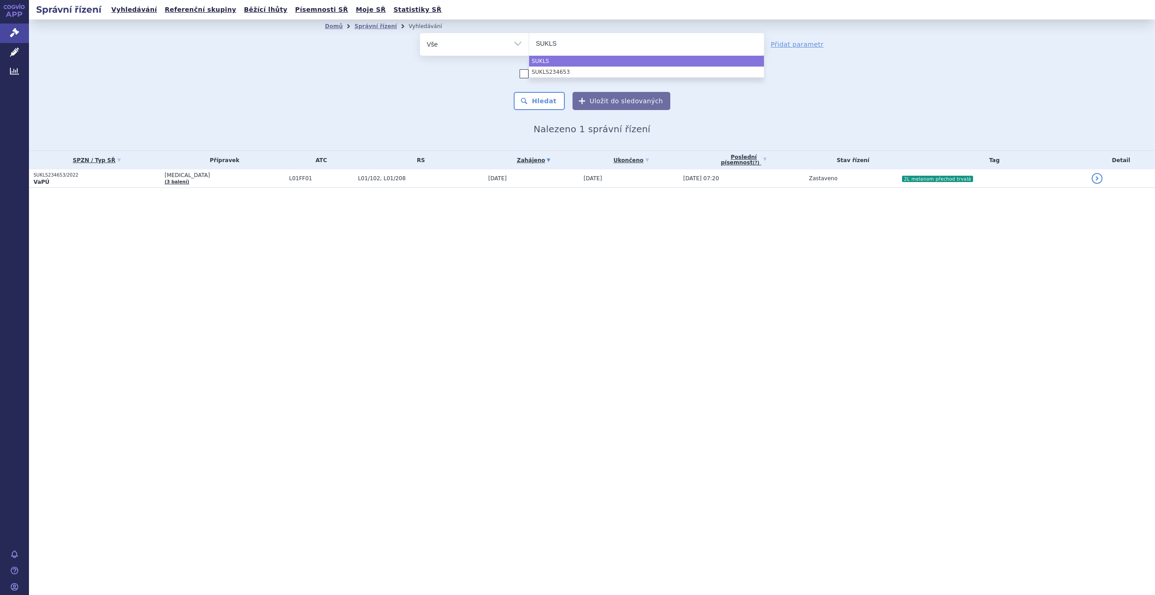
type input "SUKLS2"
type input "SUKLS24"
type input "SUKLS246"
type input "SUKLS2465"
type input "SUKLS24653"
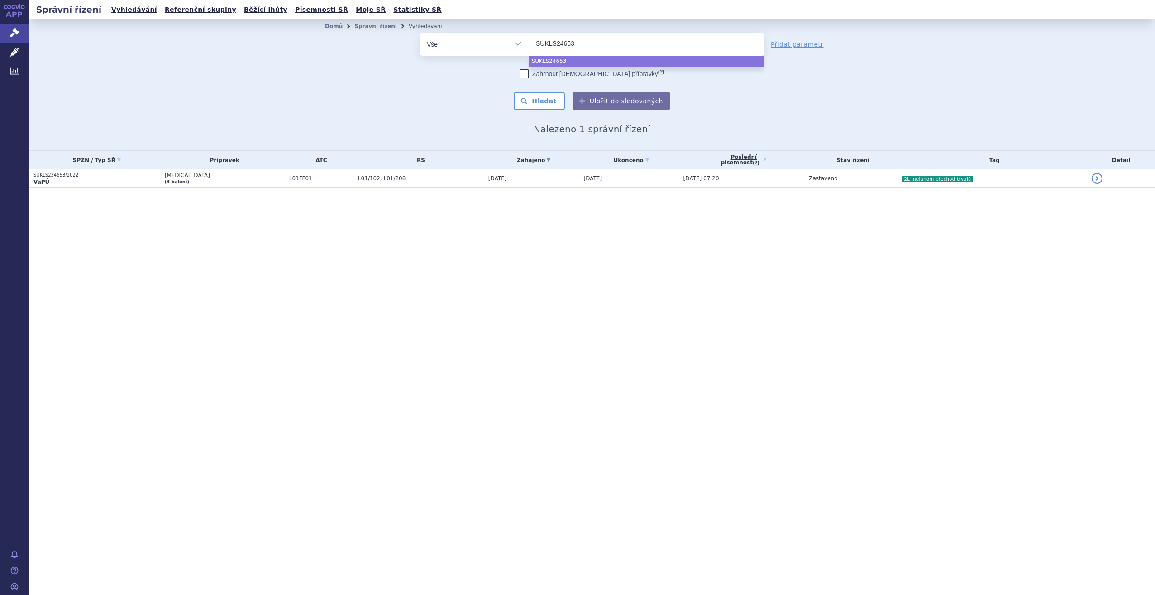
type input "SUKLS246539"
select select "SUKLS246539"
click at [535, 105] on button "Hledat" at bounding box center [539, 101] width 51 height 18
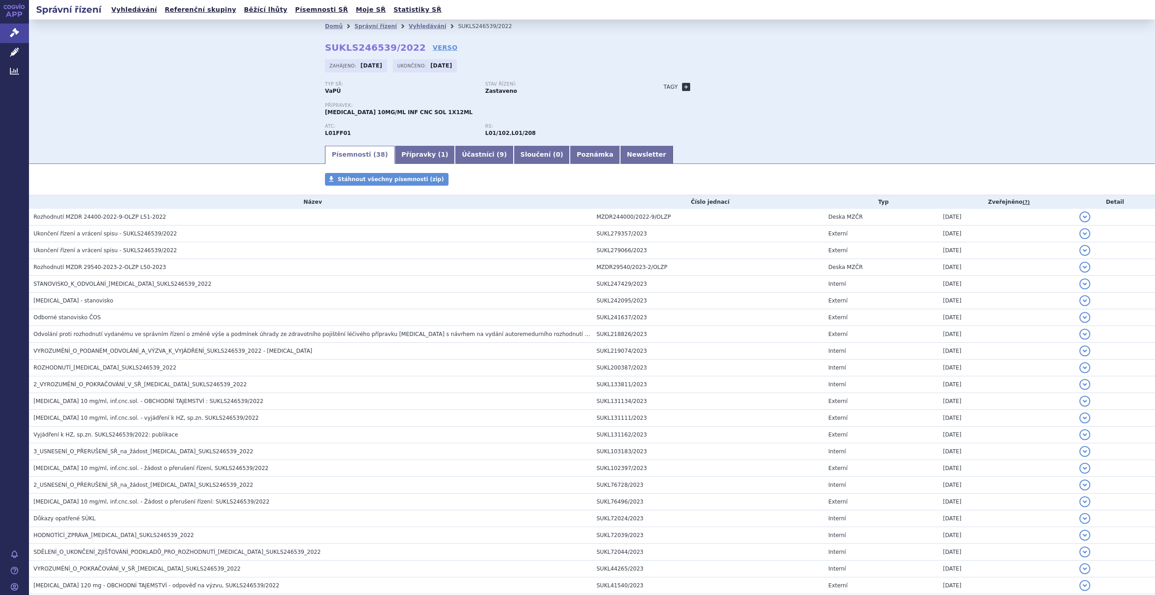
drag, startPoint x: 0, startPoint y: 0, endPoint x: 683, endPoint y: 86, distance: 688.6
click at [683, 86] on link "+" at bounding box center [686, 87] width 8 height 8
click at [732, 94] on div "Typ SŘ: VaPÚ Stav řízení: Zastaveno Přípravek: [MEDICAL_DATA] 10MG/ML INF CNC S…" at bounding box center [592, 112] width 534 height 63
click at [732, 84] on span at bounding box center [727, 87] width 65 height 12
type input "120mg"
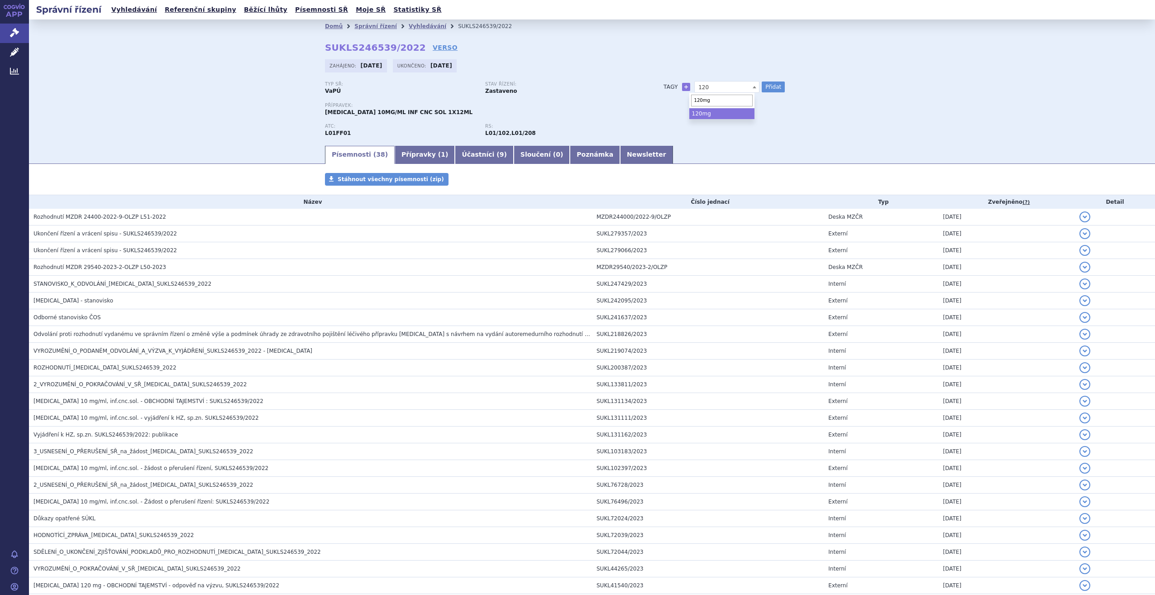
select select "120mg"
click at [766, 85] on button "Přidat" at bounding box center [773, 86] width 23 height 11
select select
click at [728, 86] on span at bounding box center [727, 87] width 65 height 12
type input "Melanom"
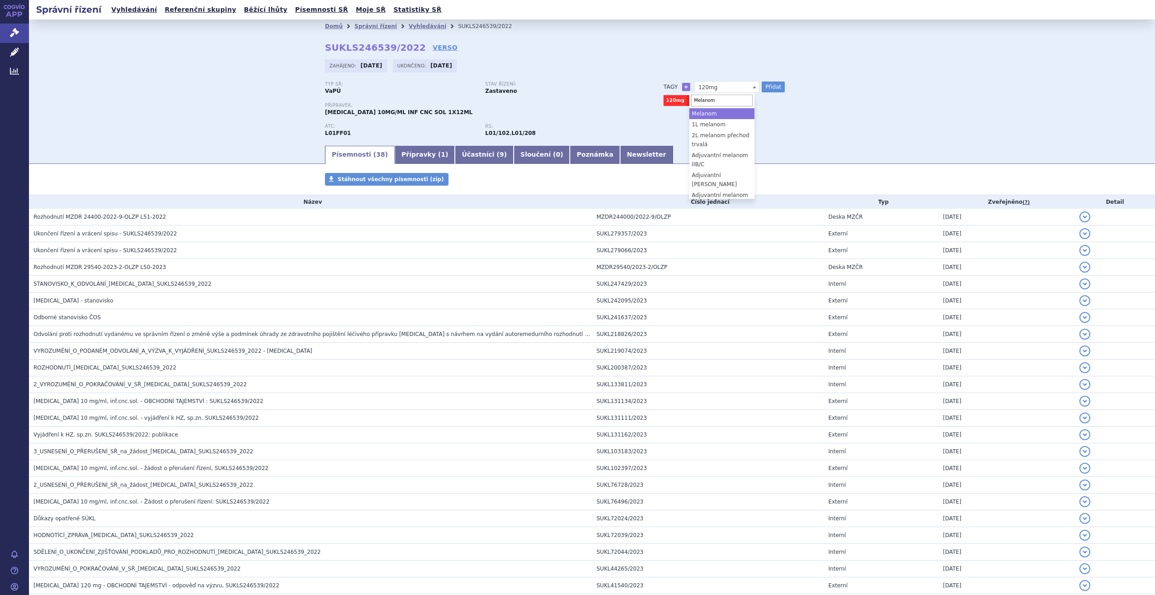
select select "Melanom"
click at [784, 81] on div "Domů Správní řízení Vyhledávání SUKLS246539/2022 SUKLS246539/2022 VERSO Zahájen…" at bounding box center [592, 88] width 570 height 111
click at [775, 84] on button "Přidat" at bounding box center [773, 86] width 23 height 11
select select
click at [413, 26] on link "Vyhledávání" at bounding box center [428, 26] width 38 height 6
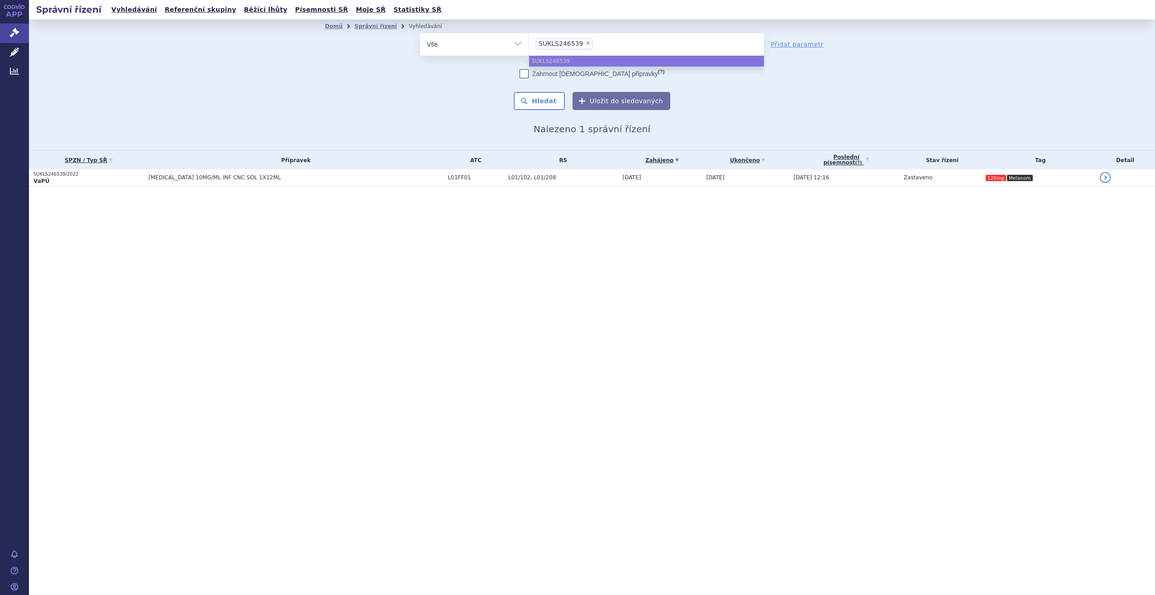
click at [585, 44] on span "×" at bounding box center [587, 42] width 5 height 5
click at [529, 44] on select "SUKLS246539" at bounding box center [529, 44] width 0 height 23
select select
type input "SU"
type input "SUKL"
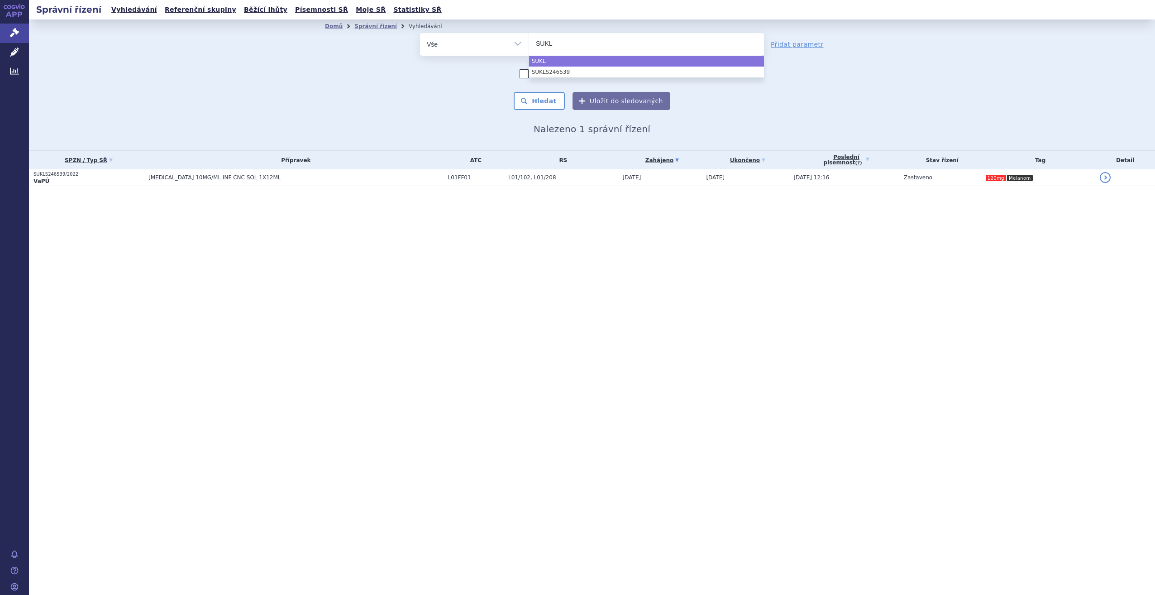
type input "SUKLS"
type input "SUKLS1"
type input "SUKLS17"
type input "SUKLS173"
type input "SUKLS1731"
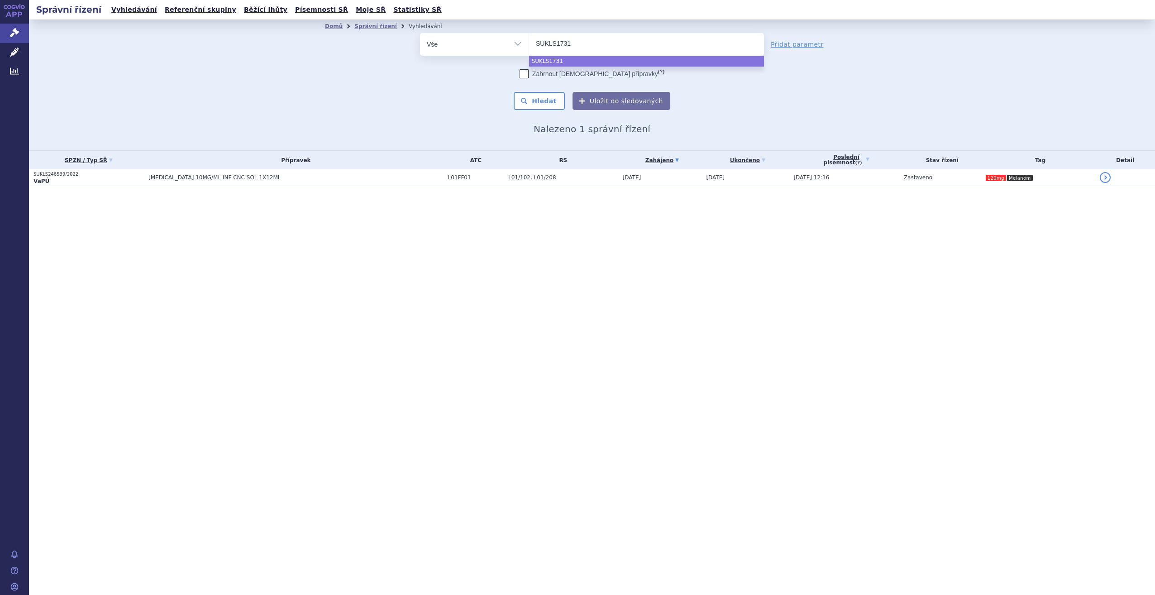
type input "SUKLS17317"
type input "SUKLS173174"
select select "SUKLS173174"
click at [553, 107] on button "Hledat" at bounding box center [539, 101] width 51 height 18
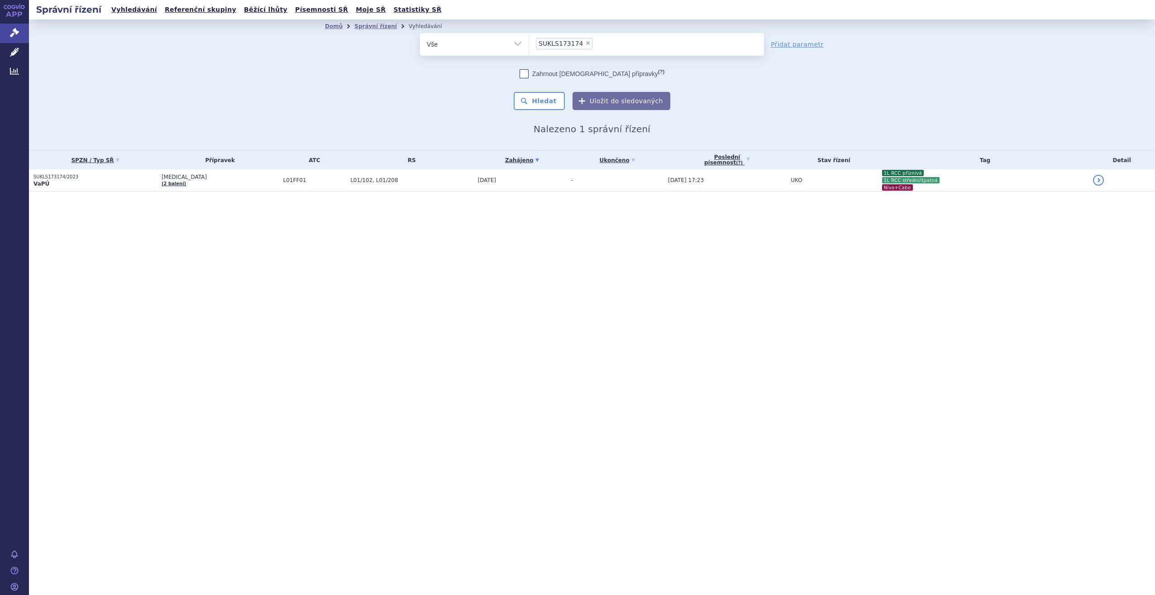
click at [580, 47] on li "× SUKLS173174" at bounding box center [564, 43] width 57 height 11
click at [529, 47] on select "SUKLS173174" at bounding box center [529, 44] width 0 height 23
click at [585, 43] on span "×" at bounding box center [587, 42] width 5 height 5
click at [529, 43] on select "SUKLS173174" at bounding box center [529, 44] width 0 height 23
select select
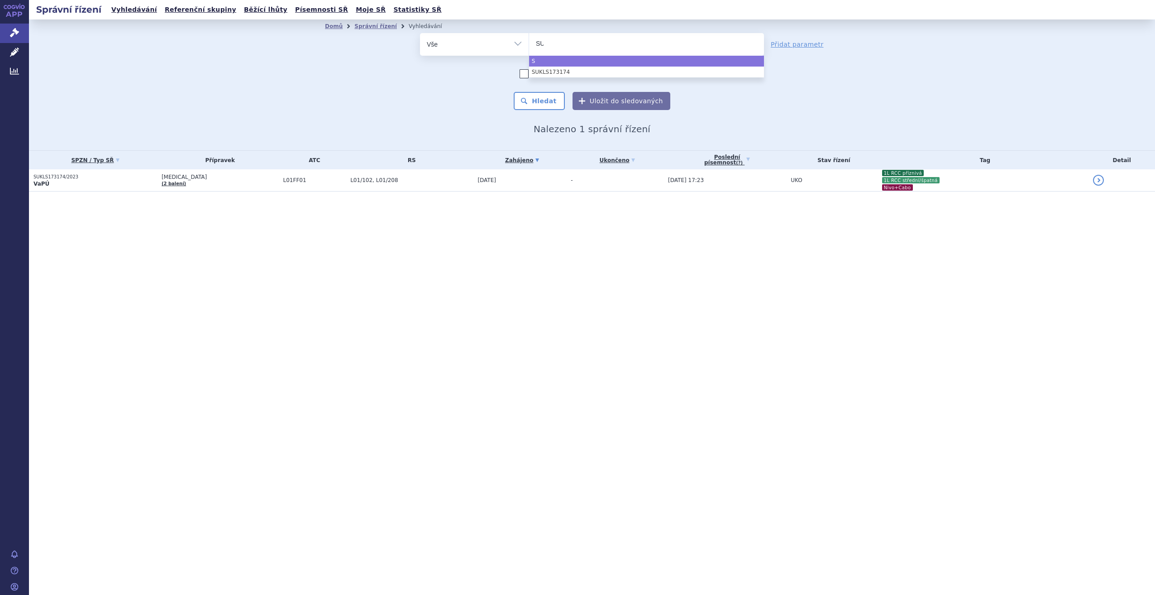
type input "SUK"
type input "SUKLS"
type input "SUKLS2"
type input "SUKLS20"
type input "SUKLS206"
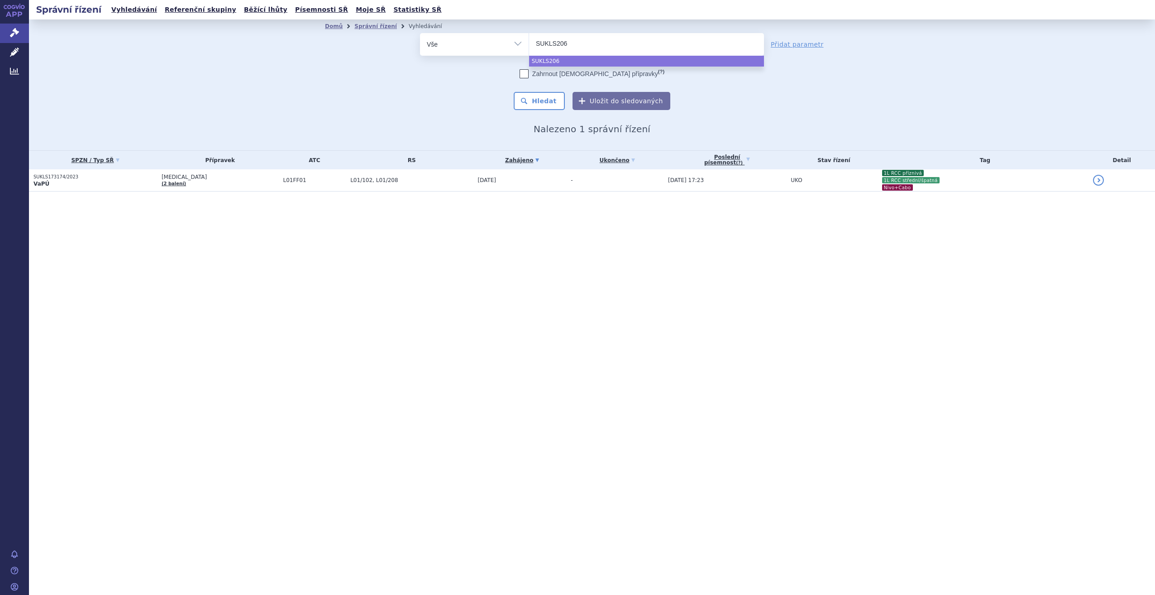
type input "SUKLS2069"
type input "SUKLS20692"
type input "SUKLS206922"
select select "SUKLS206922"
click at [546, 110] on button "Hledat" at bounding box center [539, 101] width 51 height 18
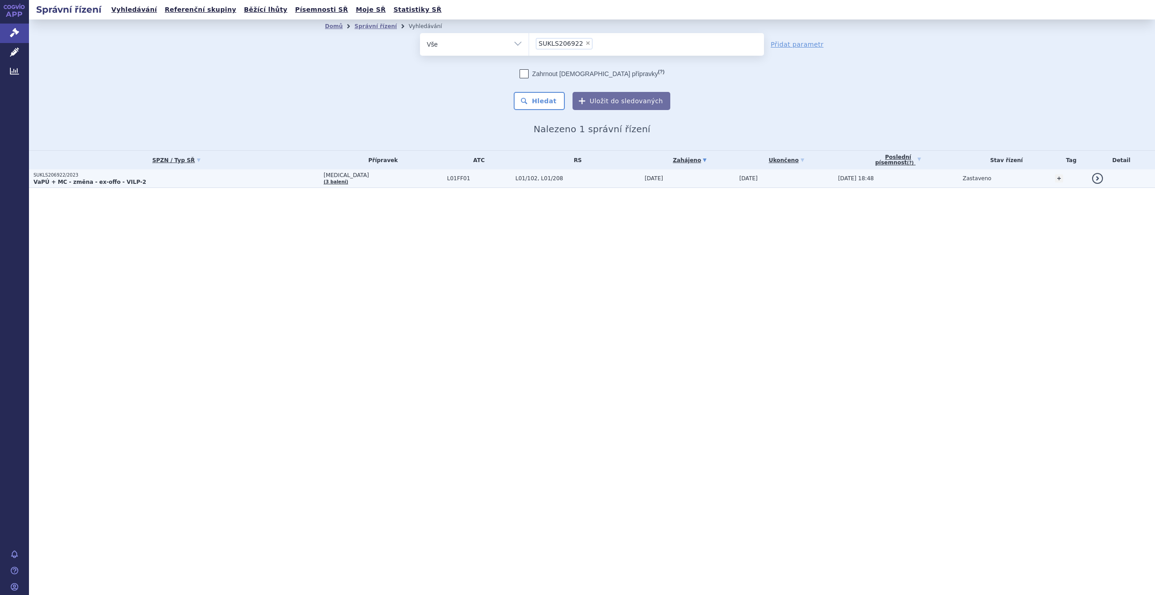
click at [565, 177] on span "L01/102, L01/208" at bounding box center [578, 178] width 125 height 6
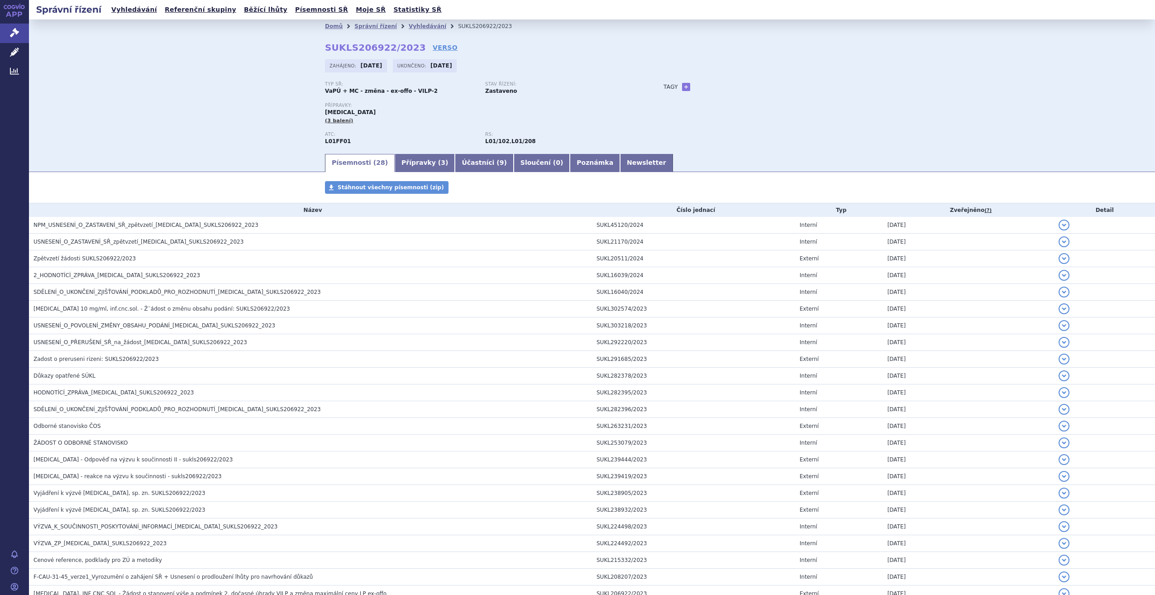
click at [683, 83] on link "+" at bounding box center [686, 87] width 8 height 8
click at [713, 86] on span at bounding box center [727, 87] width 65 height 12
type input "V"
type input "Pokročilý jícen VILP"
select select "Pokročilý jícen VILP"
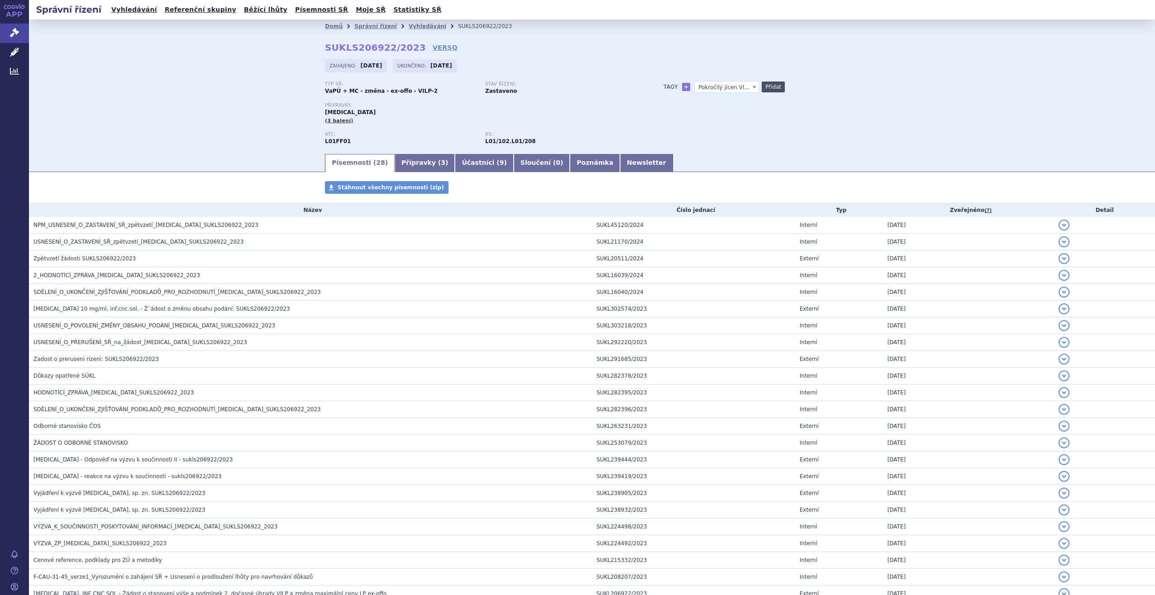
click at [763, 87] on button "Přidat" at bounding box center [773, 86] width 23 height 11
select select
click at [416, 28] on link "Vyhledávání" at bounding box center [428, 26] width 38 height 6
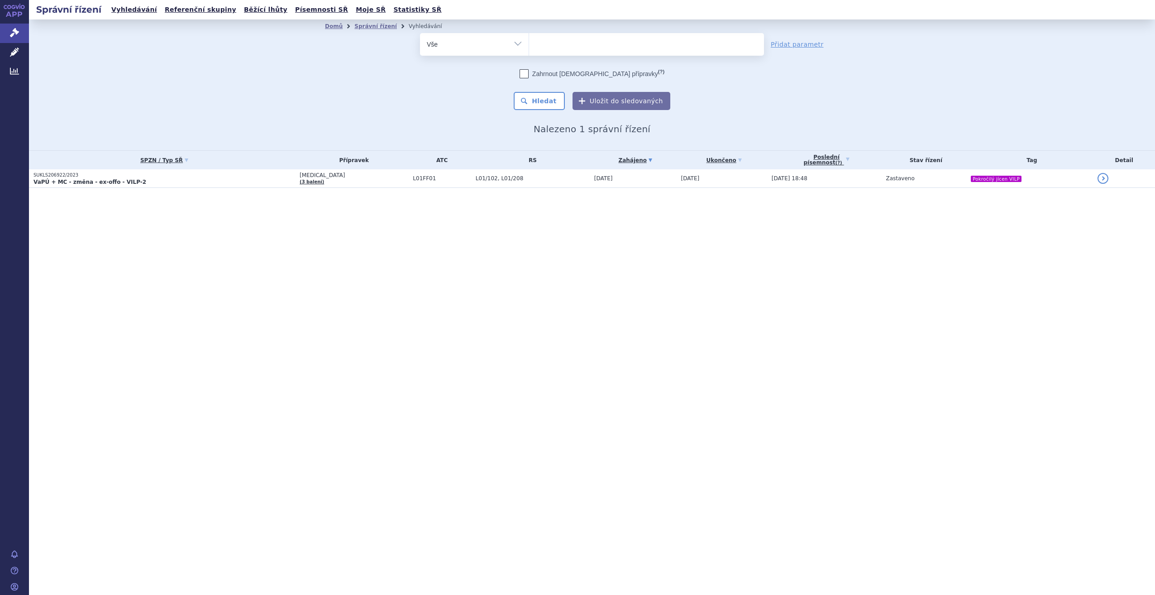
select select
type input "opd"
type input "[MEDICAL_DATA]"
select select "[MEDICAL_DATA]"
click at [533, 105] on button "Hledat" at bounding box center [539, 101] width 51 height 18
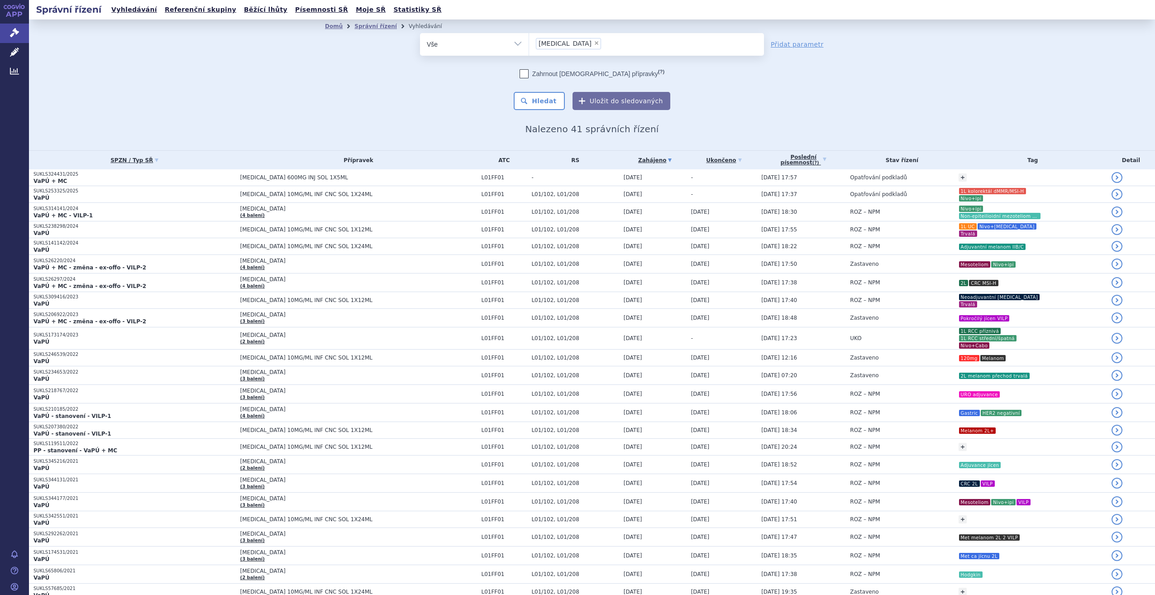
click at [594, 41] on span "×" at bounding box center [596, 42] width 5 height 5
click at [529, 41] on select "opdivo" at bounding box center [529, 44] width 0 height 23
select select
type input "ke"
type input "keyt"
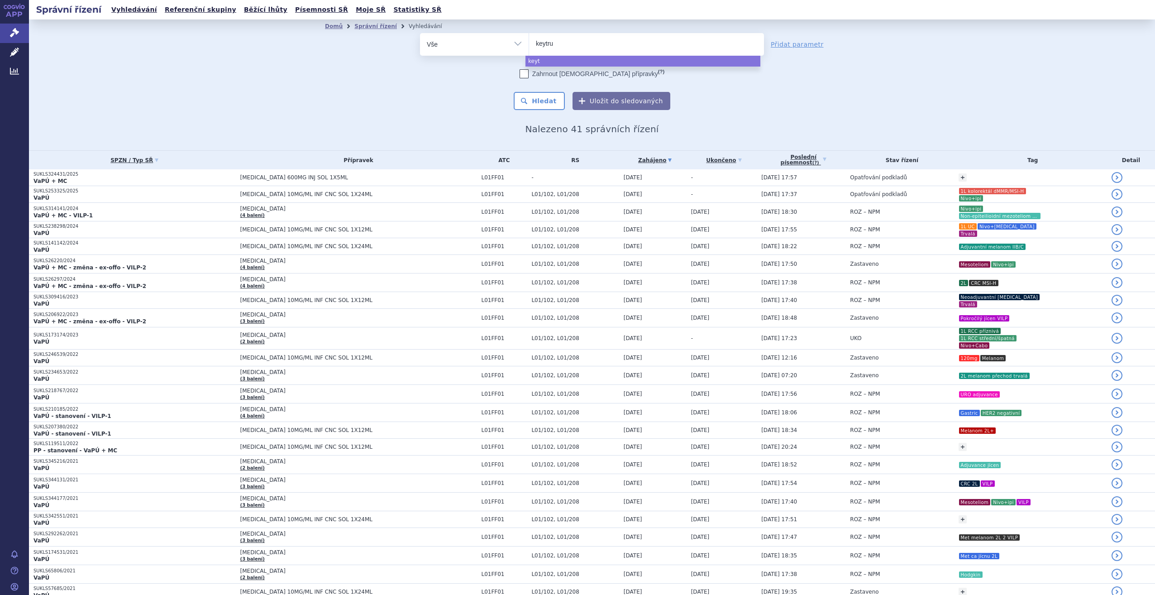
type input "keytrud"
type input "[MEDICAL_DATA]"
select select "[MEDICAL_DATA]"
click at [542, 94] on button "Hledat" at bounding box center [539, 101] width 51 height 18
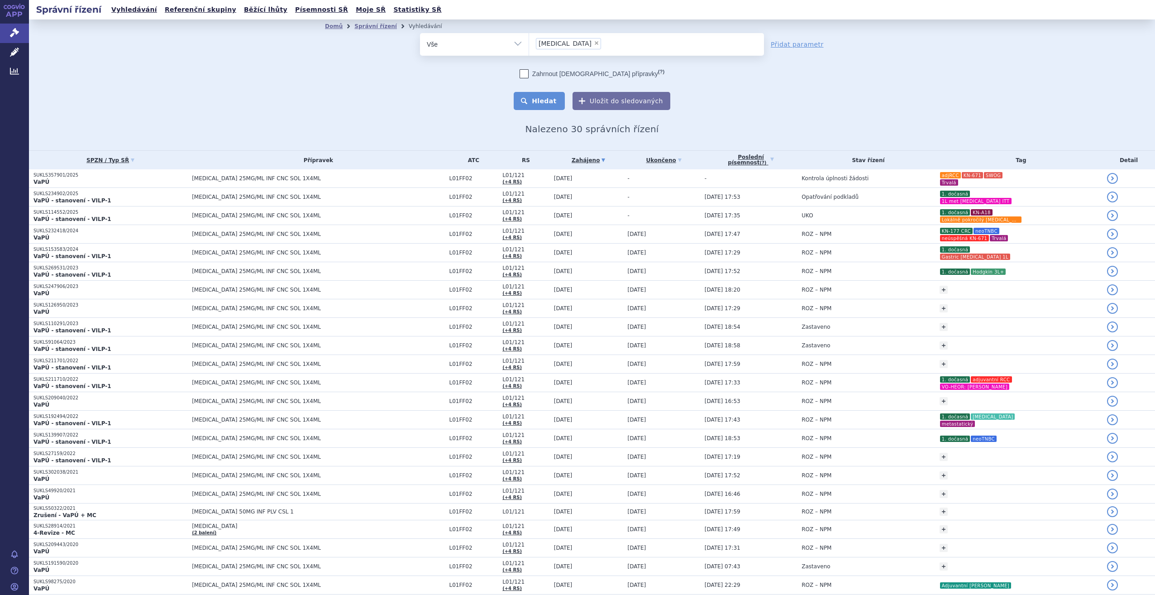
click at [524, 104] on button "Hledat" at bounding box center [539, 101] width 51 height 18
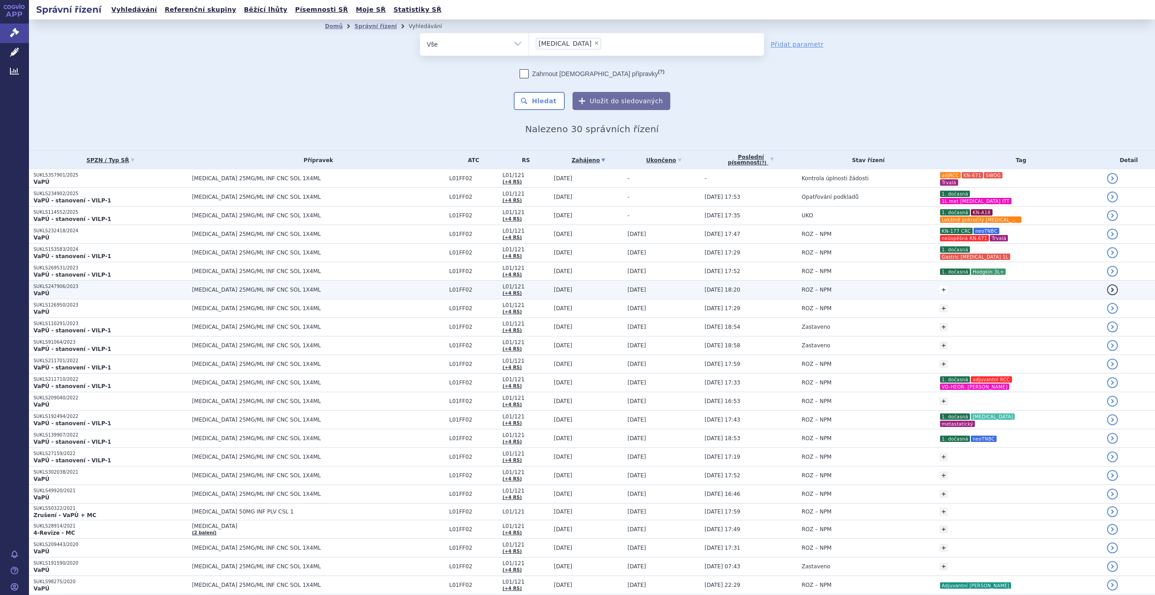
click at [940, 290] on link "+" at bounding box center [944, 290] width 8 height 8
click at [860, 290] on span at bounding box center [872, 291] width 65 height 12
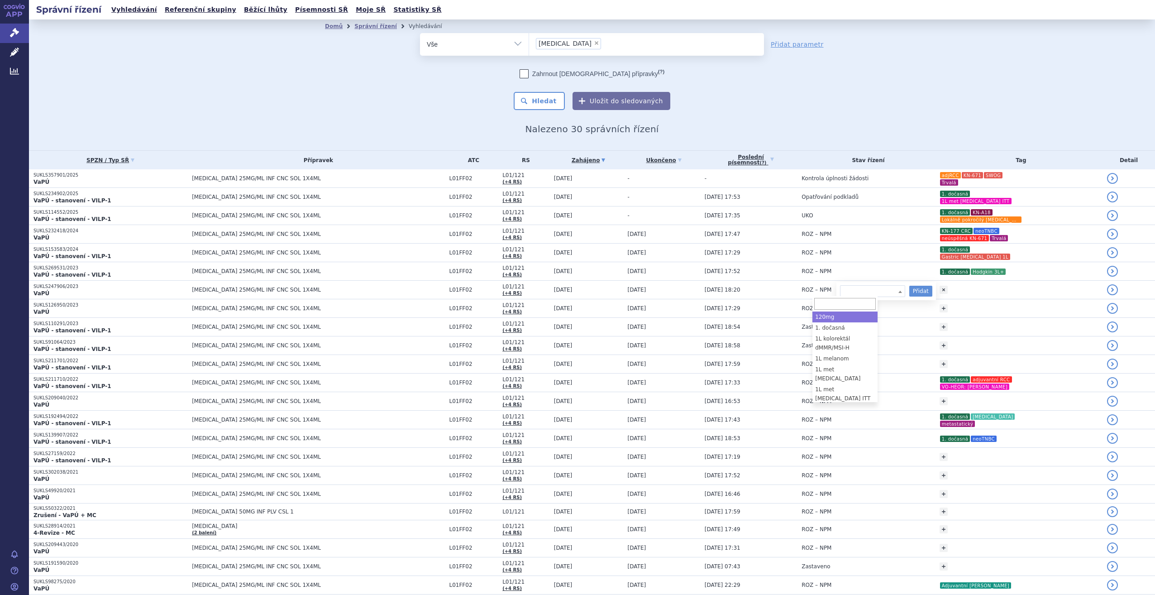
click at [859, 300] on input "search" at bounding box center [845, 304] width 62 height 12
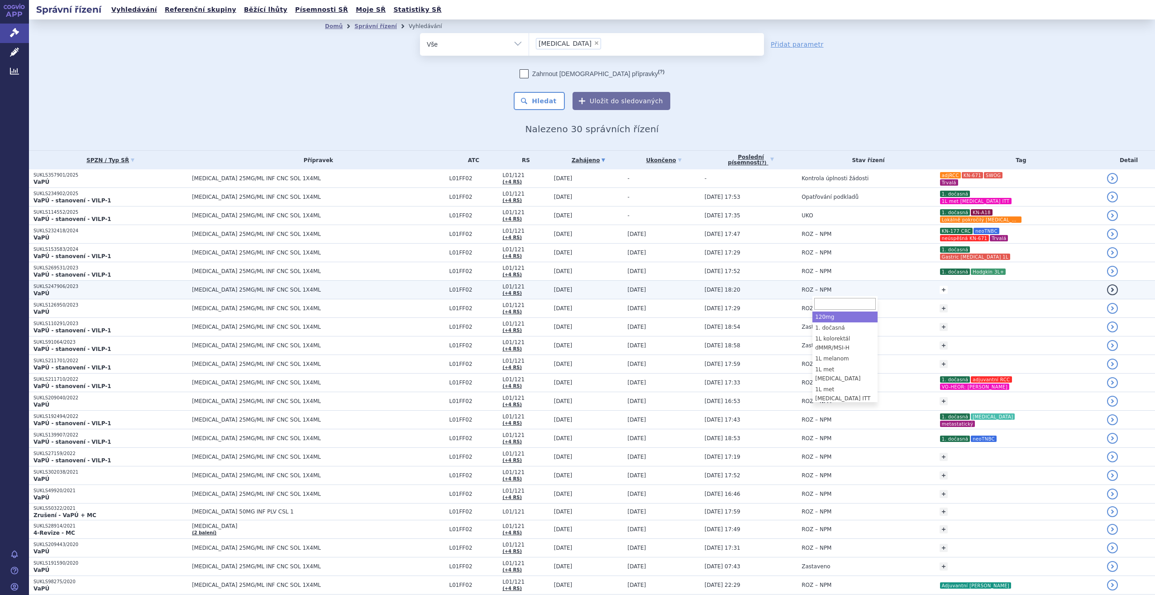
click at [940, 286] on link "+" at bounding box center [944, 290] width 8 height 8
click at [856, 292] on span at bounding box center [872, 291] width 65 height 12
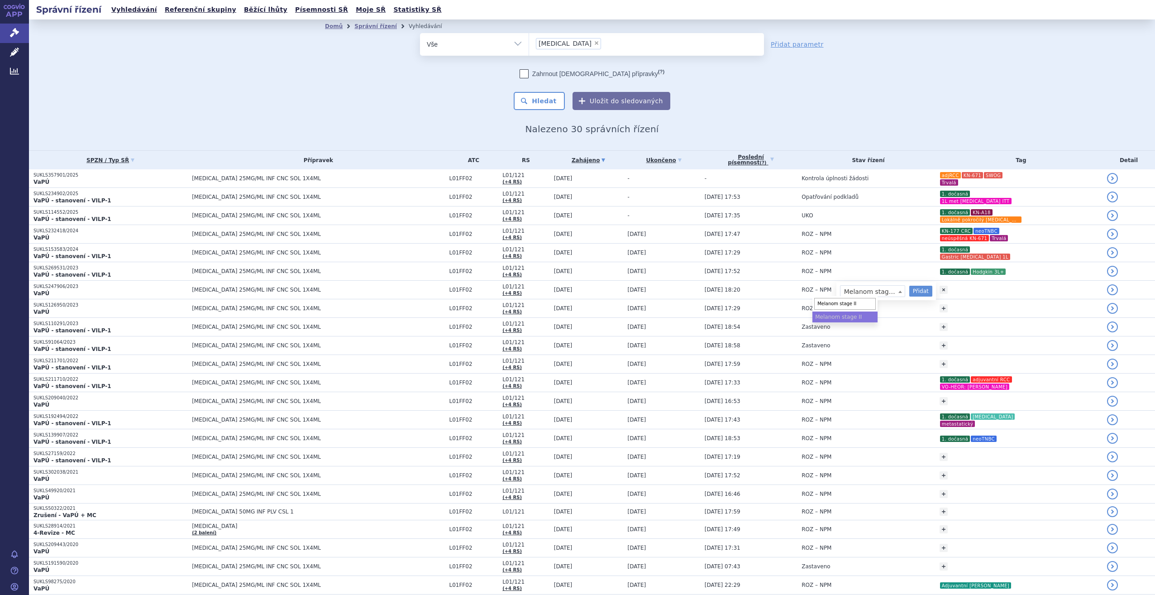
type input "Melanom stage II"
click at [853, 321] on ul "Melanom stage II" at bounding box center [845, 316] width 65 height 11
click at [858, 310] on span "Melanom stage II" at bounding box center [845, 303] width 65 height 15
click at [858, 306] on input "Melanom stage II" at bounding box center [845, 304] width 62 height 12
click at [862, 320] on ul "Melanom stage II" at bounding box center [845, 316] width 65 height 11
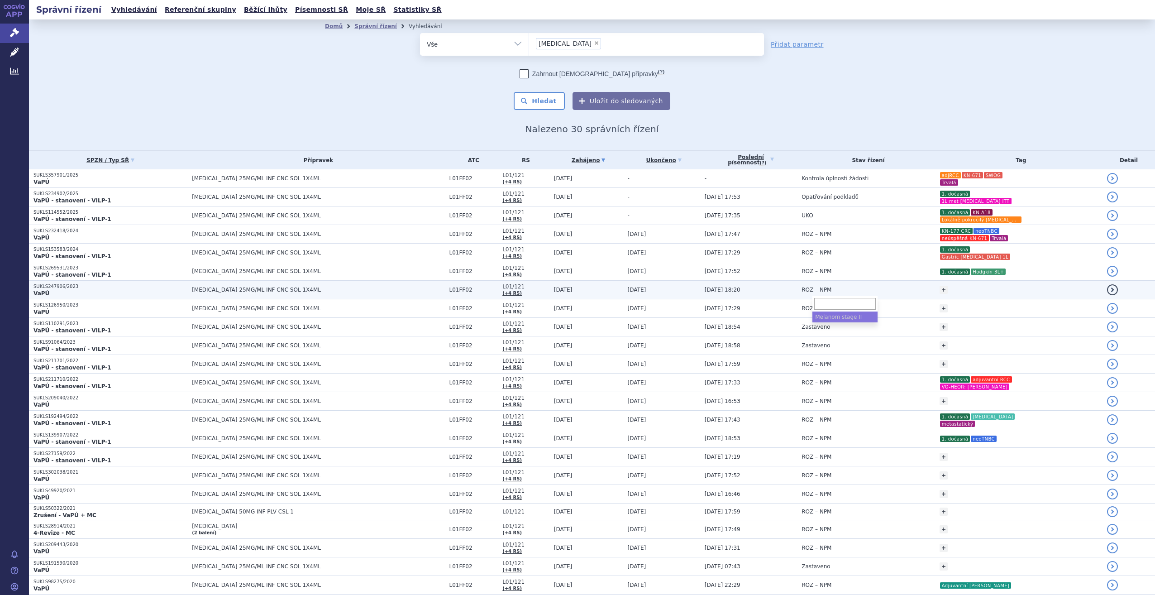
click at [940, 285] on div "+ Melanom stage II Melanom stage II Přidat" at bounding box center [1021, 290] width 163 height 16
click at [854, 291] on td "ROZ – NPM" at bounding box center [866, 290] width 138 height 19
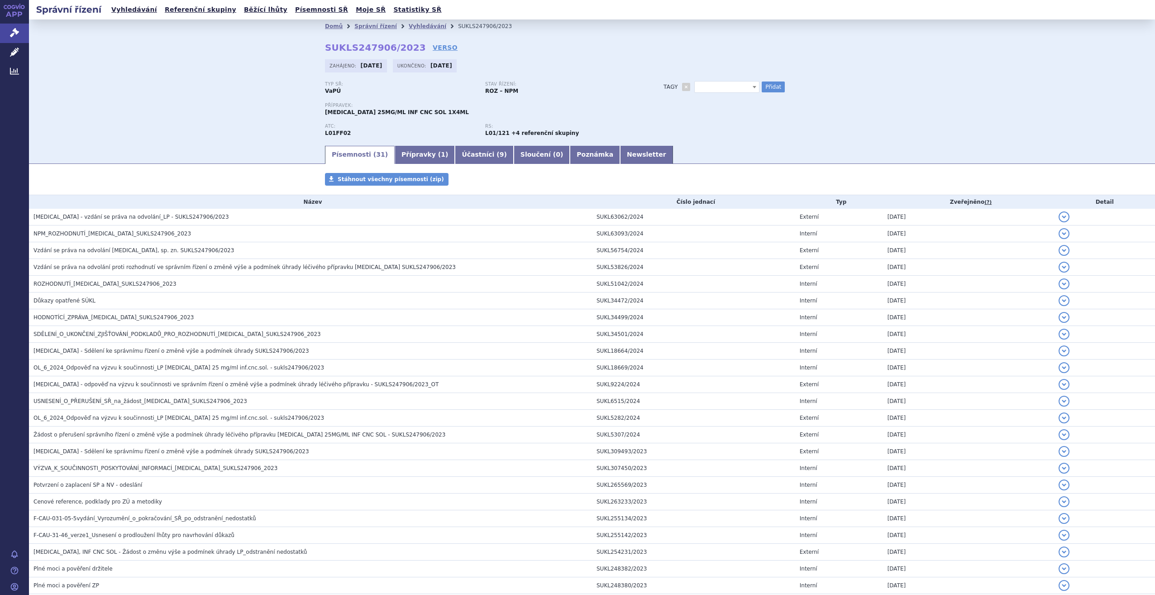
click at [709, 89] on span at bounding box center [727, 87] width 65 height 12
type input "Melanom stage II"
click at [733, 111] on ul "Melanom stage II" at bounding box center [722, 113] width 65 height 11
click at [739, 115] on ul "Melanom stage II" at bounding box center [722, 113] width 65 height 11
click at [766, 88] on button "Přidat" at bounding box center [773, 86] width 23 height 11
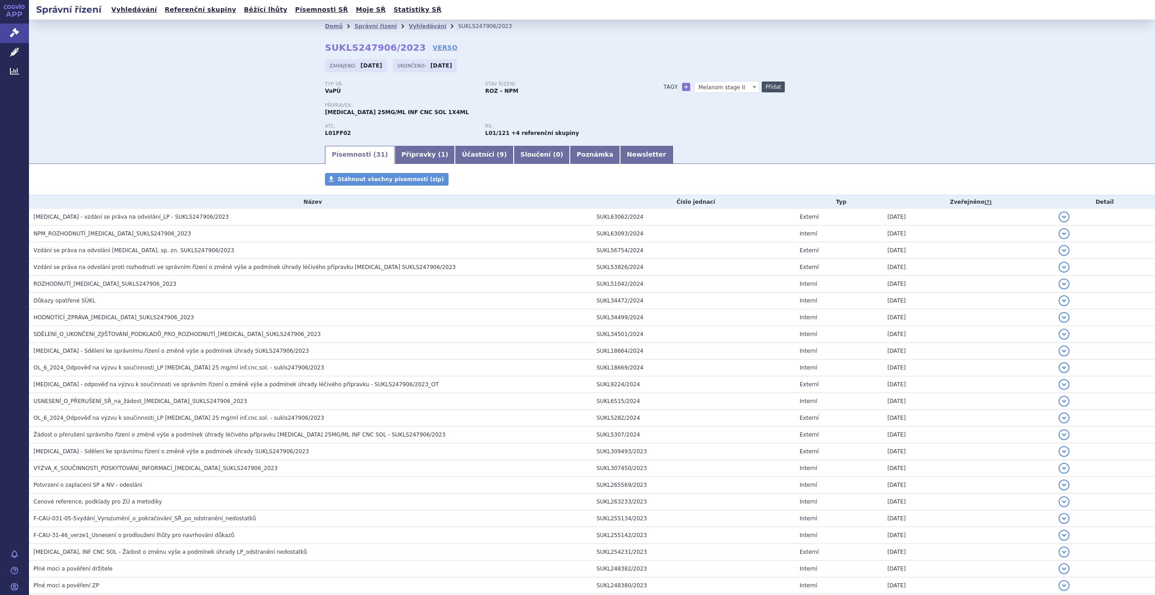
select select
click at [732, 88] on span at bounding box center [727, 87] width 65 height 12
type input "Trvalá"
select select "Trvalá"
click at [776, 86] on button "Přidat" at bounding box center [773, 86] width 23 height 11
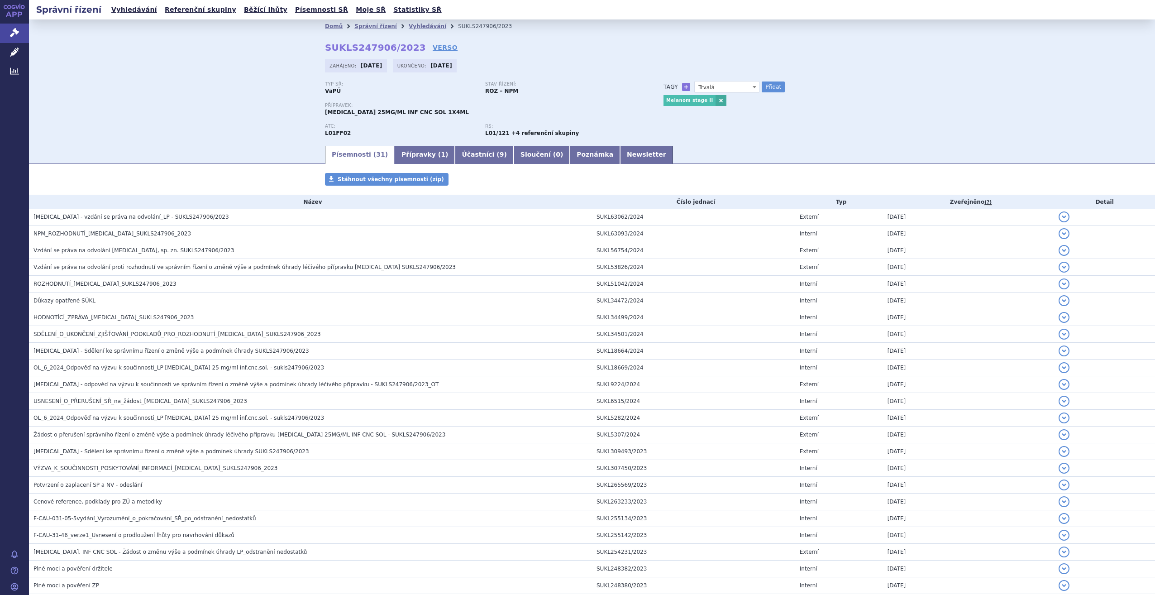
select select
click at [409, 24] on link "Vyhledávání" at bounding box center [428, 26] width 38 height 6
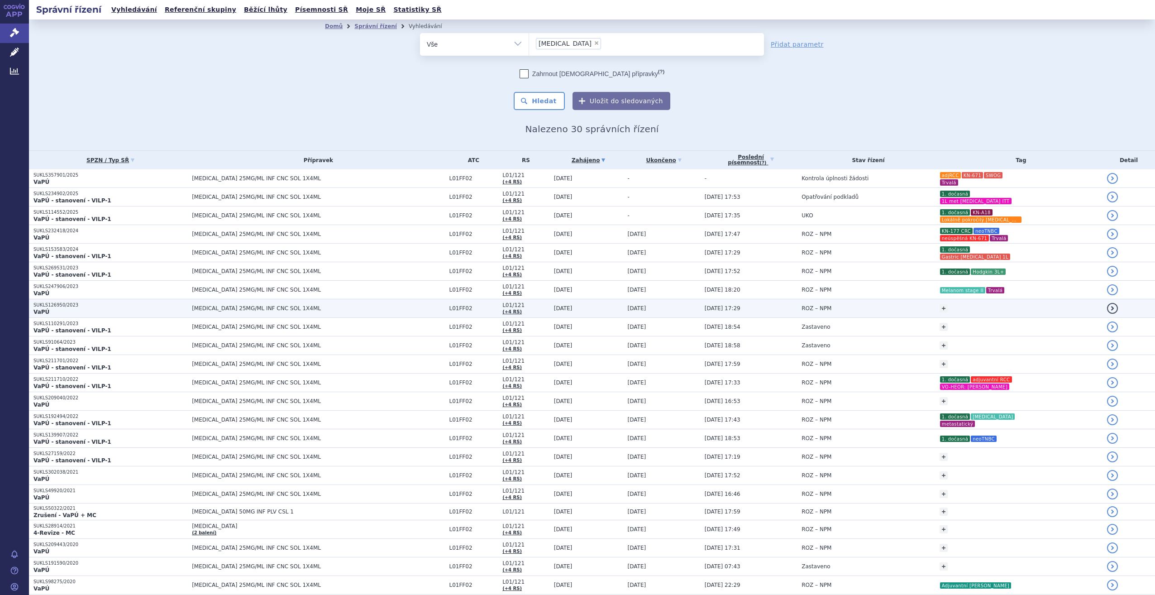
click at [867, 306] on td "ROZ – NPM" at bounding box center [866, 308] width 138 height 19
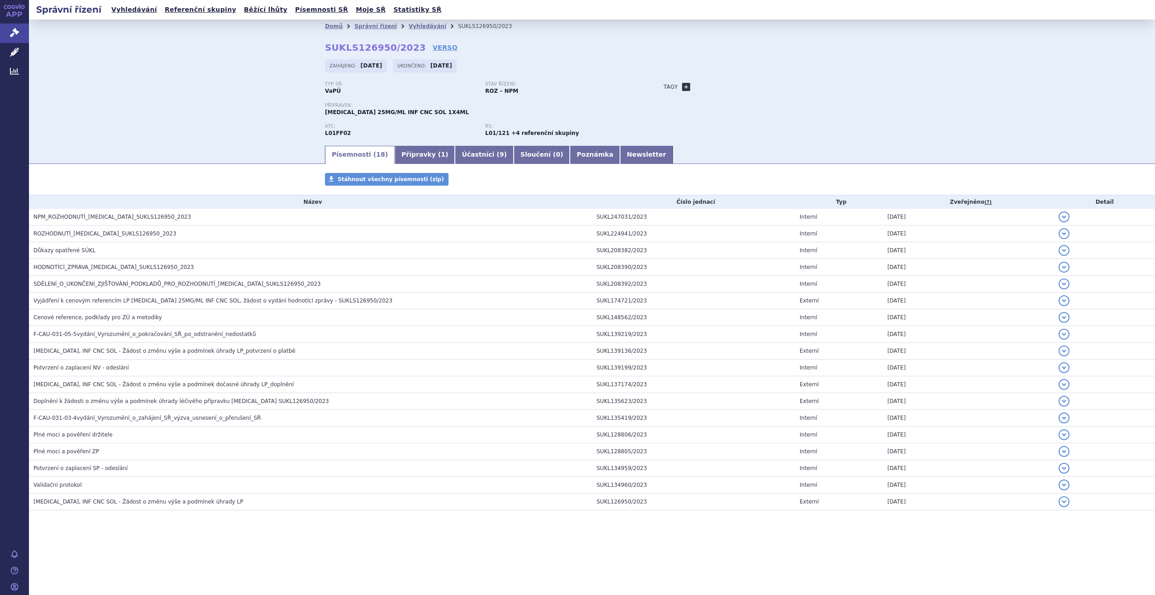
click at [683, 91] on link "+" at bounding box center [686, 87] width 8 height 8
click at [714, 86] on span at bounding box center [727, 87] width 65 height 12
type input "RCC meta"
select select "RCC meta"
click at [773, 87] on button "Přidat" at bounding box center [773, 86] width 23 height 11
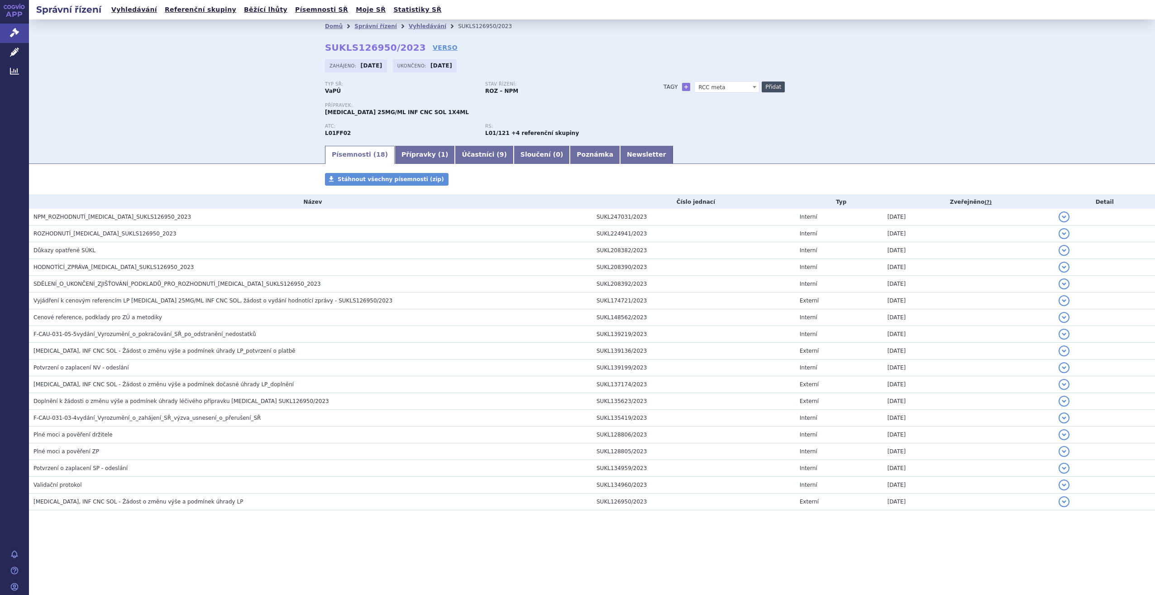
select select
click at [738, 89] on span at bounding box center [727, 87] width 65 height 12
type input "L"
type input "2L Lenva+pembro"
select select "2L Lenva+pembro"
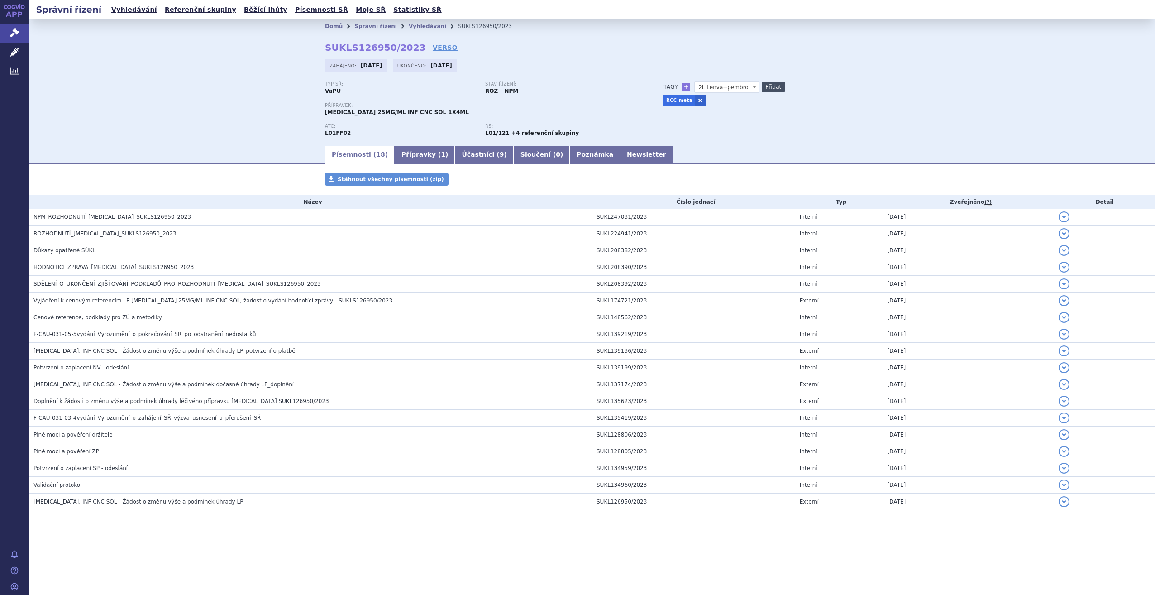
click at [772, 90] on button "Přidat" at bounding box center [773, 86] width 23 height 11
select select
click at [419, 30] on li "Vyhledávání" at bounding box center [433, 26] width 49 height 14
click at [420, 26] on link "Vyhledávání" at bounding box center [428, 26] width 38 height 6
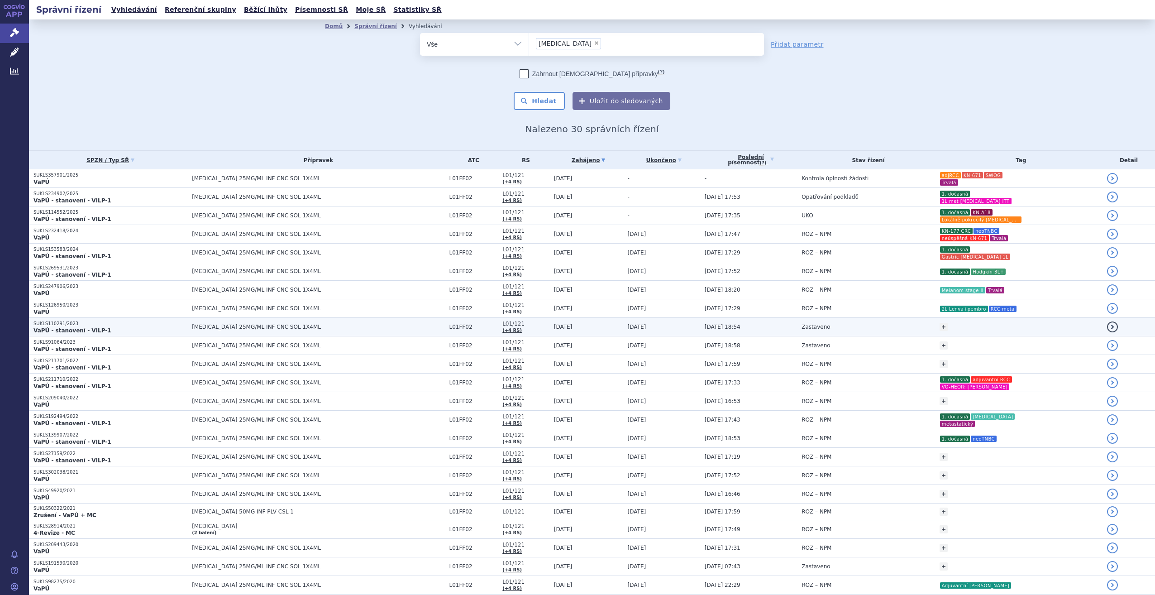
click at [821, 323] on td "Zastaveno" at bounding box center [866, 327] width 138 height 19
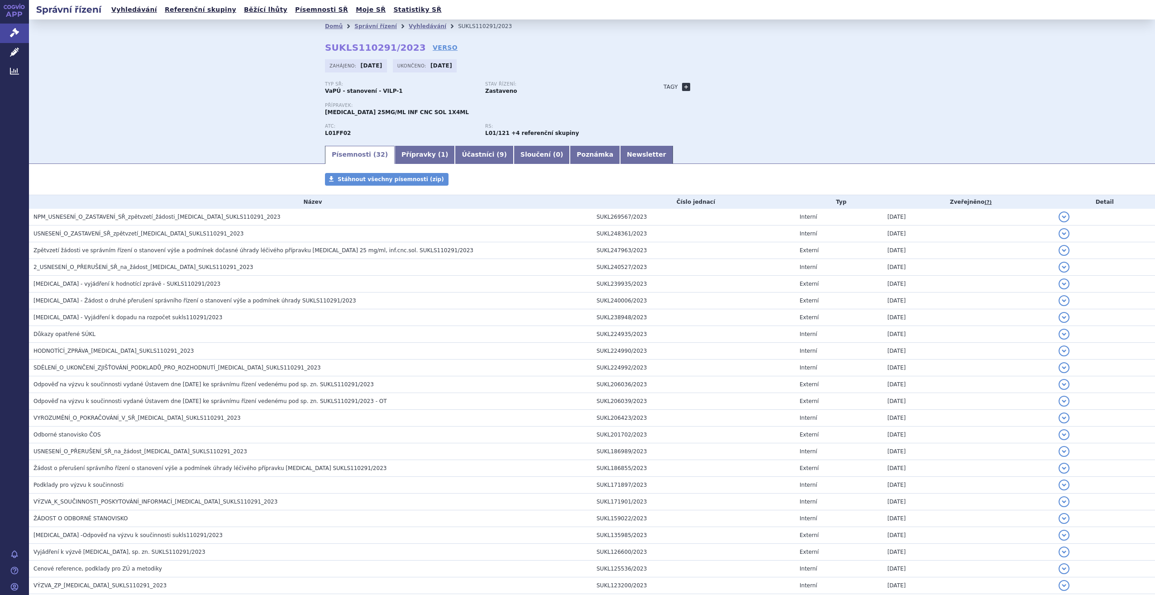
click at [682, 88] on link "+" at bounding box center [686, 87] width 8 height 8
click at [723, 86] on span at bounding box center [727, 87] width 65 height 12
drag, startPoint x: 725, startPoint y: 96, endPoint x: 680, endPoint y: 99, distance: 44.9
click at [680, 99] on body "APP Správní řízení Léčivé přípravky Analytics Notifikace Nápověda Tomáš Mlčoch +" at bounding box center [577, 297] width 1155 height 595
click at [733, 98] on input "Melanom" at bounding box center [722, 101] width 62 height 12
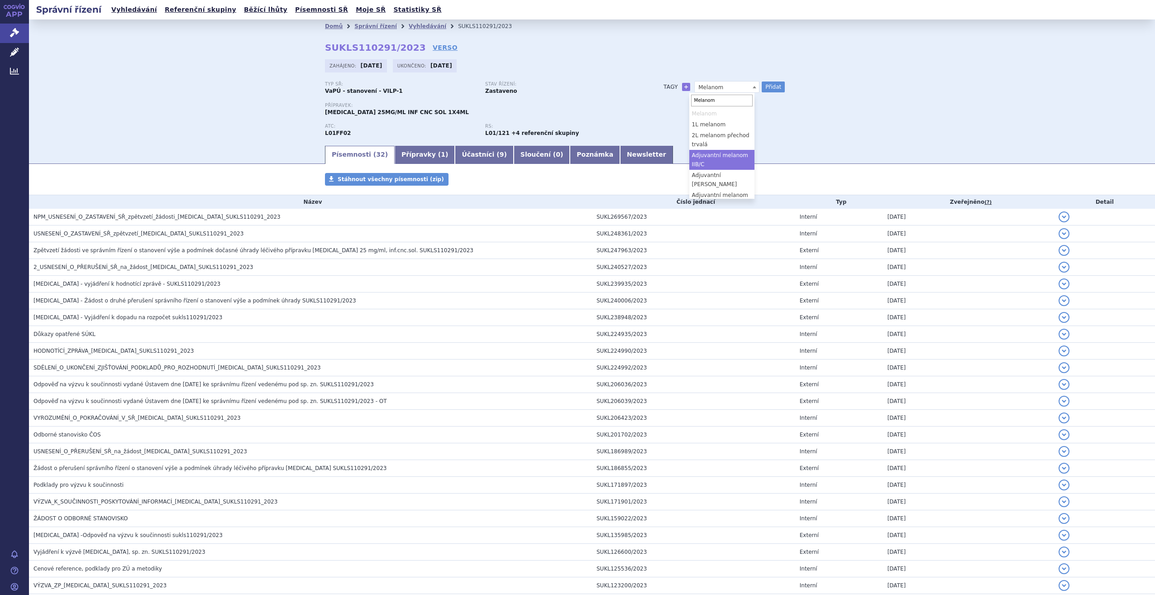
type input "Melanom"
select select "Adjuvantní melanom IIB/C"
click at [762, 89] on button "Přidat" at bounding box center [773, 86] width 23 height 11
select select
click at [727, 90] on span "Adjuvantní melanom IIB/C" at bounding box center [727, 87] width 65 height 12
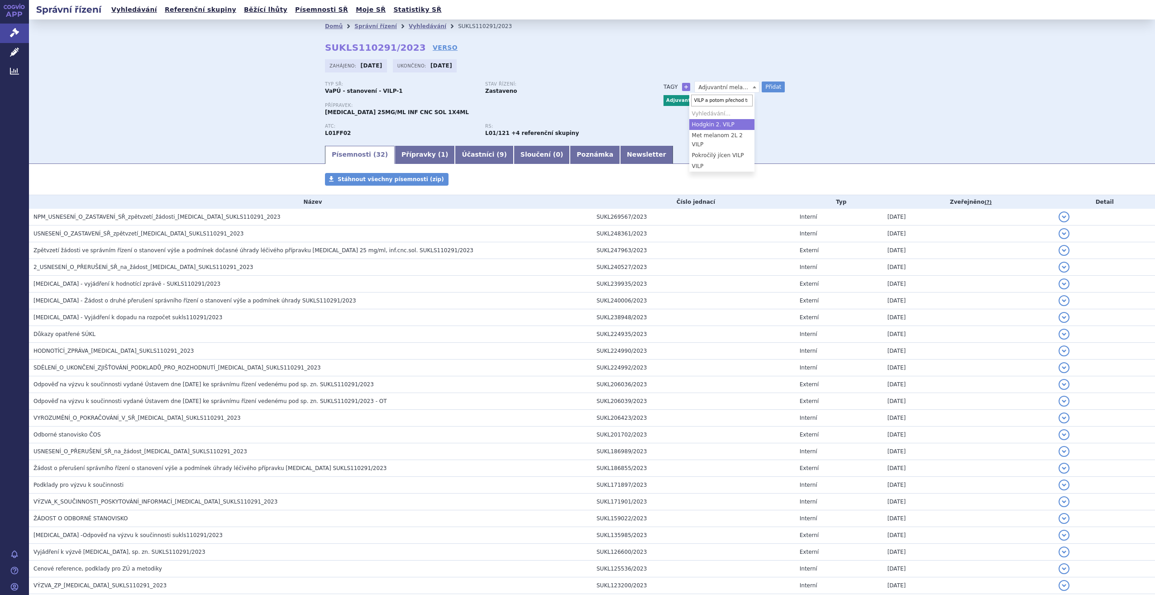
type input "VILP a potom přechod trvalá"
click at [741, 131] on div "Typ SŘ: VaPÚ - stanovení - VILP-1 Stav řízení: Zastaveno Přípravek: KEYTRUDA 25…" at bounding box center [592, 112] width 534 height 63
click at [769, 90] on button "Přidat" at bounding box center [773, 86] width 23 height 11
select select
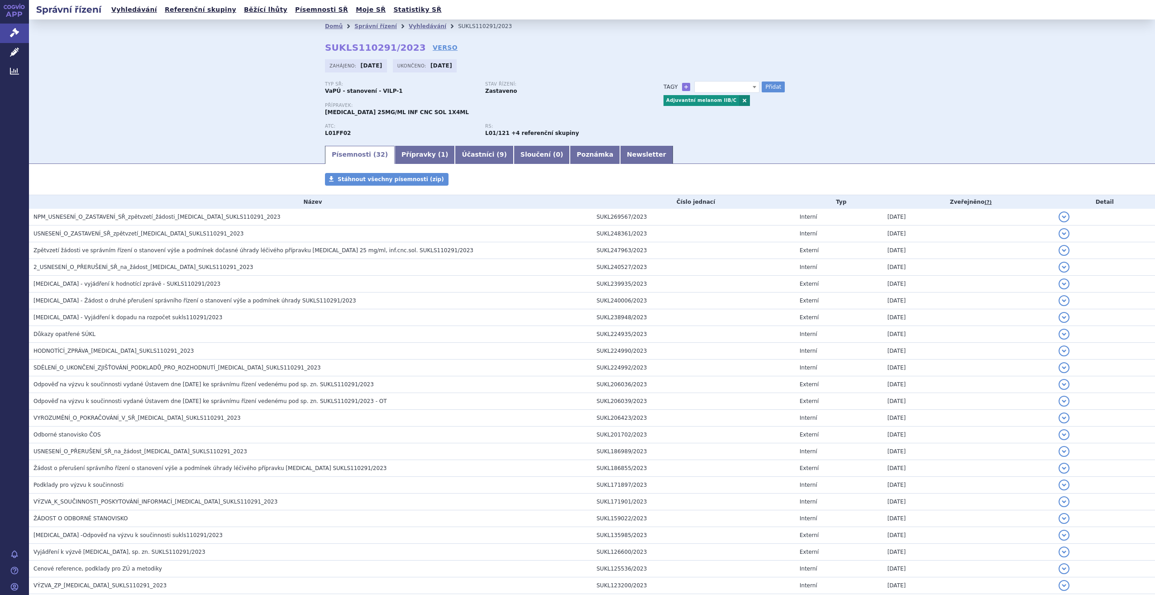
click at [725, 87] on span at bounding box center [727, 87] width 65 height 12
type input "VILP a potom switch trvalá"
select select "VILP a potom switch trvalá"
click at [769, 87] on button "Přidat" at bounding box center [773, 86] width 23 height 11
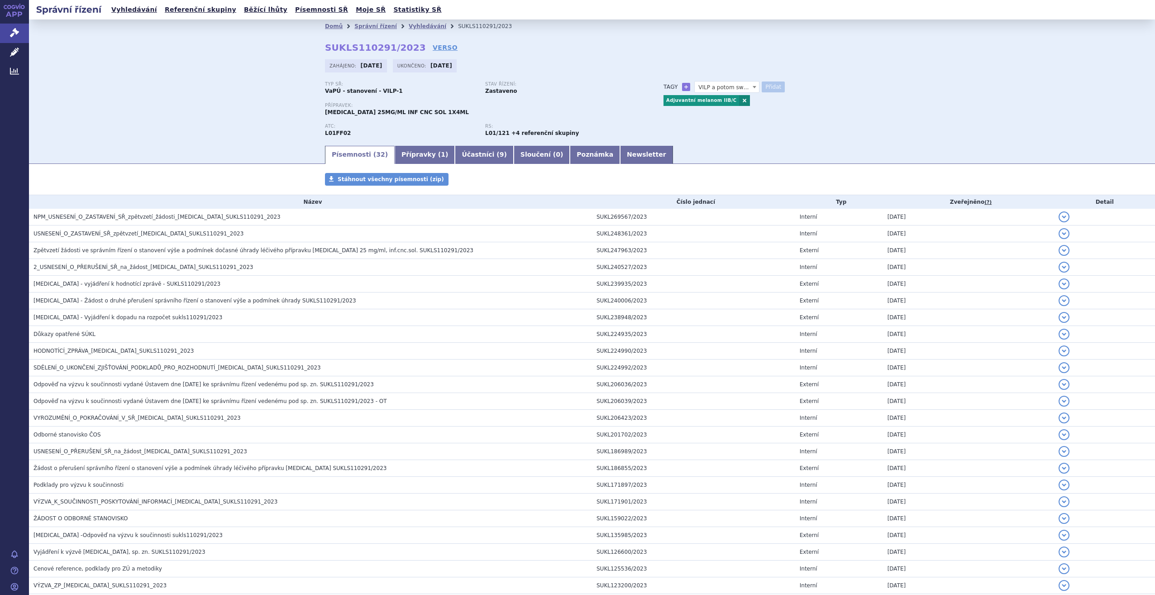
select select
click at [409, 27] on link "Vyhledávání" at bounding box center [428, 26] width 38 height 6
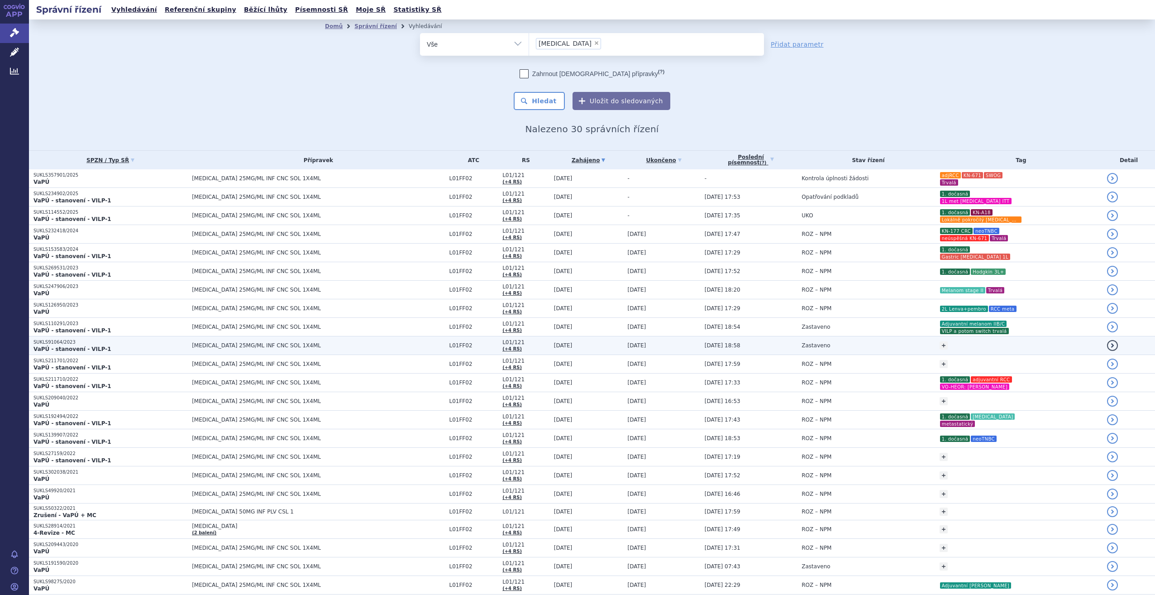
click at [578, 345] on td "[DATE]" at bounding box center [587, 345] width 74 height 19
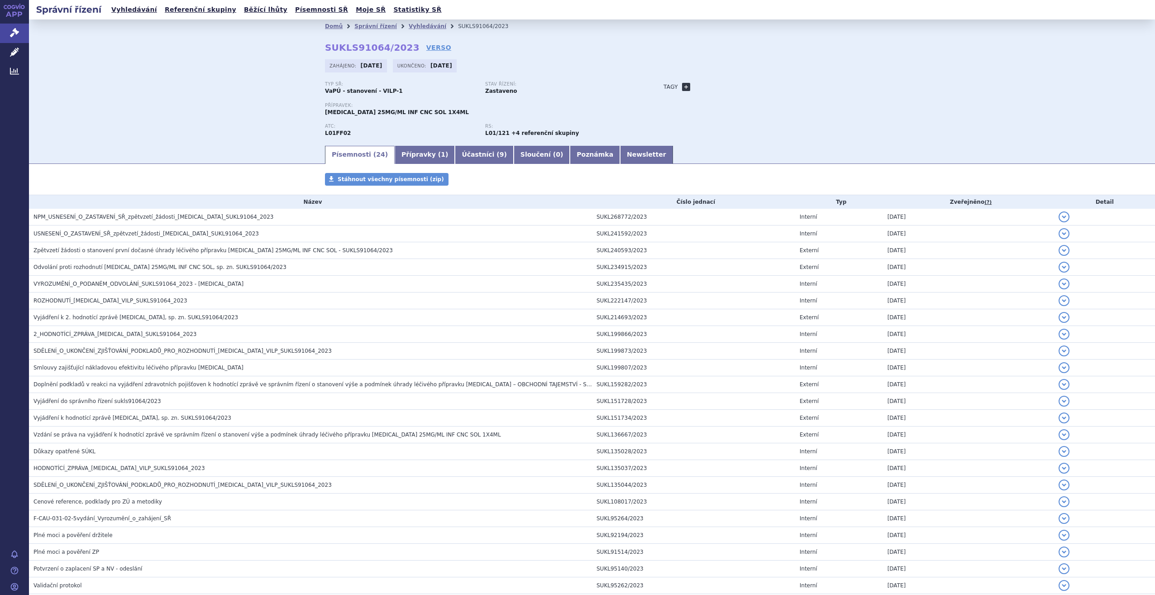
click at [682, 87] on link "+" at bounding box center [686, 87] width 8 height 8
click at [699, 87] on span at bounding box center [727, 87] width 65 height 12
type input "[MEDICAL_DATA] 2L"
select select "[MEDICAL_DATA] 2L"
click at [764, 85] on button "Přidat" at bounding box center [773, 86] width 23 height 11
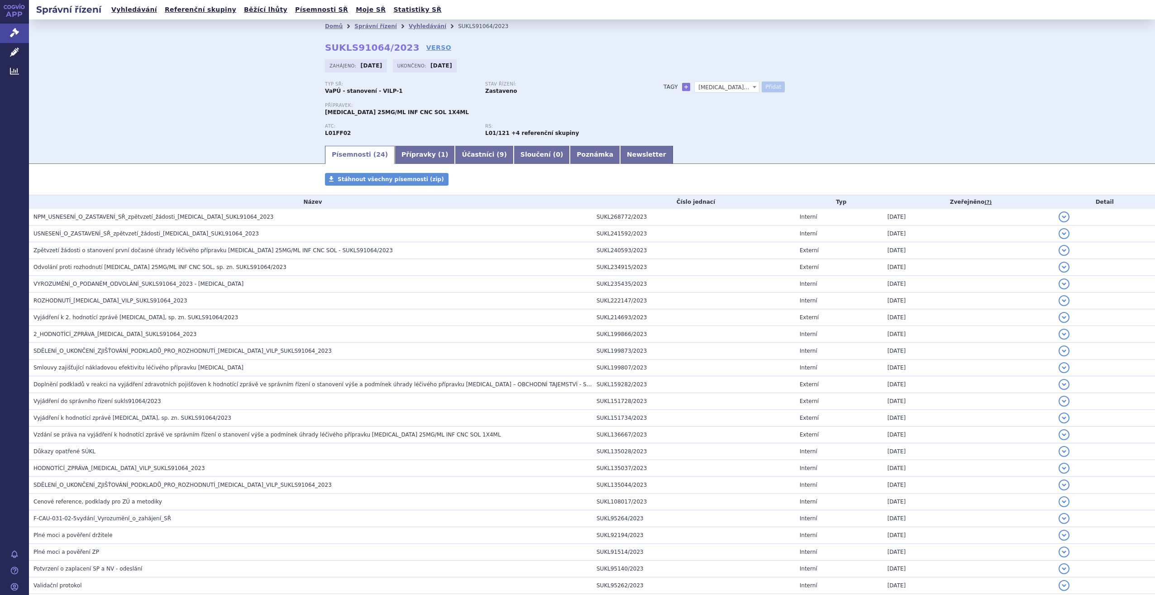
select select
click at [725, 91] on span "[MEDICAL_DATA] 2L" at bounding box center [727, 87] width 65 height 12
type input "Zastaveno"
select select "Zastaveno"
click at [730, 86] on span "Zastaveno" at bounding box center [727, 87] width 64 height 12
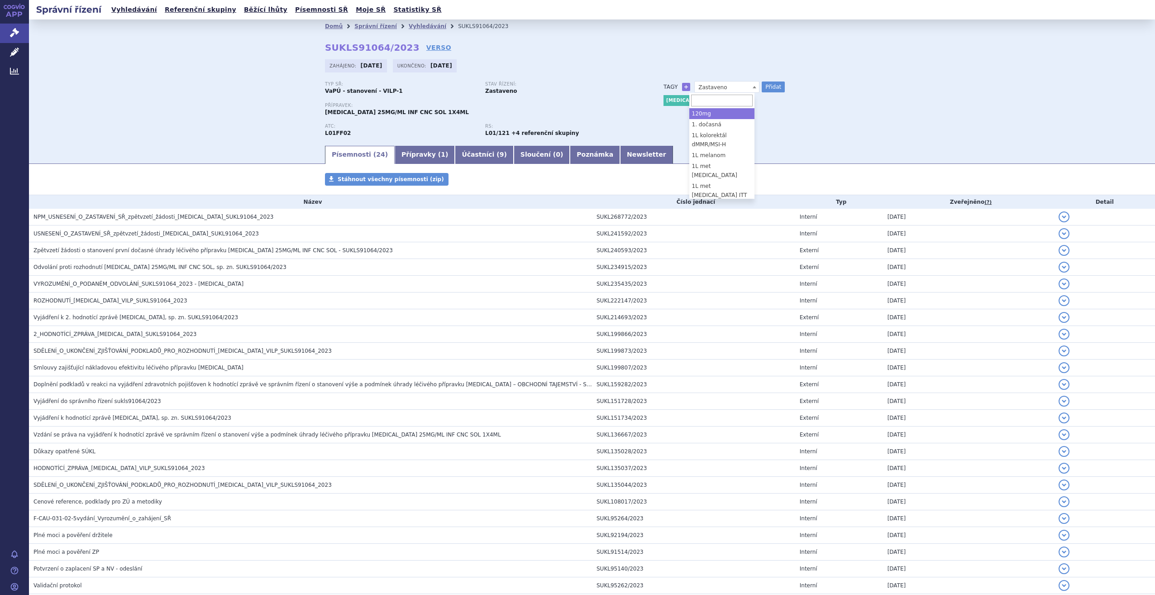
click at [732, 99] on input "search" at bounding box center [722, 101] width 62 height 12
click at [409, 24] on link "Vyhledávání" at bounding box center [428, 26] width 38 height 6
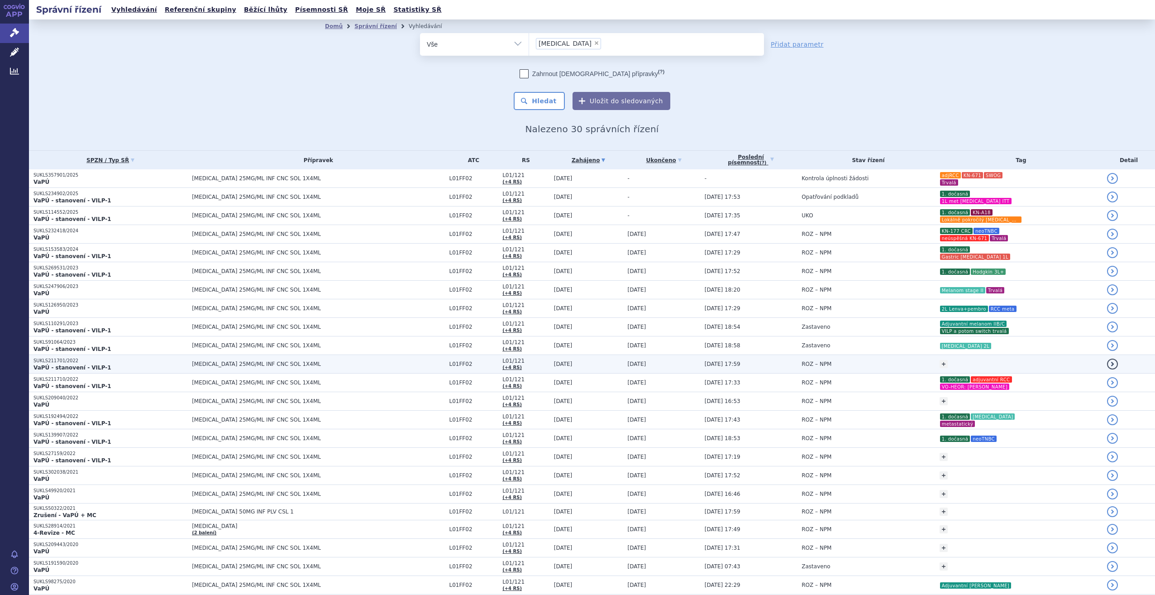
click at [940, 359] on div "+ Přidat" at bounding box center [1021, 364] width 163 height 16
click at [867, 360] on td "ROZ – NPM" at bounding box center [866, 364] width 138 height 19
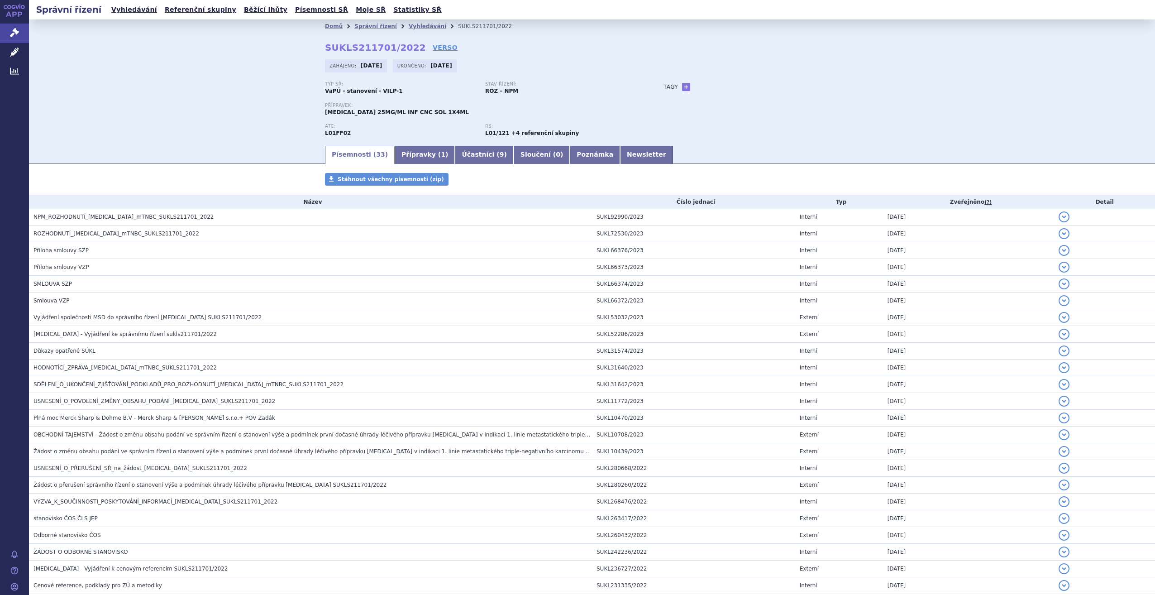
click at [682, 86] on link "+" at bounding box center [686, 87] width 8 height 8
click at [721, 86] on span at bounding box center [727, 87] width 65 height 12
type input "TNBC meta"
click at [742, 113] on ul "TNBC meta" at bounding box center [722, 113] width 65 height 11
click at [769, 84] on button "Přidat" at bounding box center [773, 86] width 23 height 11
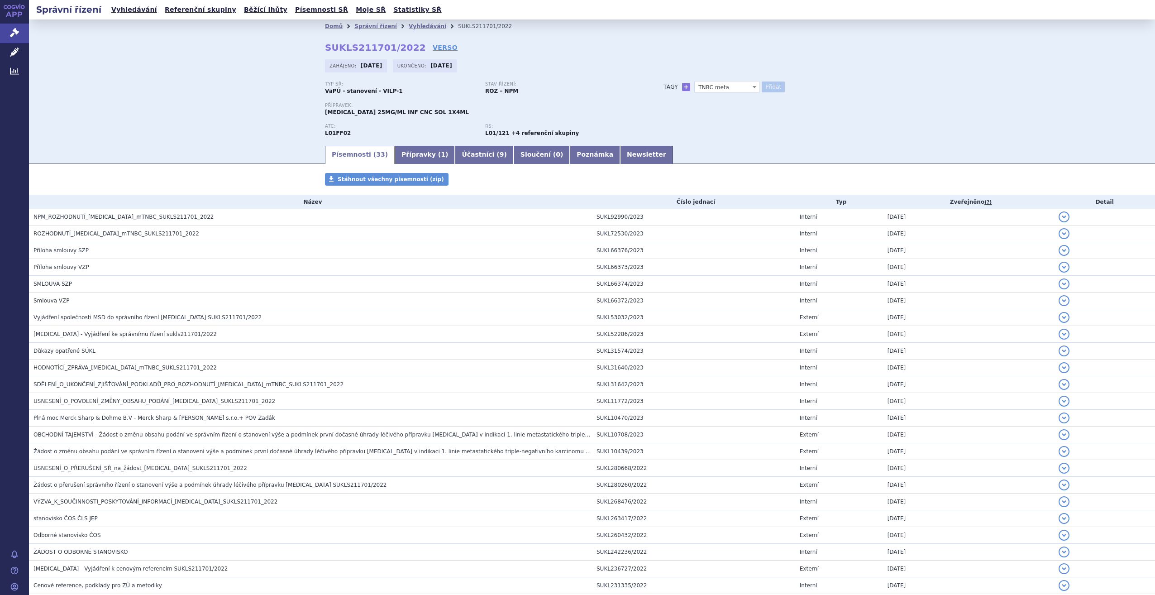
select select
click at [420, 26] on link "Vyhledávání" at bounding box center [428, 26] width 38 height 6
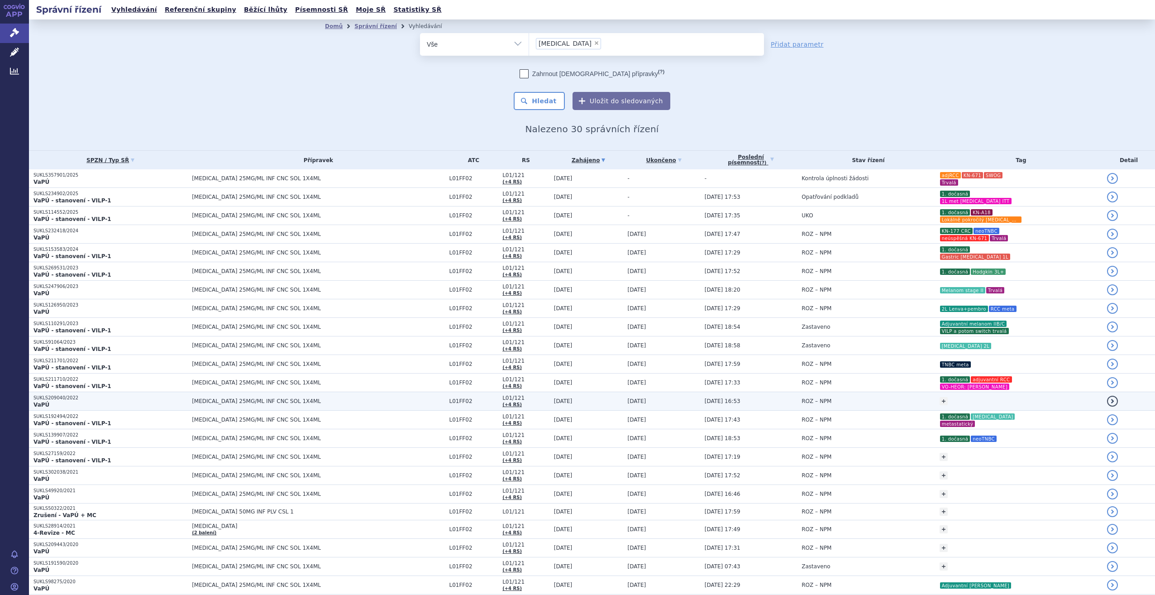
click at [854, 401] on td "ROZ – NPM" at bounding box center [866, 401] width 138 height 19
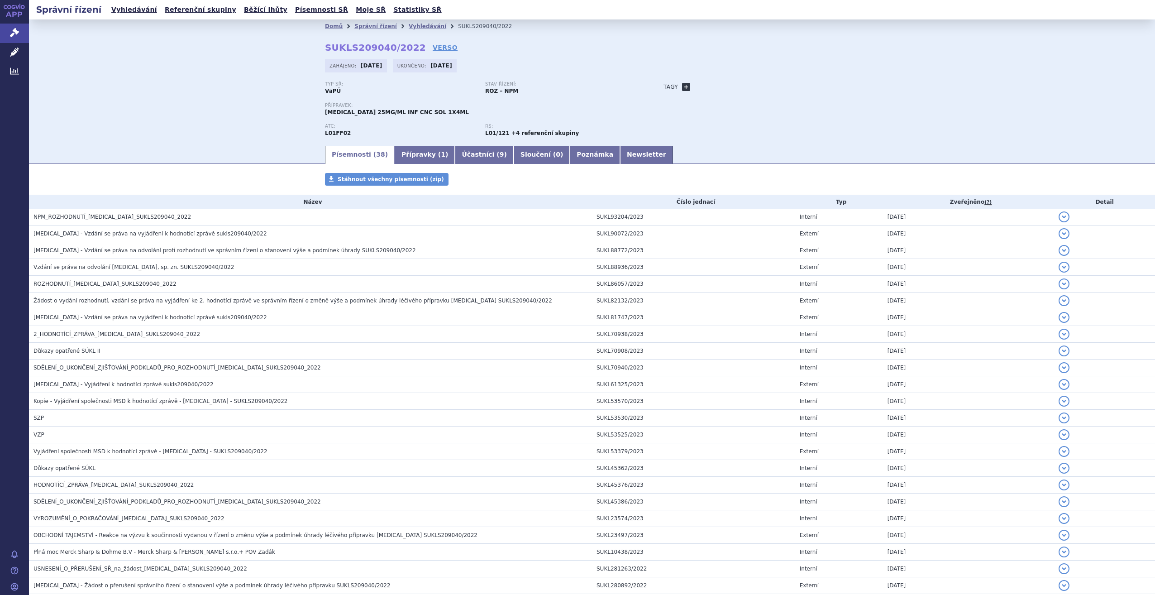
click at [683, 86] on link "+" at bounding box center [686, 87] width 8 height 8
click at [706, 88] on span at bounding box center [727, 87] width 65 height 12
type input "HNSCC pokročilý trvalá"
select select "HNSCC pokročilý trvalá"
click at [771, 91] on button "Přidat" at bounding box center [773, 86] width 23 height 11
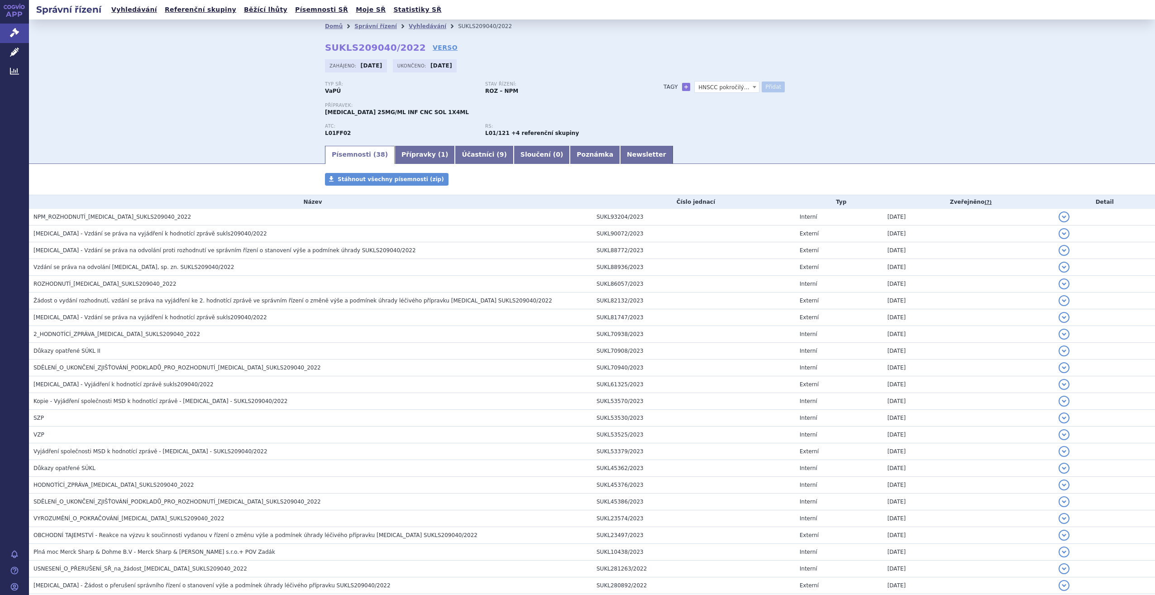
select select
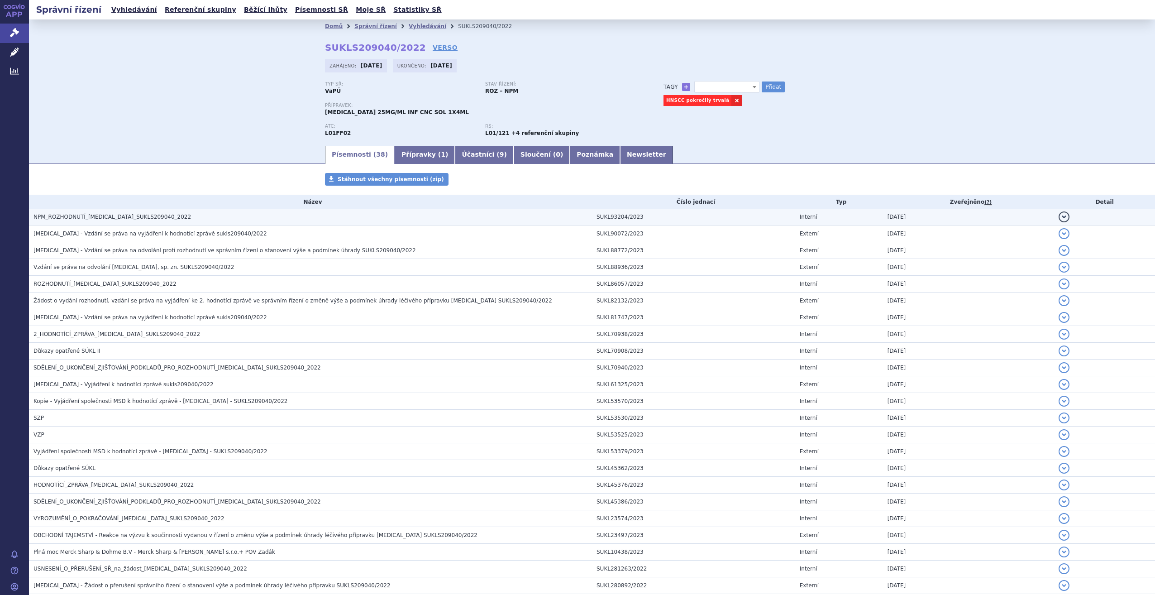
click at [250, 221] on h3 "NPM_ROZHODNUTÍ_[MEDICAL_DATA]_SUKLS209040_2022" at bounding box center [313, 216] width 559 height 9
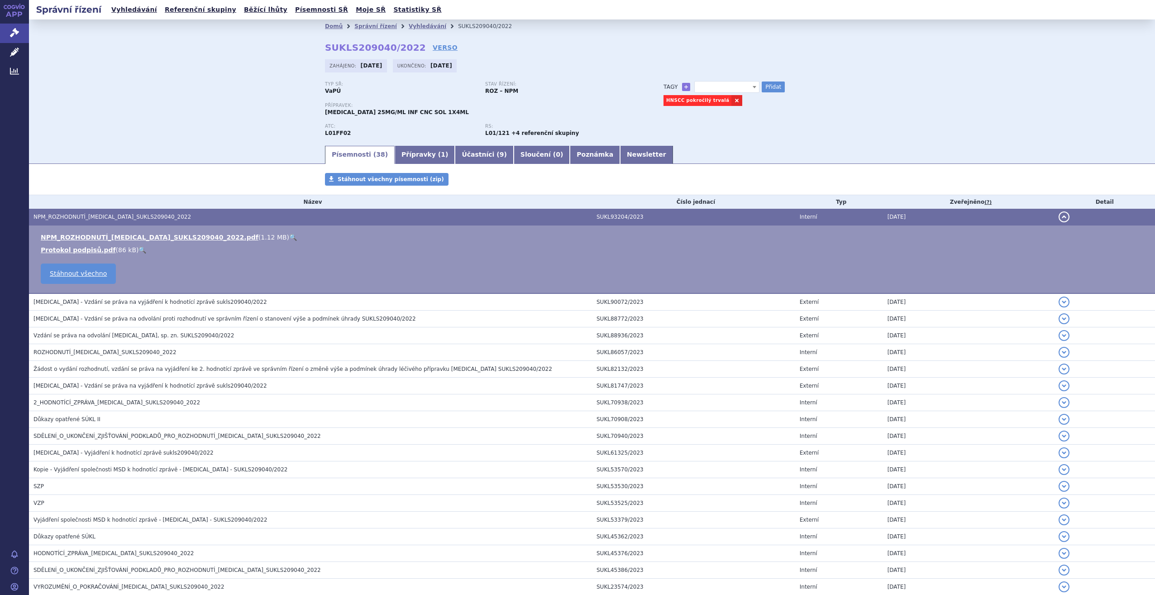
click at [289, 234] on link "🔍" at bounding box center [293, 237] width 8 height 7
click at [409, 25] on link "Vyhledávání" at bounding box center [428, 26] width 38 height 6
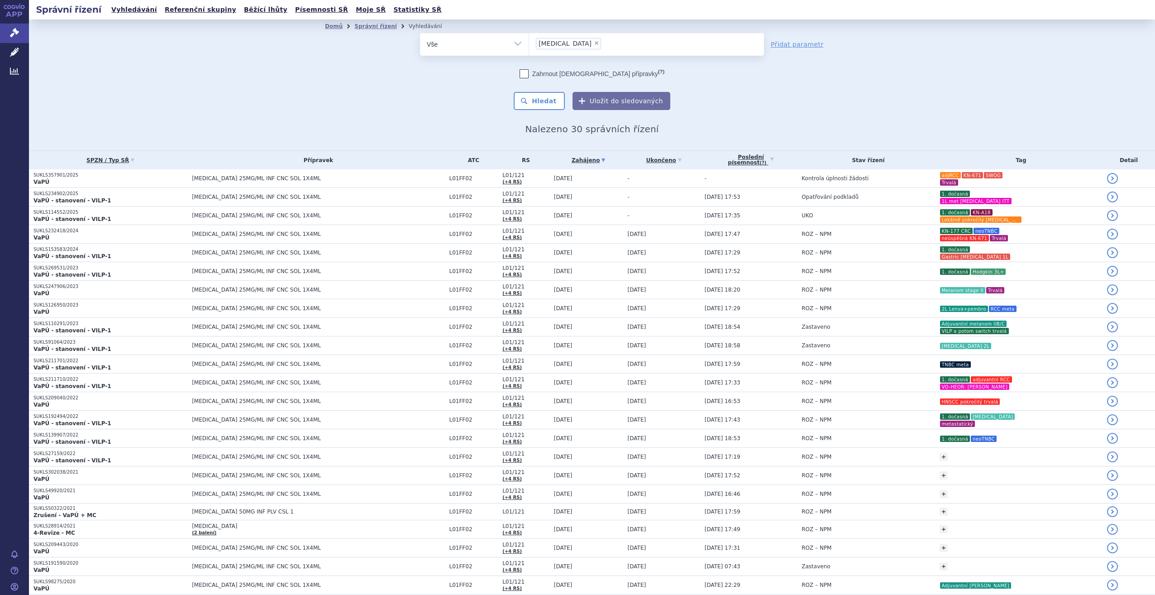
scroll to position [157, 0]
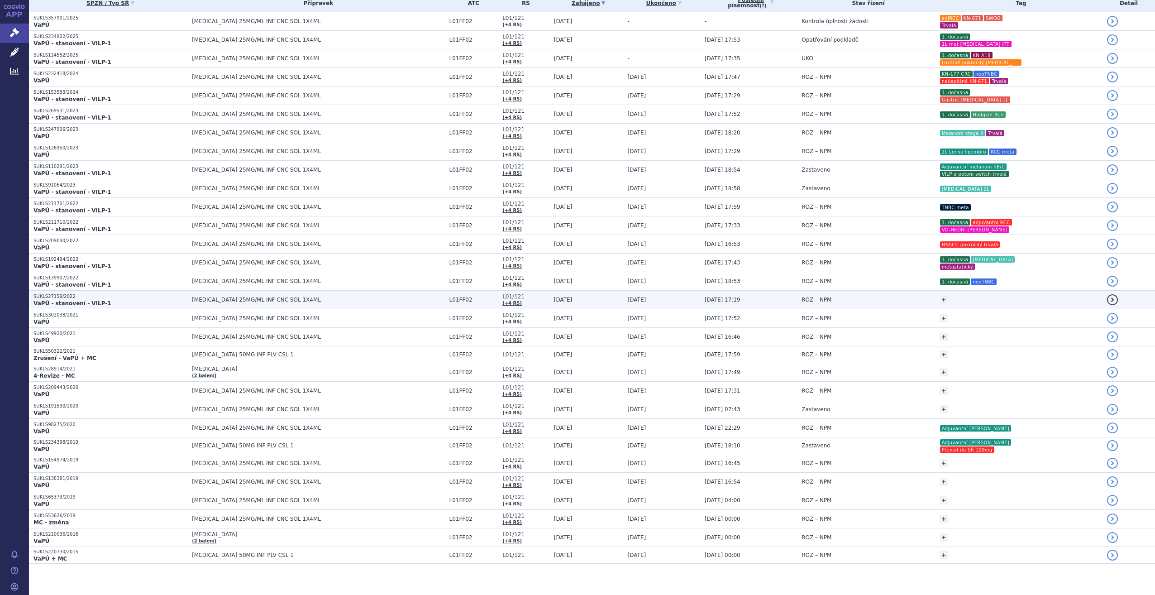
click at [857, 300] on td "ROZ – NPM" at bounding box center [866, 300] width 138 height 19
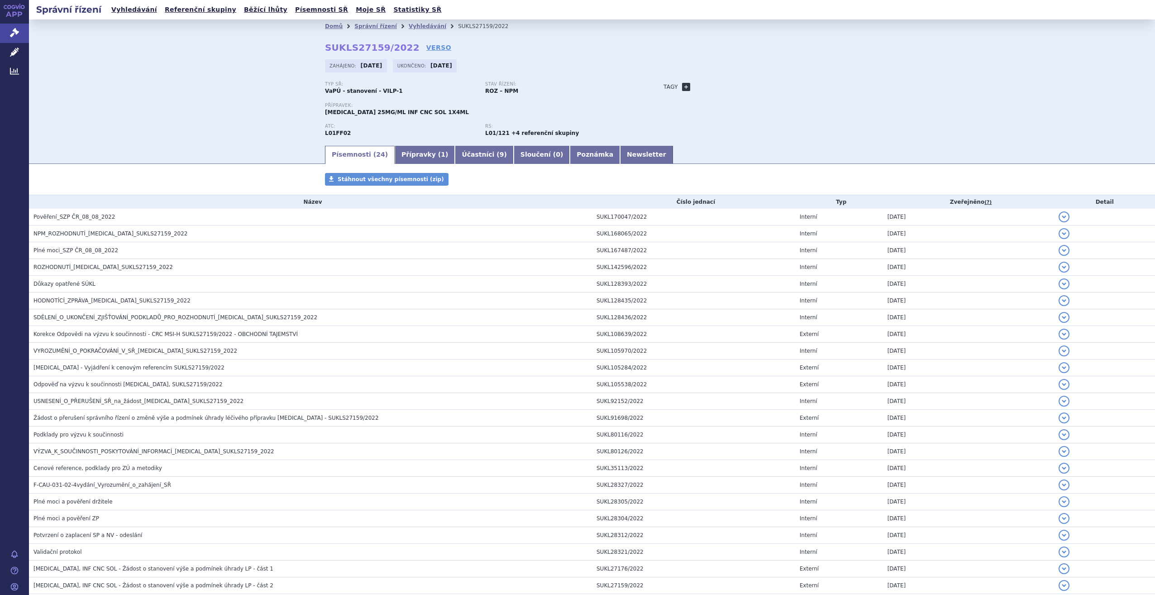
click at [684, 85] on link "+" at bounding box center [686, 87] width 8 height 8
click at [711, 84] on span at bounding box center [727, 87] width 65 height 12
type input "CRC MSI-H 1L"
select select "CRC MSI-H 1L"
click at [762, 86] on button "Přidat" at bounding box center [773, 86] width 23 height 11
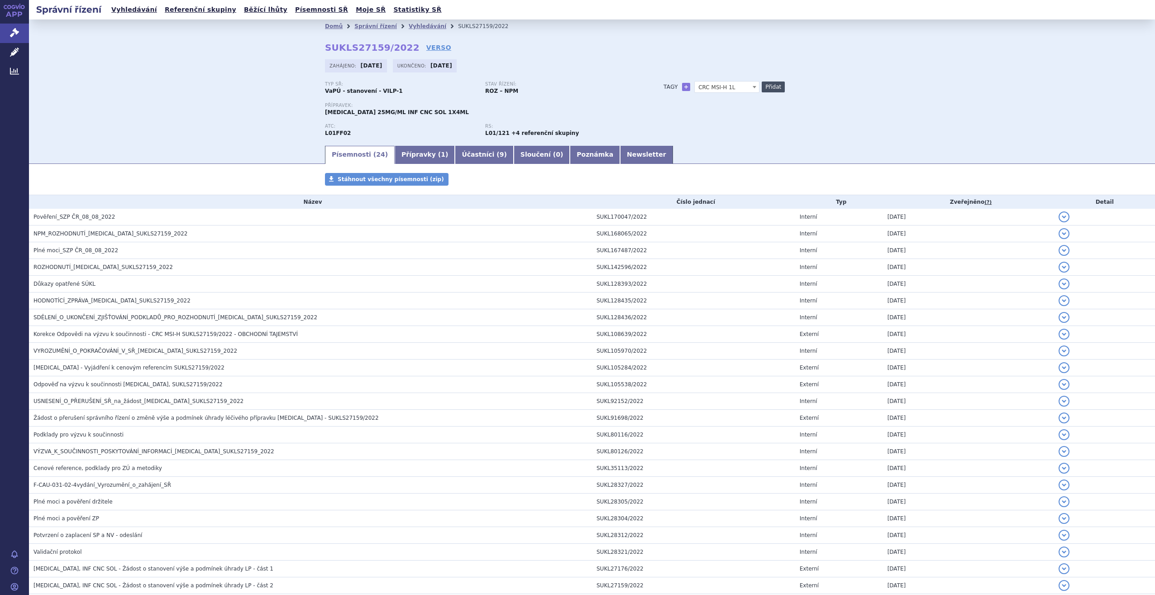
select select
click at [409, 20] on li "Vyhledávání" at bounding box center [433, 26] width 49 height 14
click at [409, 29] on link "Vyhledávání" at bounding box center [428, 26] width 38 height 6
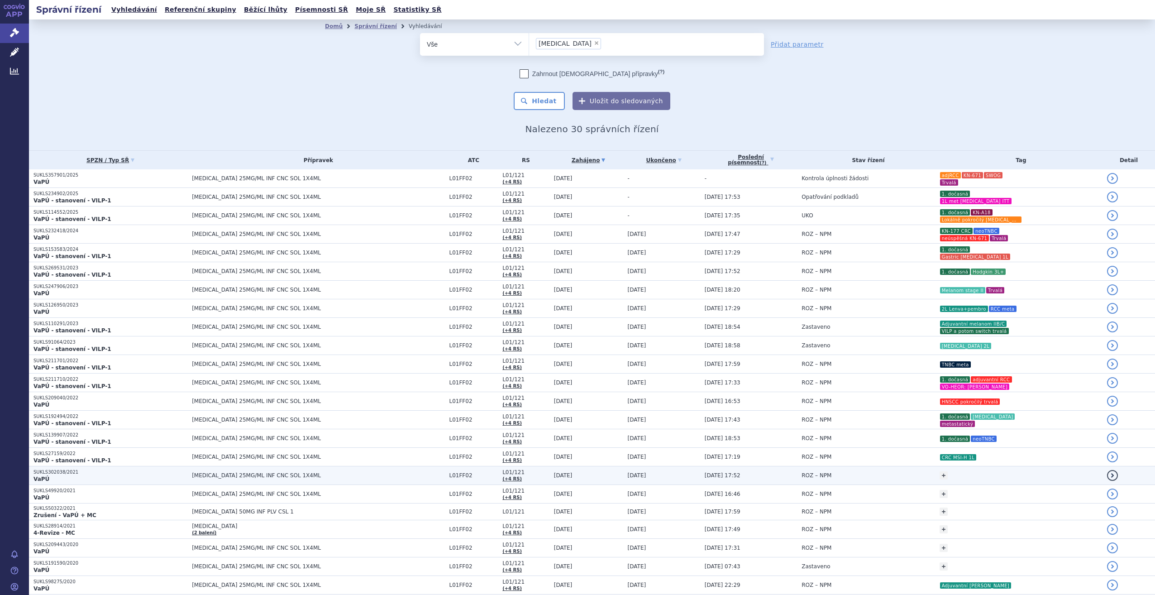
click at [898, 474] on td "ROZ – NPM" at bounding box center [866, 475] width 138 height 19
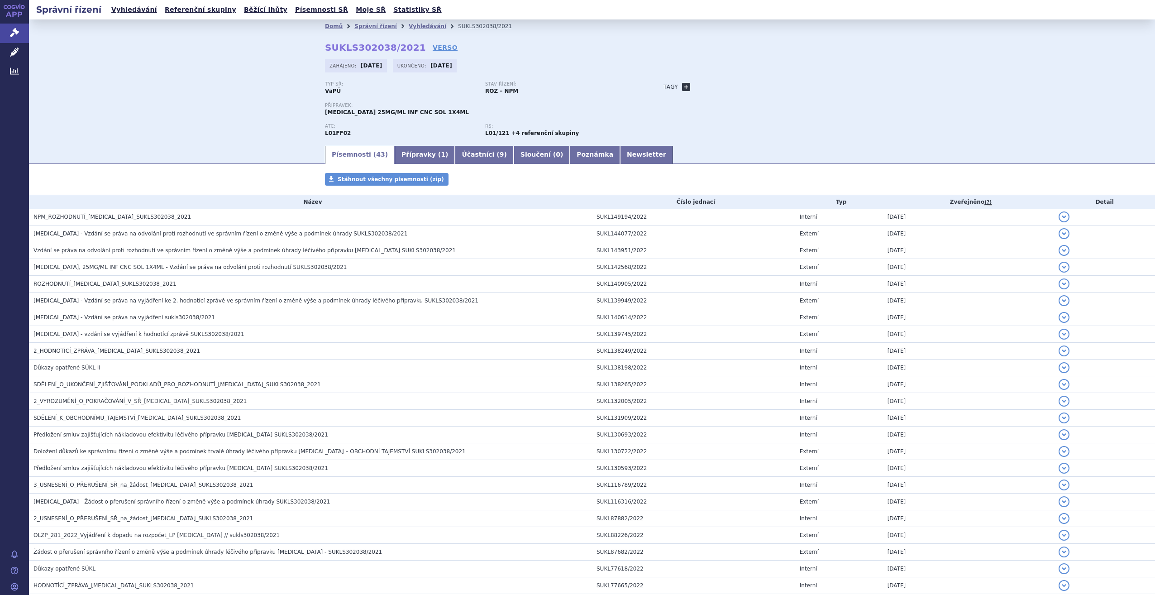
drag, startPoint x: 0, startPoint y: 0, endPoint x: 679, endPoint y: 89, distance: 684.4
click at [682, 89] on link "+" at bounding box center [686, 87] width 8 height 8
click at [710, 88] on span at bounding box center [727, 87] width 65 height 12
type input "[MEDICAL_DATA] combo 0-49% trvalá"
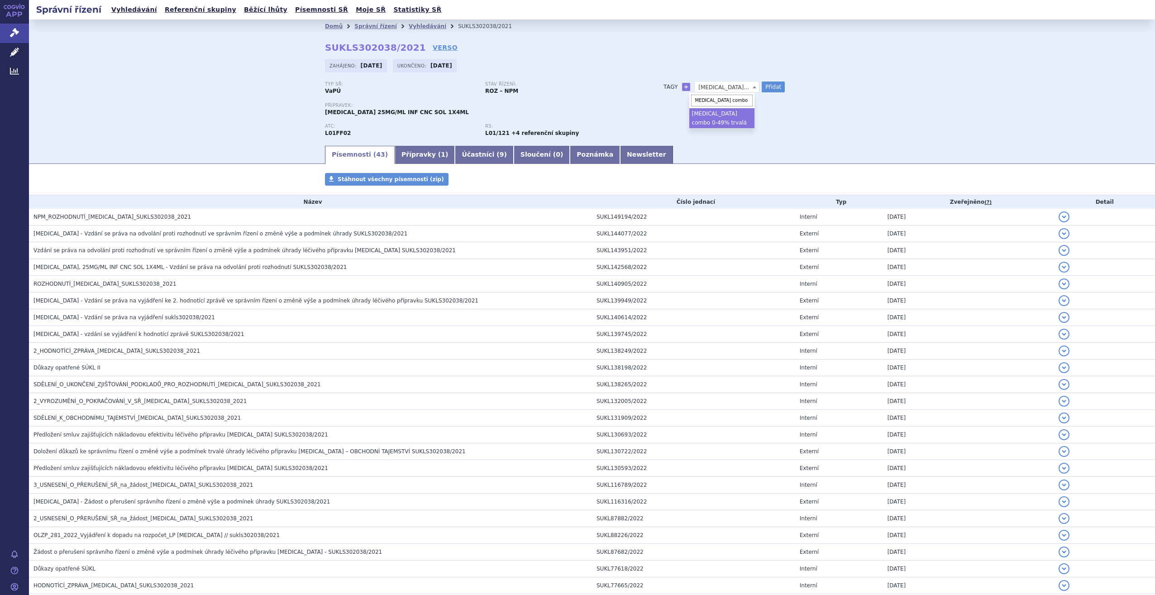
select select "[MEDICAL_DATA] combo 0-49% trvalá"
click at [770, 83] on button "Přidat" at bounding box center [773, 86] width 23 height 11
select select
click at [422, 24] on link "Vyhledávání" at bounding box center [428, 26] width 38 height 6
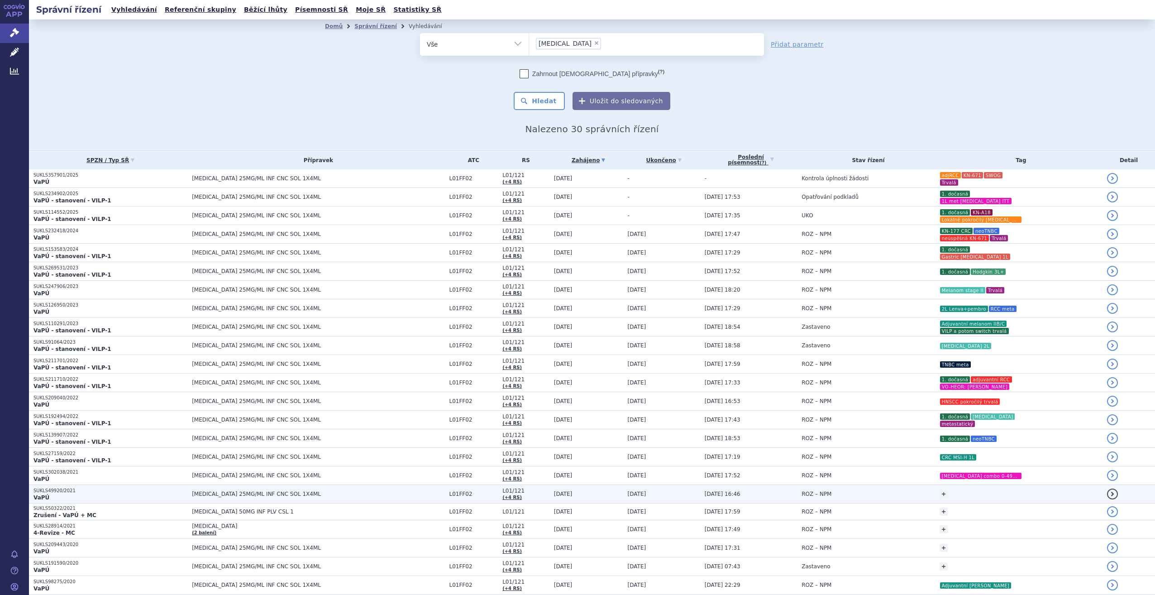
click at [823, 499] on td "ROZ – NPM" at bounding box center [866, 494] width 138 height 19
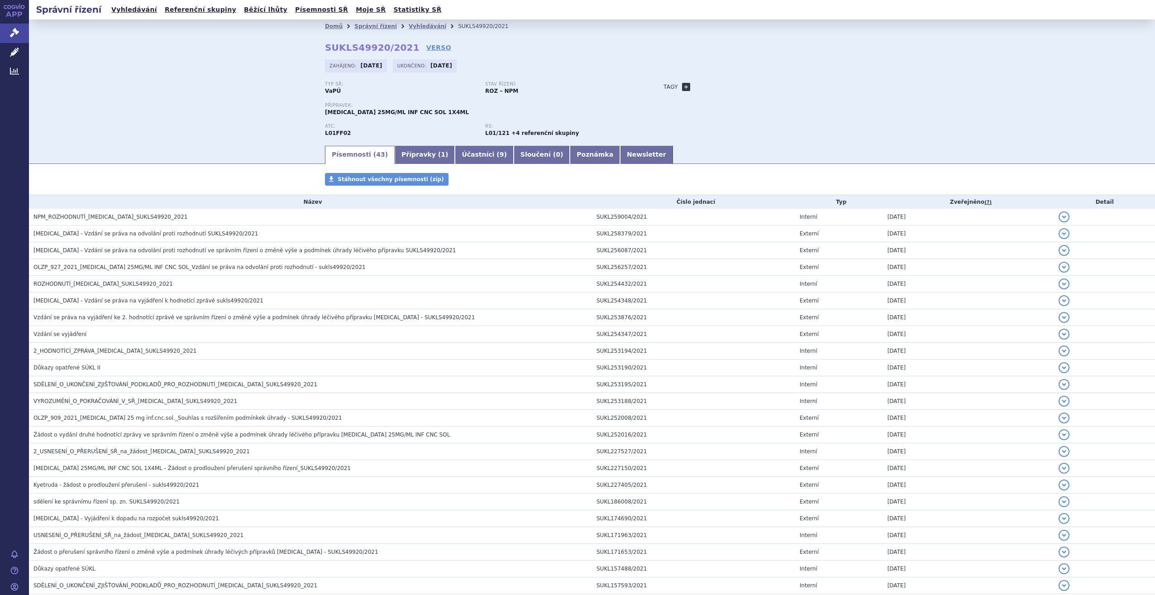
click at [683, 91] on div "Tagy + Přidat" at bounding box center [753, 86] width 214 height 11
click at [682, 91] on link "+" at bounding box center [686, 87] width 8 height 8
click at [715, 85] on span at bounding box center [727, 87] width 65 height 12
type input "UC trvalá 2L+"
select select "UC trvalá 2L+"
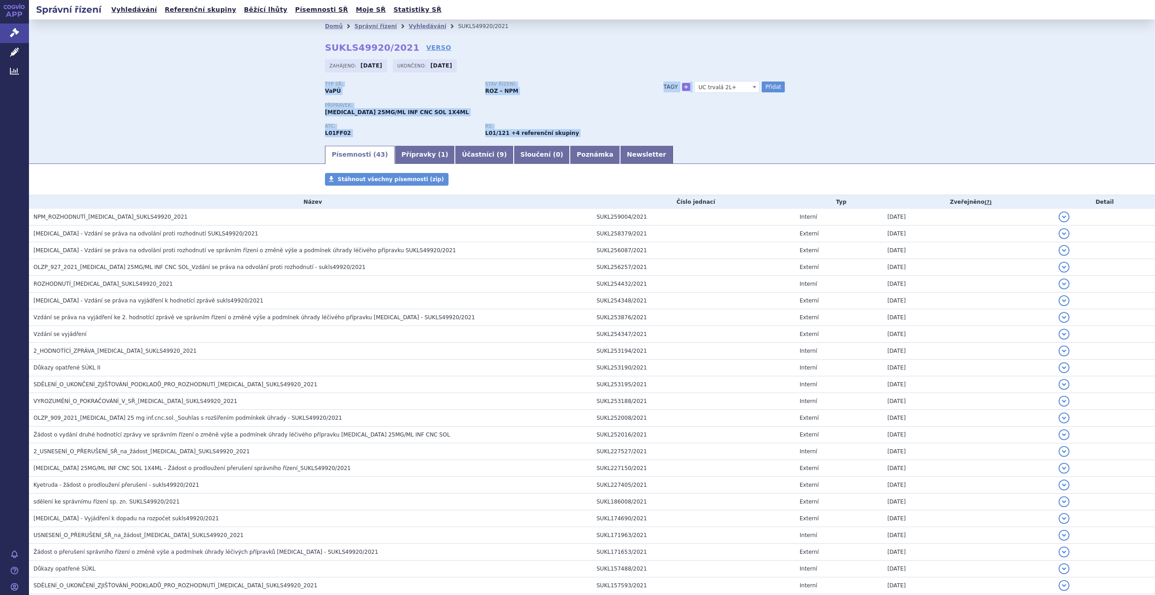
click at [776, 77] on div "Domů Správní řízení Vyhledávání SUKLS49920/2021 SUKLS49920/2021 VERSO [GEOGRAPH…" at bounding box center [592, 88] width 570 height 111
drag, startPoint x: 776, startPoint y: 77, endPoint x: 773, endPoint y: 88, distance: 11.5
click at [773, 88] on button "Přidat" at bounding box center [773, 86] width 23 height 11
select select
click at [411, 23] on link "Vyhledávání" at bounding box center [428, 26] width 38 height 6
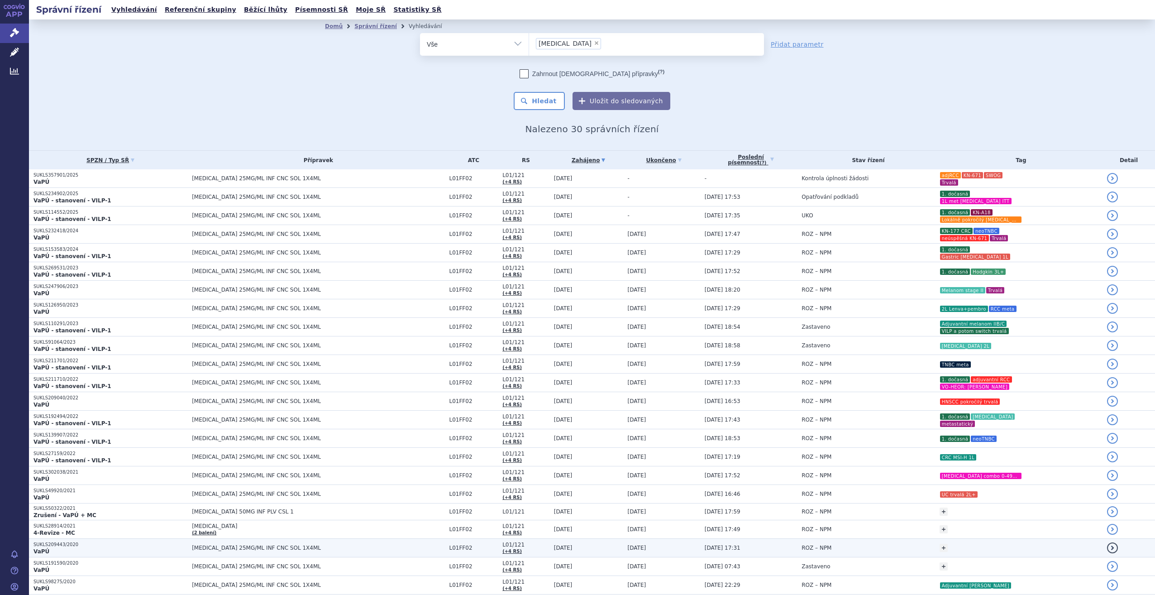
click at [316, 545] on span "[MEDICAL_DATA] 25MG/ML INF CNC SOL 1X4ML" at bounding box center [305, 548] width 226 height 6
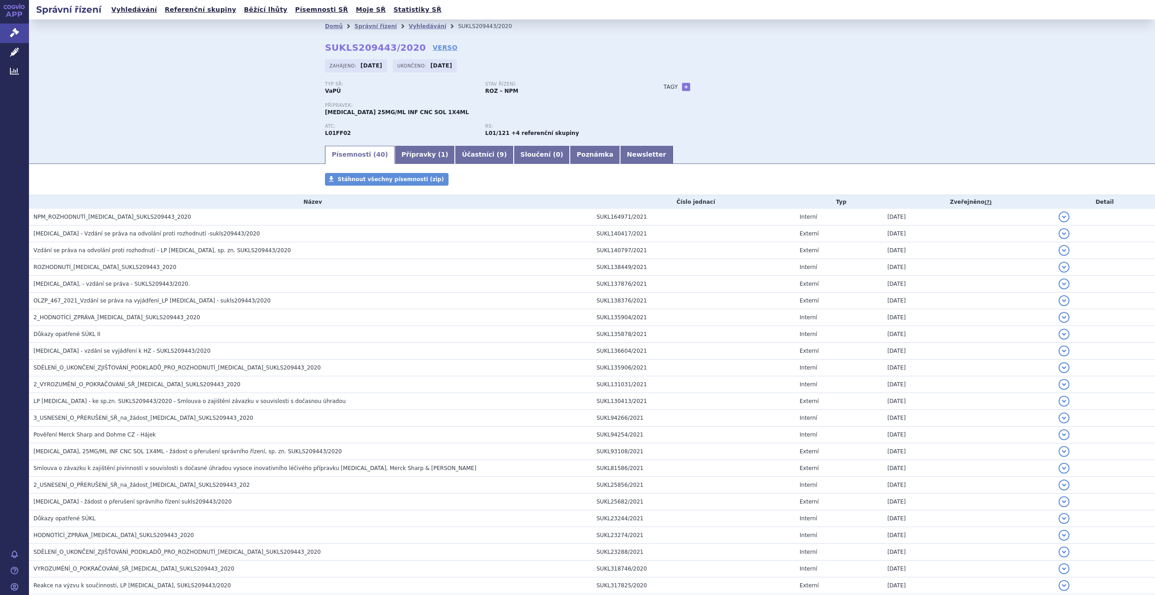
click at [685, 86] on link "+" at bounding box center [686, 87] width 8 height 8
click at [740, 87] on span at bounding box center [727, 87] width 65 height 12
type input "HNSCC VILP"
click at [755, 110] on div "Typ SŘ: VaPÚ Stav řízení: ROZ – NPM Přípravek: KEYTRUDA 25MG/ML INF CNC SOL 1X4…" at bounding box center [592, 112] width 534 height 63
click at [737, 86] on span "H" at bounding box center [727, 87] width 64 height 12
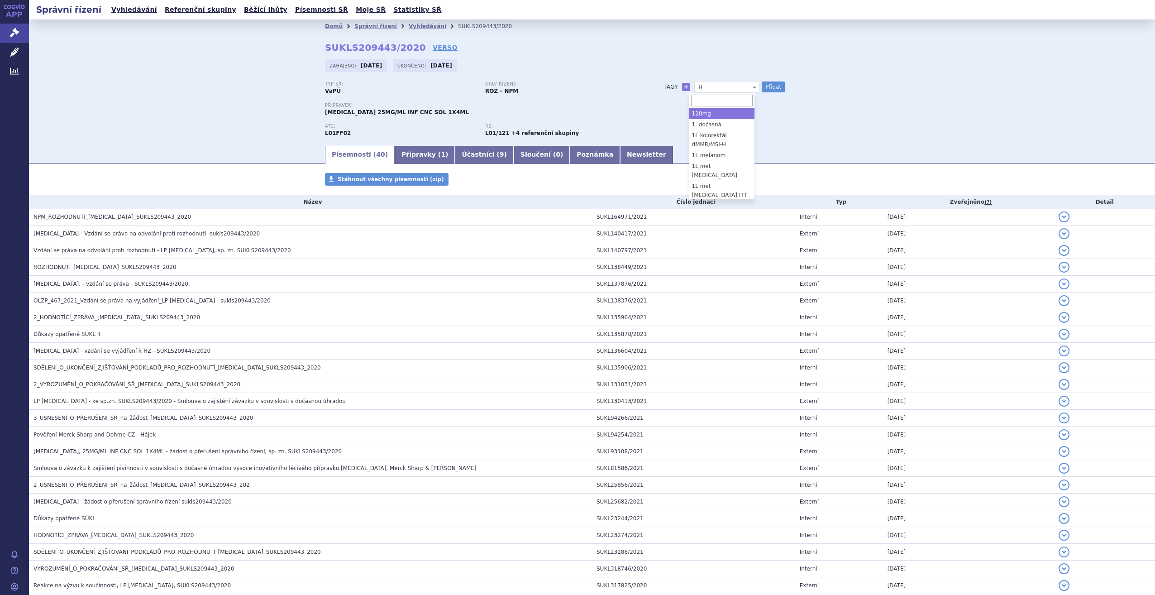
click at [738, 87] on span "H" at bounding box center [727, 87] width 64 height 12
type input "HNSCC VILP1"
select select "HNSCC VILP1"
click at [760, 80] on div "Domů Správní řízení Vyhledávání SUKLS209443/2020 SUKLS209443/2020 VERSO Zahájen…" at bounding box center [592, 88] width 570 height 111
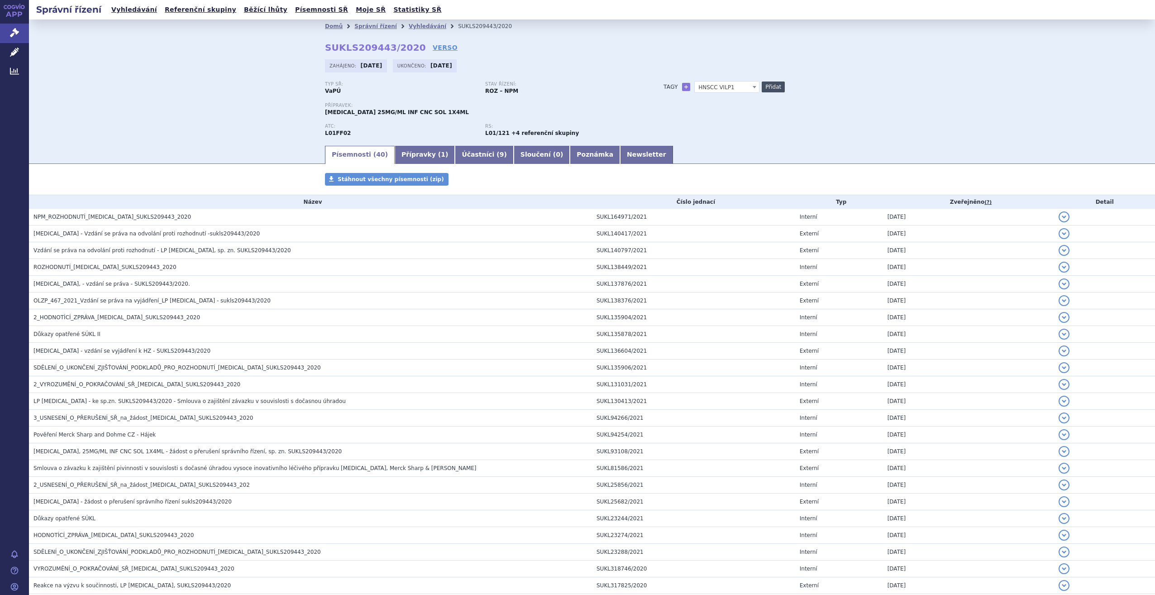
click at [769, 85] on button "Přidat" at bounding box center [773, 86] width 23 height 11
select select
click at [7, 27] on link "Správní řízení" at bounding box center [14, 33] width 29 height 19
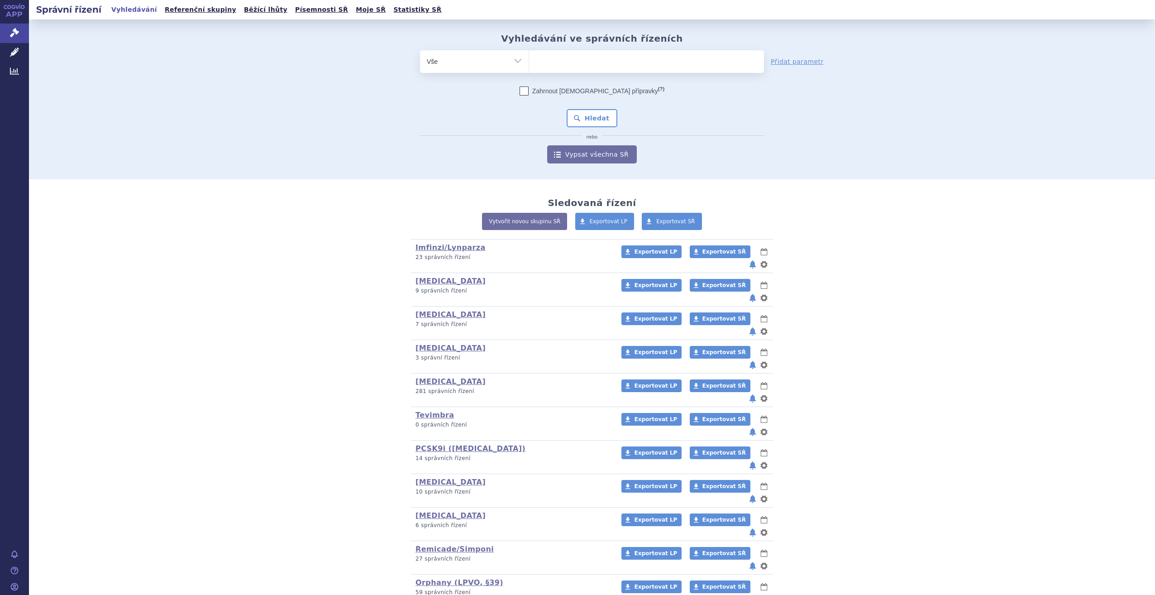
click at [555, 62] on ul at bounding box center [646, 59] width 235 height 19
click at [529, 62] on select at bounding box center [529, 61] width 0 height 23
click at [578, 57] on ul at bounding box center [646, 59] width 235 height 19
click at [529, 57] on select at bounding box center [529, 61] width 0 height 23
type input "ke"
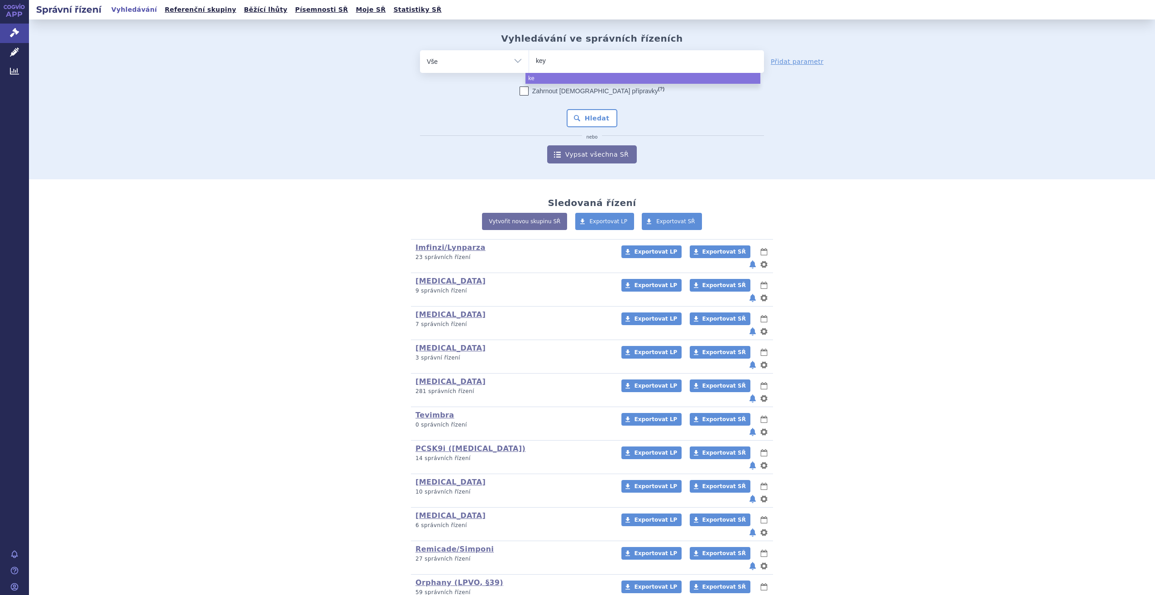
type input "keyt"
type input "keytru"
type input "keytruda"
select select "keytruda"
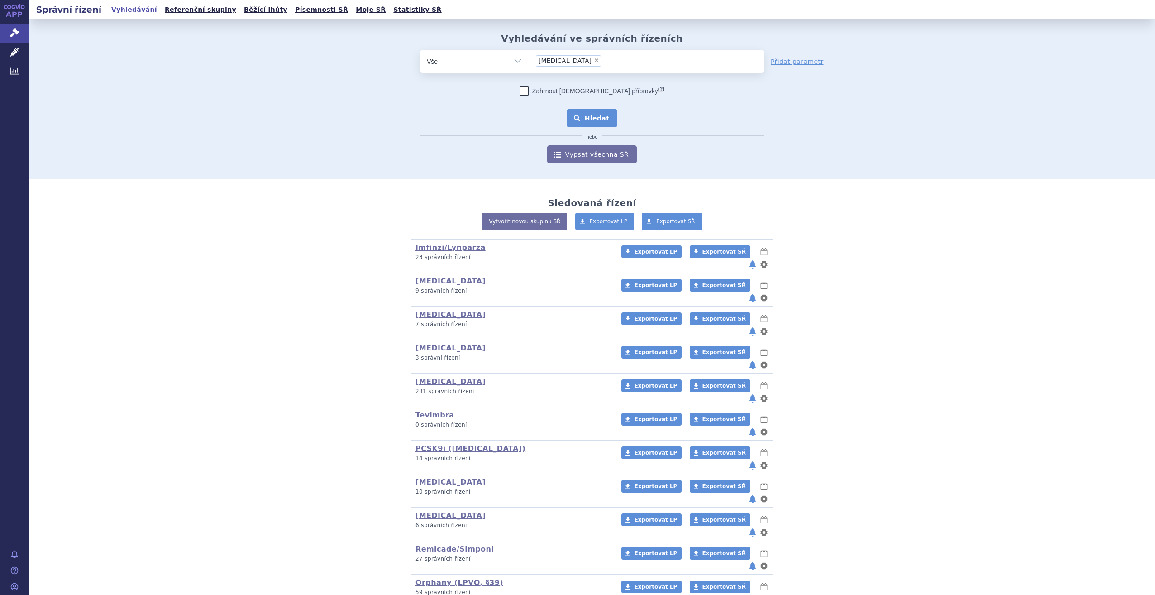
click at [595, 113] on button "Hledat" at bounding box center [592, 118] width 51 height 18
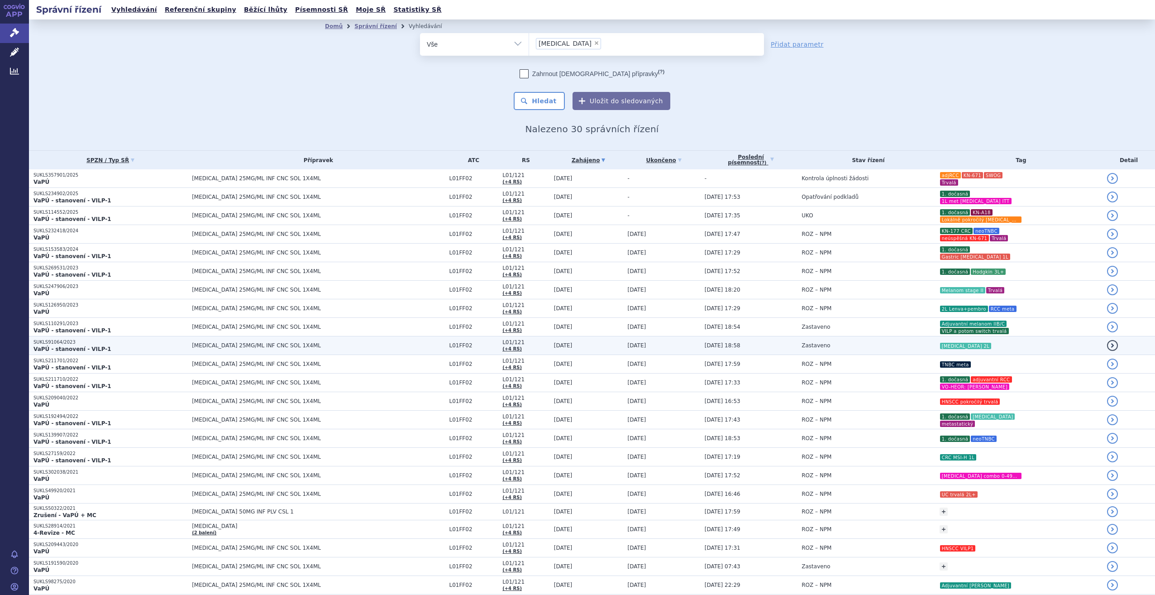
scroll to position [157, 0]
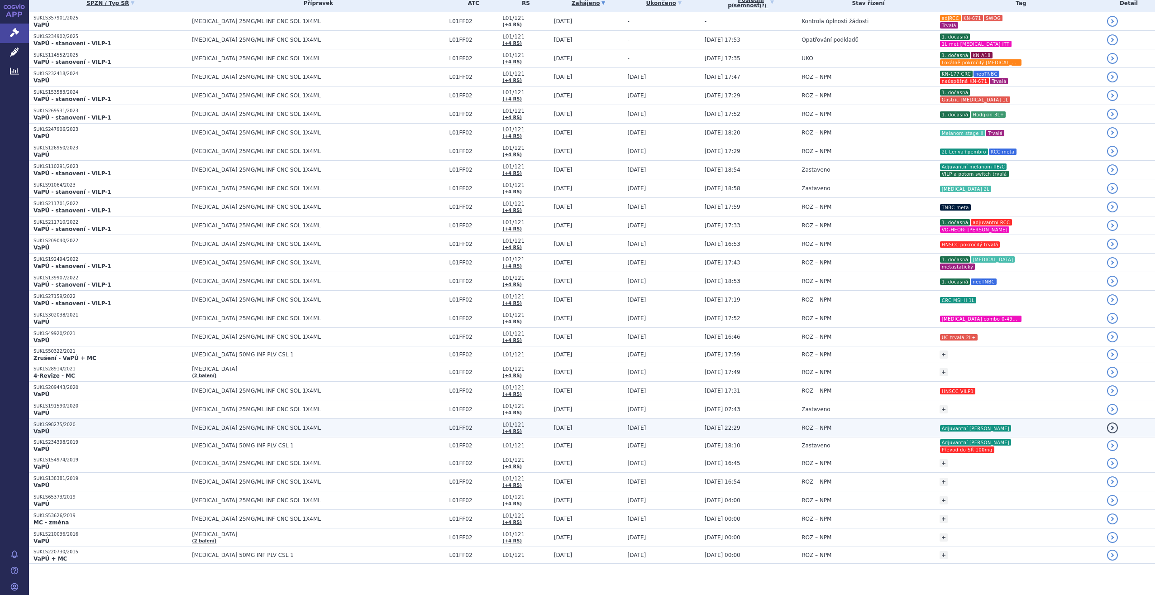
click at [857, 427] on td "ROZ – NPM" at bounding box center [866, 428] width 138 height 19
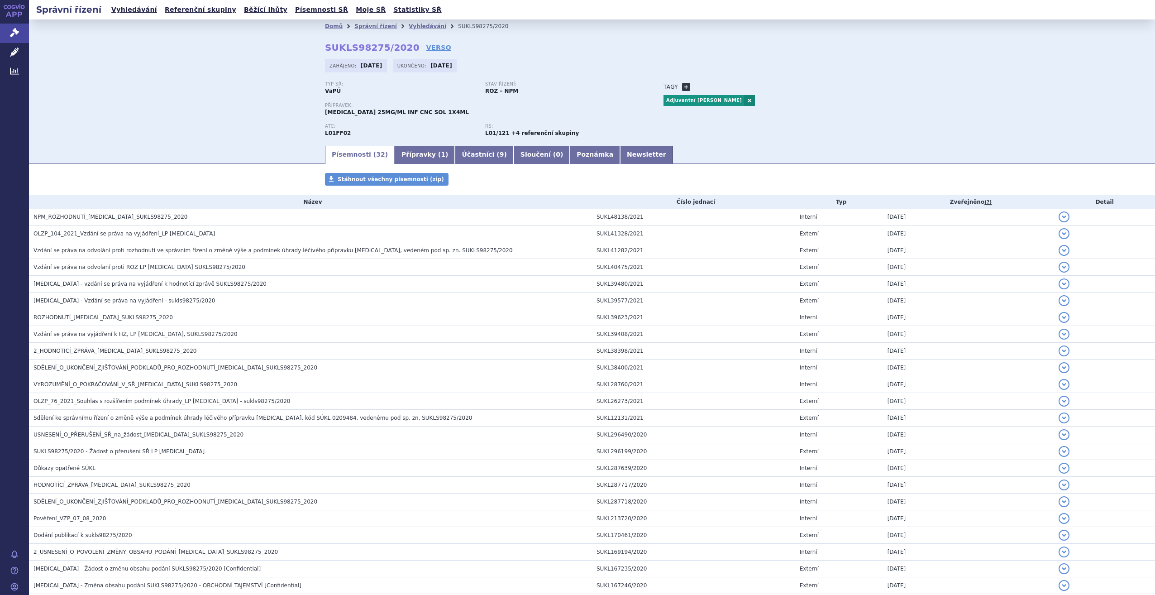
click at [682, 87] on link "+" at bounding box center [686, 87] width 8 height 8
click at [711, 83] on span at bounding box center [727, 87] width 65 height 12
drag, startPoint x: 736, startPoint y: 101, endPoint x: 668, endPoint y: 101, distance: 67.9
click at [668, 101] on body "APP Správní řízení Léčivé přípravky Analytics Notifikace [GEOGRAPHIC_DATA] [PER…" at bounding box center [577, 297] width 1155 height 595
type input "[MEDICAL_DATA] 50+ combo"
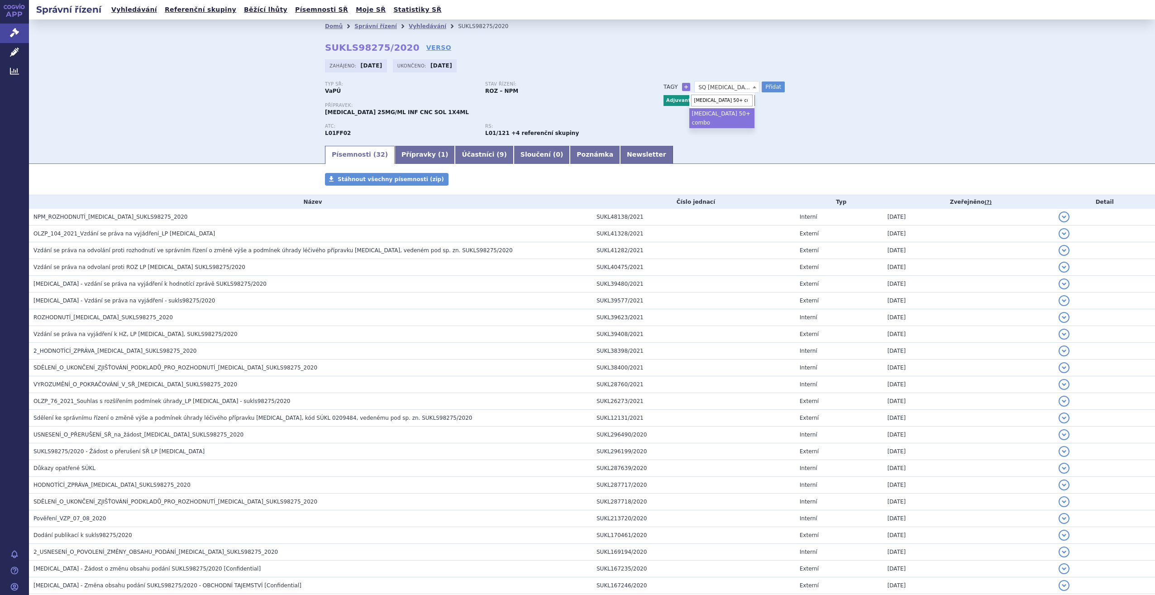
select select "[MEDICAL_DATA] 50+ combo"
click at [765, 90] on button "Přidat" at bounding box center [773, 86] width 23 height 11
select select
click at [420, 25] on link "Vyhledávání" at bounding box center [428, 26] width 38 height 6
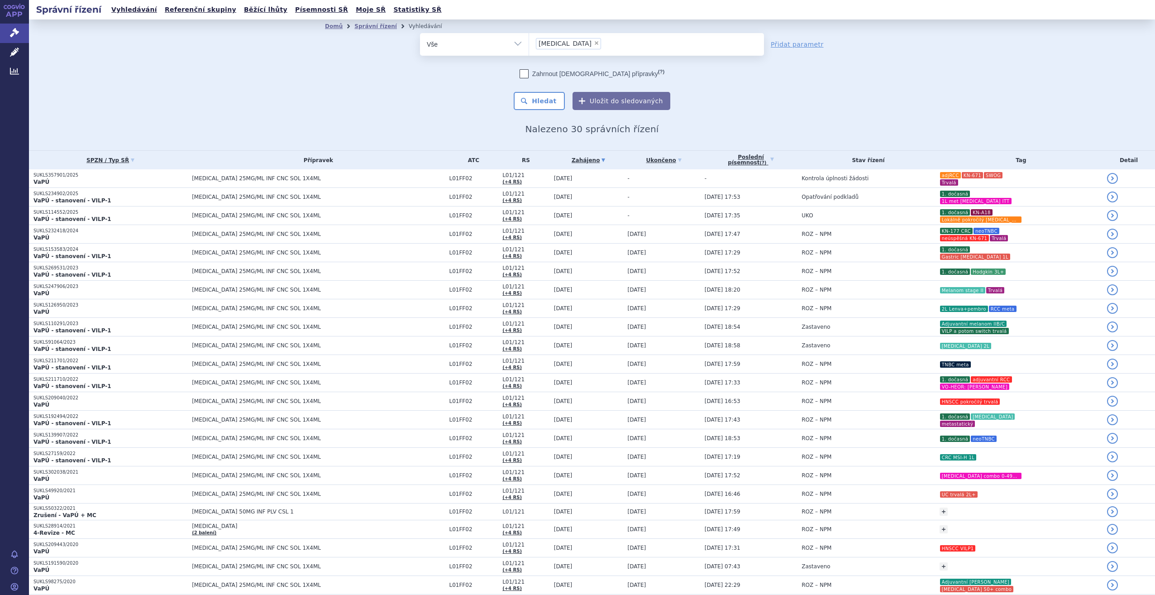
scroll to position [157, 0]
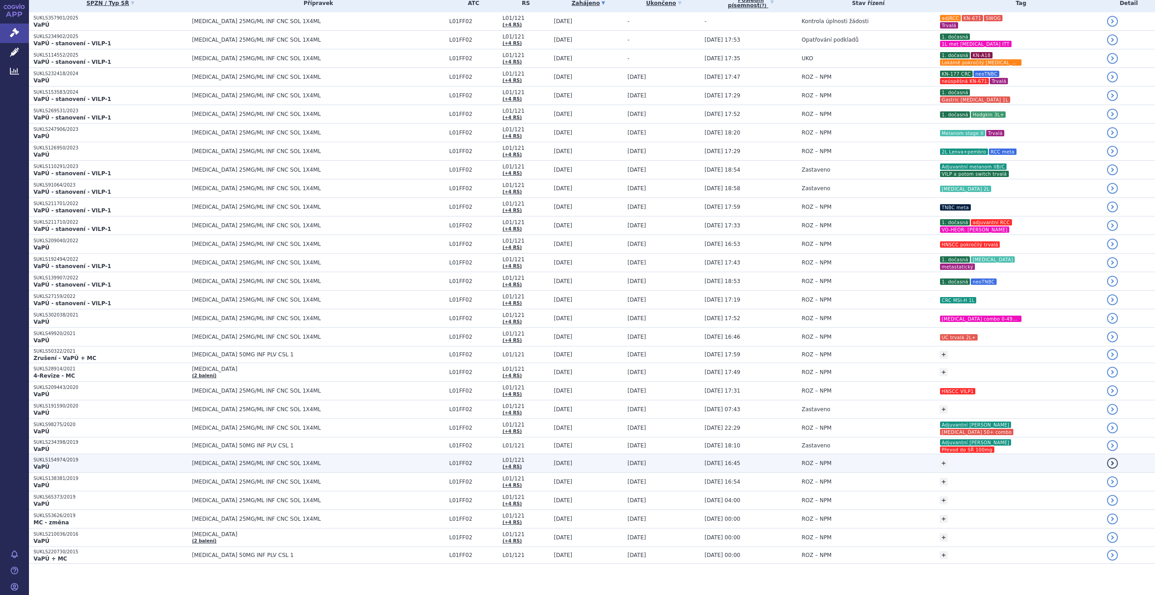
click at [883, 460] on td "ROZ – NPM" at bounding box center [866, 463] width 138 height 19
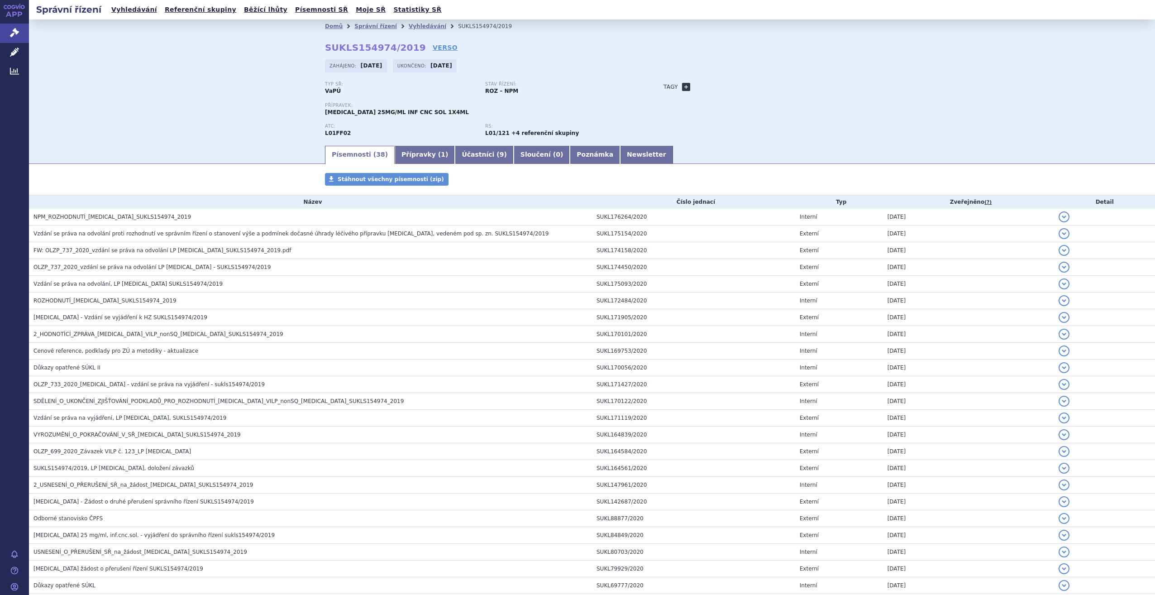
click at [684, 88] on link "+" at bounding box center [686, 87] width 8 height 8
click at [699, 90] on span at bounding box center [727, 87] width 65 height 12
select select "120mg"
click at [731, 89] on span "120mg" at bounding box center [727, 87] width 64 height 12
click at [732, 97] on input "search" at bounding box center [722, 101] width 62 height 12
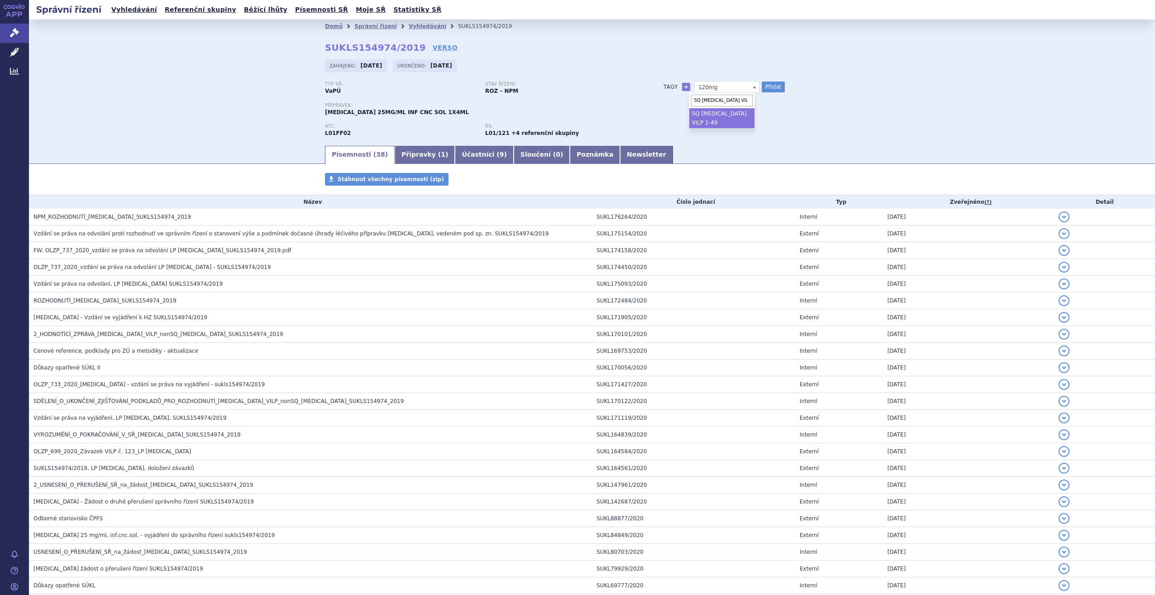
type input "SQ [MEDICAL_DATA] VILP 1-49"
select select "SQ [MEDICAL_DATA] VILP 1-49"
click at [772, 91] on button "Přidat" at bounding box center [773, 86] width 23 height 11
select select
click at [676, 86] on div "Tagy + 120mg SQ [MEDICAL_DATA] VILP 1-49 Přidat SQ [MEDICAL_DATA] VILP 1-49" at bounding box center [753, 93] width 214 height 24
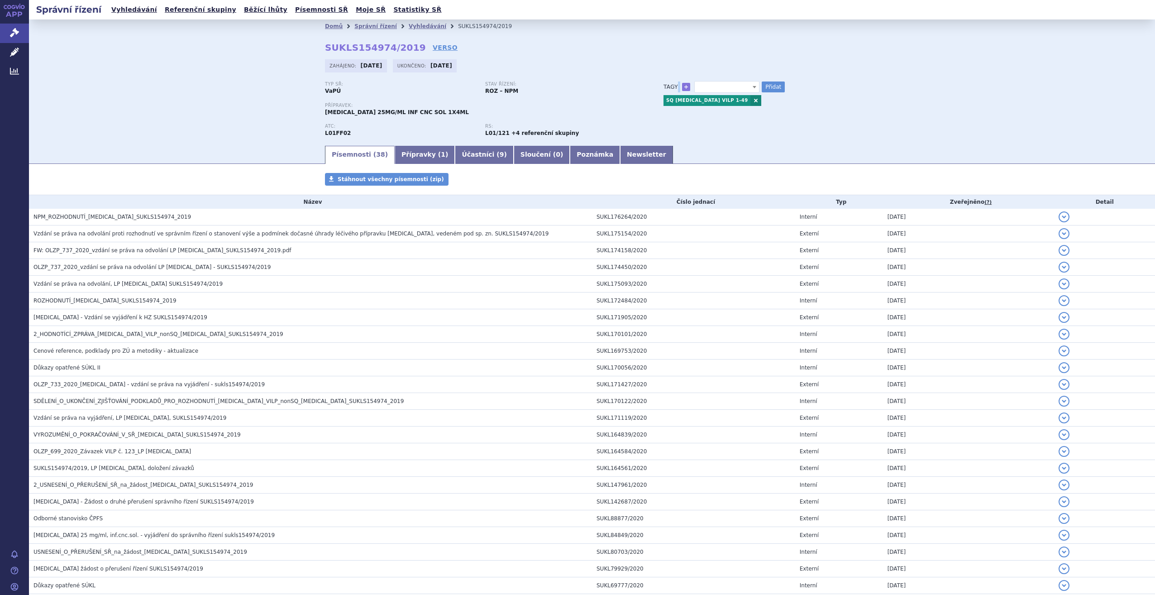
click at [418, 23] on link "Vyhledávání" at bounding box center [428, 26] width 38 height 6
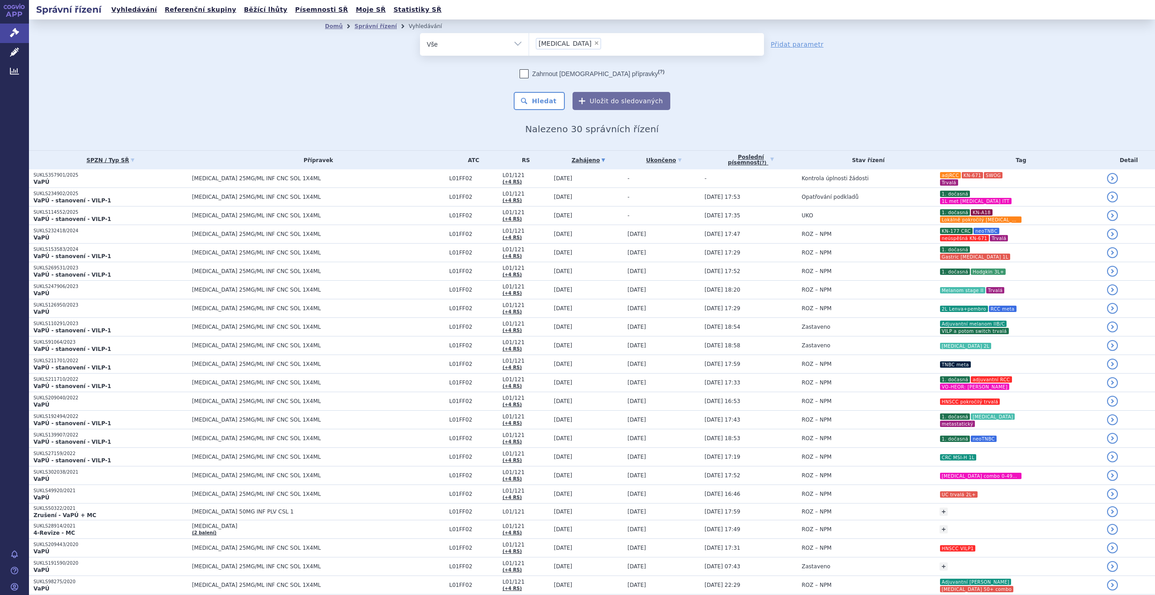
scroll to position [157, 0]
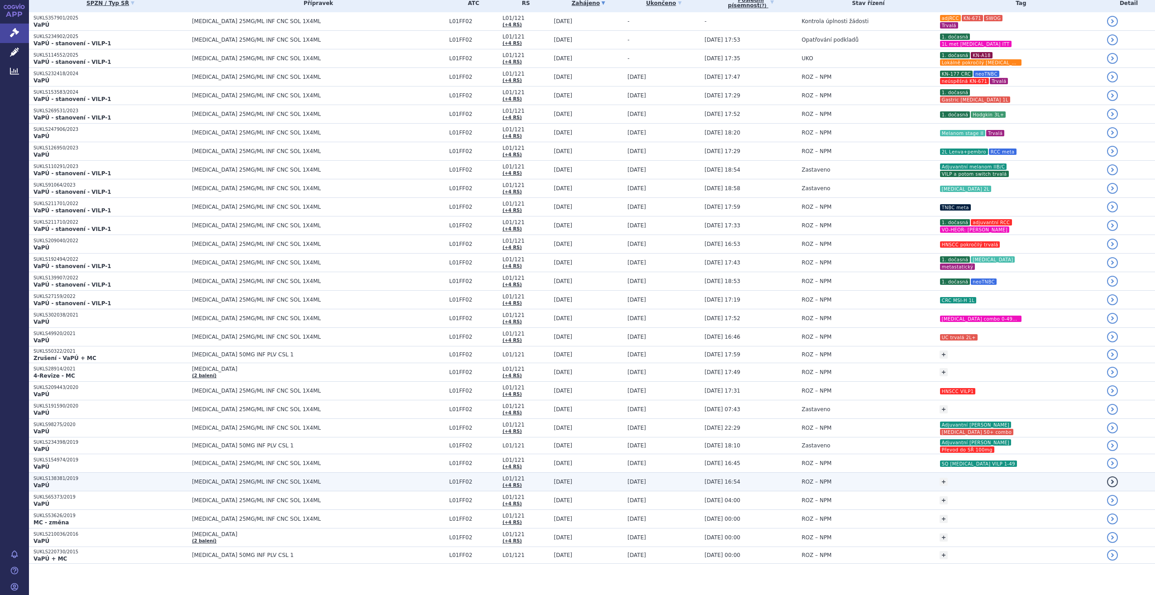
click at [941, 479] on div "+ Přidat" at bounding box center [1021, 482] width 163 height 16
click at [862, 481] on td "ROZ – NPM" at bounding box center [866, 482] width 138 height 19
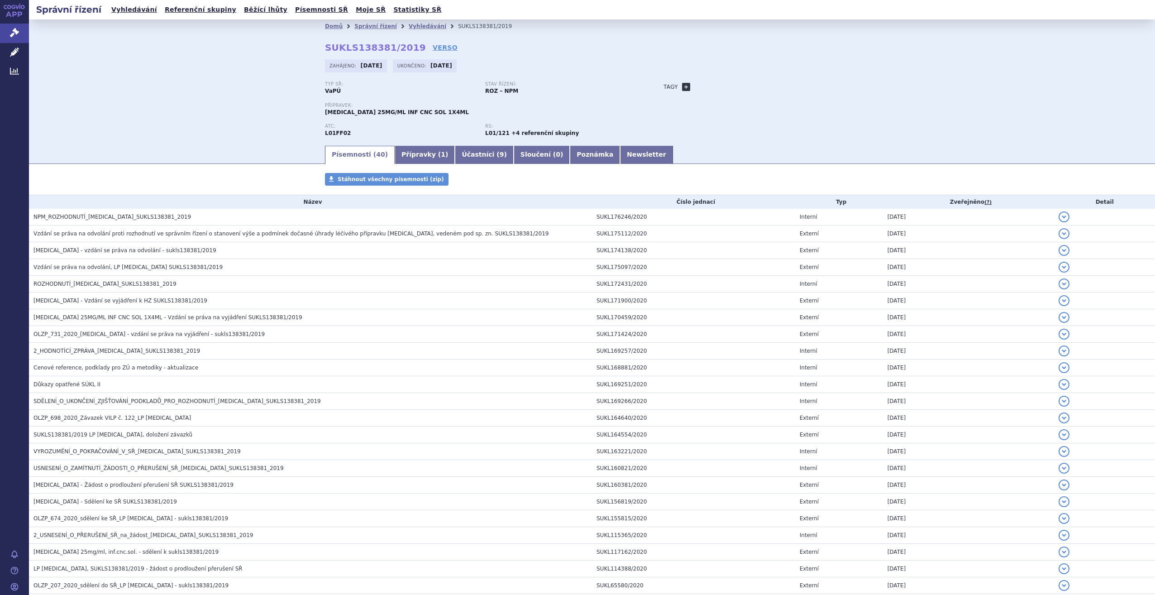
click at [682, 85] on link "+" at bounding box center [686, 87] width 8 height 8
click at [705, 91] on span at bounding box center [727, 87] width 65 height 12
type input "SQ [MEDICAL_DATA] VILP1"
click at [766, 82] on button "Přidat" at bounding box center [773, 86] width 23 height 11
click at [689, 100] on link at bounding box center [690, 100] width 11 height 11
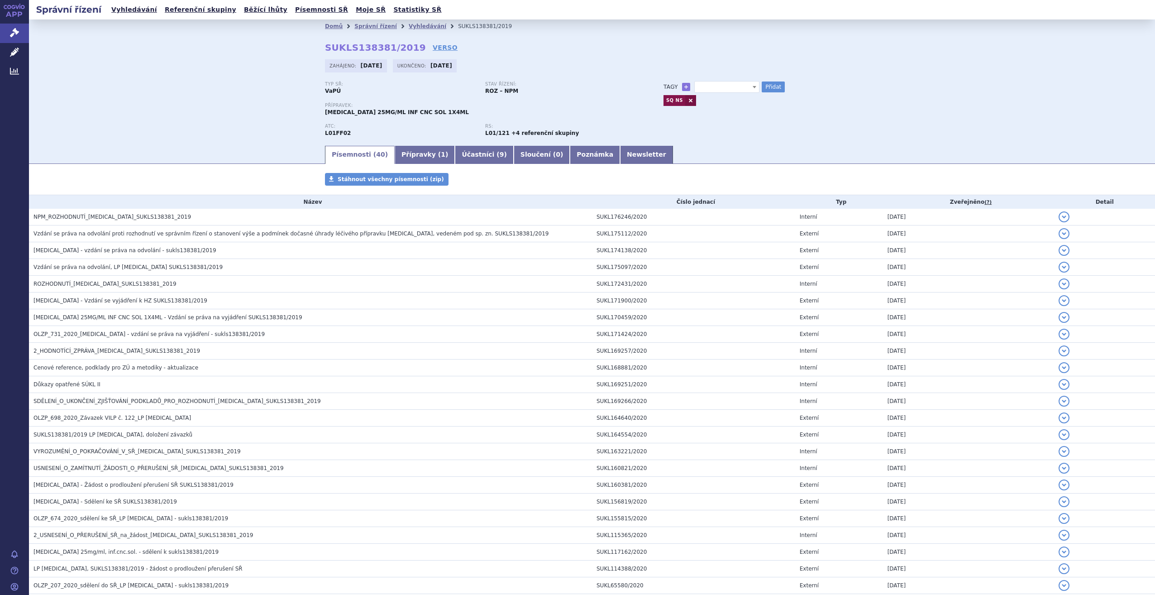
click at [685, 101] on div "Typ SŘ: VaPÚ Stav řízení: ROZ – NPM Přípravek: [MEDICAL_DATA] 25MG/ML INF CNC S…" at bounding box center [592, 112] width 534 height 63
click at [711, 85] on span "SQ [MEDICAL_DATA] VILP1" at bounding box center [727, 87] width 65 height 12
click at [763, 91] on button "Přidat" at bounding box center [773, 86] width 23 height 11
select select
click at [409, 25] on link "Vyhledávání" at bounding box center [428, 26] width 38 height 6
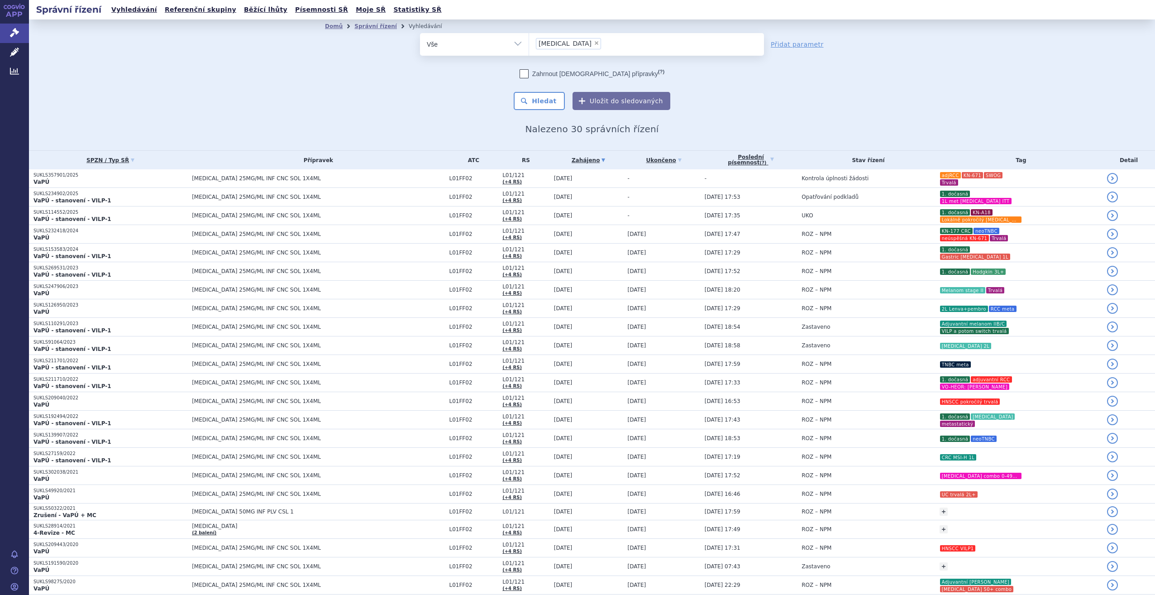
scroll to position [157, 0]
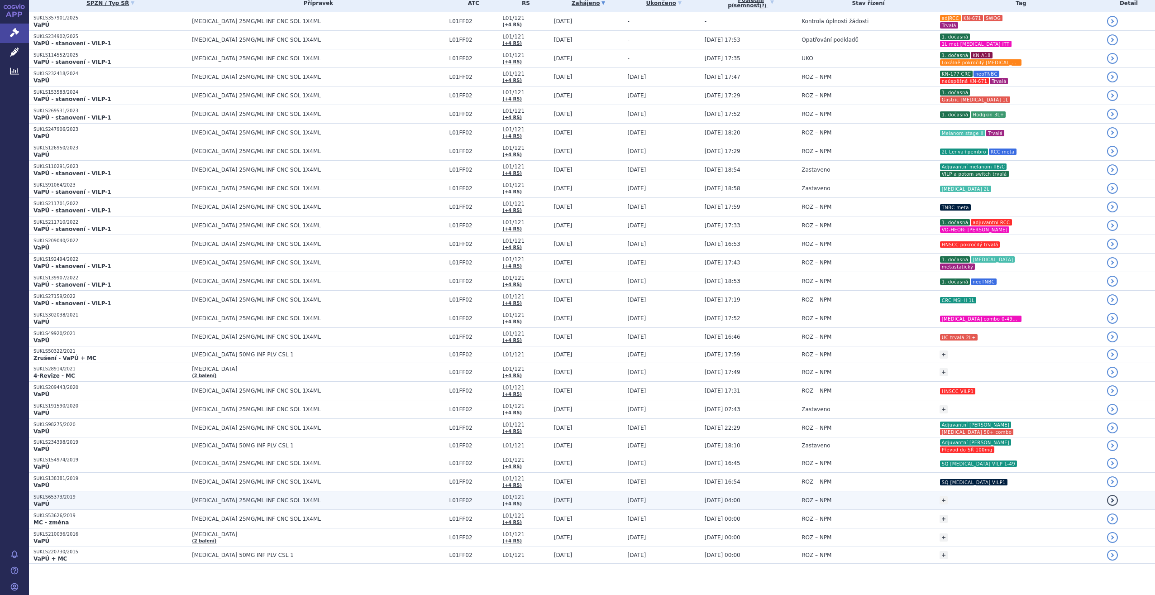
click at [877, 500] on td "ROZ – NPM" at bounding box center [866, 500] width 138 height 19
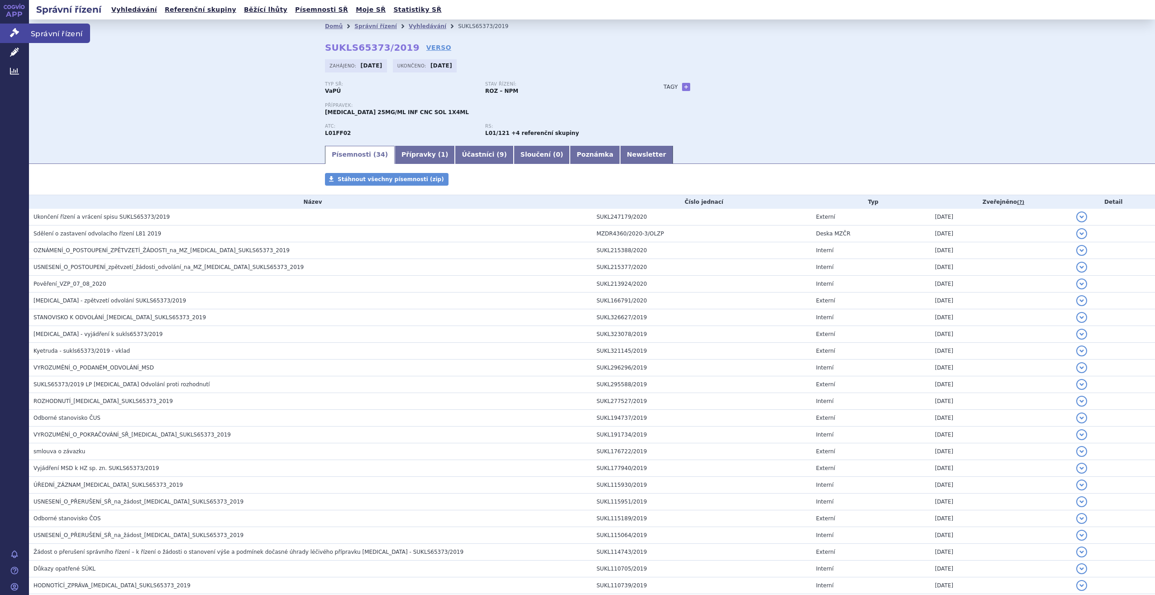
click at [19, 33] on link "Správní řízení" at bounding box center [14, 33] width 29 height 19
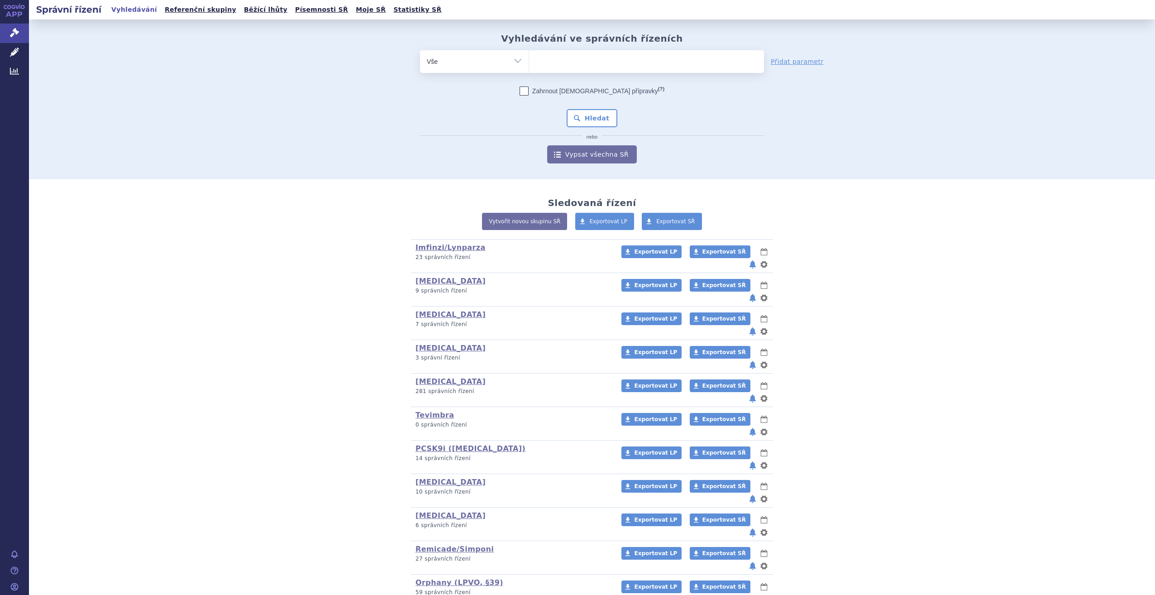
click at [567, 62] on ul at bounding box center [646, 59] width 235 height 19
click at [529, 62] on select at bounding box center [529, 61] width 0 height 23
type input "te"
type input "tec"
type input "tece"
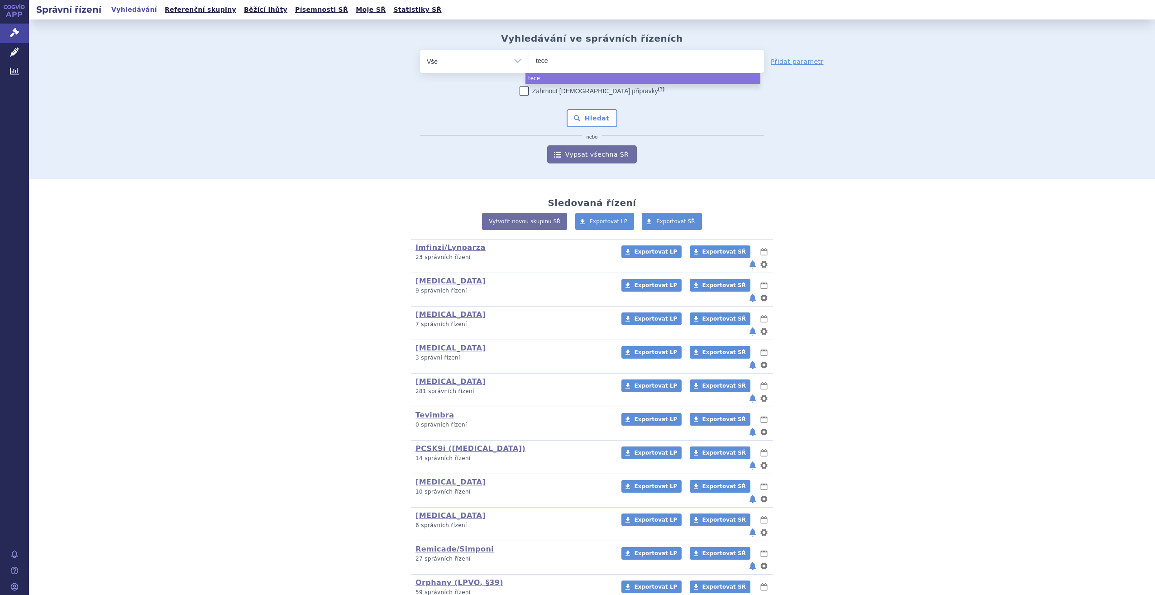
type input "tecen"
type input "tecentr"
type input "[MEDICAL_DATA]"
select select "[MEDICAL_DATA]"
click at [609, 122] on button "Hledat" at bounding box center [592, 118] width 51 height 18
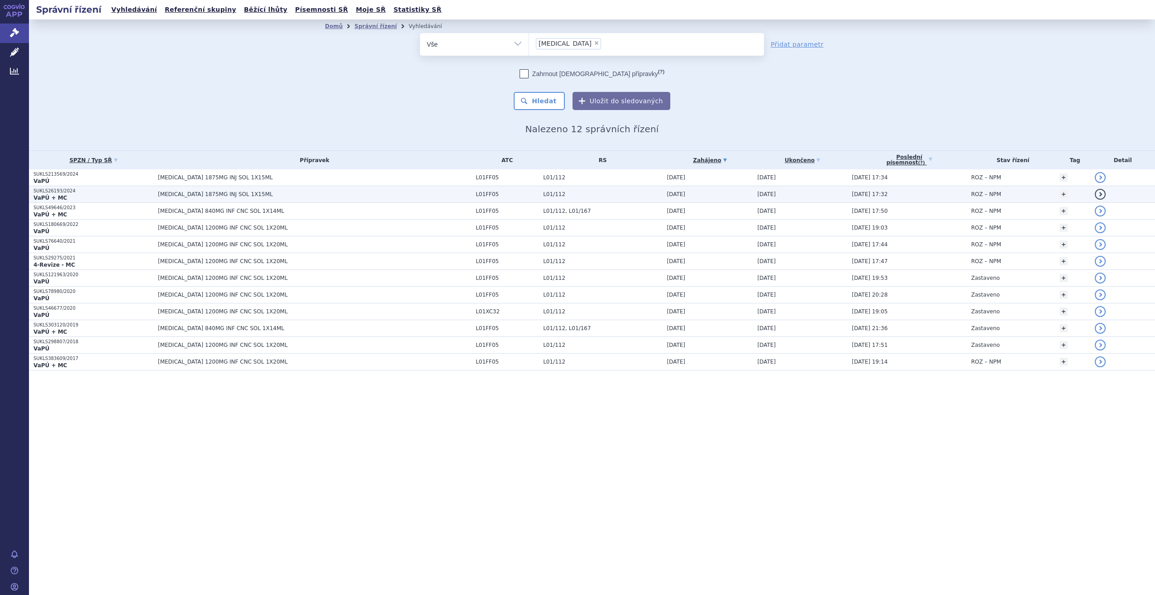
click at [213, 191] on span "[MEDICAL_DATA] 1875MG INJ SOL 1X15ML" at bounding box center [271, 194] width 226 height 6
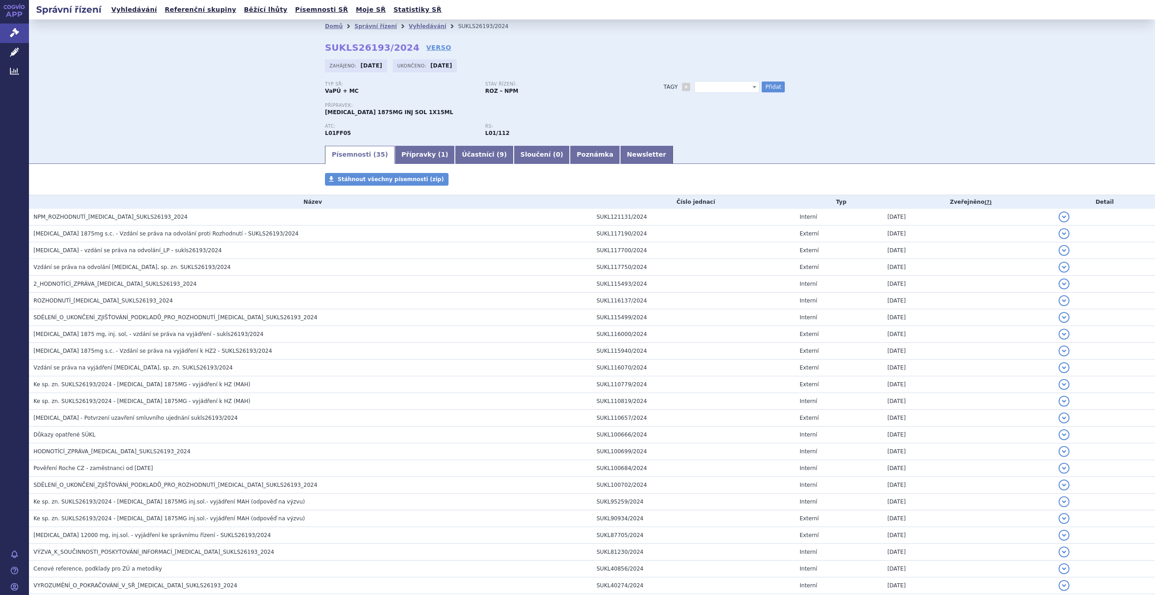
click at [690, 86] on div "Tagy + Přidat" at bounding box center [753, 86] width 214 height 11
drag, startPoint x: 691, startPoint y: 86, endPoint x: 699, endPoint y: 86, distance: 8.1
click at [699, 86] on span at bounding box center [727, 87] width 65 height 12
type input "Atezo s.c."
select select "Atezo s.c."
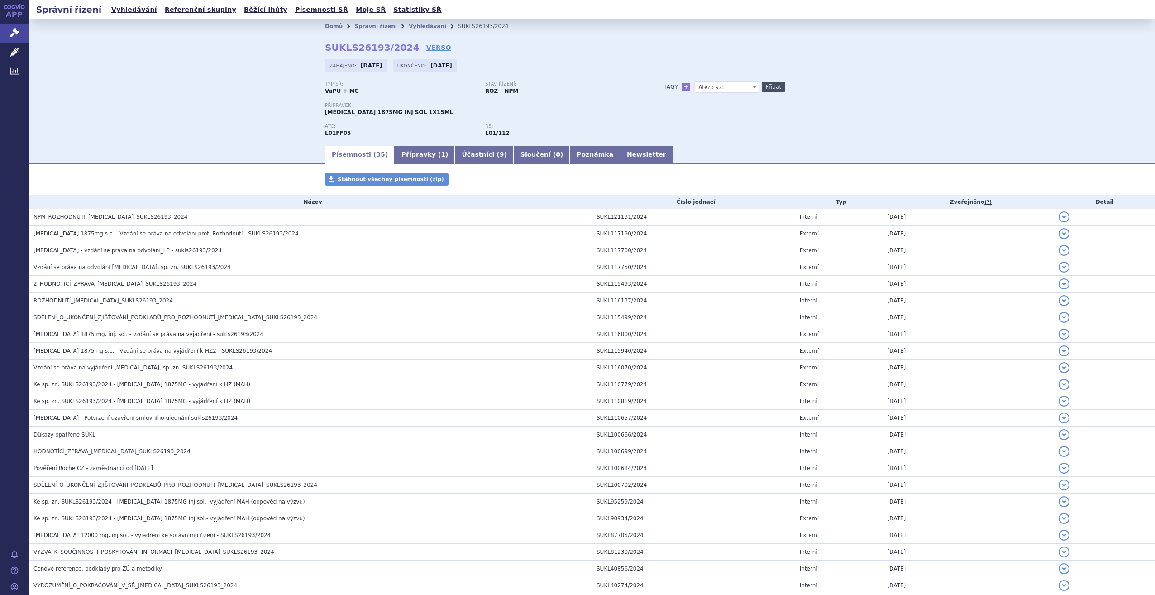
click at [773, 88] on button "Přidat" at bounding box center [773, 86] width 23 height 11
select select
click at [409, 24] on link "Vyhledávání" at bounding box center [428, 26] width 38 height 6
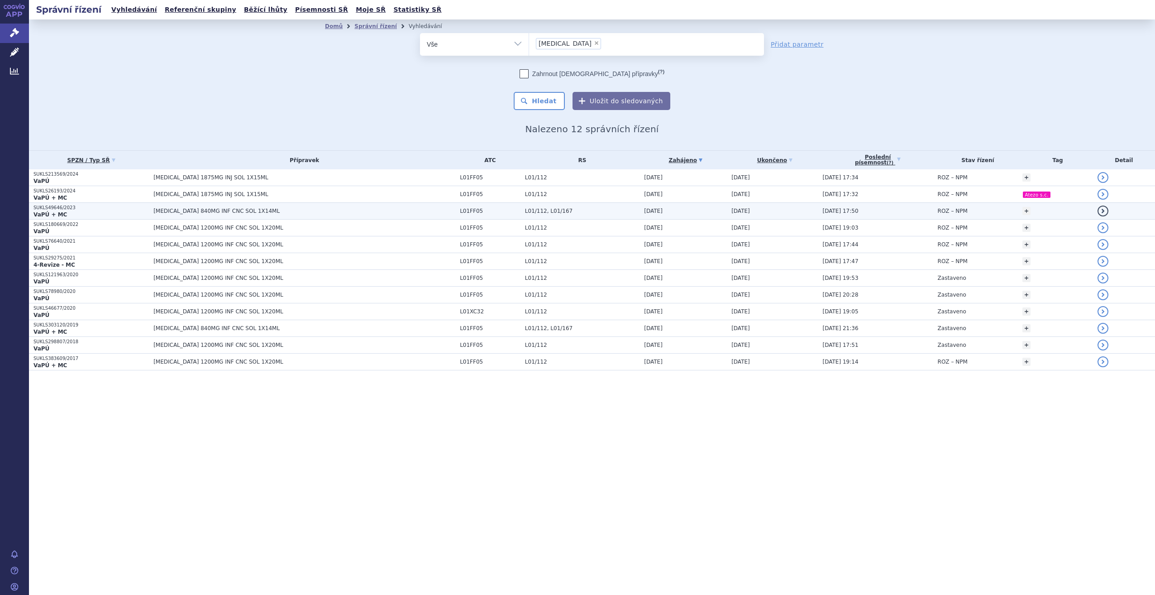
click at [958, 209] on span "ROZ – NPM" at bounding box center [953, 211] width 30 height 6
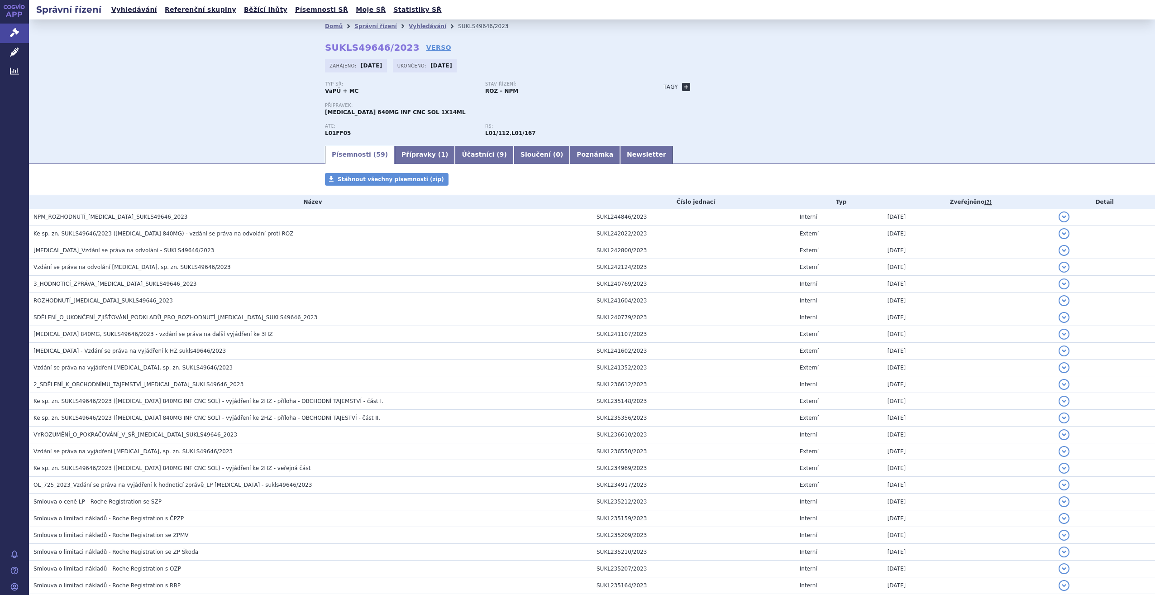
click at [684, 84] on link "+" at bounding box center [686, 87] width 8 height 8
click at [703, 86] on span at bounding box center [727, 87] width 65 height 12
type input "ES-SCLC"
select select "ES-SCLC"
click at [768, 87] on button "Přidat" at bounding box center [773, 86] width 23 height 11
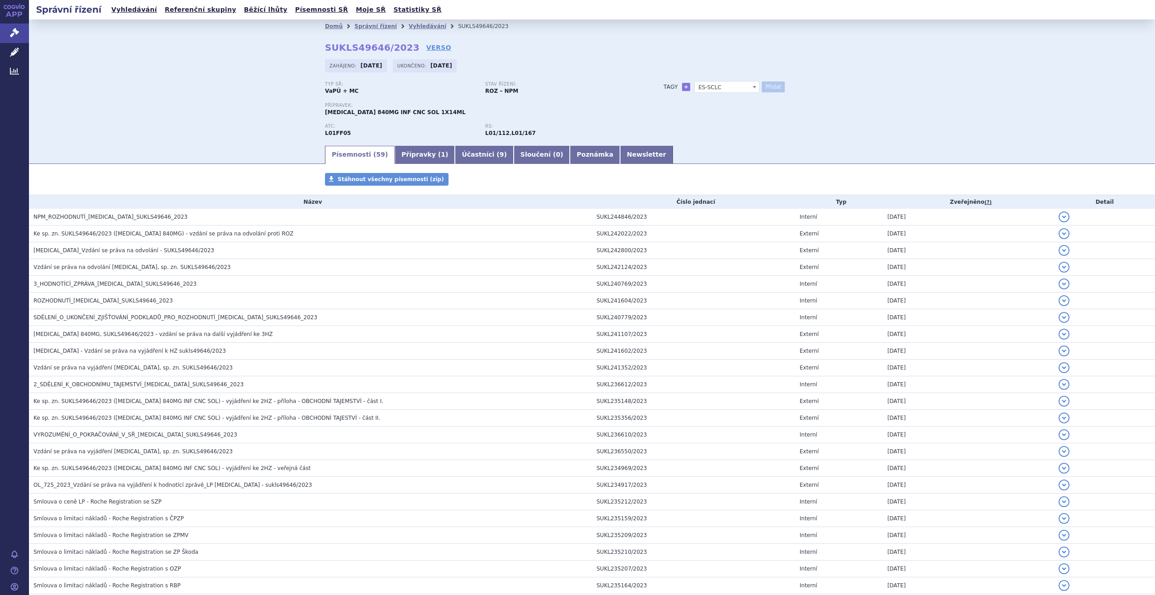
select select
click at [421, 28] on link "Vyhledávání" at bounding box center [428, 26] width 38 height 6
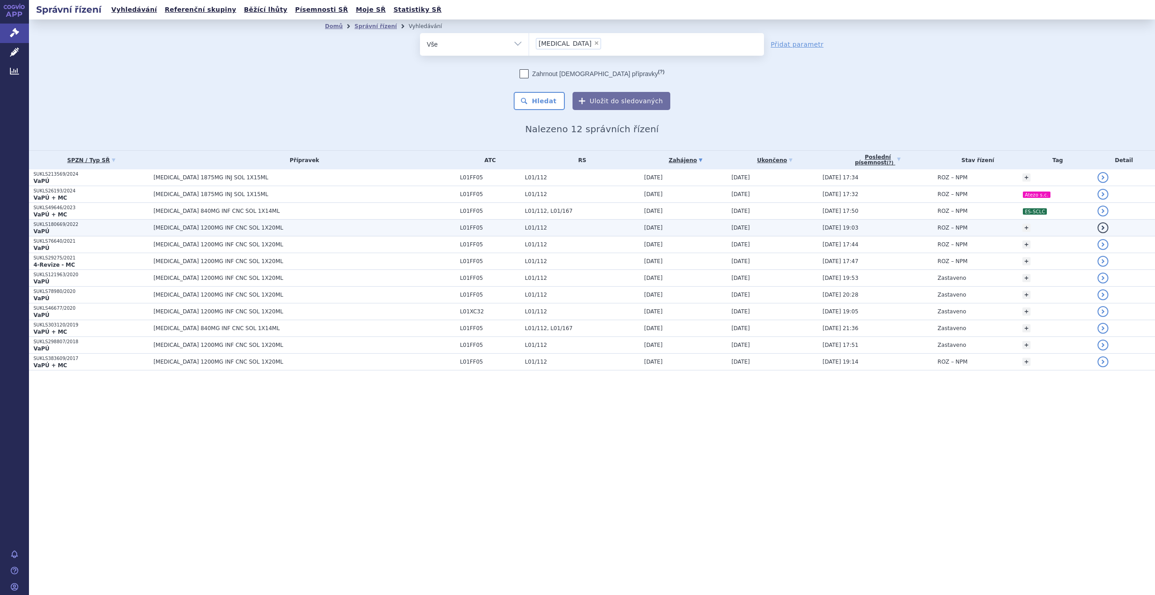
click at [963, 228] on td "ROZ – NPM" at bounding box center [976, 228] width 85 height 17
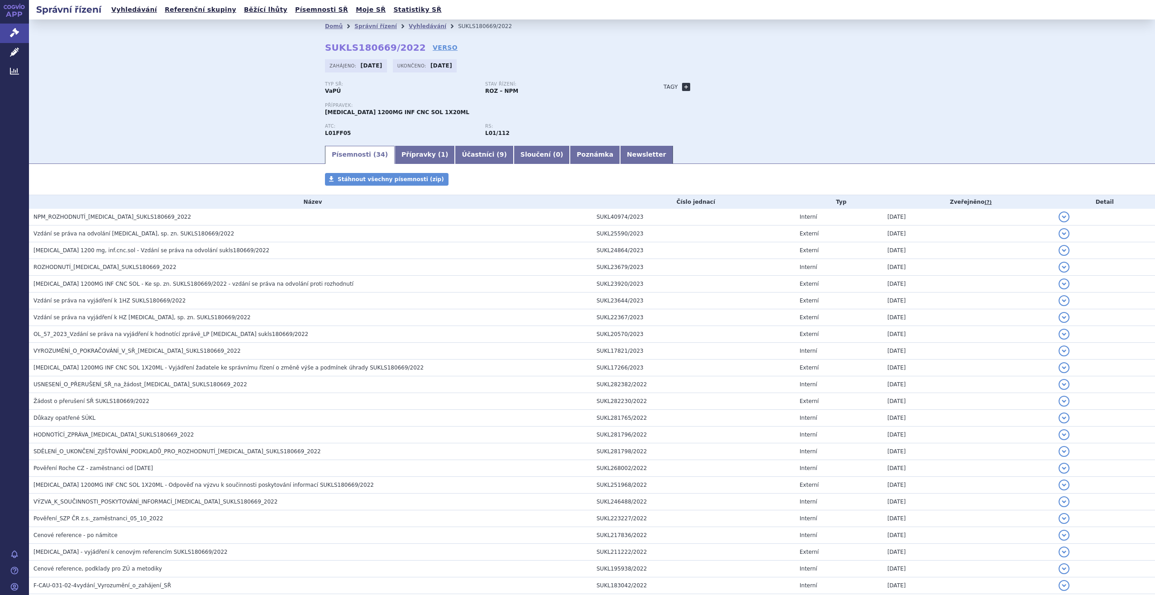
click at [685, 87] on link "+" at bounding box center [686, 87] width 8 height 8
click at [713, 90] on span at bounding box center [727, 87] width 65 height 12
type input "Adjuvantní [MEDICAL_DATA]"
select select "Adjuvantní [MEDICAL_DATA]"
click at [771, 89] on button "Přidat" at bounding box center [773, 86] width 23 height 11
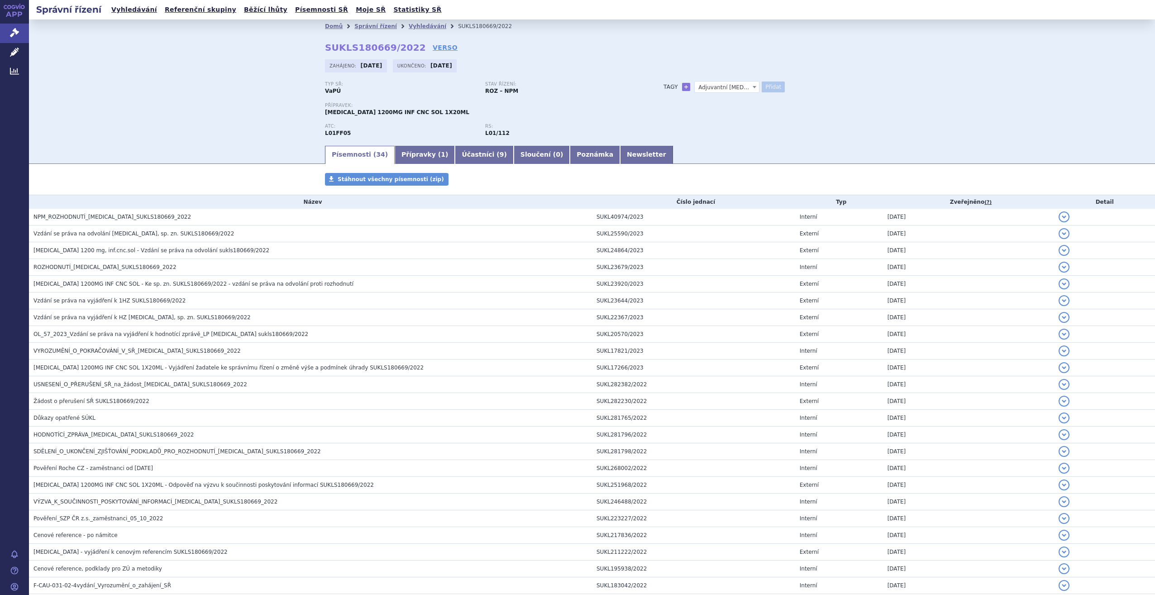
select select
click at [422, 27] on link "Vyhledávání" at bounding box center [428, 26] width 38 height 6
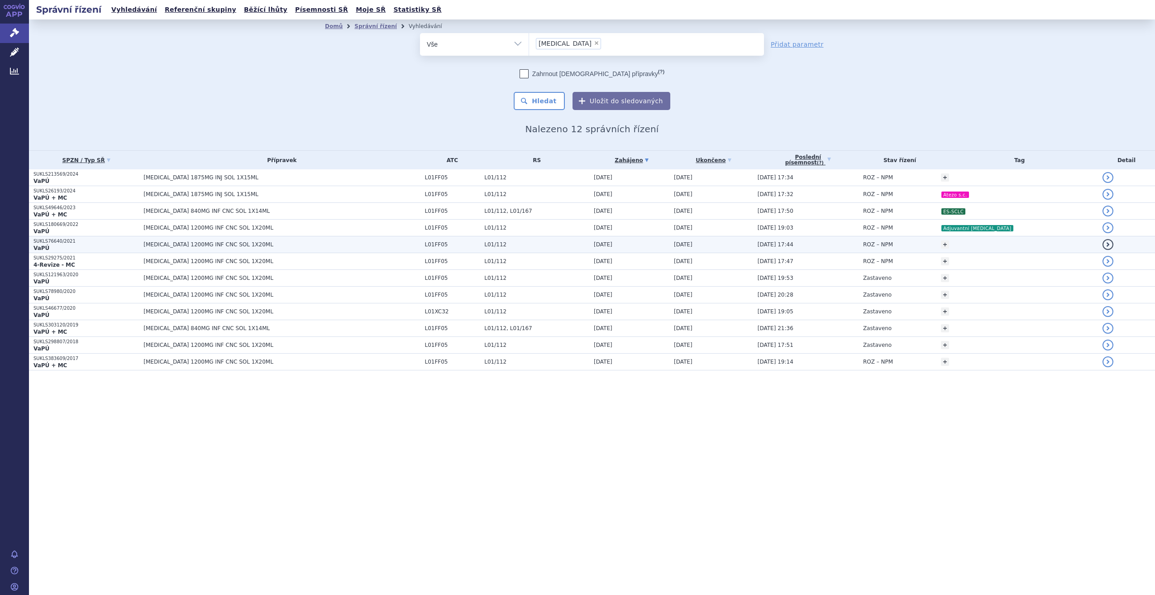
click at [893, 243] on span "ROZ – NPM" at bounding box center [878, 244] width 30 height 6
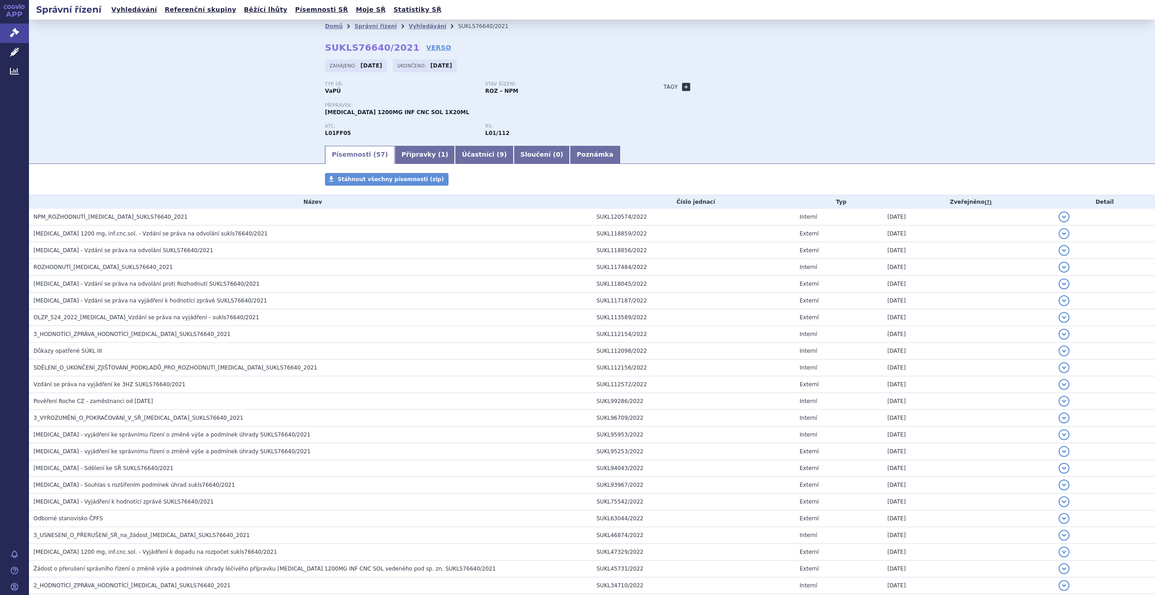
drag, startPoint x: 684, startPoint y: 86, endPoint x: 687, endPoint y: 90, distance: 5.2
click at [684, 86] on link "+" at bounding box center [686, 87] width 8 height 8
click at [702, 87] on span at bounding box center [727, 87] width 65 height 12
type input "HCC, [MEDICAL_DATA] 1L"
select select "HCC, [MEDICAL_DATA] 1L"
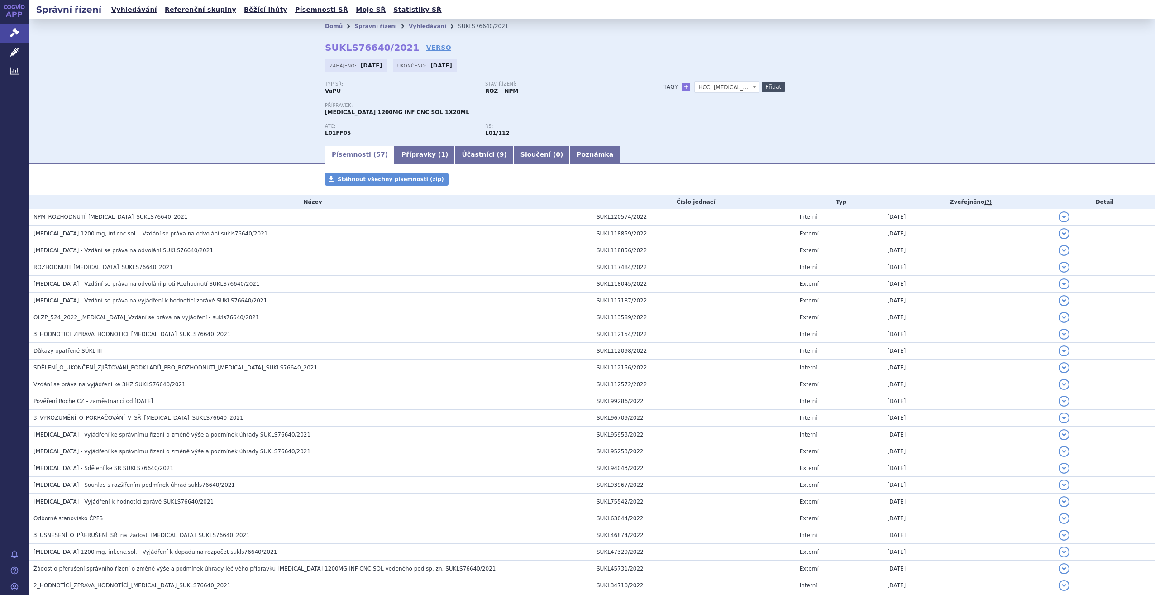
click at [769, 91] on button "Přidat" at bounding box center [773, 86] width 23 height 11
select select
click at [415, 24] on link "Vyhledávání" at bounding box center [428, 26] width 38 height 6
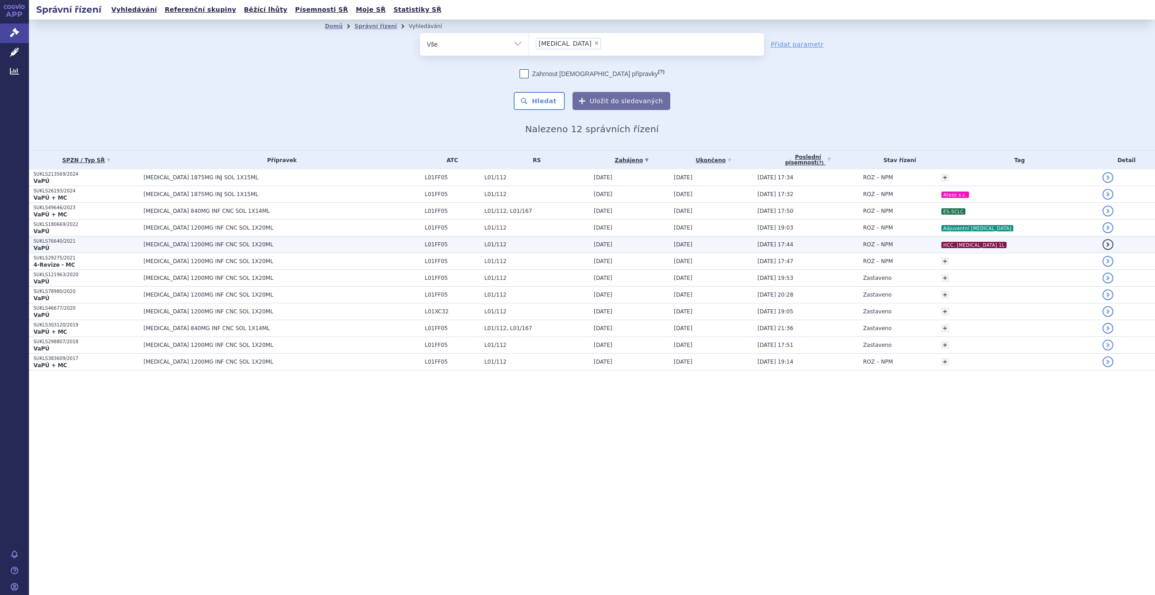
click at [937, 242] on td "ROZ – NPM" at bounding box center [898, 244] width 78 height 17
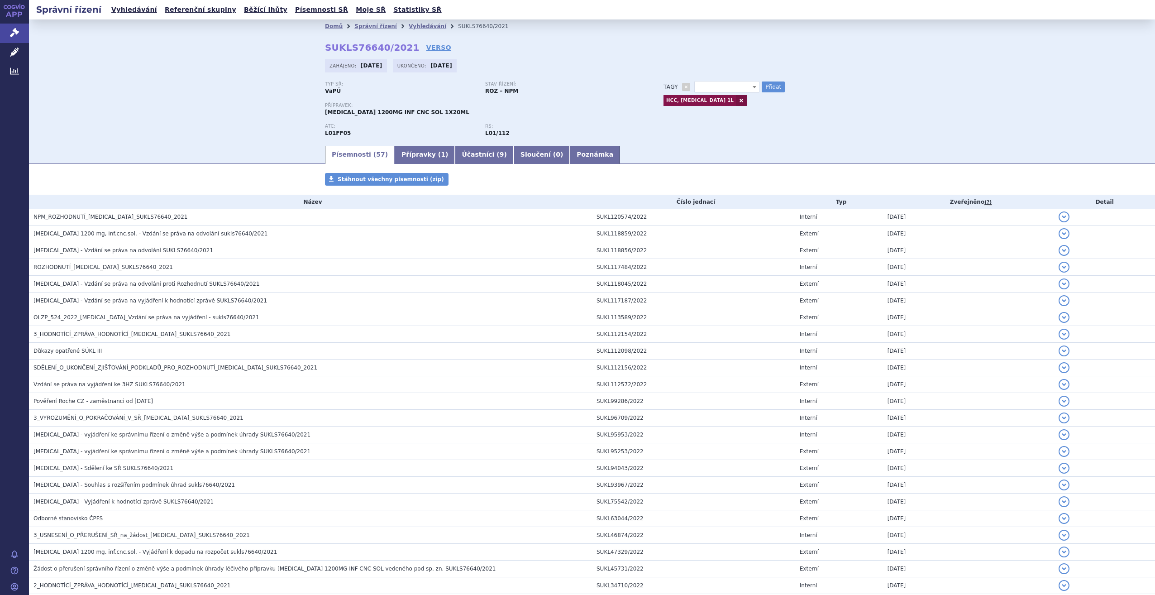
click at [721, 93] on div "HCC, [MEDICAL_DATA] 1L" at bounding box center [762, 99] width 196 height 14
click at [723, 86] on span at bounding box center [727, 87] width 65 height 12
type input "HCC"
click at [728, 107] on span "HCC" at bounding box center [722, 100] width 65 height 15
click at [762, 87] on button "Přidat" at bounding box center [773, 86] width 23 height 11
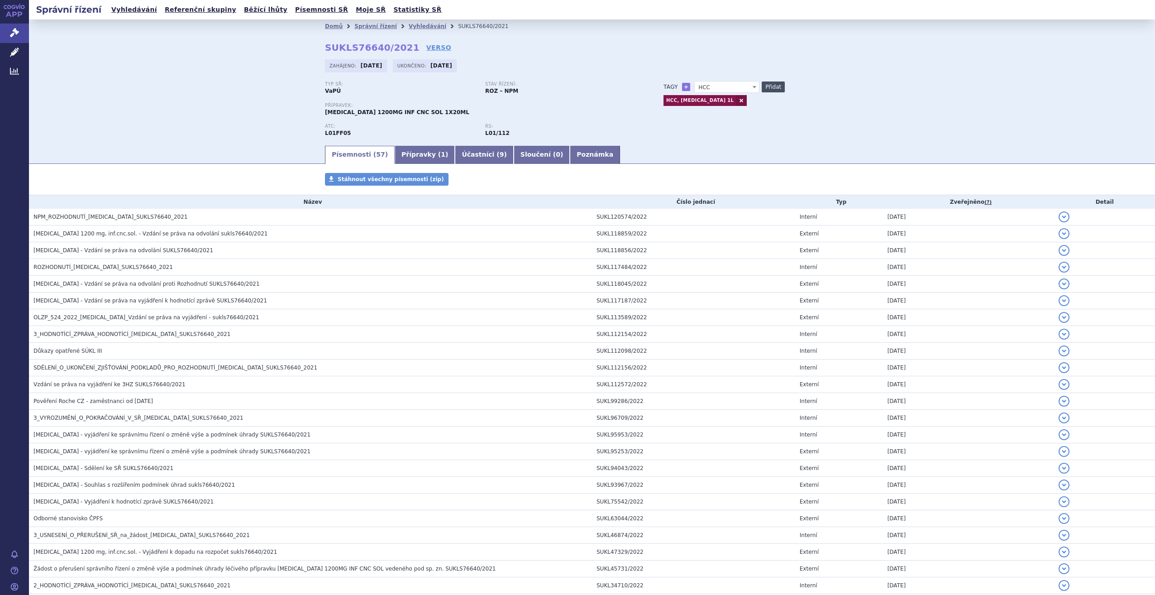
select select
click at [736, 95] on link at bounding box center [741, 100] width 11 height 11
click at [713, 89] on span at bounding box center [727, 87] width 65 height 12
type input "[MEDICAL_DATA] 1L"
select select "[MEDICAL_DATA] 1L"
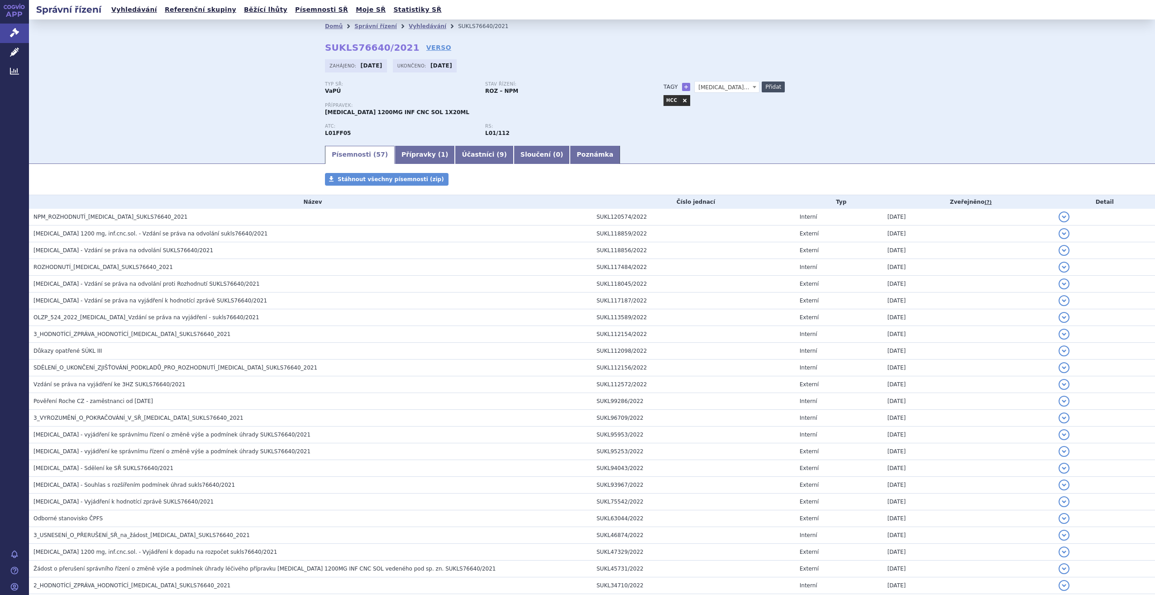
click at [769, 91] on button "Přidat" at bounding box center [773, 86] width 23 height 11
select select
click at [418, 20] on li "Vyhledávání" at bounding box center [433, 26] width 49 height 14
click at [422, 24] on link "Vyhledávání" at bounding box center [428, 26] width 38 height 6
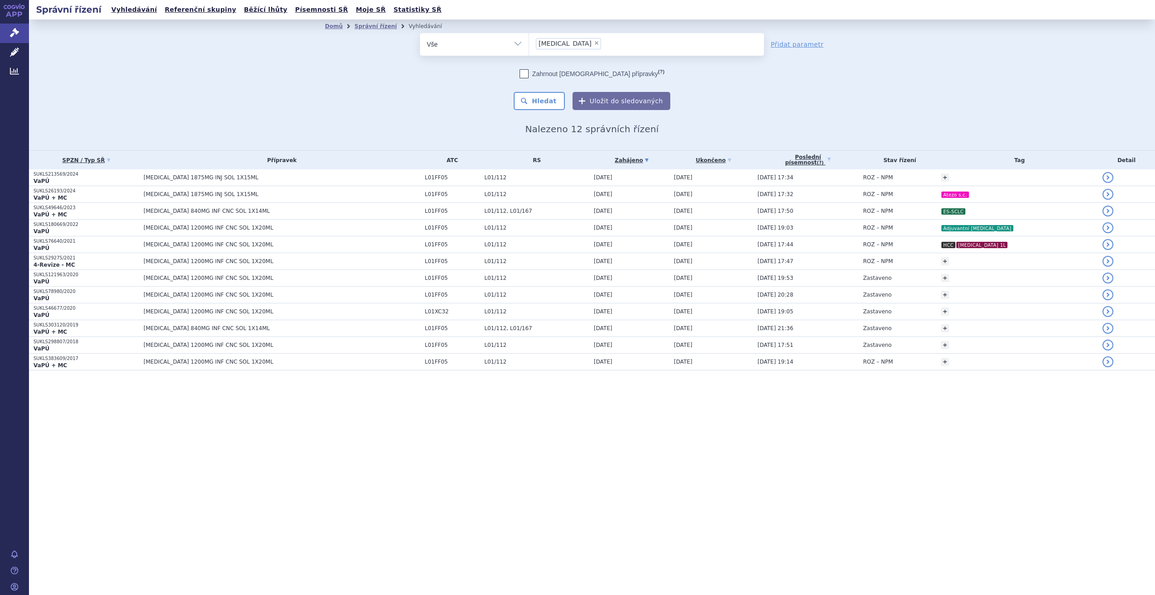
click at [594, 43] on span "×" at bounding box center [596, 42] width 5 height 5
click at [529, 43] on select "[MEDICAL_DATA]" at bounding box center [529, 44] width 0 height 23
select select
click at [76, 324] on p "SUKLS303120/2019" at bounding box center [86, 325] width 105 height 6
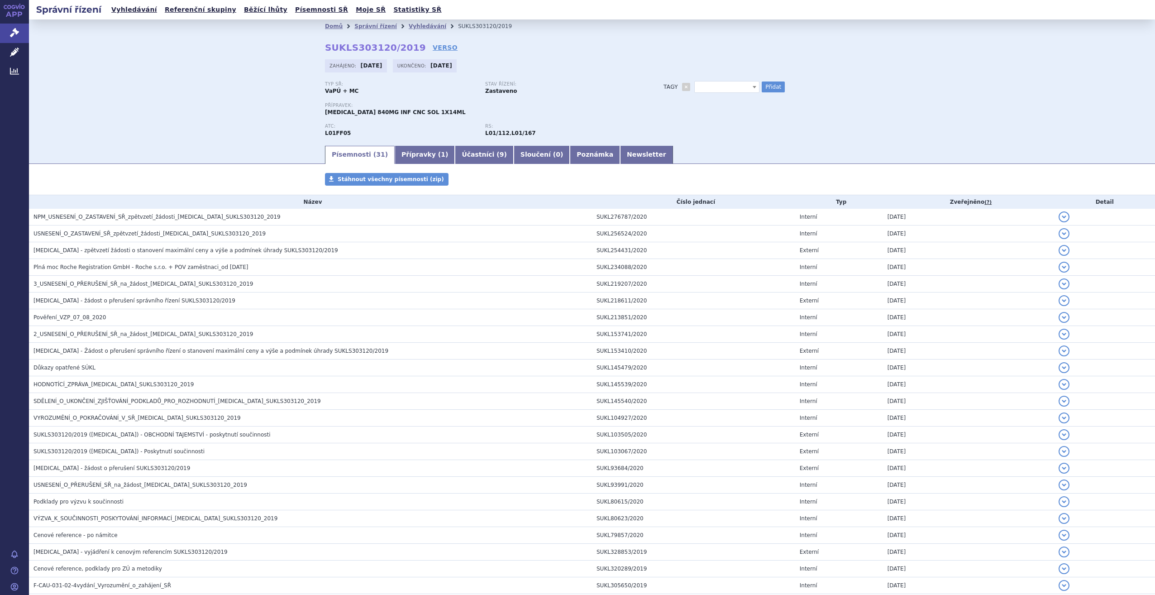
click at [712, 86] on span at bounding box center [727, 87] width 65 height 12
type input "TNBC"
click at [776, 85] on button "Přidat" at bounding box center [773, 86] width 23 height 11
select select
click at [412, 25] on link "Vyhledávání" at bounding box center [428, 26] width 38 height 6
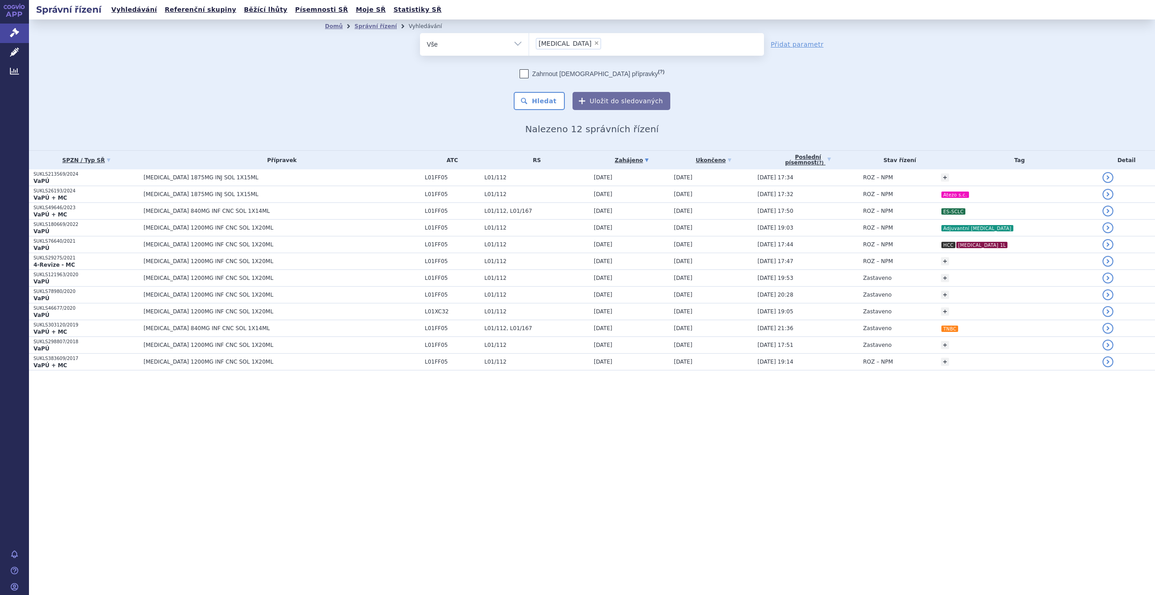
click at [594, 41] on span "×" at bounding box center [596, 42] width 5 height 5
click at [529, 41] on select "tecentriq" at bounding box center [529, 44] width 0 height 23
select select
type input "lyn"
type input "lynp"
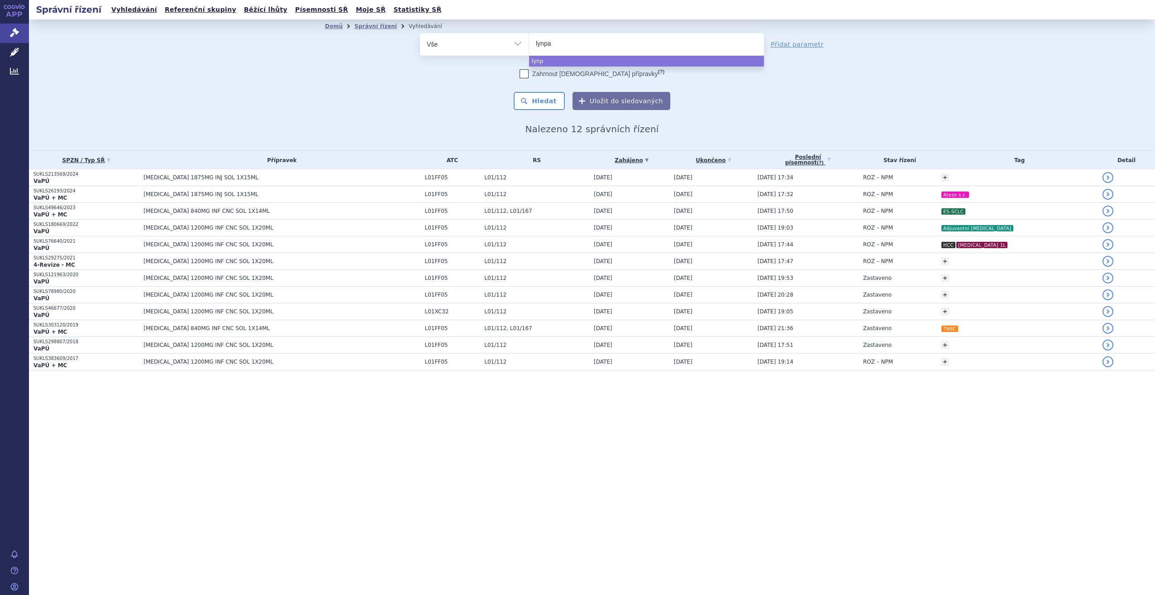
type input "lynpar"
type input "[MEDICAL_DATA]"
select select "lynparza"
click at [555, 109] on button "Hledat" at bounding box center [539, 101] width 51 height 18
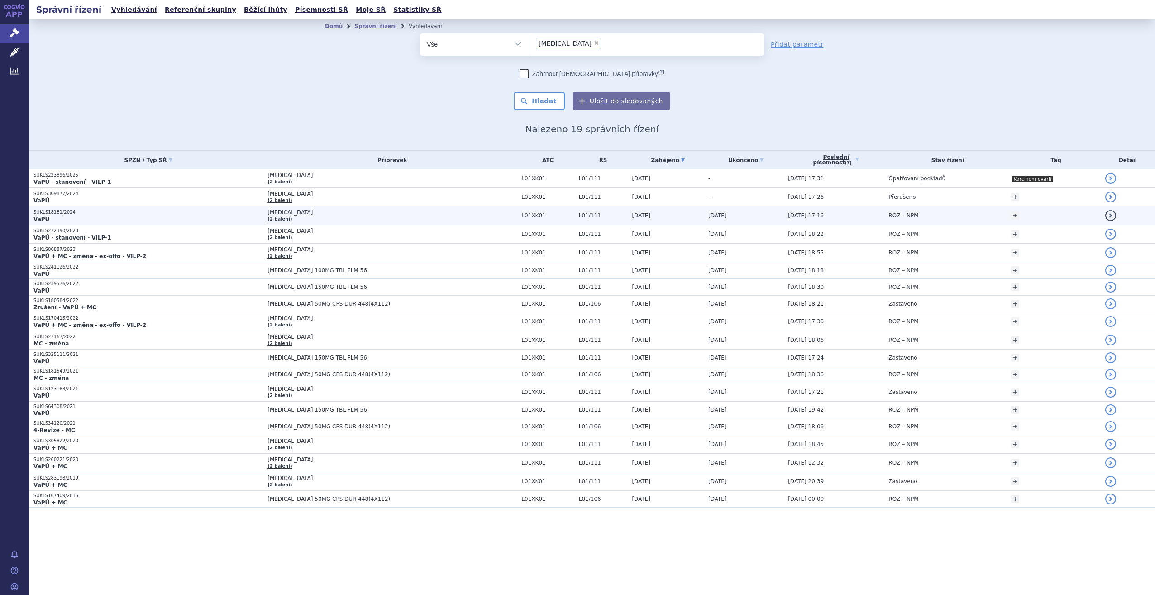
click at [122, 216] on p "VaPÚ" at bounding box center [149, 219] width 230 height 7
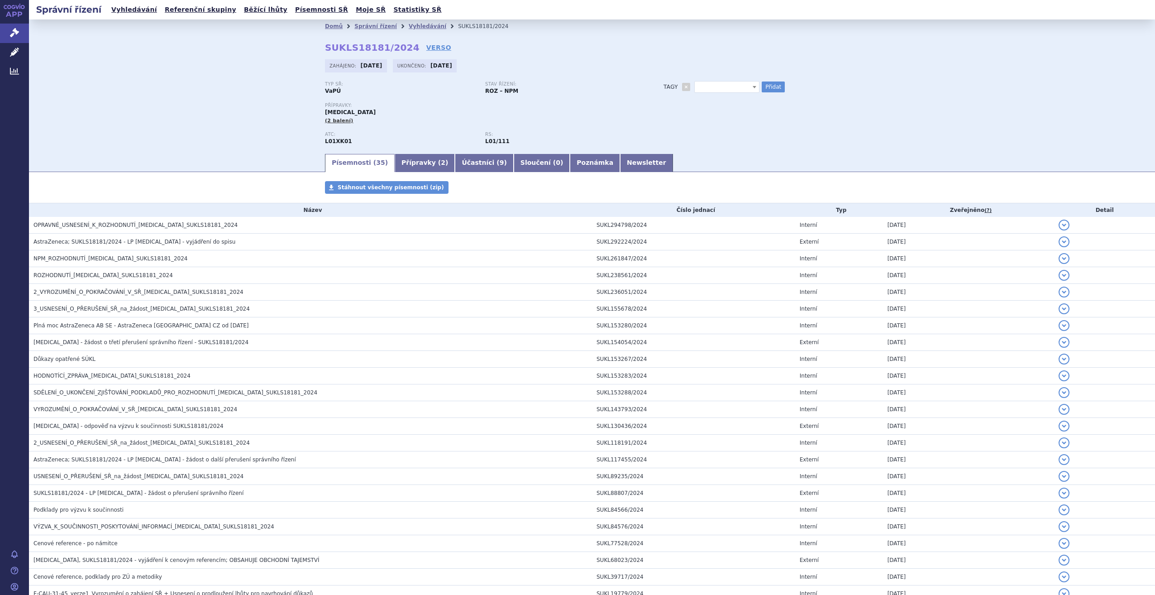
click at [725, 89] on span at bounding box center [727, 87] width 65 height 12
type input "Ovaria"
click at [766, 85] on button "Přidat" at bounding box center [773, 86] width 23 height 11
select select
click at [714, 86] on span at bounding box center [727, 87] width 65 height 12
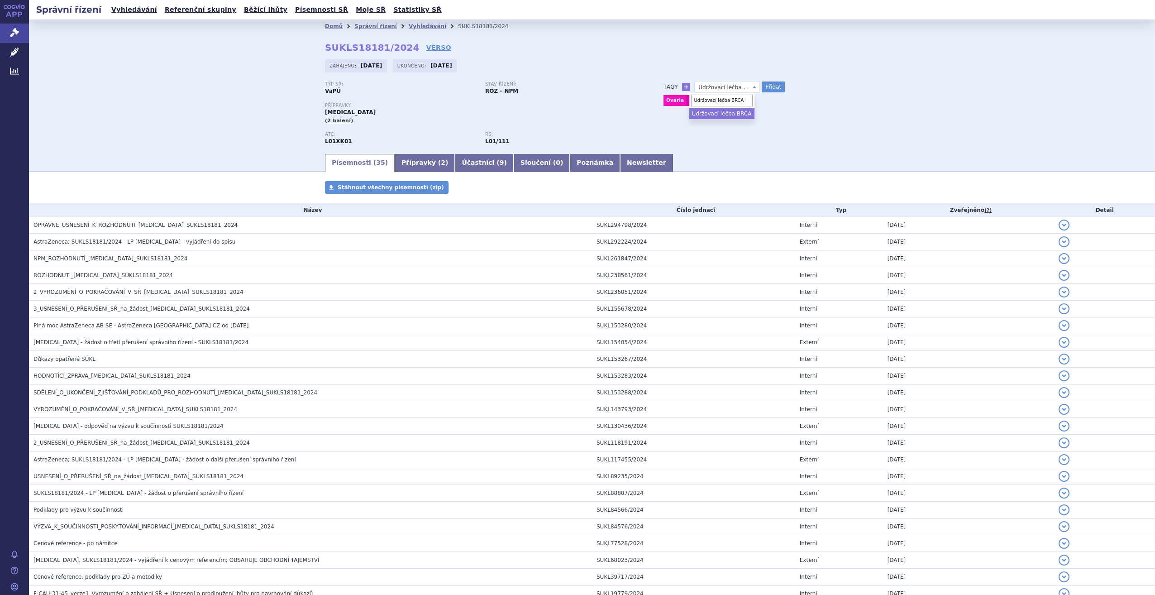
type input "Udržovací léčba BRCA"
select select "Udržovací léčba BRCA"
click at [772, 87] on button "Přidat" at bounding box center [773, 86] width 23 height 11
select select
click at [416, 28] on link "Vyhledávání" at bounding box center [428, 26] width 38 height 6
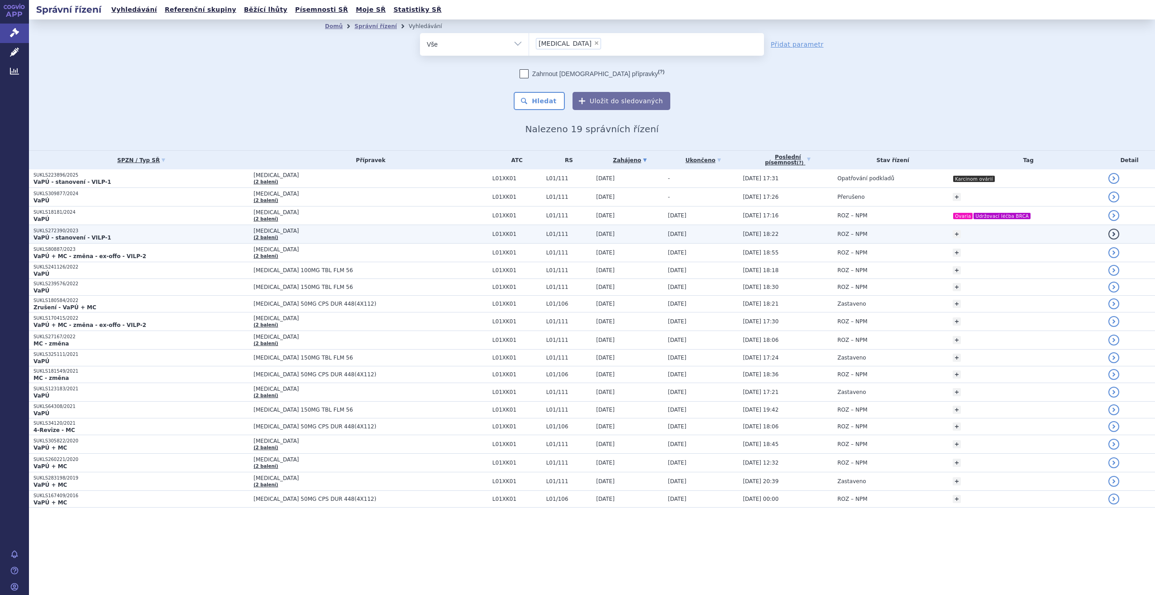
click at [129, 237] on p "VaPÚ - stanovení - VILP-1" at bounding box center [142, 237] width 216 height 7
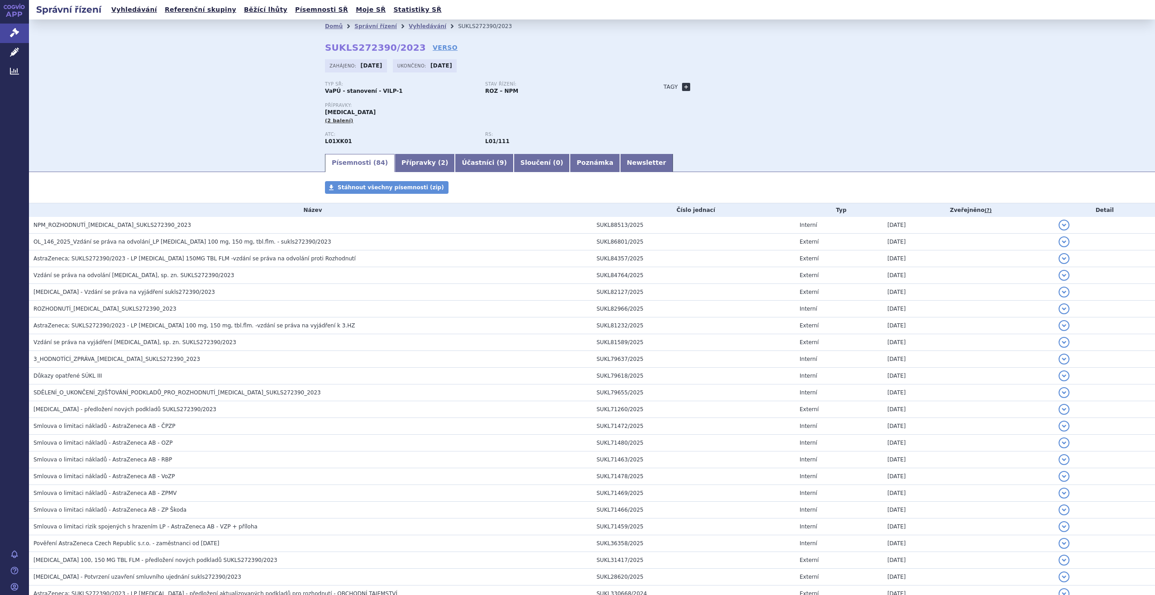
click at [682, 87] on link "+" at bounding box center [686, 87] width 8 height 8
click at [704, 86] on span at bounding box center [727, 87] width 65 height 12
type input "mCRPC chemo ineligible"
drag, startPoint x: 726, startPoint y: 115, endPoint x: 736, endPoint y: 117, distance: 10.1
select select "mCRPC chemo ineligible"
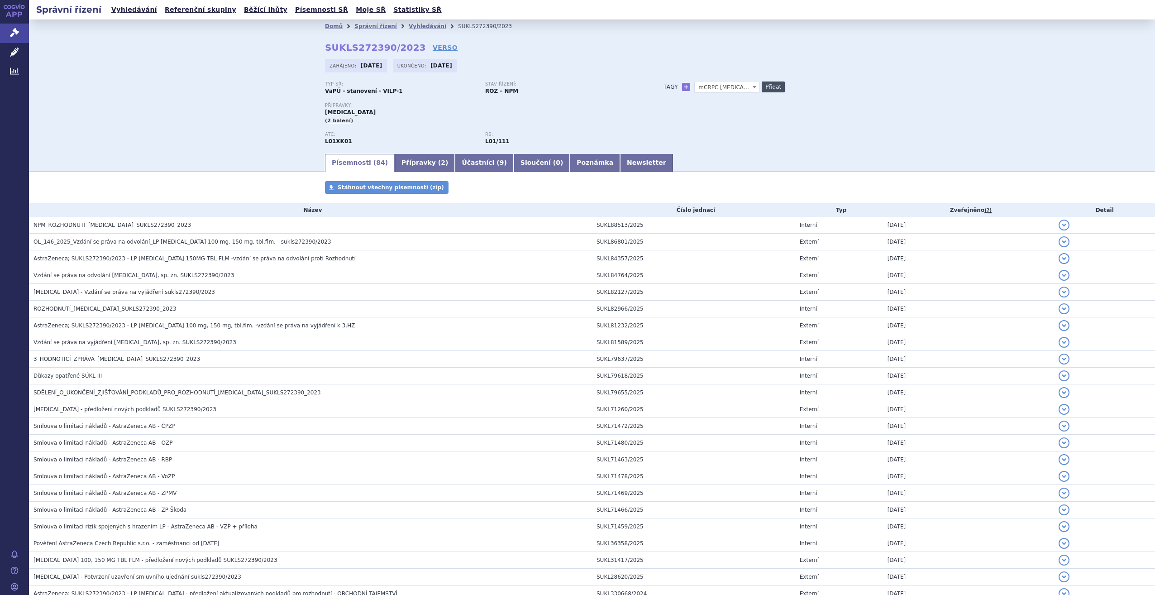
click at [770, 91] on button "Přidat" at bounding box center [773, 86] width 23 height 11
select select
click at [423, 27] on link "Vyhledávání" at bounding box center [428, 26] width 38 height 6
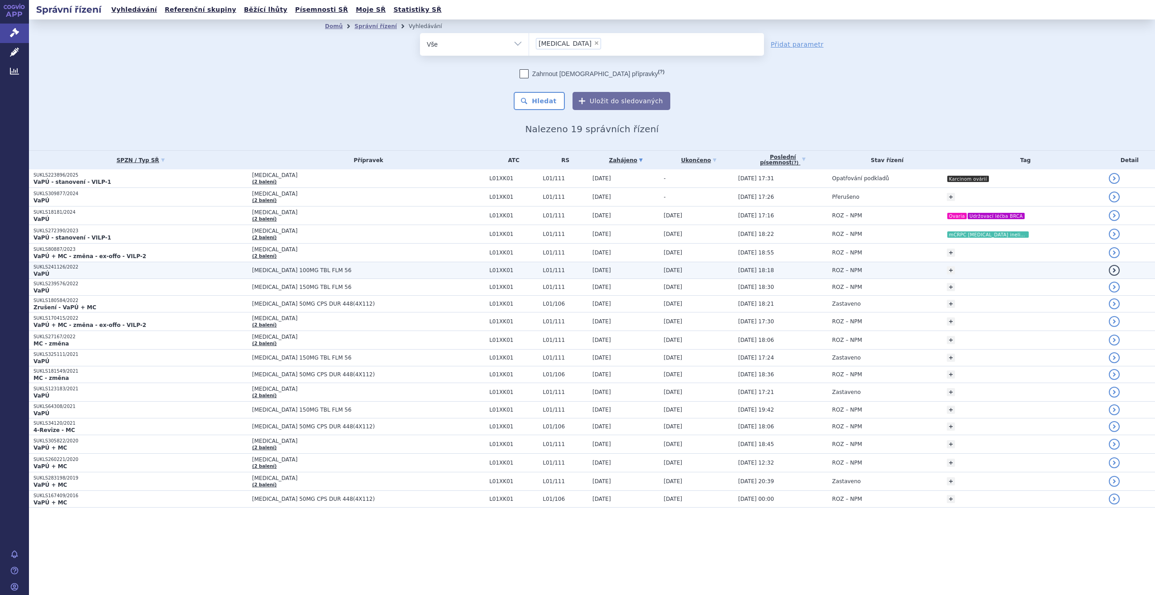
click at [73, 270] on p "VaPÚ" at bounding box center [141, 273] width 214 height 7
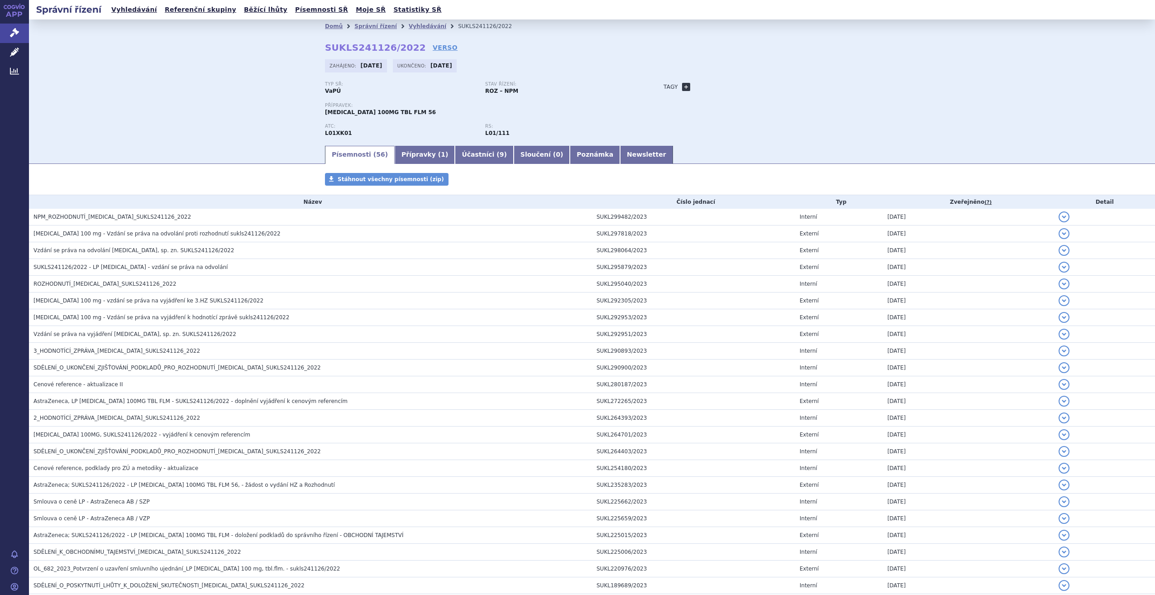
click at [685, 83] on link "+" at bounding box center [686, 87] width 8 height 8
click at [682, 85] on link "+" at bounding box center [686, 87] width 8 height 8
click at [682, 86] on link "+" at bounding box center [686, 87] width 8 height 8
click at [708, 86] on span at bounding box center [727, 87] width 65 height 12
type input "Breast"
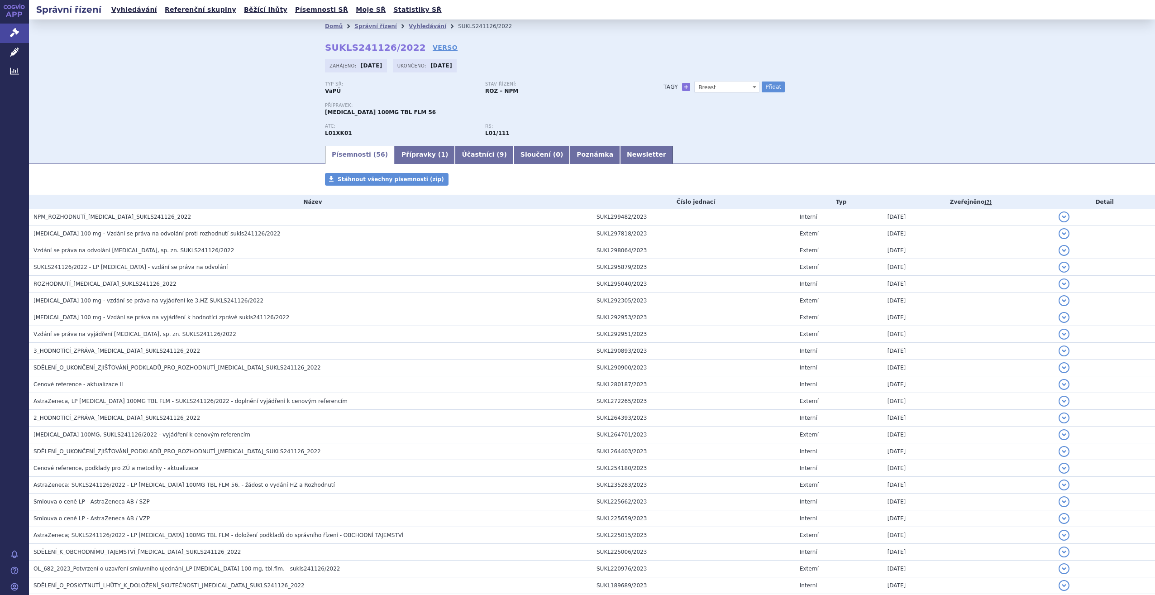
click at [730, 120] on div "Typ SŘ: VaPÚ Stav řízení: ROZ – NPM Přípravek: LYNPARZA 100MG TBL FLM 56 ATC: L…" at bounding box center [592, 112] width 534 height 63
click at [765, 85] on button "Přidat" at bounding box center [773, 86] width 23 height 11
select select
click at [415, 29] on link "Vyhledávání" at bounding box center [428, 26] width 38 height 6
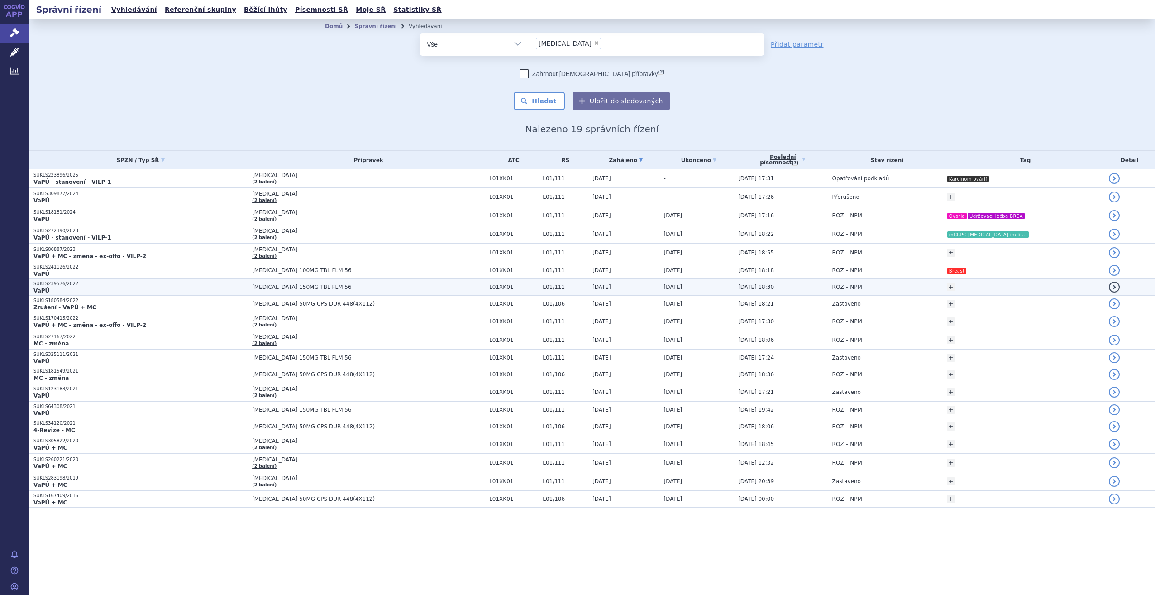
click at [844, 284] on span "ROZ – NPM" at bounding box center [848, 287] width 30 height 6
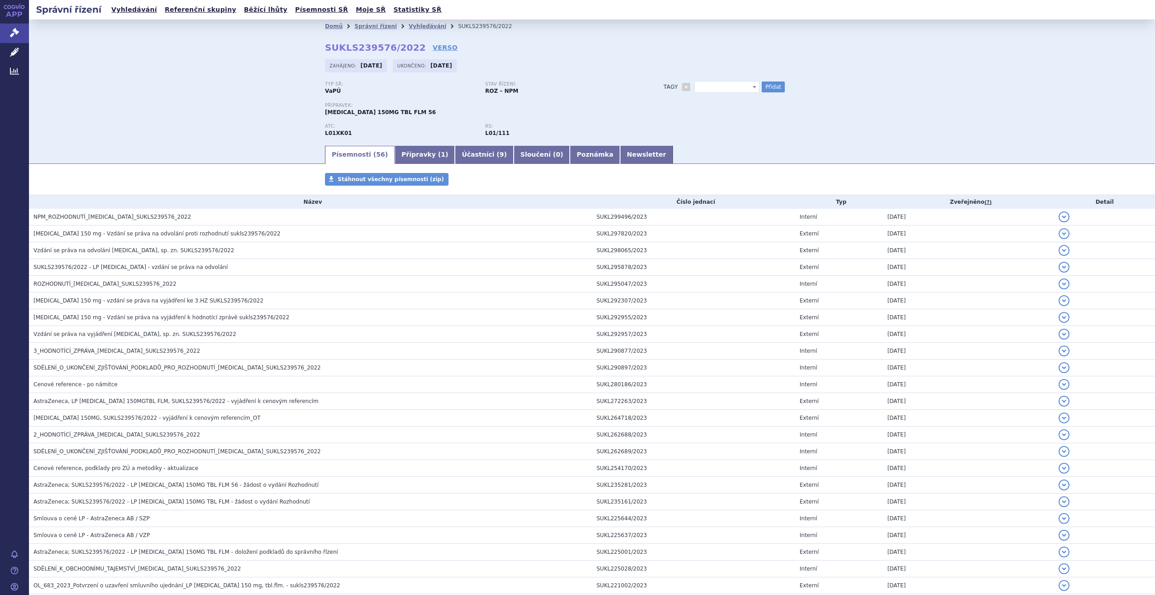
click at [713, 85] on span at bounding box center [727, 87] width 65 height 12
type input "Breast"
select select "Breast"
click at [755, 91] on div "Breast Breast Přidat" at bounding box center [740, 86] width 91 height 11
click at [767, 86] on button "Přidat" at bounding box center [773, 86] width 23 height 11
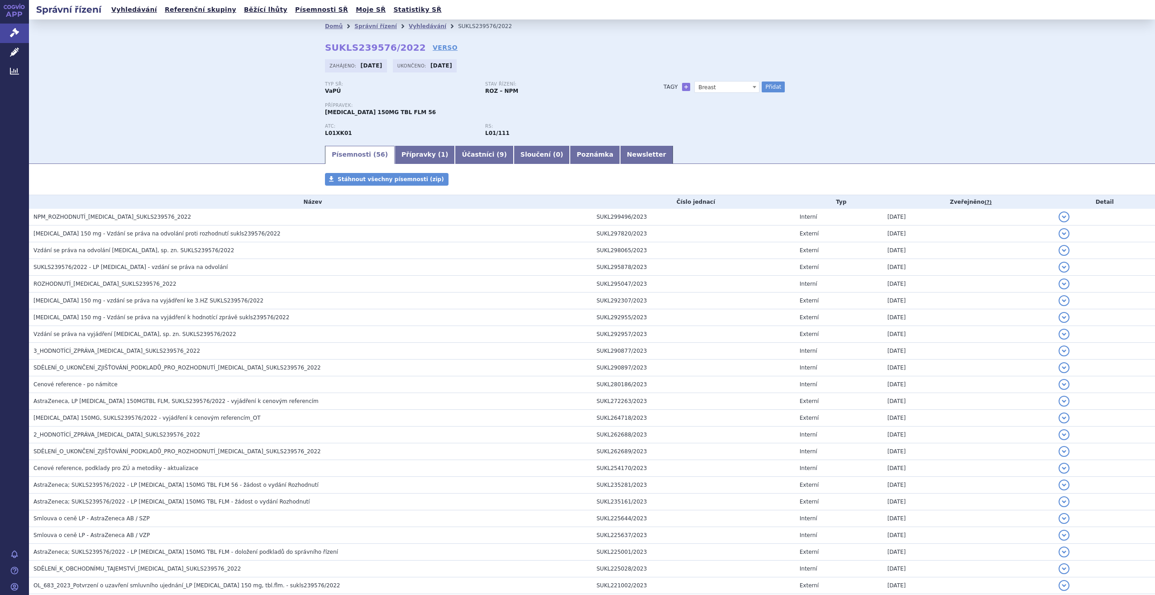
select select
click at [416, 23] on link "Vyhledávání" at bounding box center [428, 26] width 38 height 6
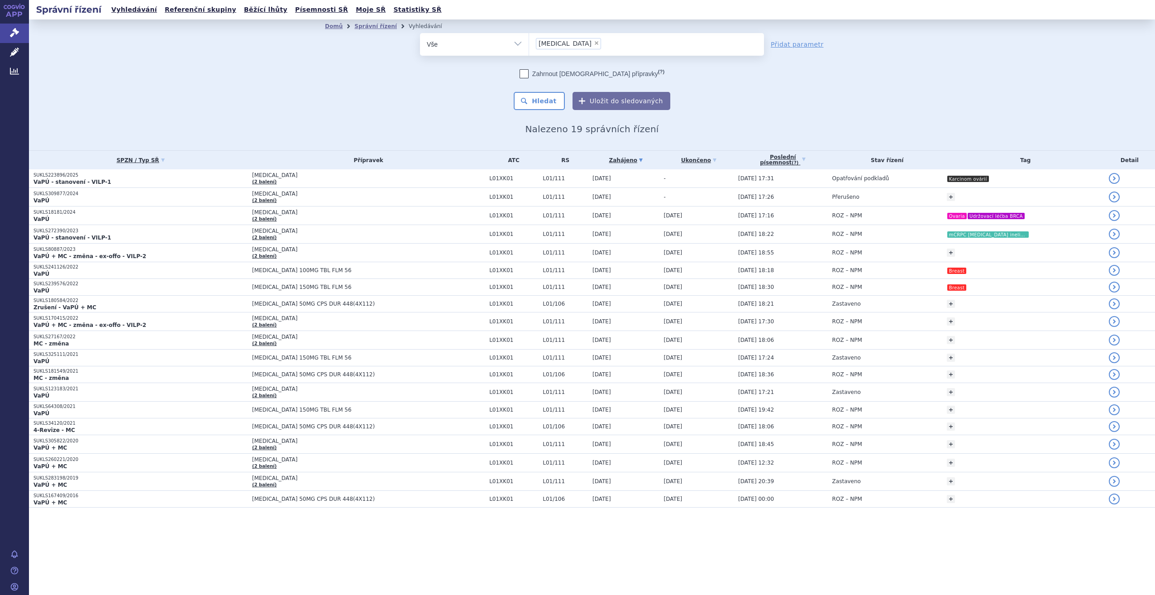
click at [594, 43] on span "×" at bounding box center [596, 42] width 5 height 5
click at [529, 43] on select "lynparza" at bounding box center [529, 44] width 0 height 23
select select
type input "ke"
type input "keyt"
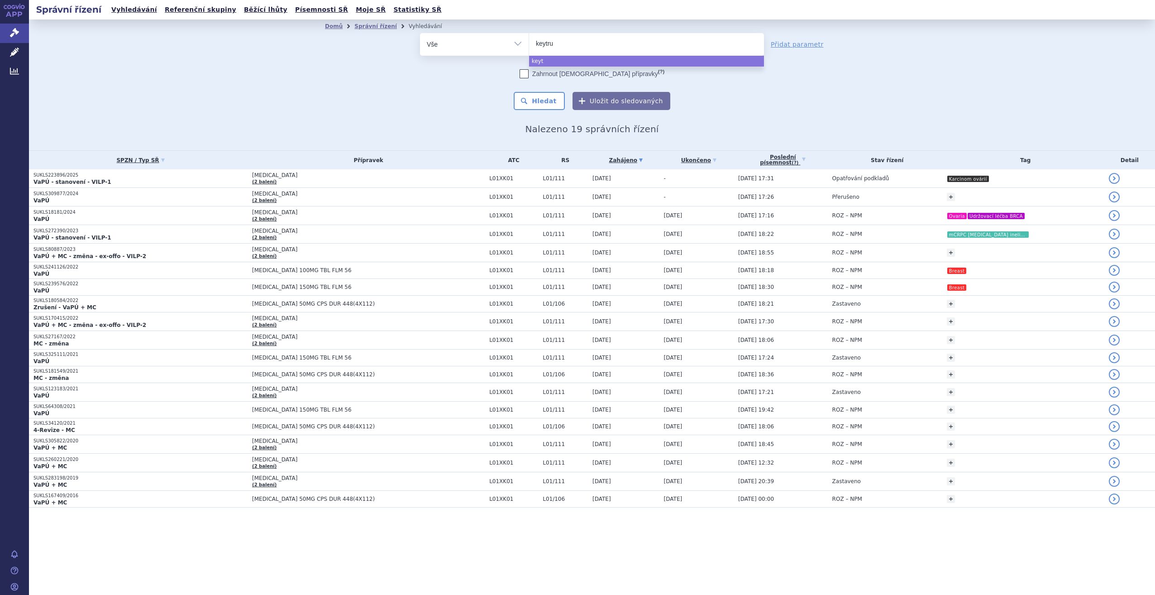
type input "keytrud"
type input "keytruda"
select select "keytruda"
click at [539, 102] on button "Hledat" at bounding box center [539, 101] width 51 height 18
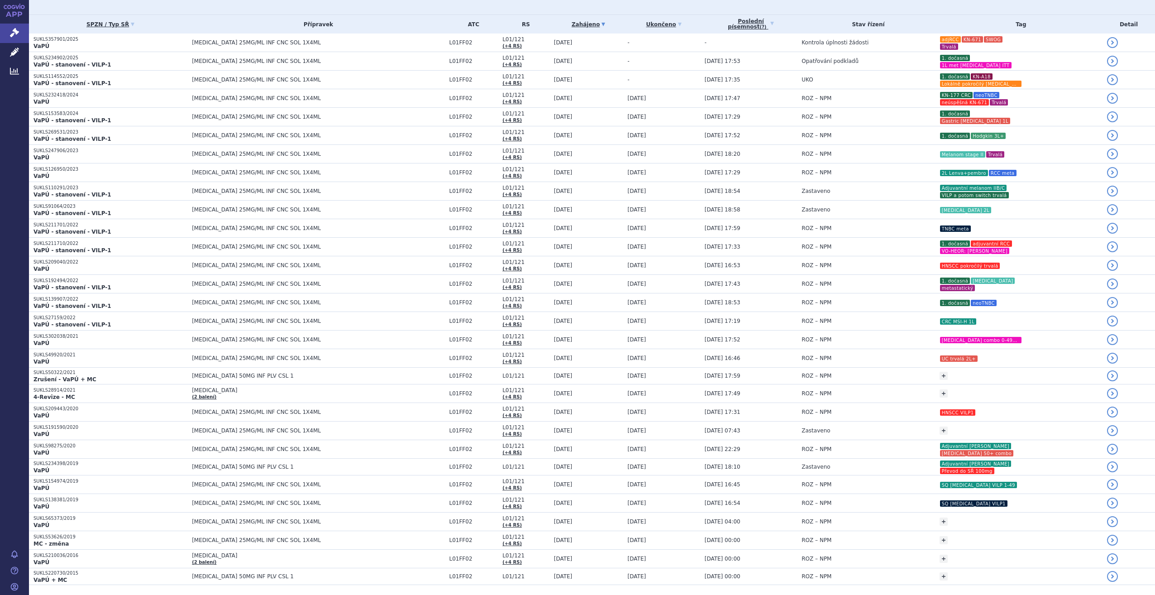
scroll to position [141, 0]
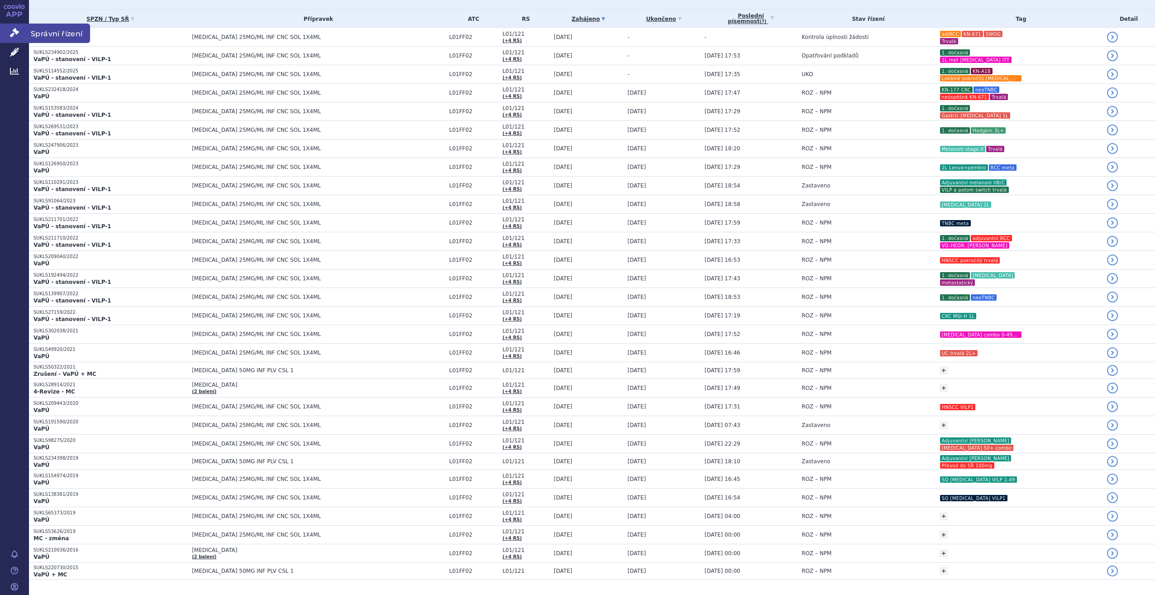
click at [9, 32] on link "Správní řízení" at bounding box center [14, 33] width 29 height 19
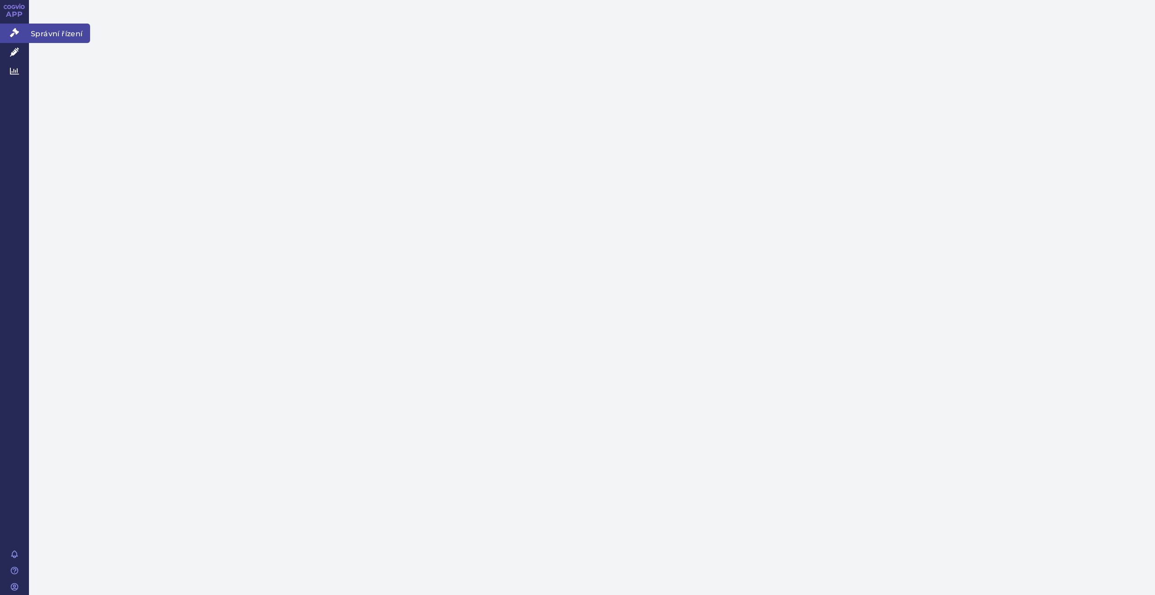
drag, startPoint x: 0, startPoint y: 0, endPoint x: 22, endPoint y: 35, distance: 41.5
click at [22, 35] on link "Správní řízení" at bounding box center [14, 33] width 29 height 19
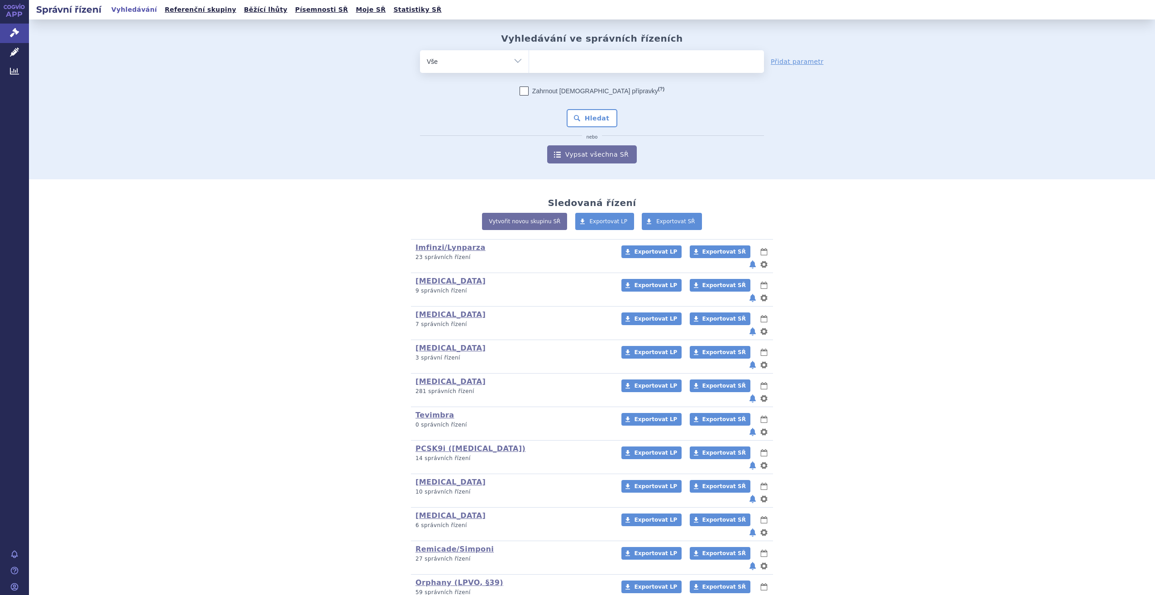
click at [597, 57] on ul at bounding box center [646, 59] width 235 height 19
click at [529, 57] on select at bounding box center [529, 61] width 0 height 23
type input "win"
type input "winre"
type input "winrevai"
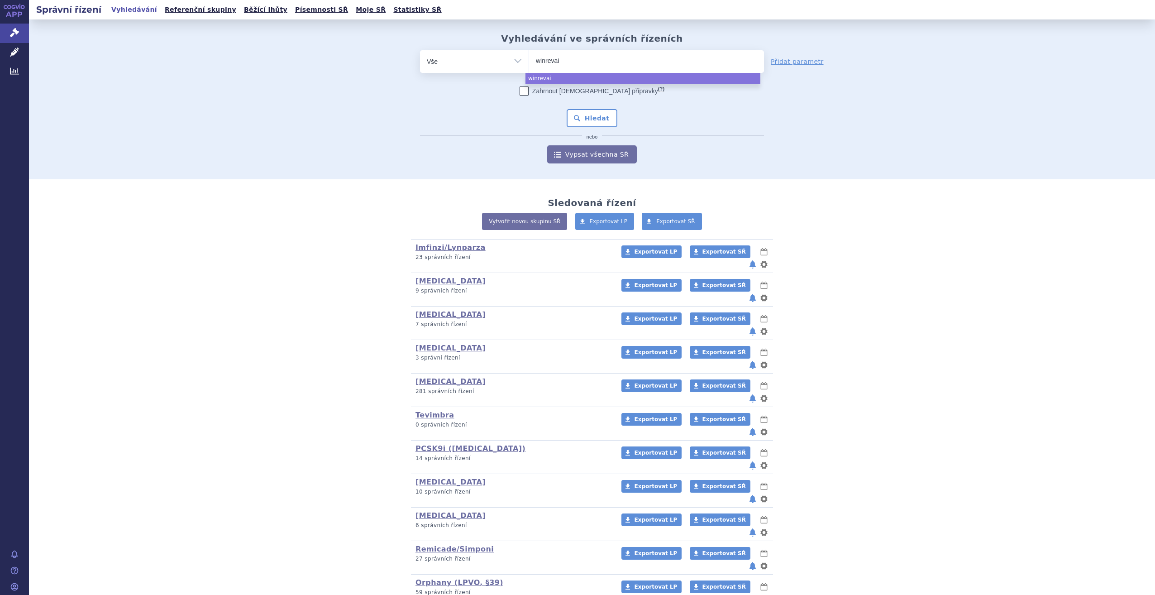
type input "winrevair"
select select "winrevair"
click at [594, 129] on div "Zahrnout bratrské přípravky (?) Hledat nebo Vypsat všechna SŘ" at bounding box center [592, 124] width 344 height 77
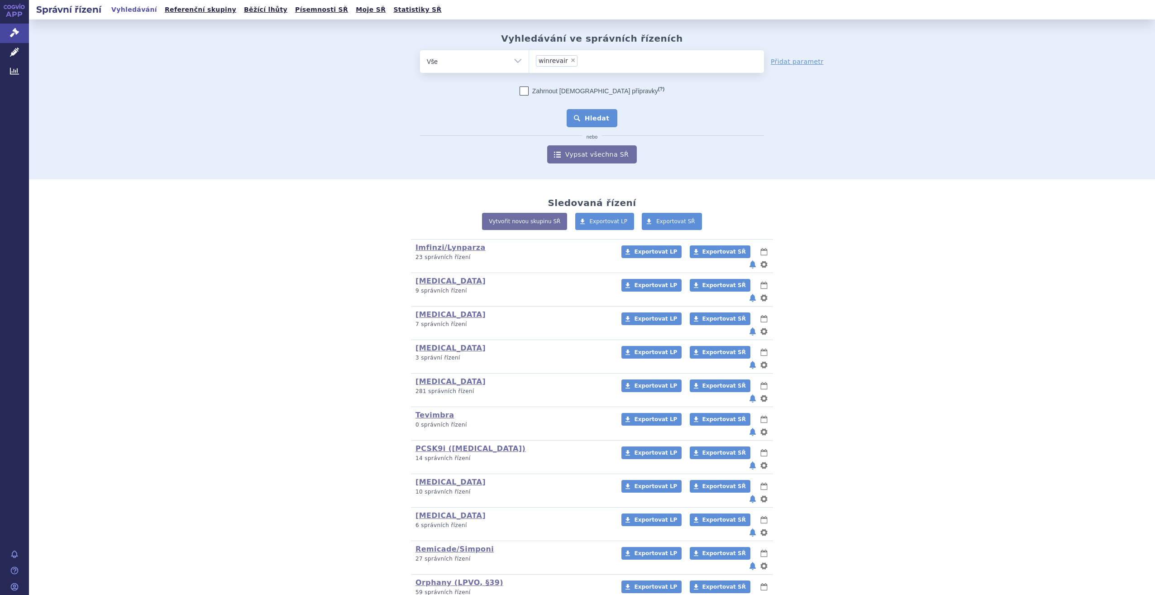
click at [588, 114] on button "Hledat" at bounding box center [592, 118] width 51 height 18
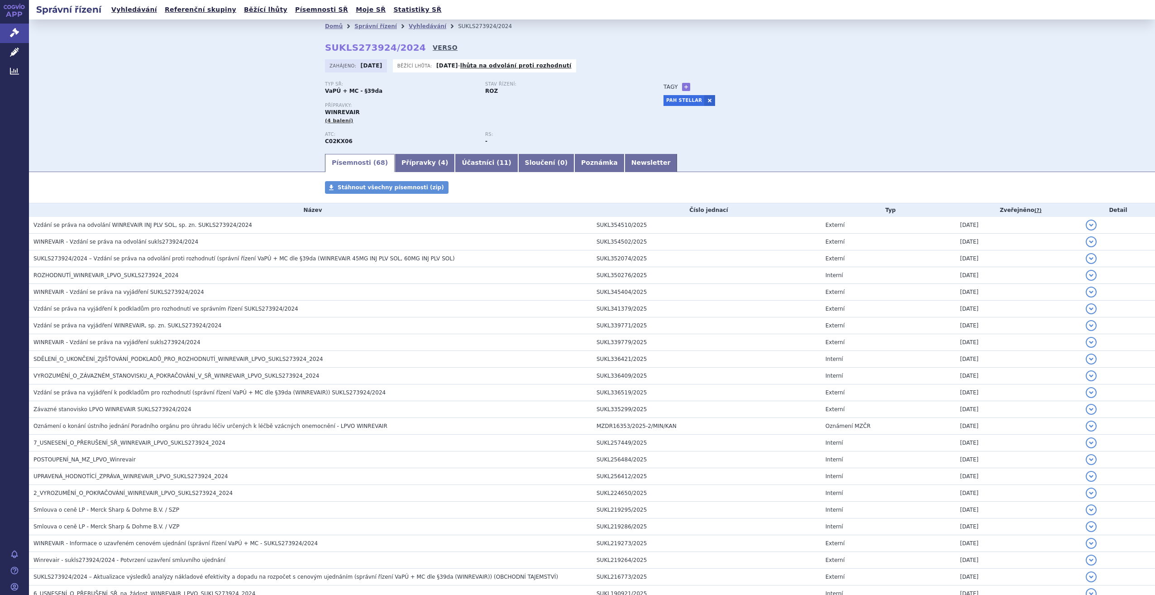
click at [433, 49] on link "VERSO" at bounding box center [445, 47] width 25 height 9
